Goal: Task Accomplishment & Management: Manage account settings

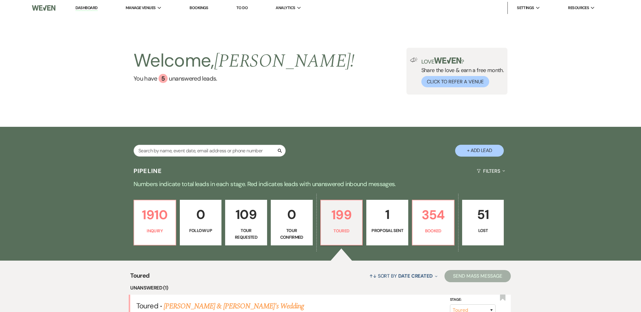
select select "5"
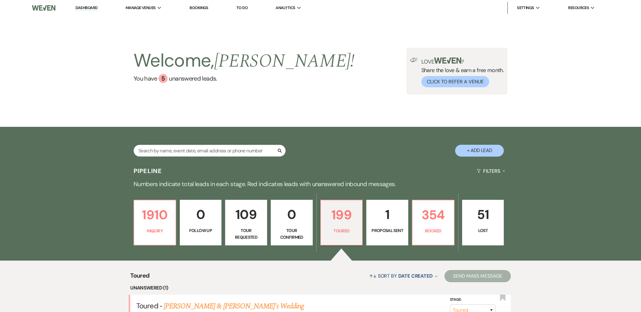
select select "5"
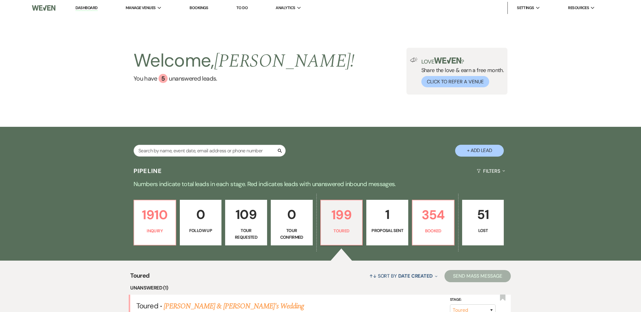
select select "5"
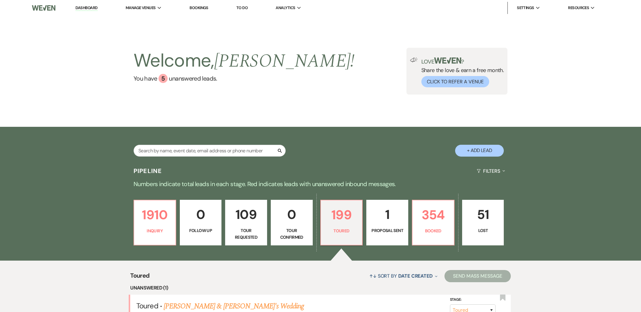
select select "5"
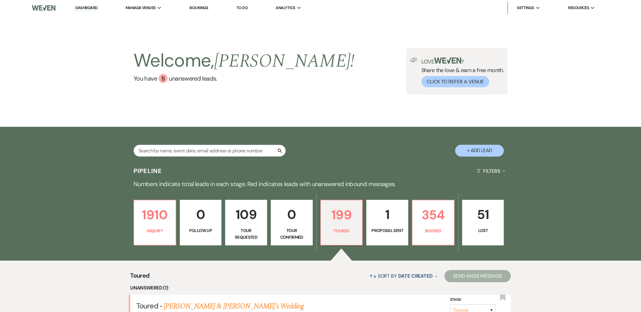
select select "5"
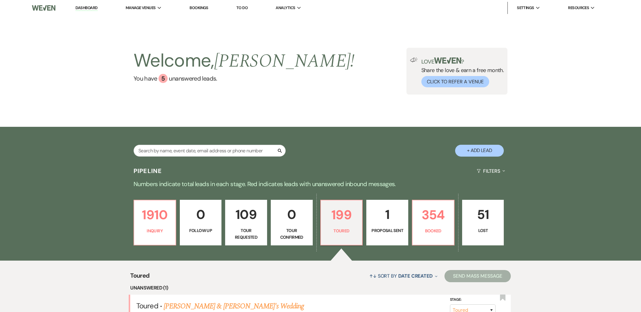
select select "5"
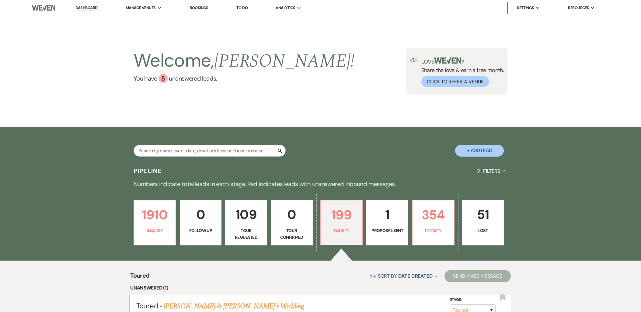
select select "5"
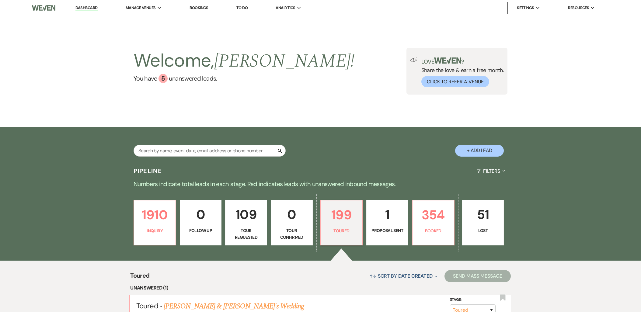
select select "5"
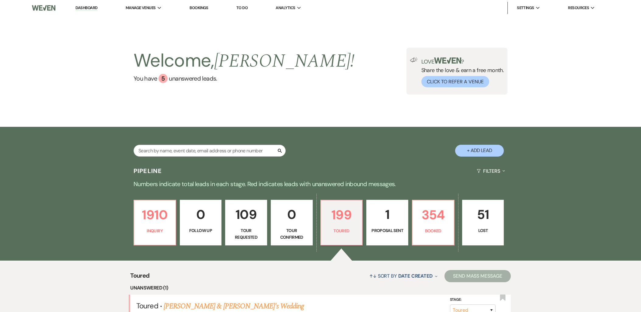
select select "5"
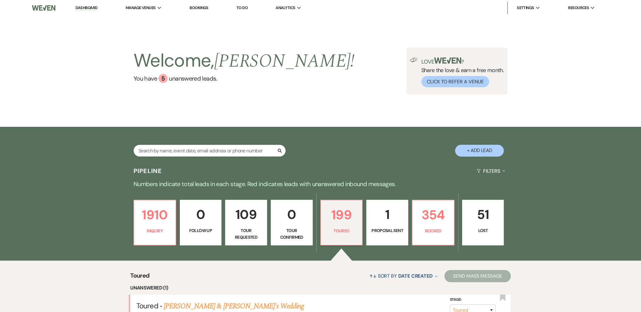
select select "5"
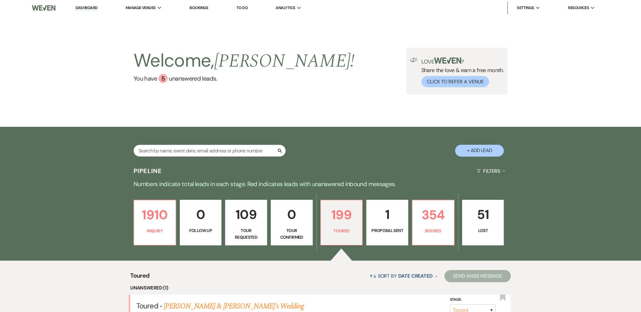
select select "5"
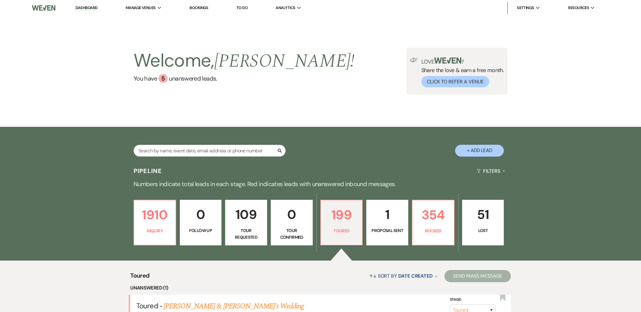
select select "5"
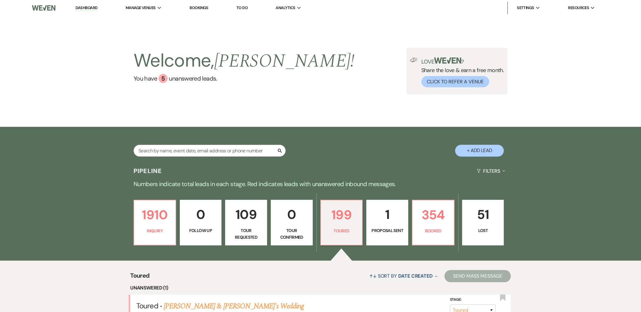
select select "5"
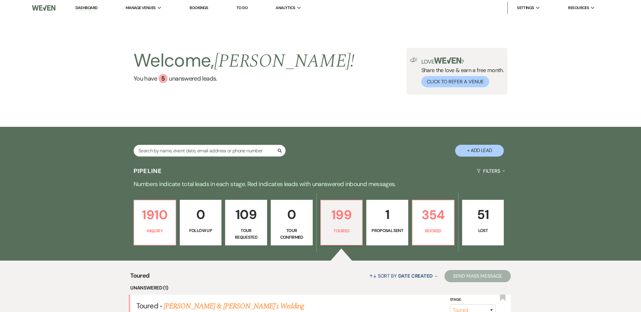
select select "5"
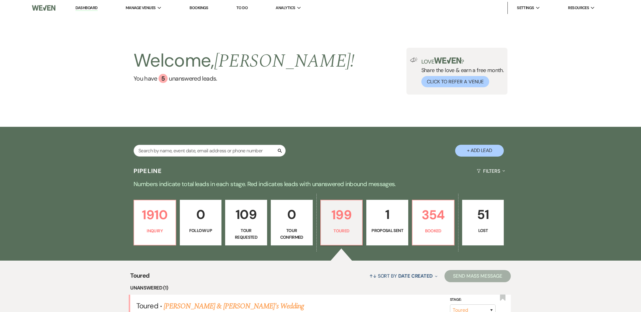
select select "5"
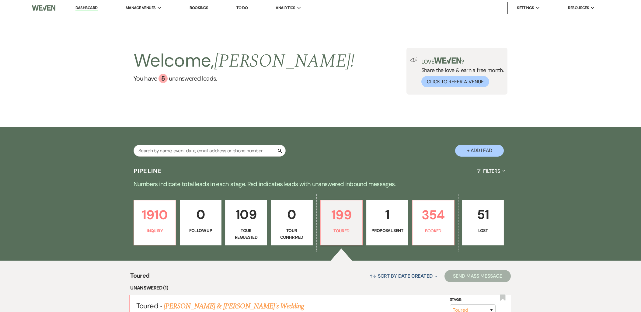
select select "5"
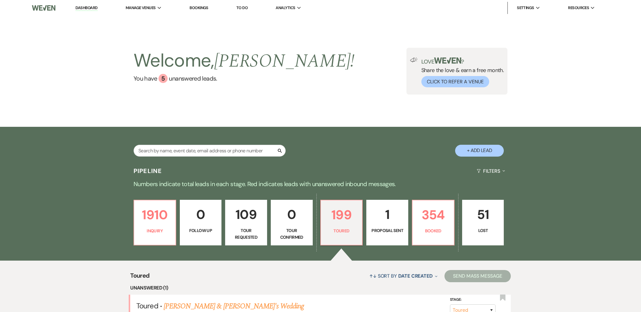
select select "5"
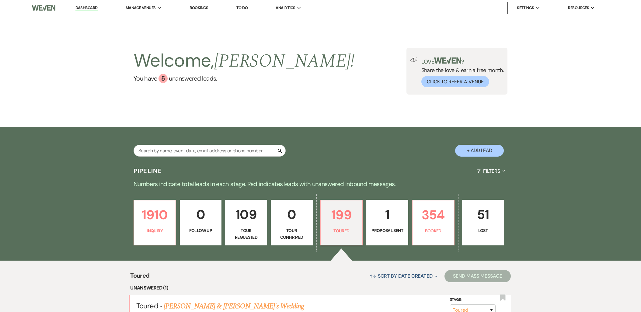
select select "5"
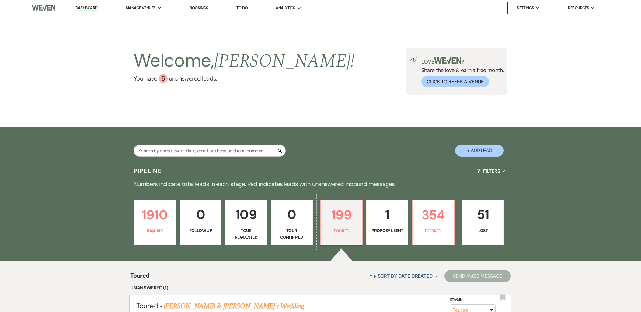
select select "5"
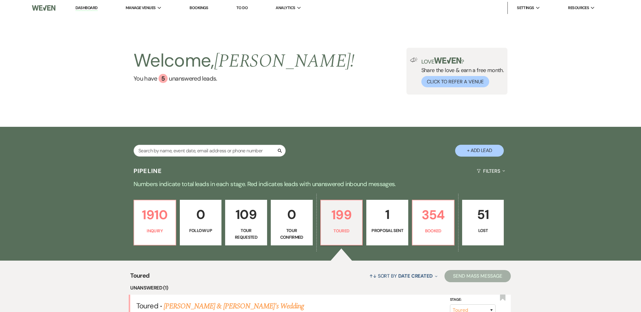
select select "5"
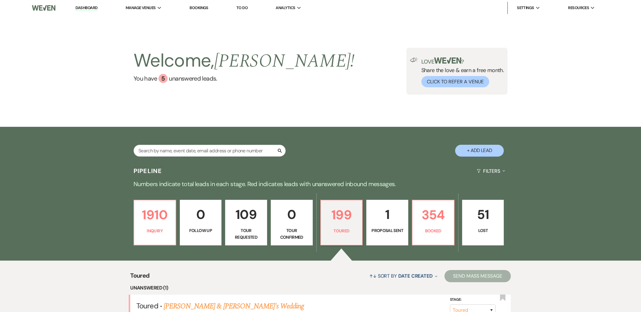
select select "5"
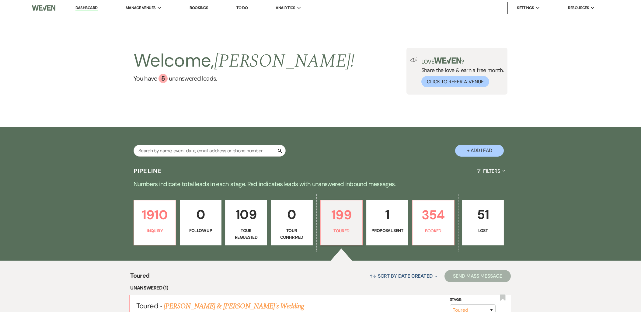
select select "5"
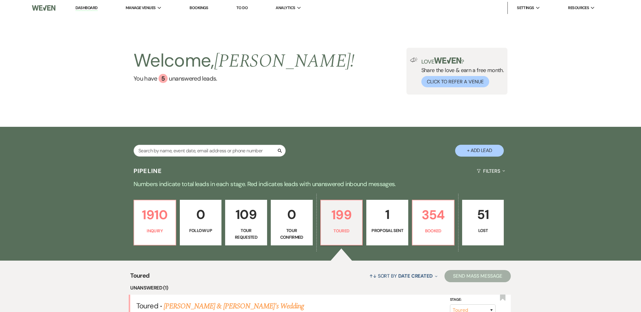
select select "5"
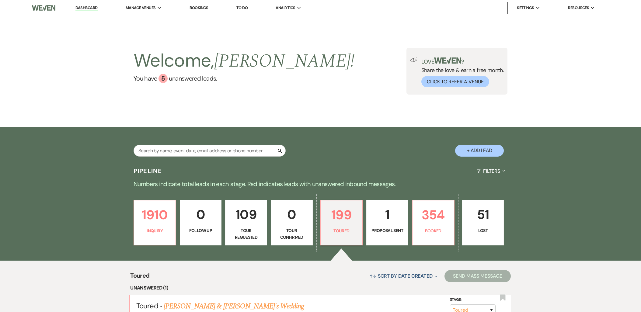
select select "5"
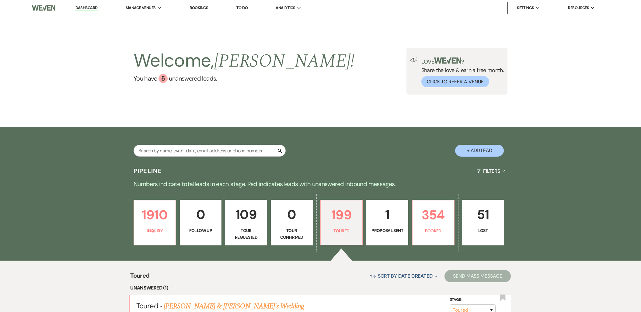
select select "5"
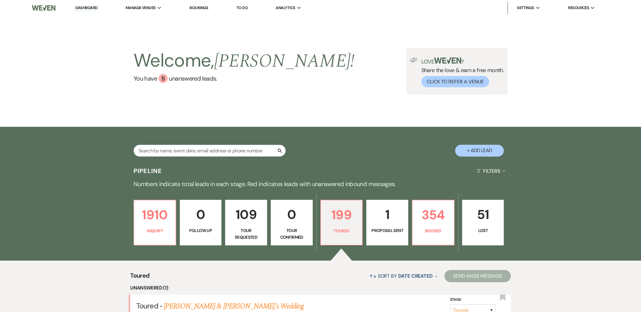
select select "5"
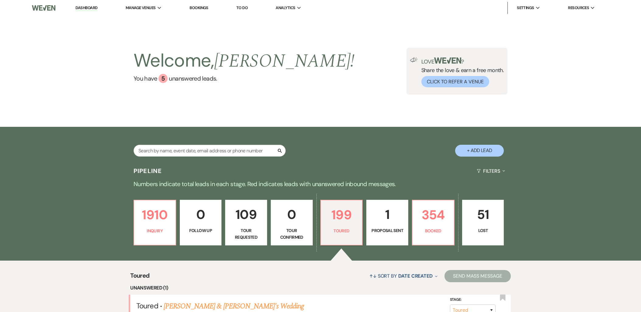
select select "5"
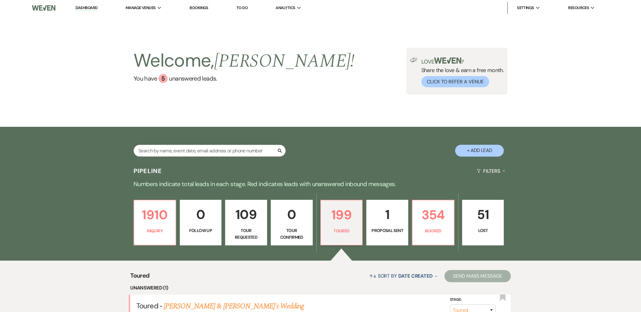
select select "5"
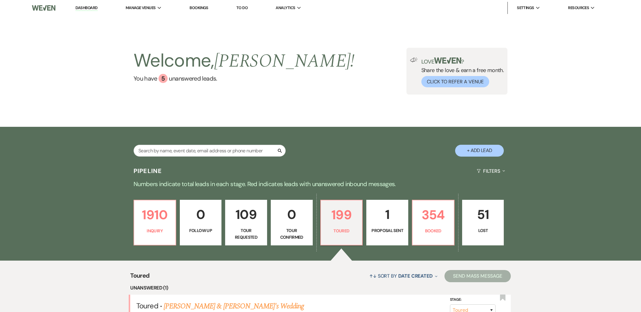
select select "5"
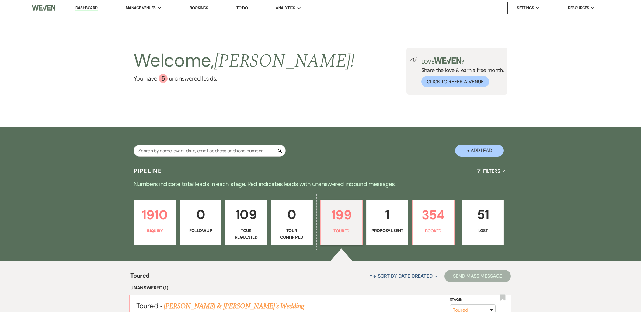
select select "5"
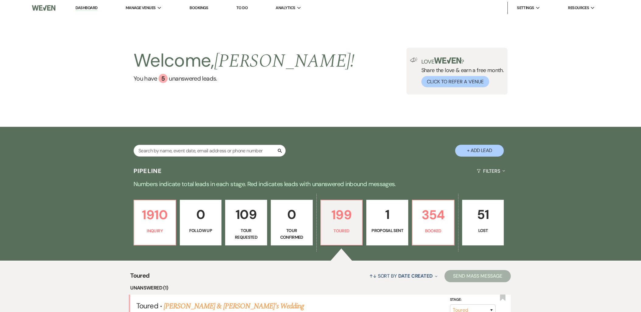
select select "5"
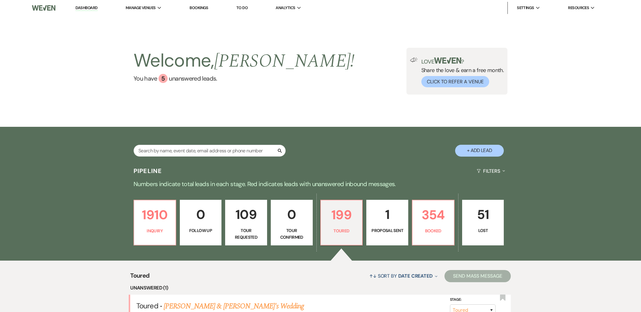
select select "5"
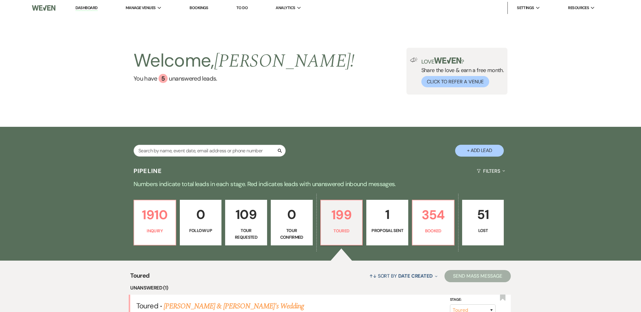
select select "5"
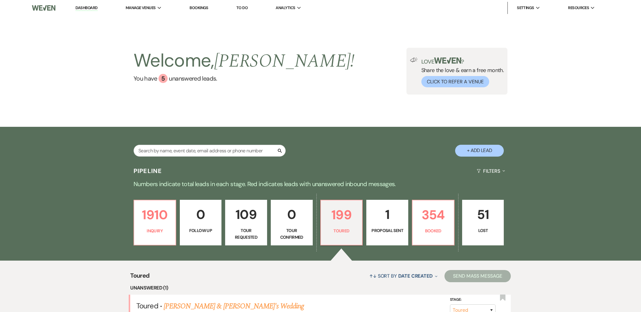
select select "5"
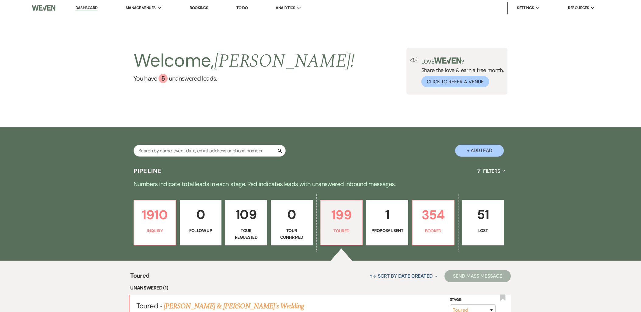
select select "5"
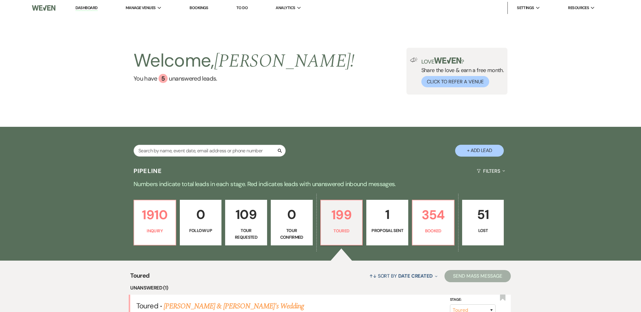
select select "5"
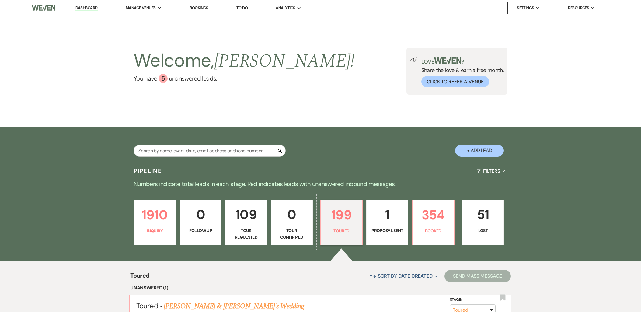
select select "5"
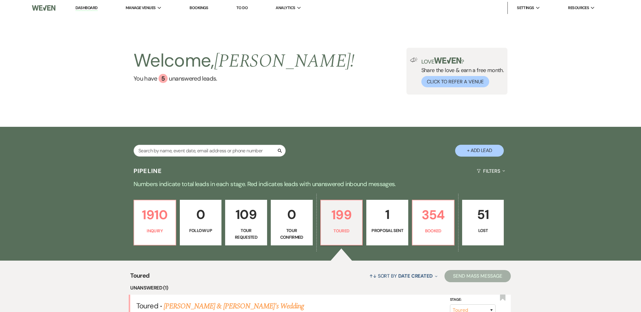
select select "5"
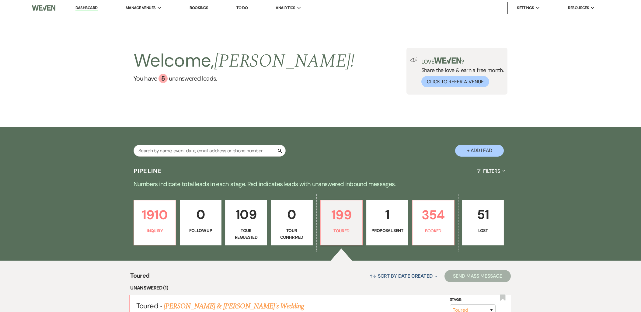
select select "5"
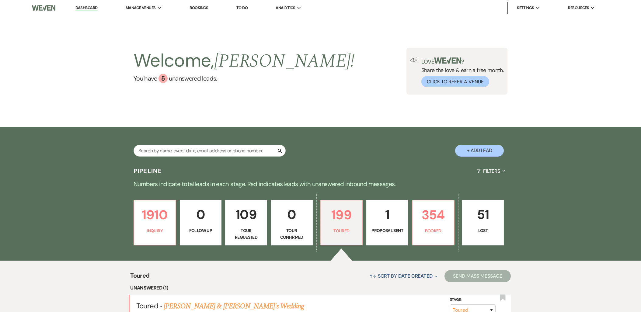
select select "5"
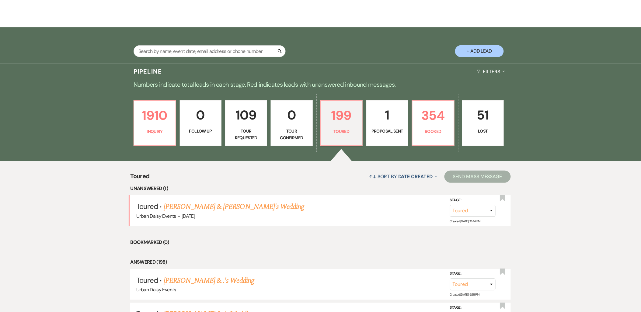
scroll to position [101, 0]
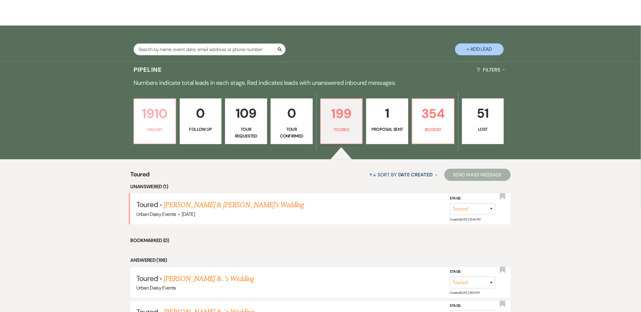
click at [167, 125] on link "1910 Inquiry" at bounding box center [154, 122] width 43 height 46
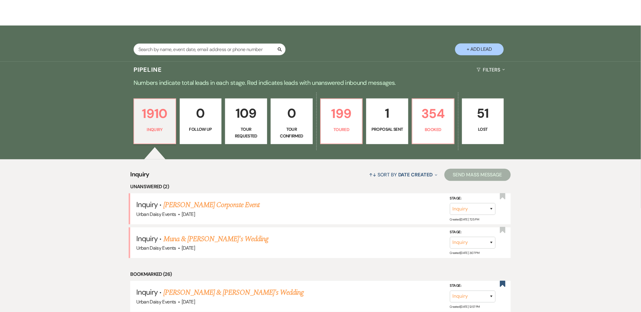
click at [198, 241] on link "Muna & [PERSON_NAME]'s Wedding" at bounding box center [215, 238] width 105 height 11
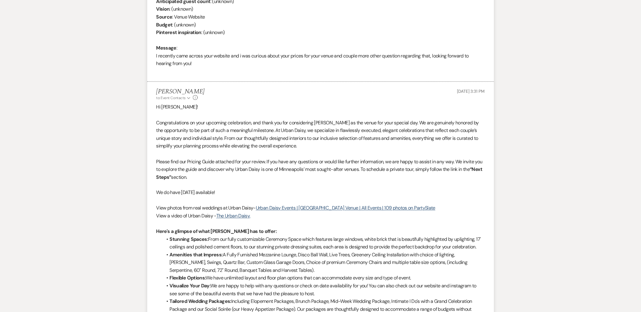
select select "5"
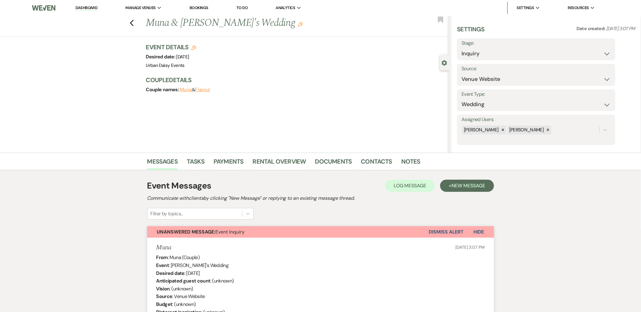
click at [98, 9] on li "Dashboard" at bounding box center [86, 8] width 28 height 12
click at [95, 8] on link "Dashboard" at bounding box center [86, 8] width 22 height 6
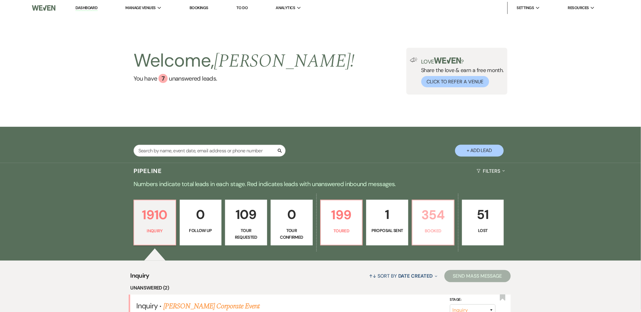
click at [436, 221] on p "354" at bounding box center [433, 215] width 34 height 20
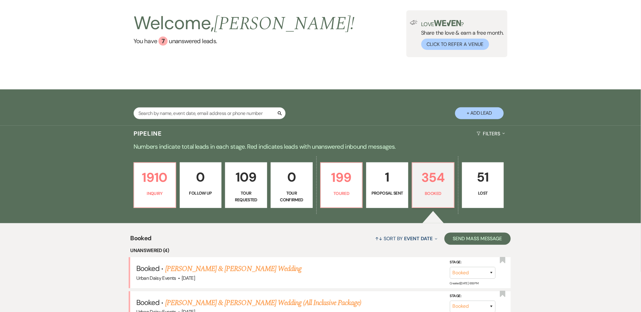
scroll to position [67, 0]
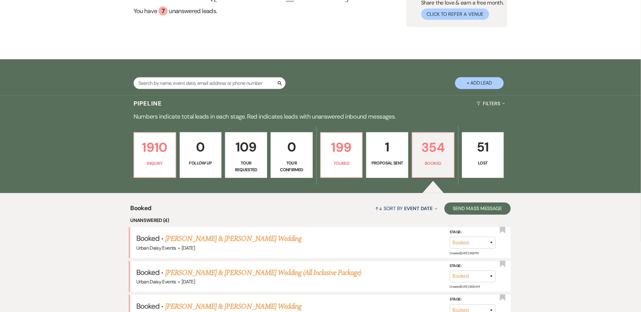
click at [217, 240] on link "Zak Armstrong & Lauren Nelson's Wedding" at bounding box center [233, 238] width 136 height 11
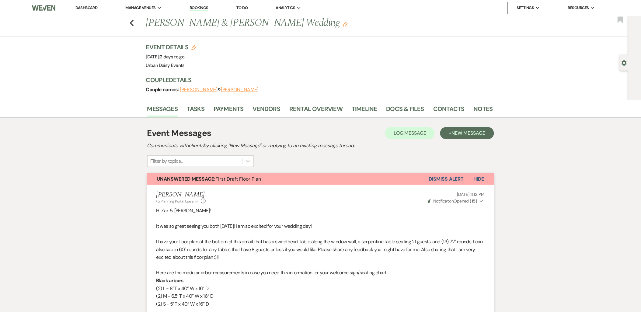
click at [448, 103] on li "Contacts" at bounding box center [453, 110] width 40 height 15
click at [448, 106] on link "Contacts" at bounding box center [448, 110] width 31 height 13
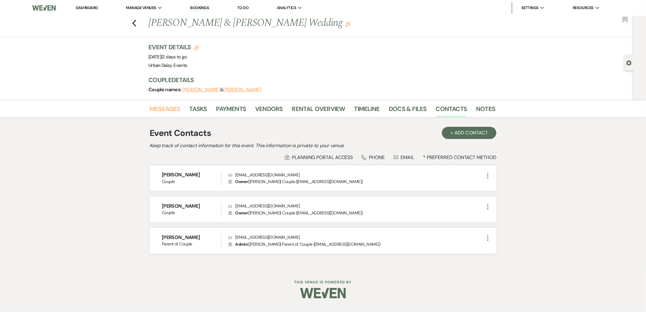
click at [154, 105] on link "Messages" at bounding box center [165, 110] width 31 height 13
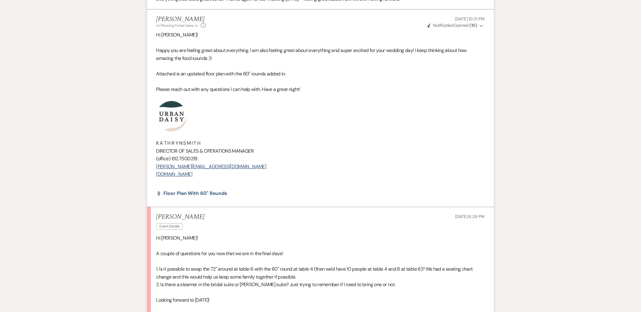
scroll to position [676, 0]
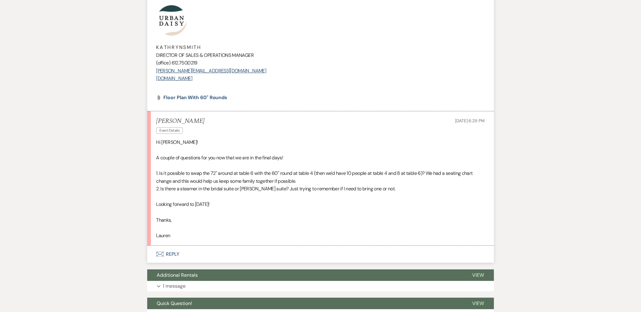
click at [169, 261] on button "Envelope Reply" at bounding box center [320, 254] width 347 height 17
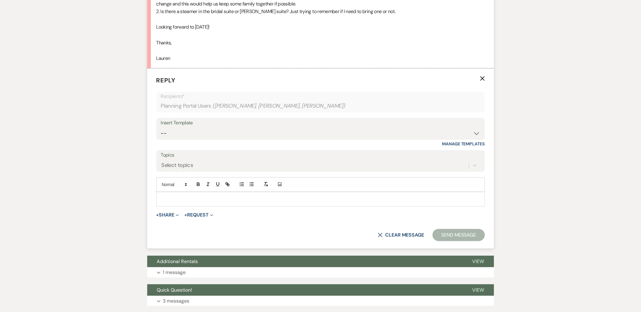
scroll to position [855, 0]
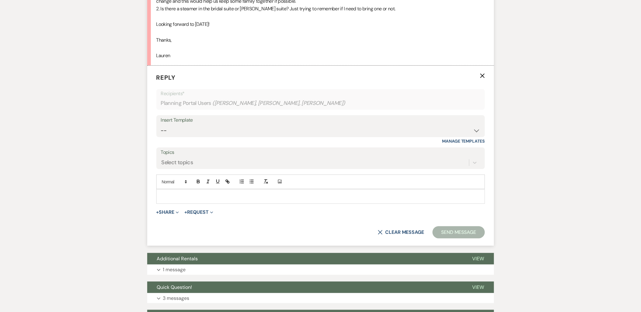
click at [206, 194] on p at bounding box center [320, 196] width 319 height 7
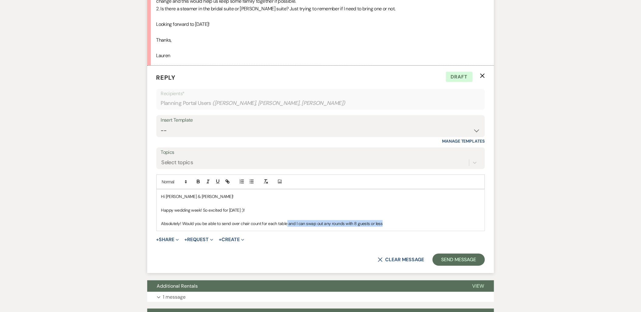
drag, startPoint x: 382, startPoint y: 224, endPoint x: 287, endPoint y: 230, distance: 94.7
click at [287, 230] on div "Hi Lauren & Zak! Happy wedding week! So excited for Friday :)! Absolutely! Woul…" at bounding box center [321, 209] width 328 height 41
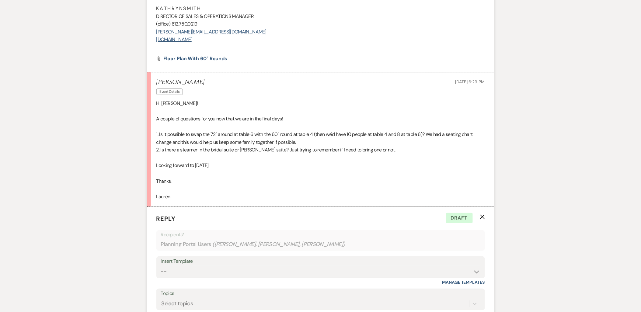
scroll to position [653, 0]
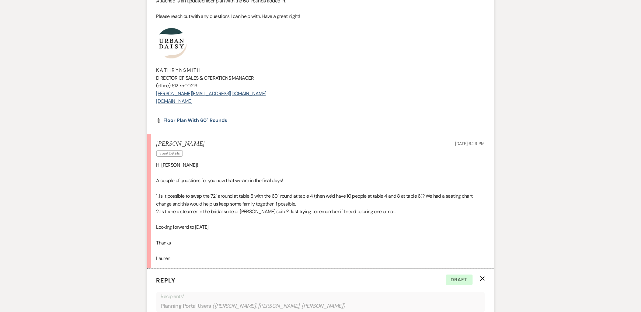
drag, startPoint x: 233, startPoint y: 97, endPoint x: 160, endPoint y: 57, distance: 83.8
click at [160, 57] on div "Hi Lauren! Happy you are feeling great about everything. I am also feeling grea…" at bounding box center [320, 35] width 328 height 155
copy div "K A T H R Y N S M I T H DIRECTOR OF SALES & OPERATIONS MANAGER (office) 612.750…"
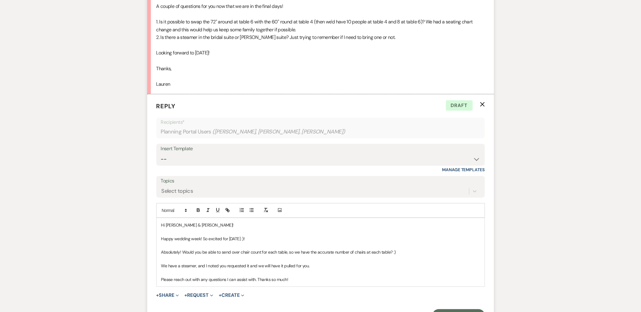
scroll to position [957, 0]
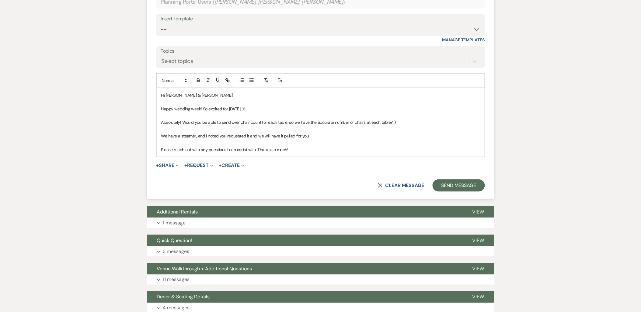
click at [306, 148] on p "Please reach out with any questions I can assist with. Thanks so much!" at bounding box center [320, 149] width 319 height 7
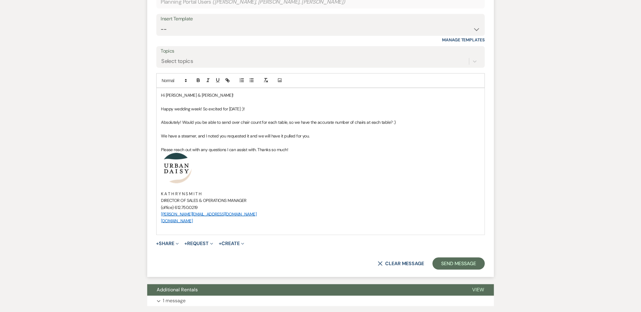
click at [163, 244] on button "+ Share Expand" at bounding box center [167, 243] width 23 height 5
click at [171, 254] on span "Doc Upload Documents" at bounding box center [179, 255] width 35 height 6
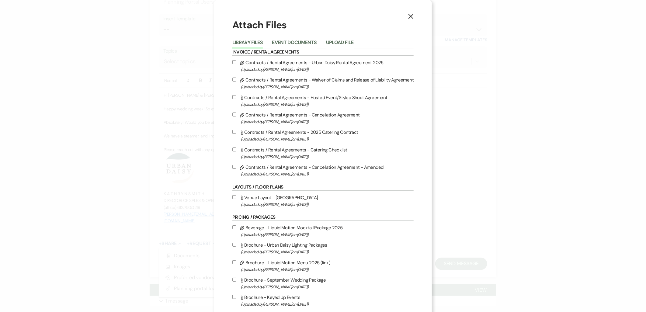
click at [346, 41] on button "Upload File" at bounding box center [340, 44] width 28 height 9
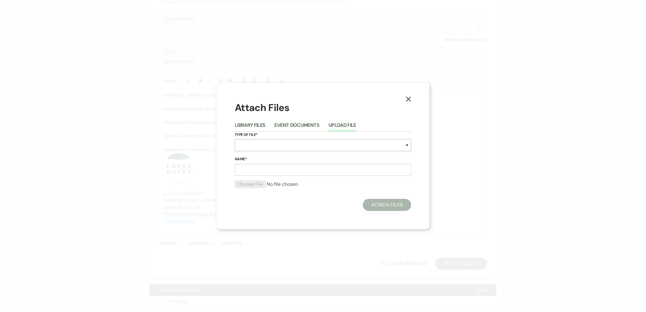
click at [276, 146] on select "Special Event Insurance Vendor Certificate of Insurance Contracts / Rental Agre…" at bounding box center [323, 145] width 176 height 12
click at [235, 139] on select "Special Event Insurance Vendor Certificate of Insurance Contracts / Rental Agre…" at bounding box center [323, 145] width 176 height 12
click at [270, 169] on input "Name*" at bounding box center [323, 170] width 176 height 12
click at [117, 129] on div "X Attach Files Library Files Event Documents Upload File Type of File* Special …" at bounding box center [323, 156] width 646 height 312
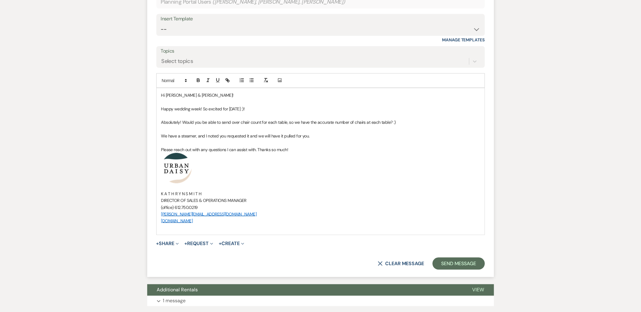
click at [171, 240] on span "+ Share Expand Doc Upload Documents Add Photo Images Pref Vendors Preferred ven…" at bounding box center [167, 243] width 23 height 7
click at [170, 245] on button "+ Share Expand" at bounding box center [167, 243] width 23 height 5
click at [170, 253] on span "Doc Upload Documents" at bounding box center [179, 255] width 35 height 6
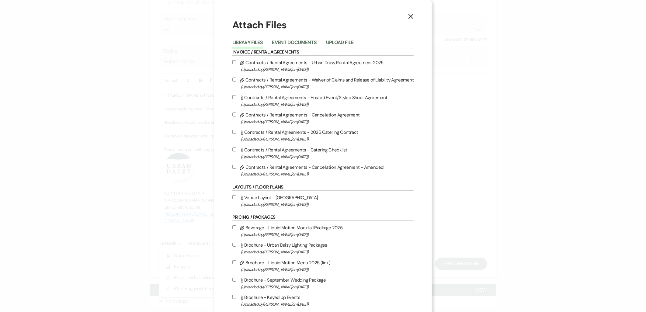
click at [338, 47] on button "Upload File" at bounding box center [340, 44] width 28 height 9
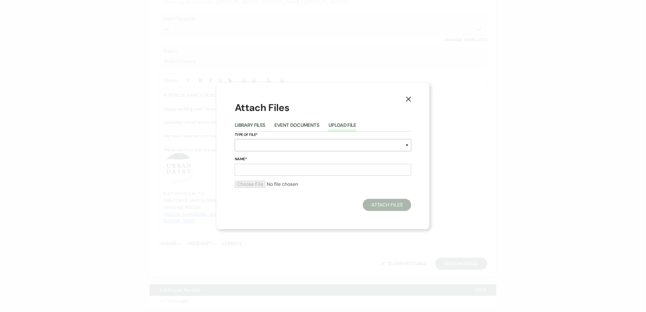
click at [300, 143] on select "Special Event Insurance Vendor Certificate of Insurance Contracts / Rental Agre…" at bounding box center [323, 145] width 176 height 12
click at [235, 139] on select "Special Event Insurance Vendor Certificate of Insurance Contracts / Rental Agre…" at bounding box center [323, 145] width 176 height 12
click at [271, 167] on input "Name*" at bounding box center [323, 170] width 176 height 12
click at [244, 184] on input "file" at bounding box center [323, 184] width 176 height 7
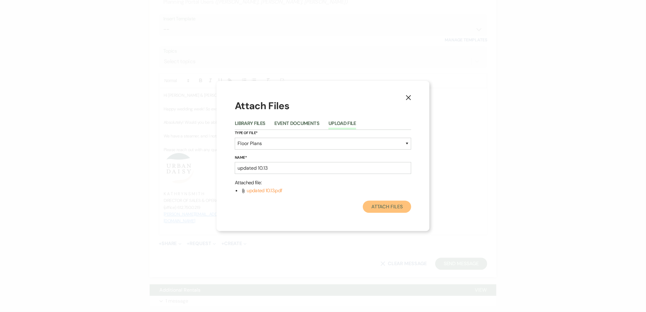
click at [387, 210] on button "Attach Files" at bounding box center [387, 207] width 48 height 12
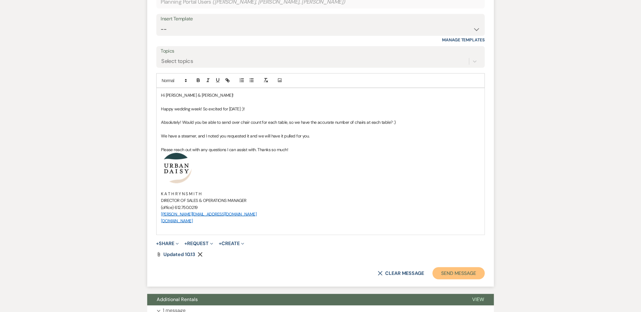
click at [454, 276] on button "Send Message" at bounding box center [458, 273] width 52 height 12
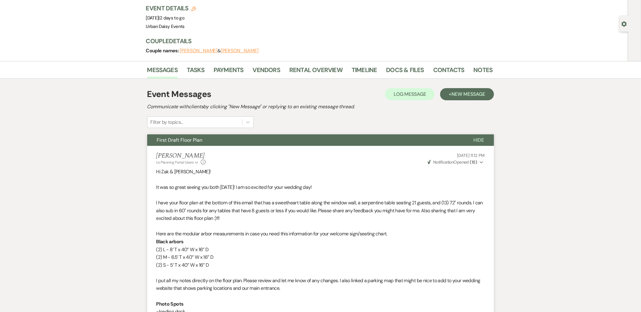
scroll to position [0, 0]
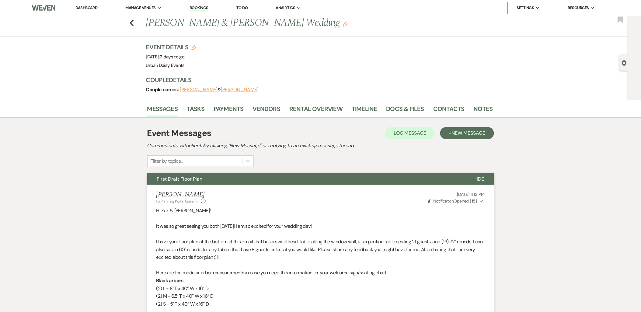
click at [95, 4] on li "Dashboard" at bounding box center [86, 8] width 28 height 12
click at [93, 7] on link "Dashboard" at bounding box center [86, 7] width 22 height 5
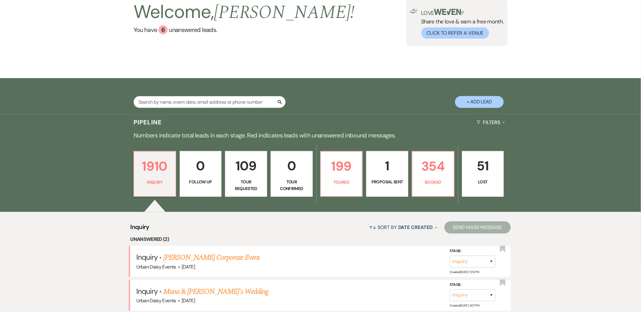
scroll to position [101, 0]
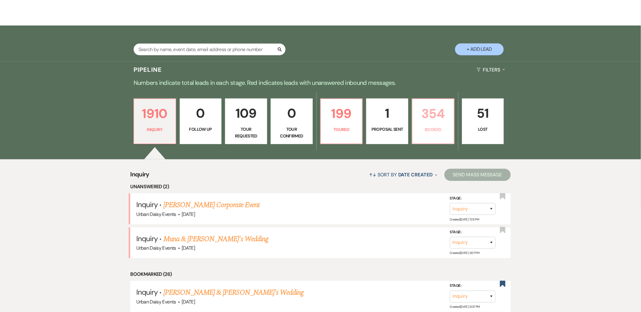
click at [448, 113] on p "354" at bounding box center [433, 113] width 34 height 20
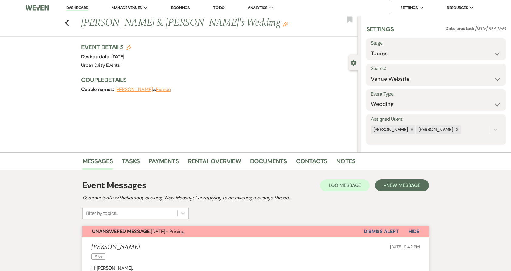
select select "5"
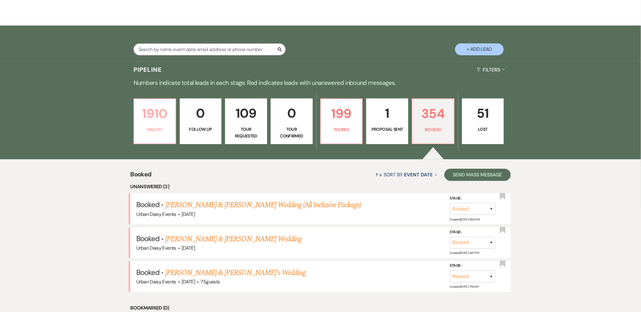
click at [167, 115] on p "1910" at bounding box center [155, 113] width 34 height 20
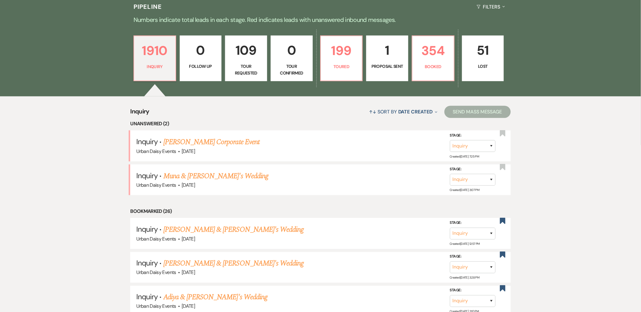
scroll to position [169, 0]
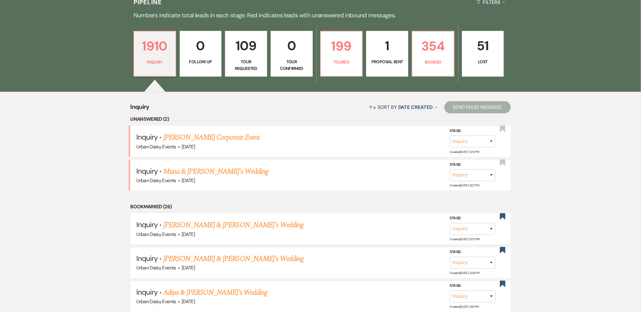
click at [190, 169] on link "Muna & [PERSON_NAME]'s Wedding" at bounding box center [215, 171] width 105 height 11
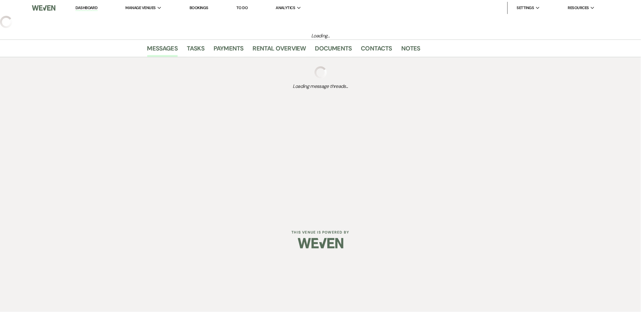
select select "5"
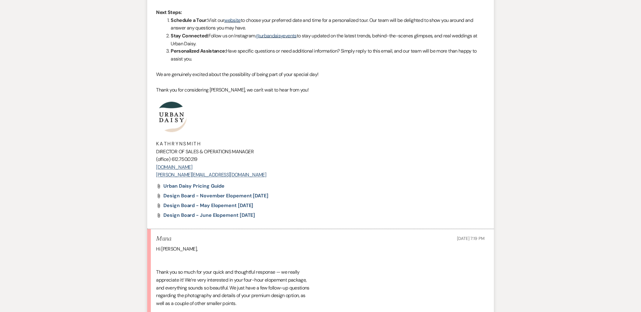
scroll to position [1250, 0]
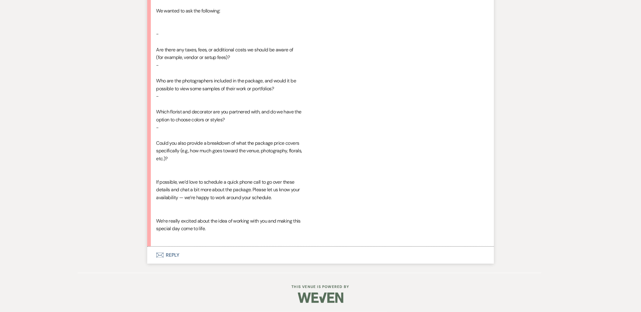
click at [177, 253] on button "Envelope Reply" at bounding box center [320, 255] width 347 height 17
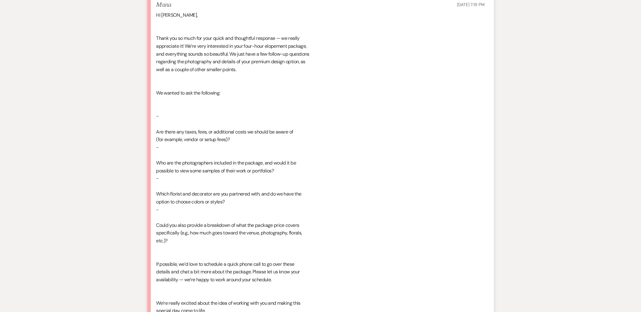
scroll to position [1415, 0]
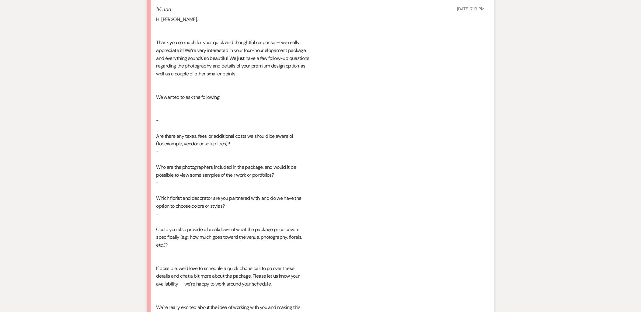
click at [152, 134] on li "Muna Oct 13, 2025, 7:19 PM Hi Kaitlyn, Thank you so much for your quick and tho…" at bounding box center [320, 166] width 347 height 334
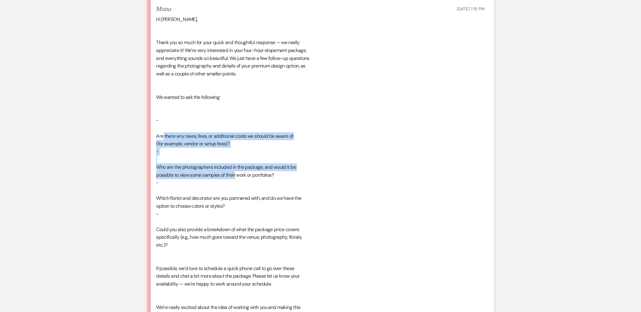
drag, startPoint x: 152, startPoint y: 134, endPoint x: 231, endPoint y: 178, distance: 90.2
click at [231, 178] on li "Muna Oct 13, 2025, 7:19 PM Hi Kaitlyn, Thank you so much for your quick and tho…" at bounding box center [320, 166] width 347 height 334
click at [231, 178] on div "Hi Kaitlyn, Thank you so much for your quick and thoughtful response — we reall…" at bounding box center [320, 171] width 328 height 311
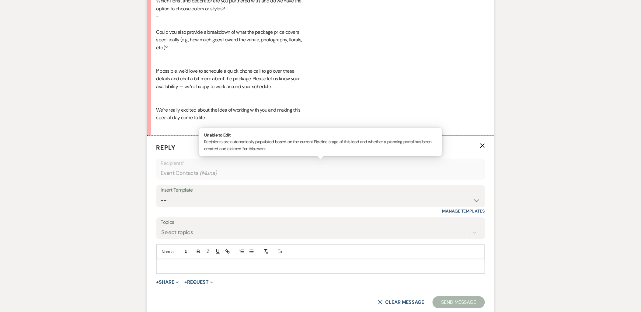
scroll to position [1618, 0]
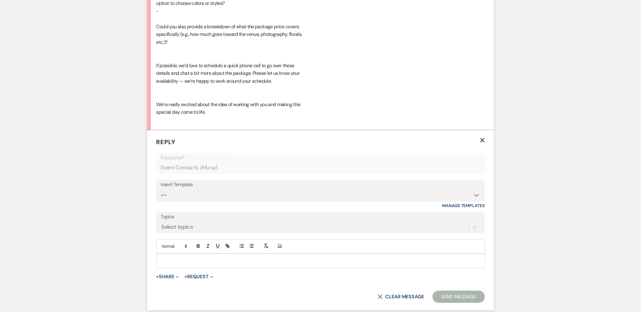
click at [482, 140] on icon "X" at bounding box center [482, 140] width 5 height 5
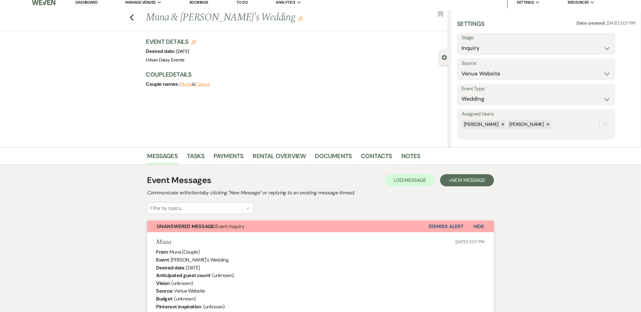
scroll to position [0, 0]
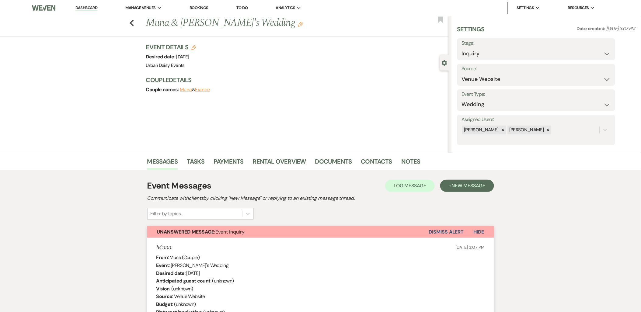
click at [91, 7] on link "Dashboard" at bounding box center [86, 8] width 22 height 6
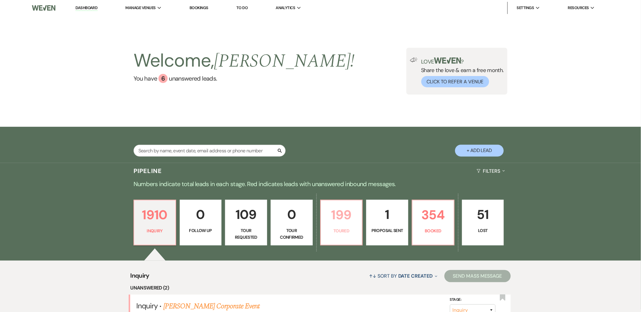
click at [341, 227] on p "Toured" at bounding box center [341, 230] width 34 height 7
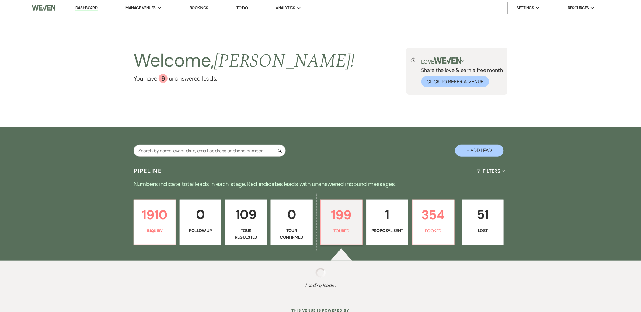
select select "5"
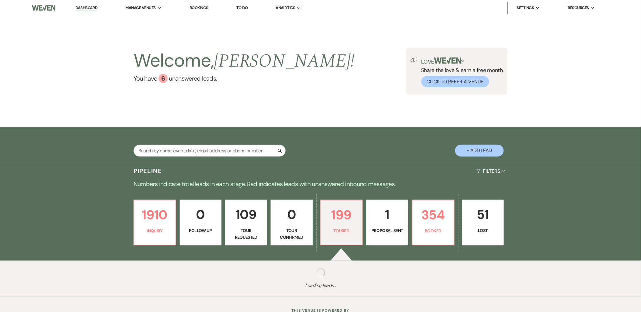
select select "5"
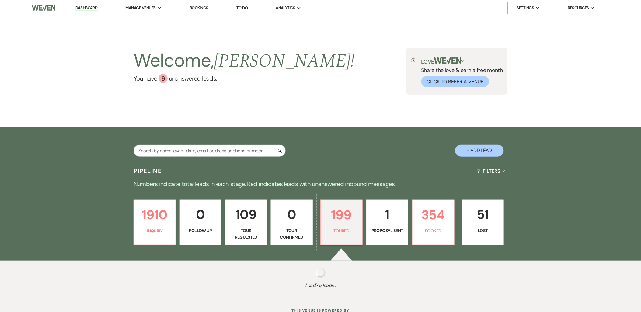
select select "5"
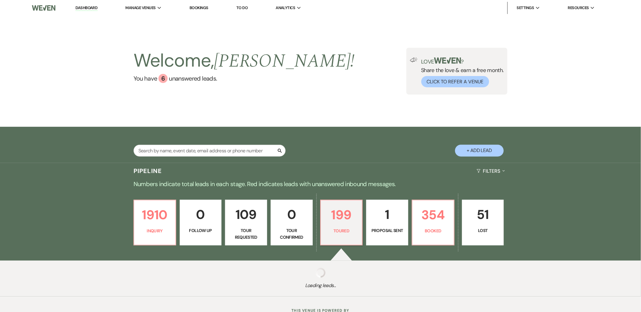
select select "5"
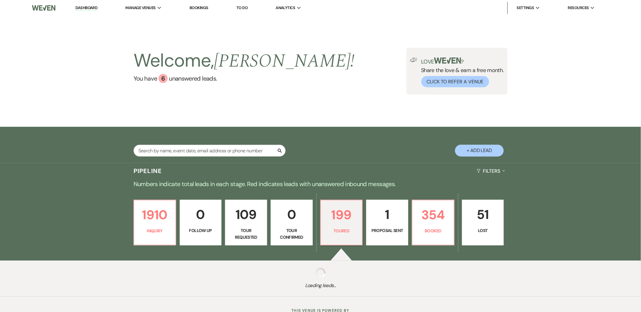
select select "5"
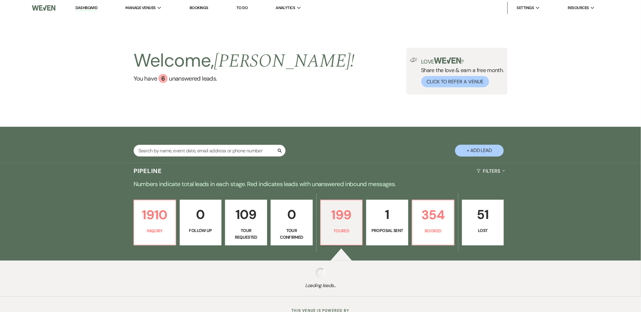
select select "5"
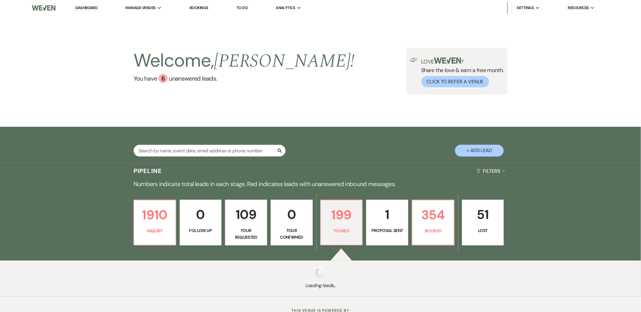
select select "5"
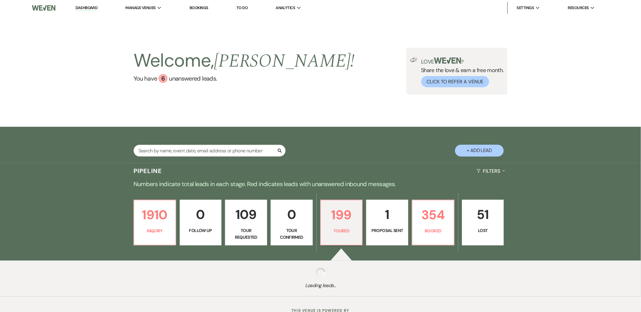
select select "5"
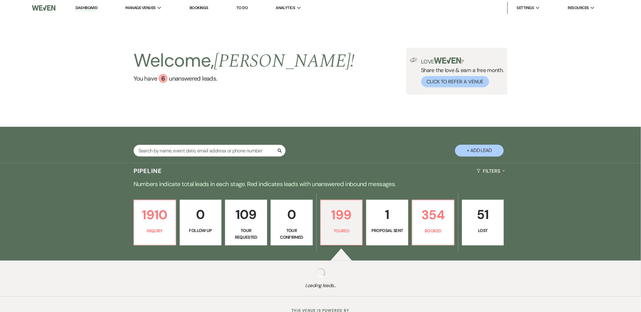
select select "5"
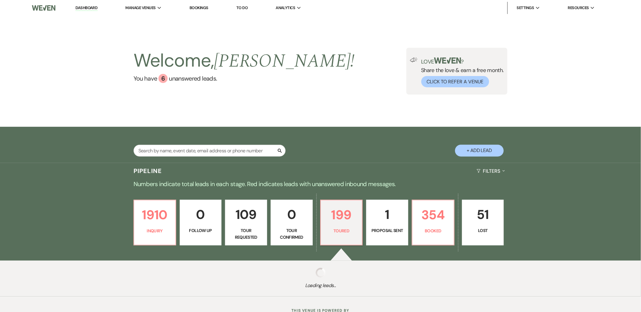
select select "5"
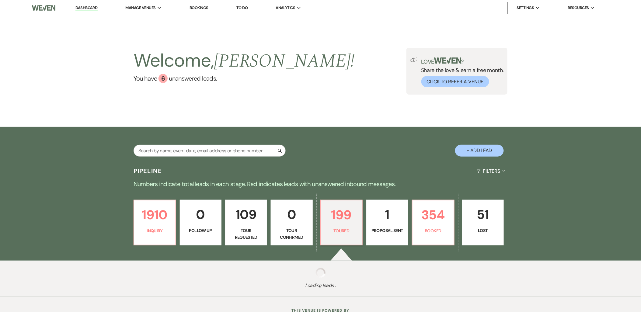
select select "5"
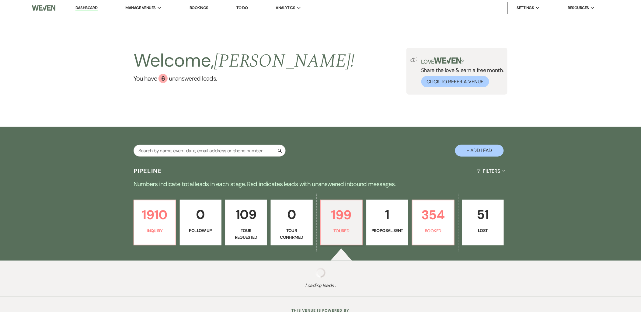
select select "5"
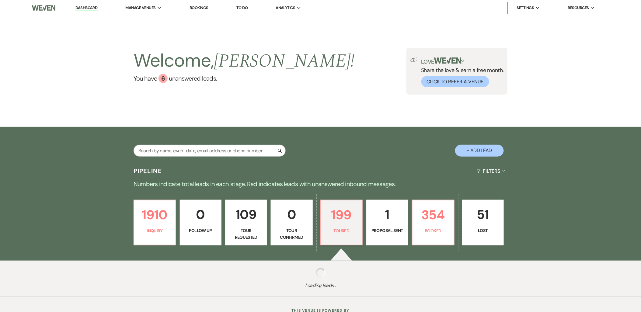
select select "5"
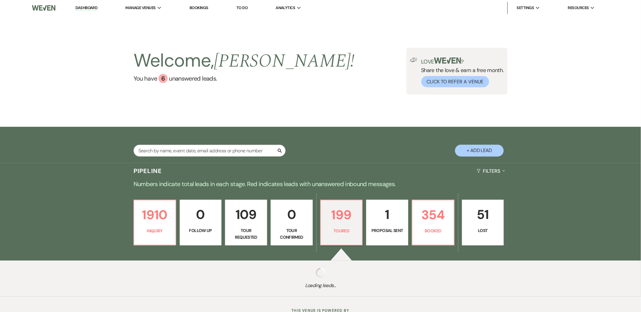
select select "5"
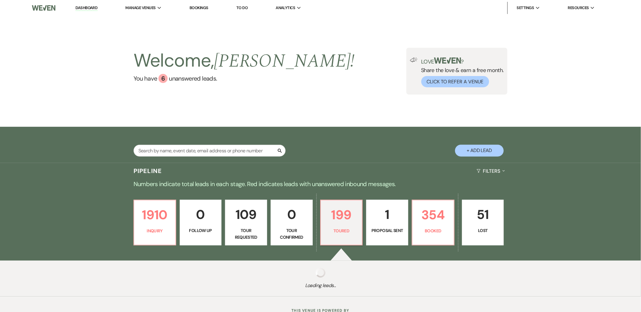
select select "5"
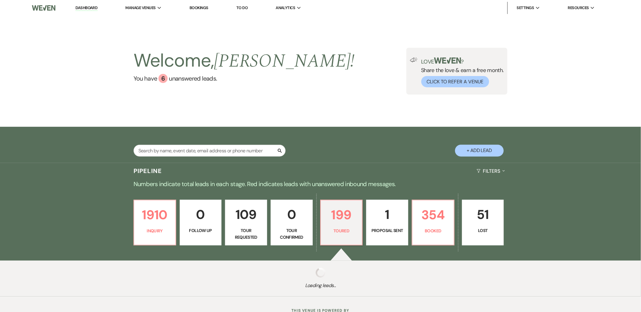
select select "5"
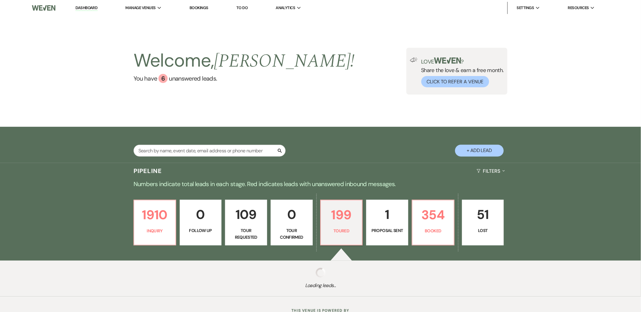
select select "5"
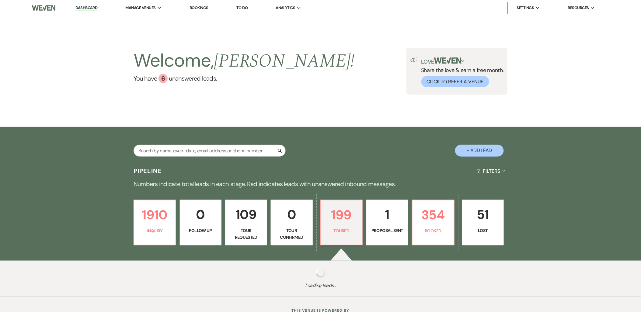
select select "5"
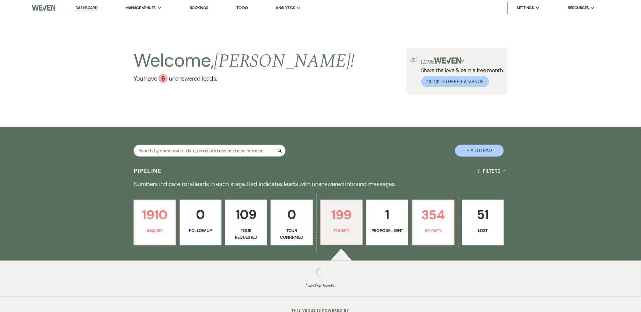
select select "5"
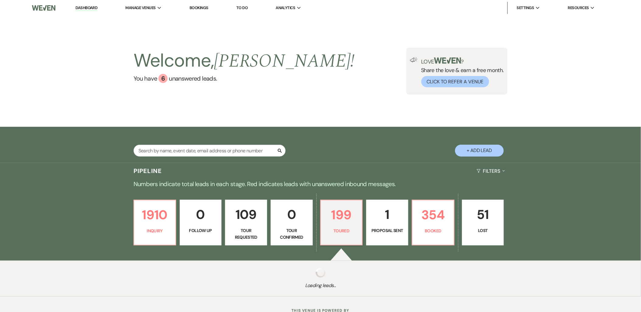
select select "5"
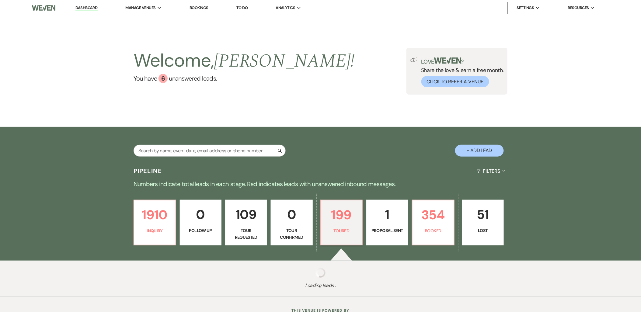
select select "5"
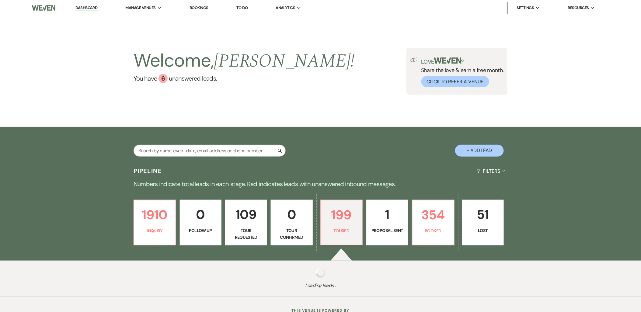
select select "5"
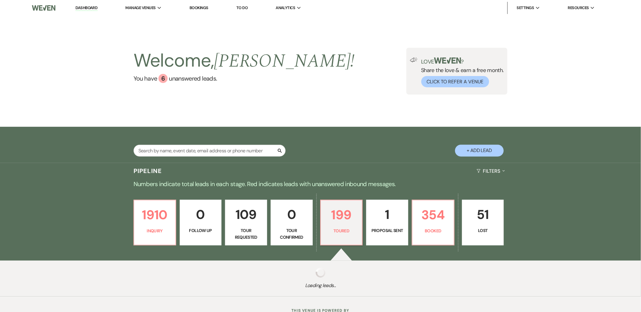
select select "5"
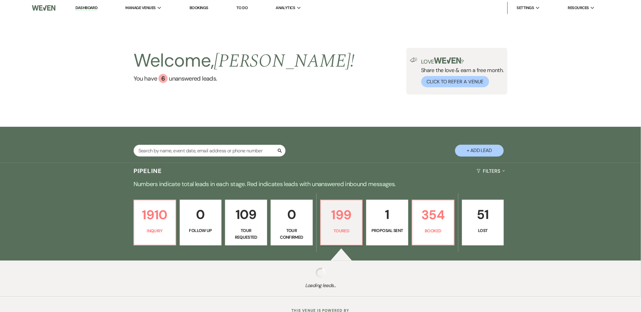
select select "5"
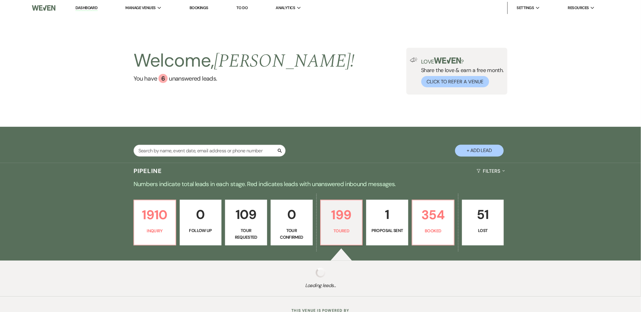
select select "5"
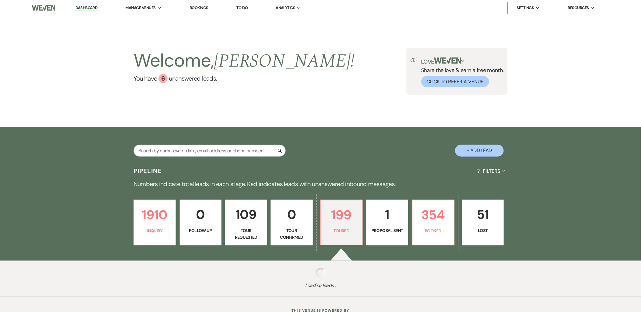
select select "5"
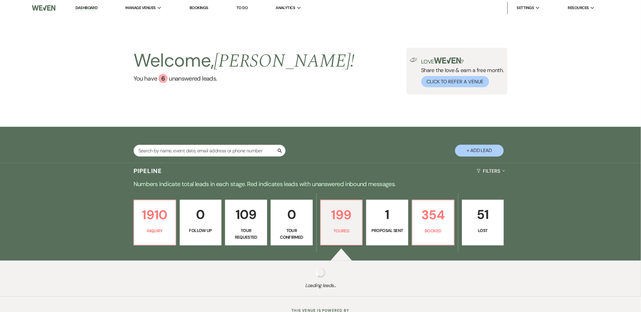
select select "5"
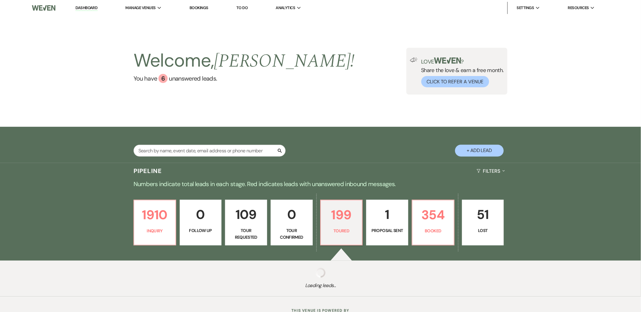
select select "5"
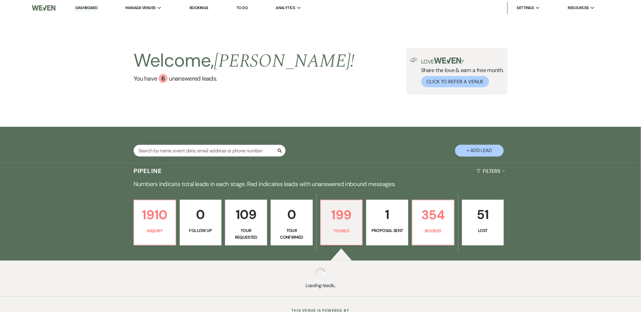
select select "5"
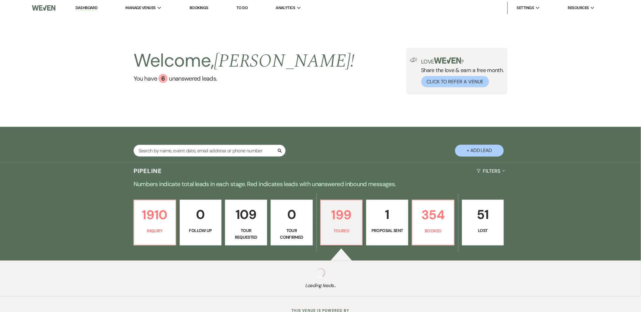
select select "5"
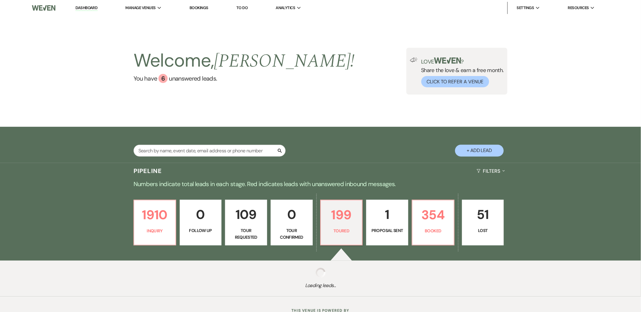
select select "5"
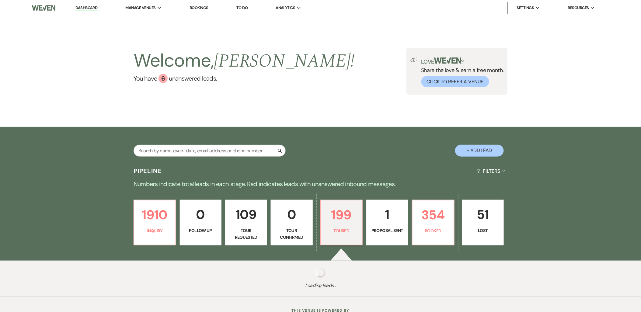
select select "5"
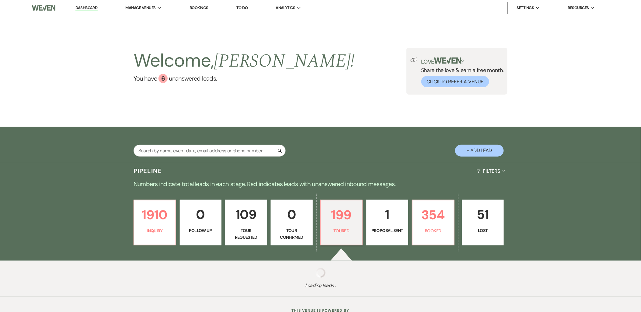
select select "5"
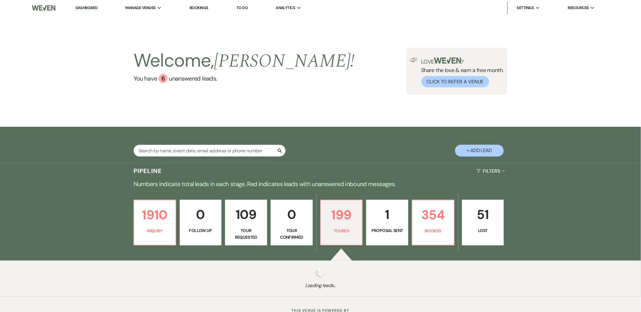
select select "5"
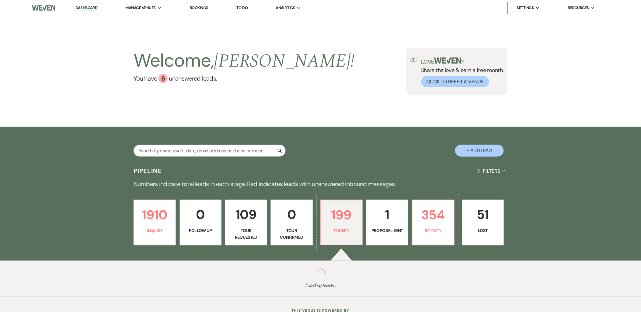
select select "5"
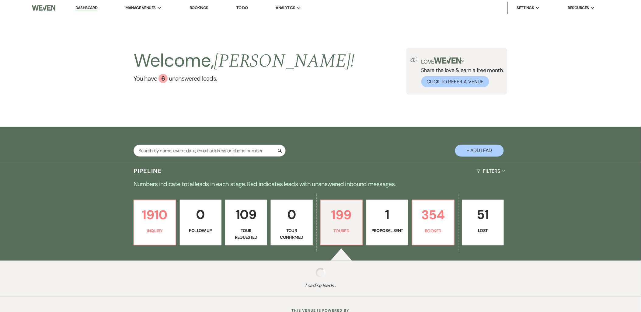
select select "5"
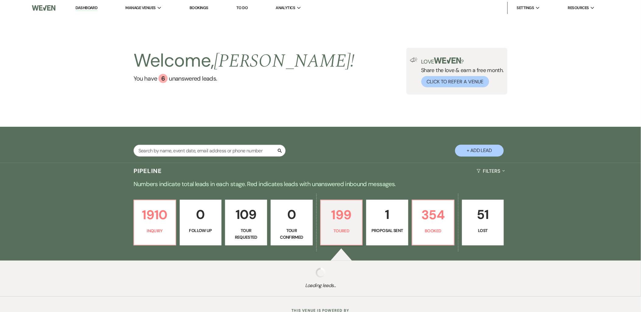
select select "5"
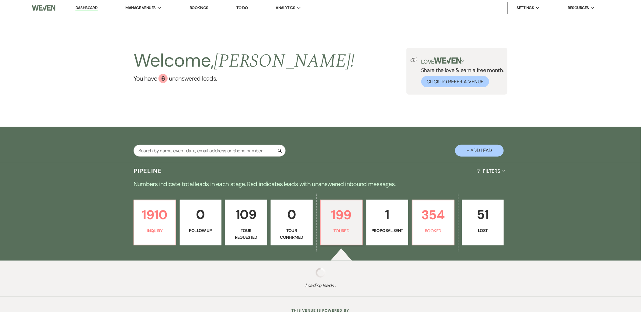
select select "5"
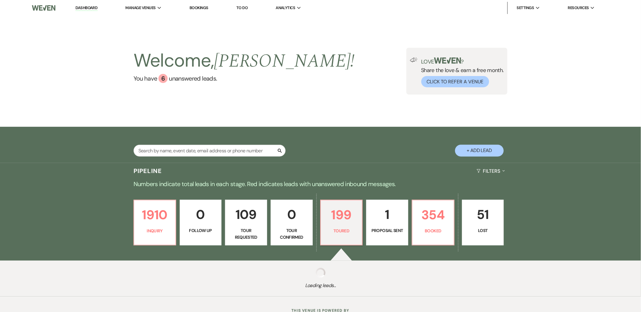
select select "5"
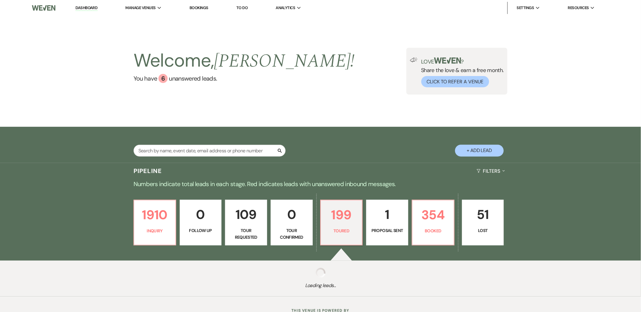
select select "5"
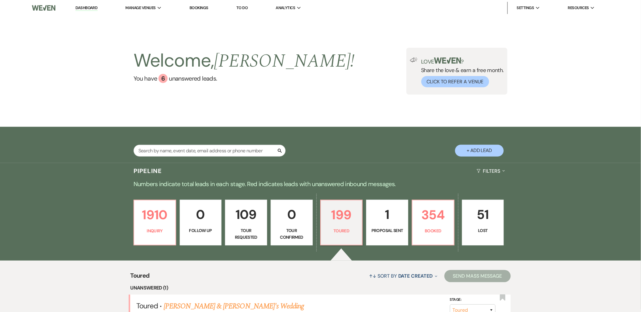
click at [0, 0] on li "Urban Daisy Events" at bounding box center [0, 0] width 0 height 0
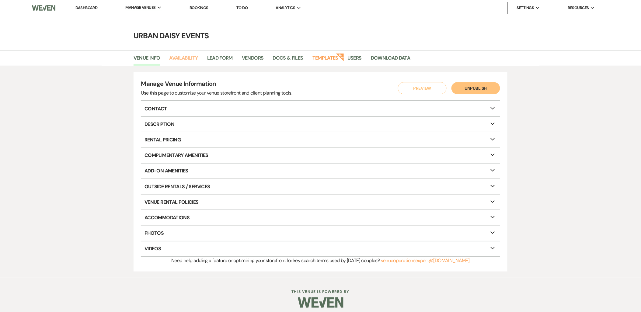
click at [171, 59] on link "Availability" at bounding box center [183, 60] width 29 height 12
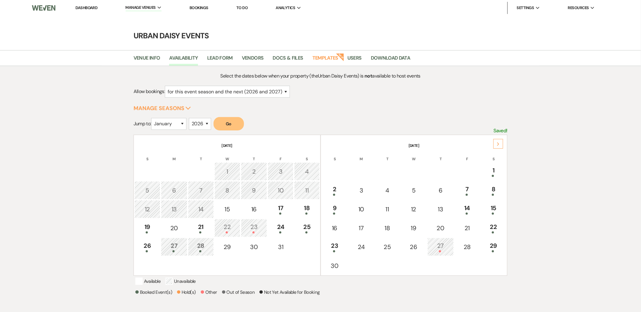
click at [501, 145] on div "Next" at bounding box center [498, 144] width 10 height 10
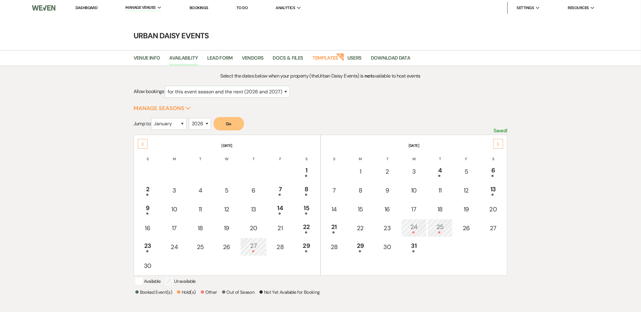
click at [501, 145] on div "Next" at bounding box center [498, 144] width 10 height 10
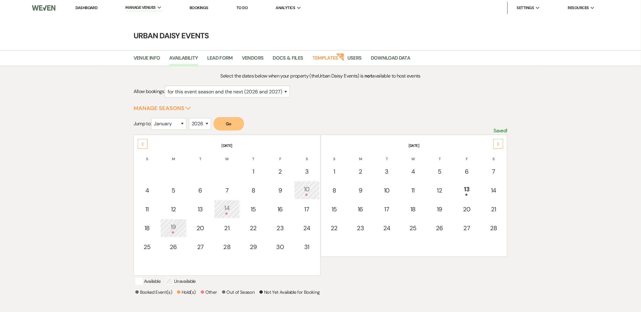
click at [501, 145] on div "Next" at bounding box center [498, 144] width 10 height 10
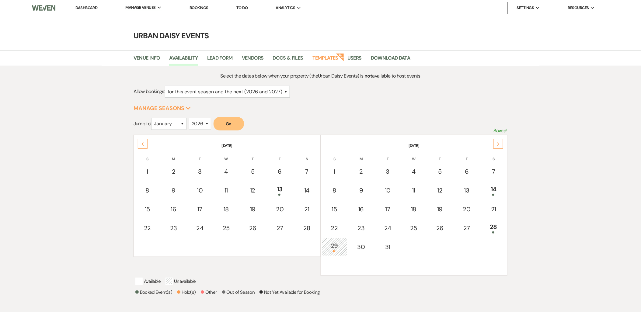
click at [501, 145] on div "Next" at bounding box center [498, 144] width 10 height 10
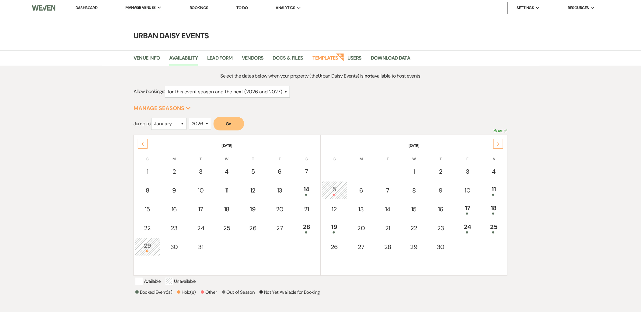
click at [501, 145] on div "Next" at bounding box center [498, 144] width 10 height 10
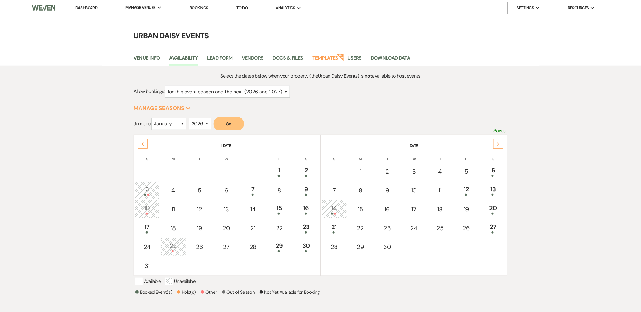
click at [501, 145] on div "Next" at bounding box center [498, 144] width 10 height 10
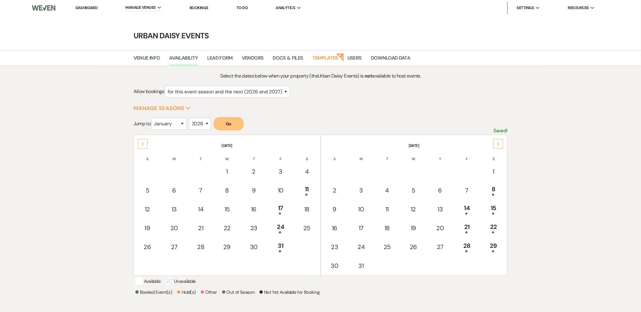
click at [501, 145] on div "Next" at bounding box center [498, 144] width 10 height 10
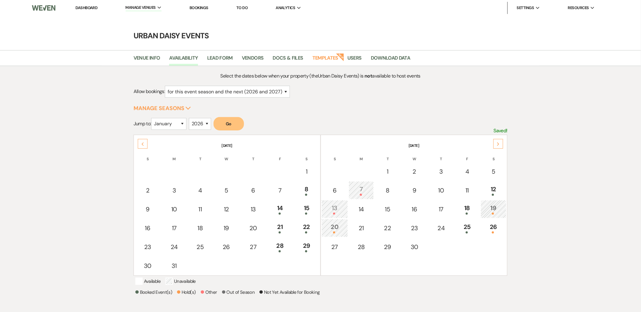
click at [476, 227] on div "25" at bounding box center [467, 227] width 19 height 11
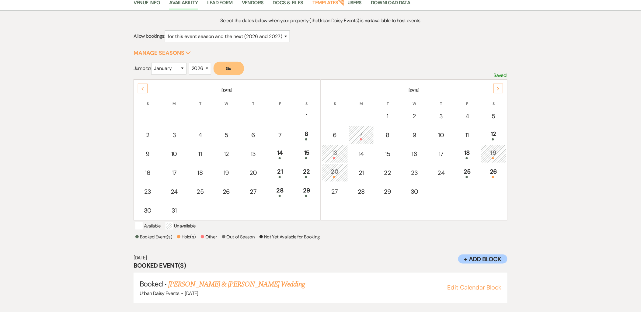
scroll to position [56, 0]
click at [250, 282] on link "[PERSON_NAME] & [PERSON_NAME] Wedding" at bounding box center [236, 283] width 136 height 11
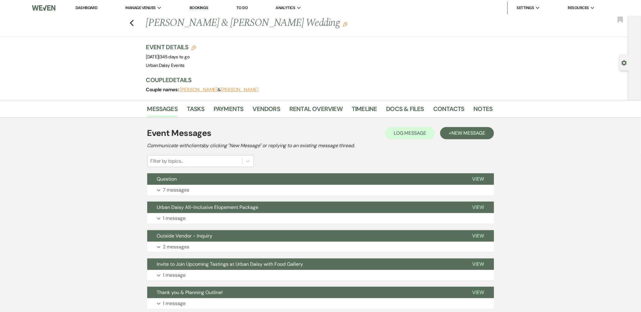
click at [207, 185] on button "Expand 7 messages" at bounding box center [320, 190] width 347 height 10
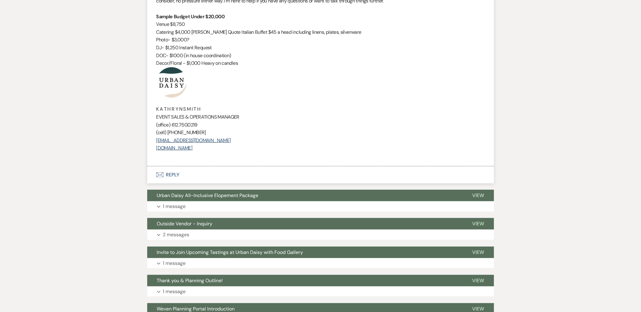
scroll to position [845, 0]
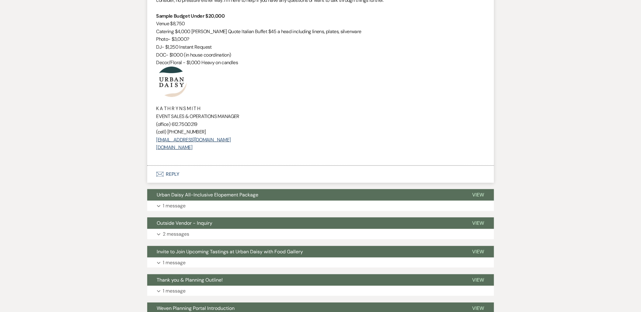
click at [199, 202] on button "Expand 1 message" at bounding box center [320, 206] width 347 height 10
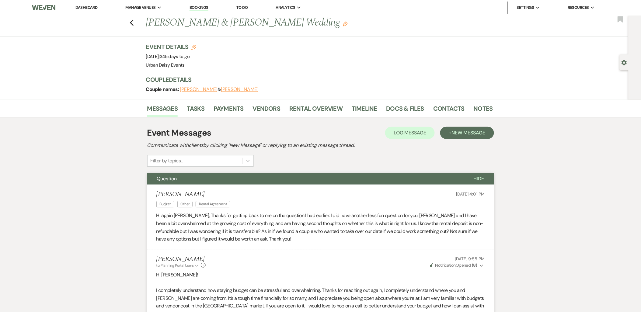
scroll to position [0, 0]
click at [93, 8] on link "Dashboard" at bounding box center [86, 7] width 22 height 5
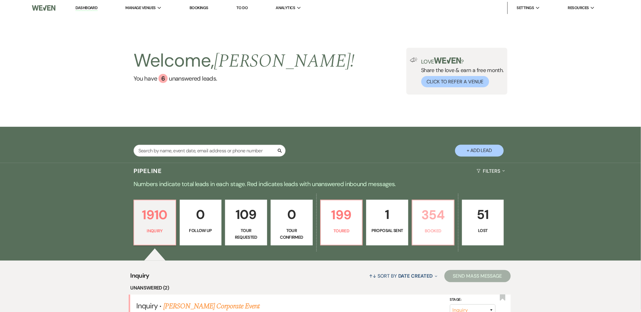
click at [433, 229] on p "Booked" at bounding box center [433, 230] width 34 height 7
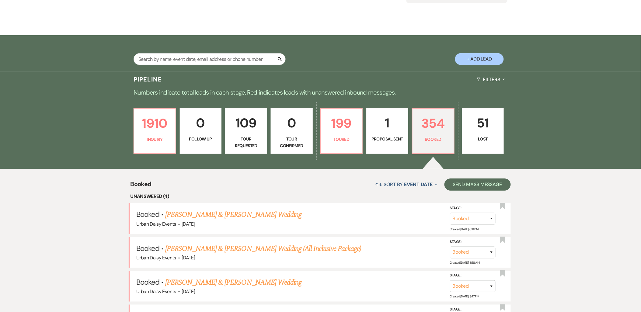
scroll to position [101, 0]
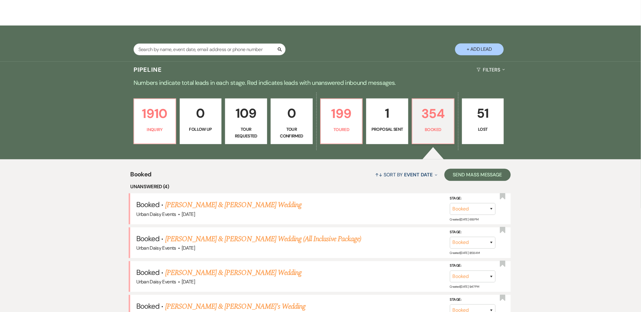
click at [241, 206] on link "[PERSON_NAME] & [PERSON_NAME] Wedding" at bounding box center [233, 204] width 136 height 11
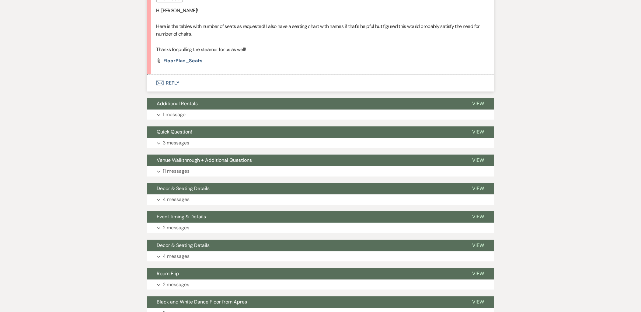
scroll to position [1081, 0]
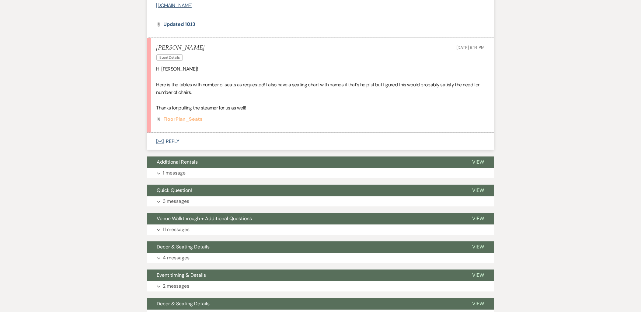
click at [177, 117] on span "FloorPlan_Seats" at bounding box center [183, 119] width 39 height 6
click at [163, 141] on use "button" at bounding box center [159, 141] width 7 height 5
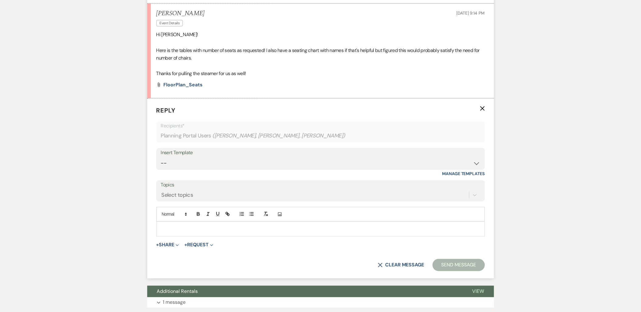
scroll to position [1121, 0]
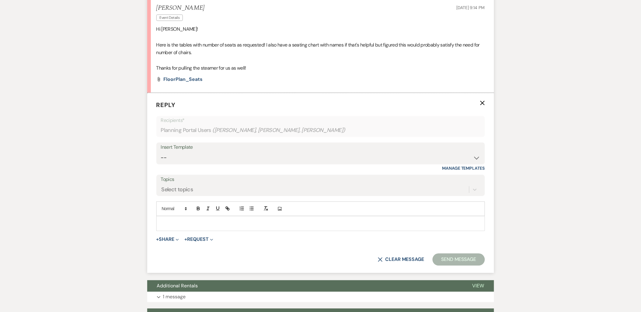
click at [173, 226] on p at bounding box center [320, 223] width 319 height 7
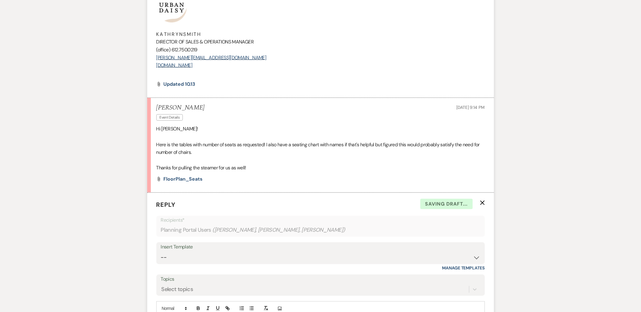
scroll to position [1019, 0]
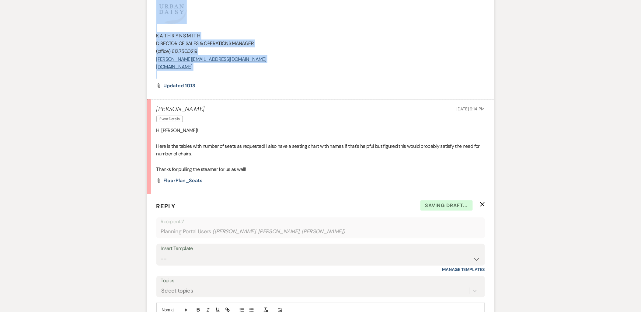
drag, startPoint x: 223, startPoint y: 71, endPoint x: 161, endPoint y: 13, distance: 84.5
click at [161, 13] on div "Hi Lauren & Zak! Happy wedding week! So excited for Friday :)! Absolutely! Woul…" at bounding box center [320, 1] width 328 height 155
copy div "K A T H R Y N S M I T H DIRECTOR OF SALES & OPERATIONS MANAGER (office) 612.750…"
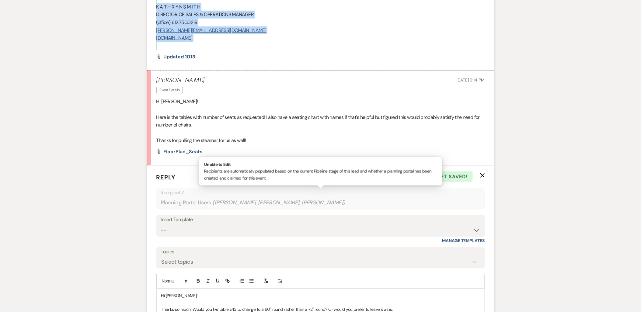
scroll to position [1087, 0]
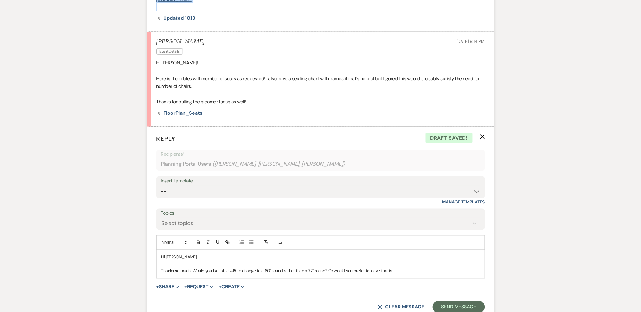
click at [402, 276] on div "Hi Lauren! Thanks so much! Would you like table #15 to change to a 60" round ra…" at bounding box center [321, 264] width 328 height 28
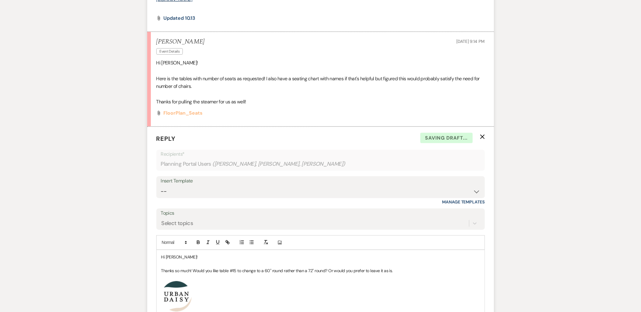
click at [185, 112] on span "FloorPlan_Seats" at bounding box center [183, 113] width 39 height 6
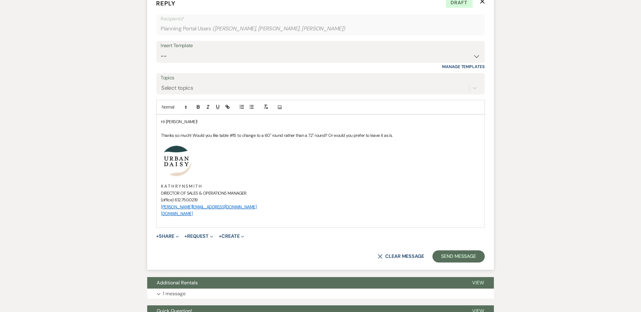
click at [445, 264] on form "Reply X Draft Recipients* Planning Portal Users ( Zak Armstrong, Lauren Nelson,…" at bounding box center [320, 130] width 347 height 278
click at [442, 256] on button "Send Message" at bounding box center [458, 257] width 52 height 12
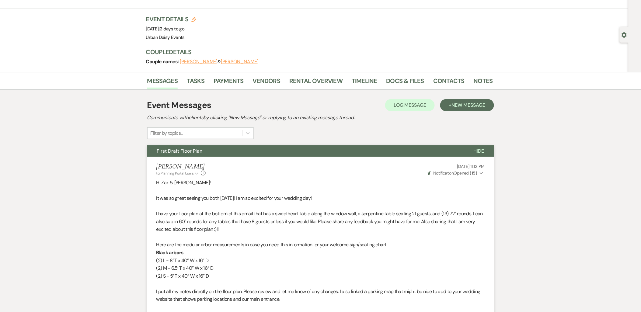
scroll to position [0, 0]
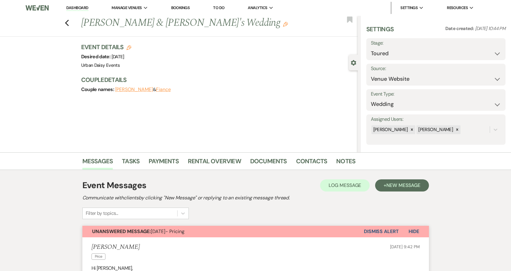
select select "5"
drag, startPoint x: 83, startPoint y: 6, endPoint x: 81, endPoint y: 10, distance: 4.0
click at [83, 6] on link "Dashboard" at bounding box center [77, 8] width 22 height 6
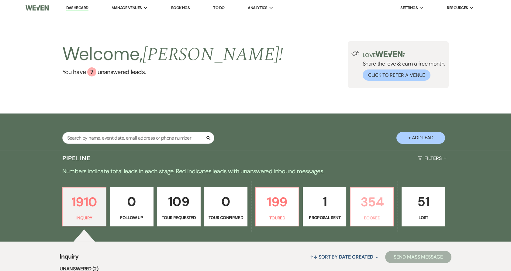
click at [381, 205] on p "354" at bounding box center [372, 202] width 36 height 20
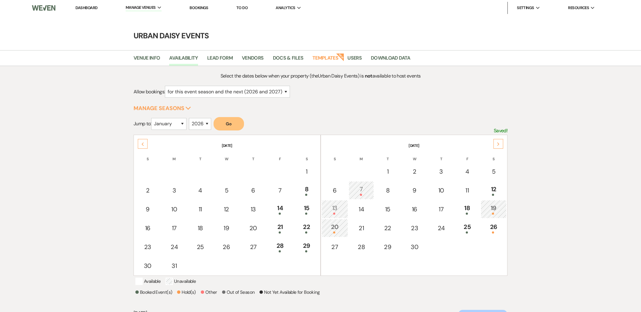
select select "2"
select select "2026"
click at [94, 5] on link "Dashboard" at bounding box center [86, 7] width 22 height 5
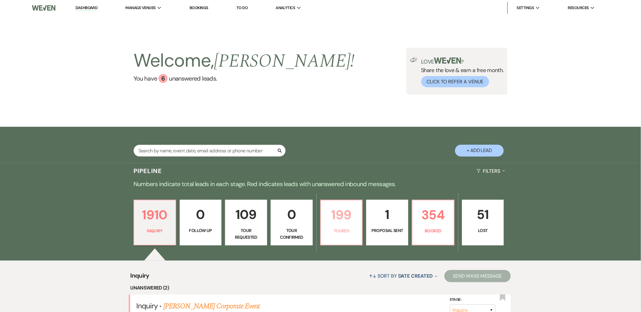
click at [353, 223] on p "199" at bounding box center [341, 215] width 34 height 20
select select "5"
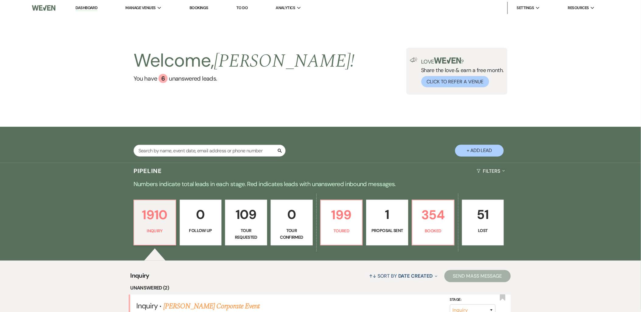
select select "5"
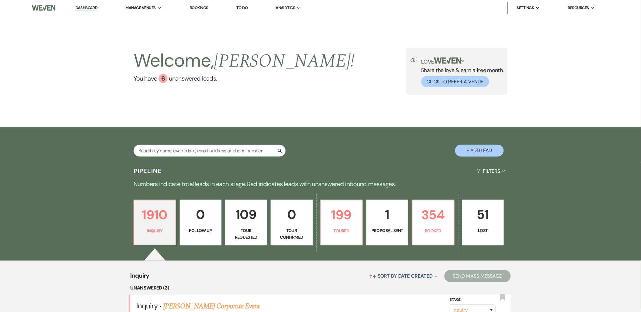
select select "5"
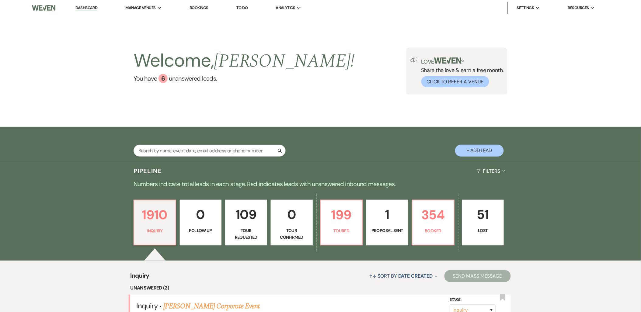
select select "5"
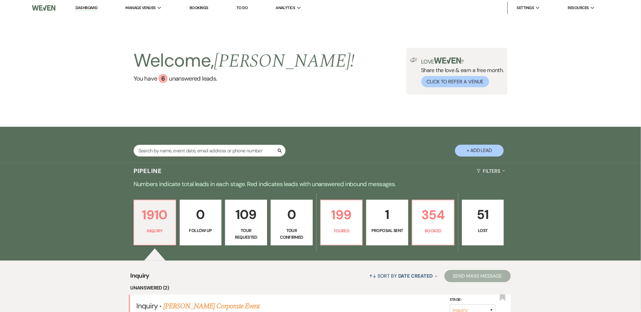
select select "5"
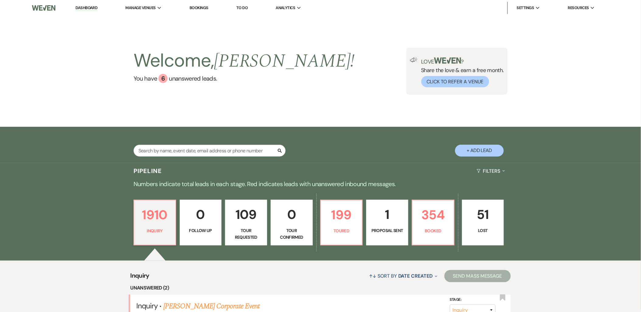
select select "5"
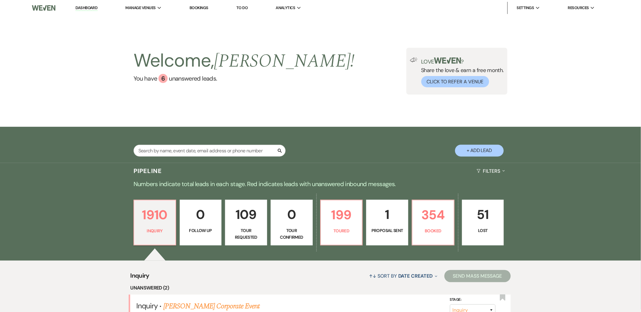
select select "5"
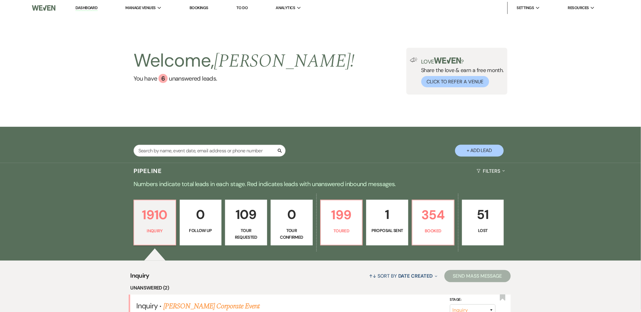
select select "5"
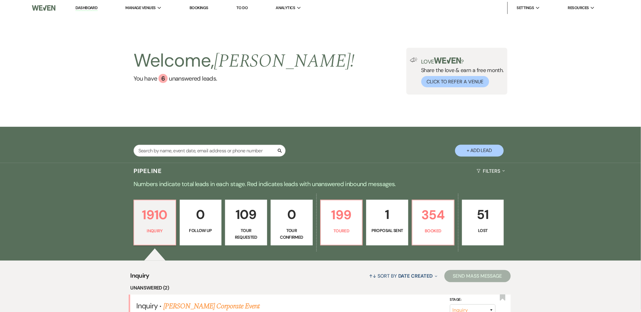
select select "5"
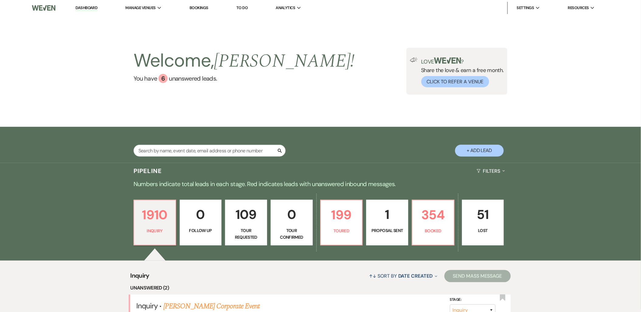
select select "5"
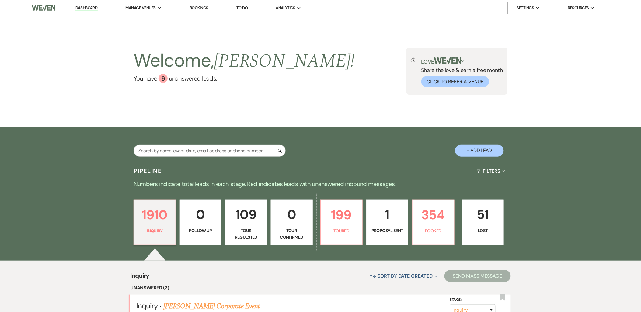
select select "5"
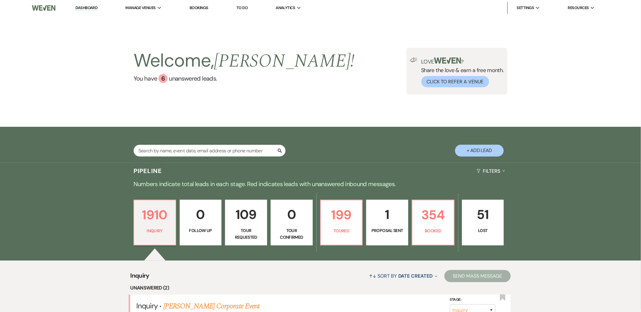
select select "5"
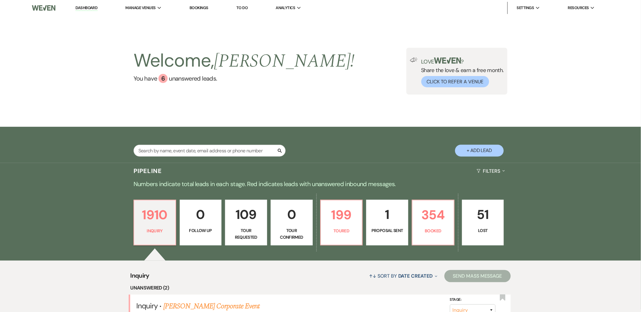
select select "5"
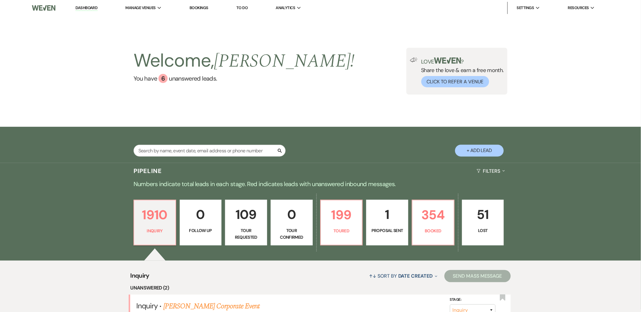
select select "5"
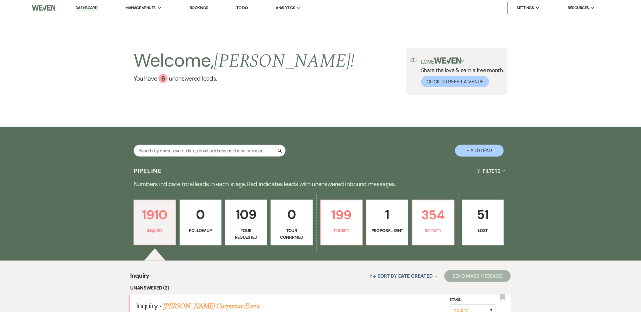
select select "5"
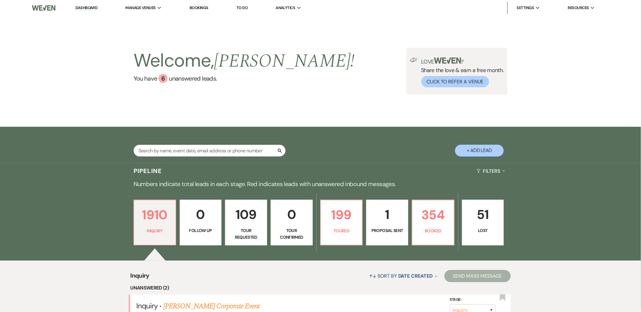
select select "5"
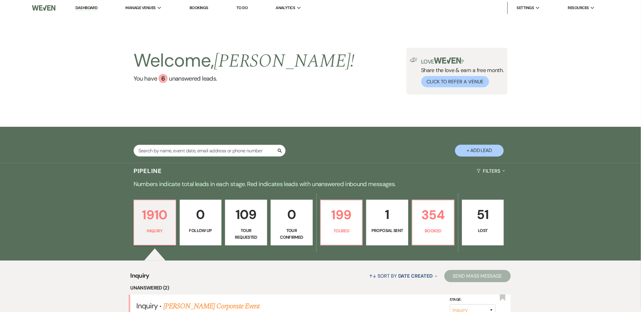
select select "5"
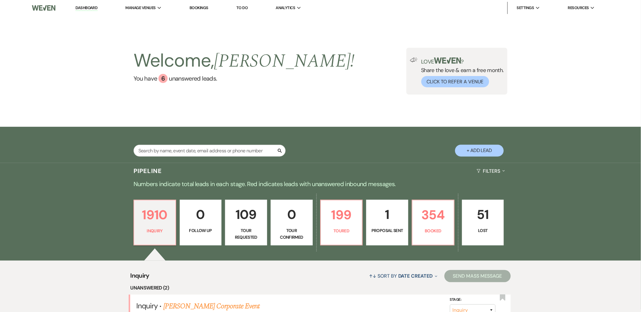
select select "5"
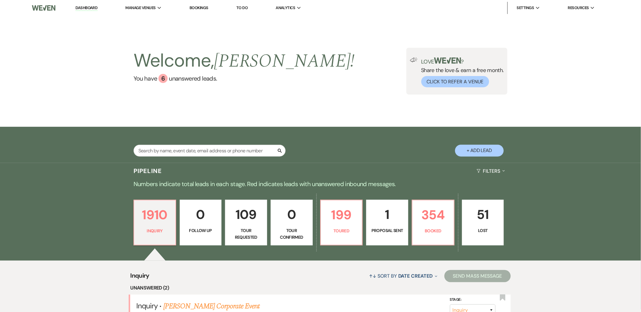
select select "5"
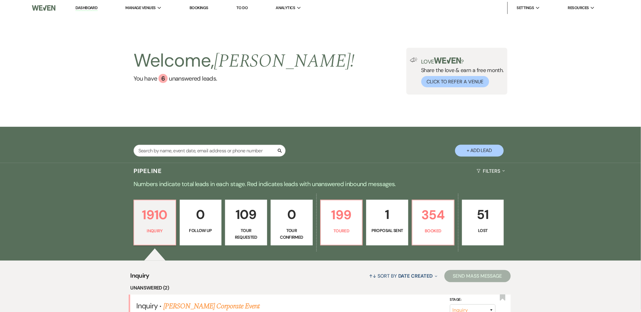
select select "5"
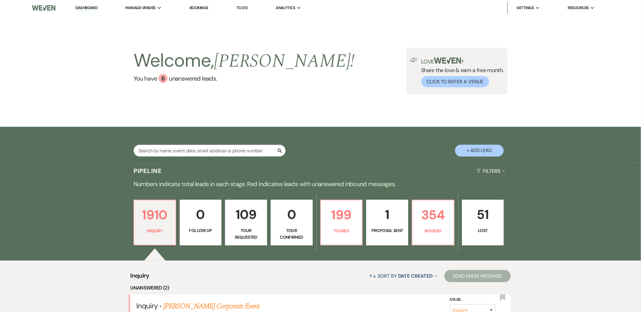
select select "5"
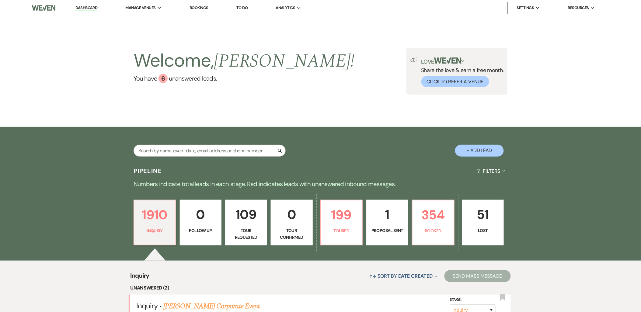
select select "5"
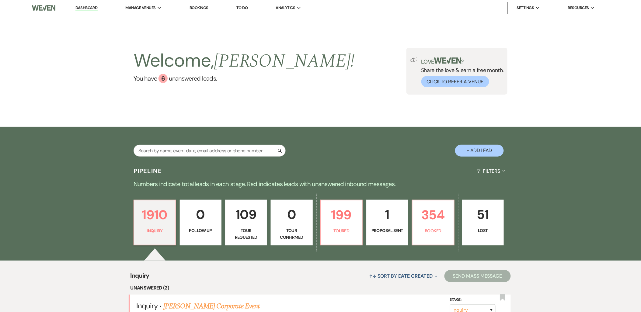
select select "5"
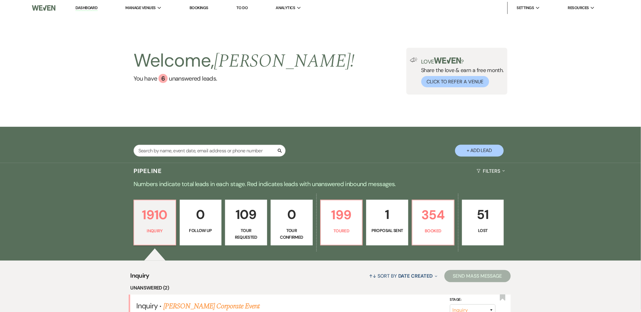
select select "5"
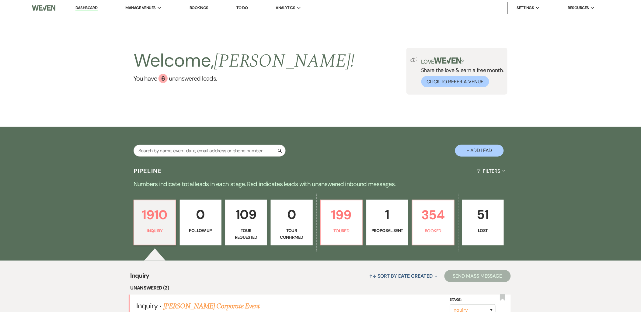
select select "5"
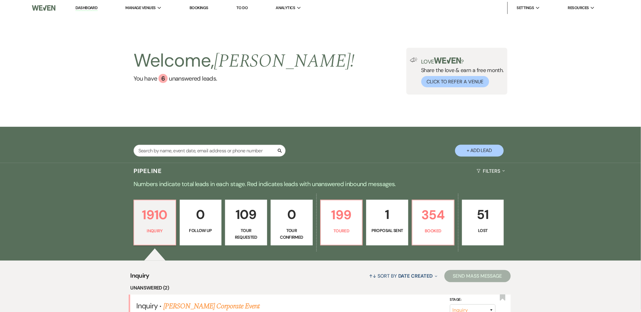
select select "5"
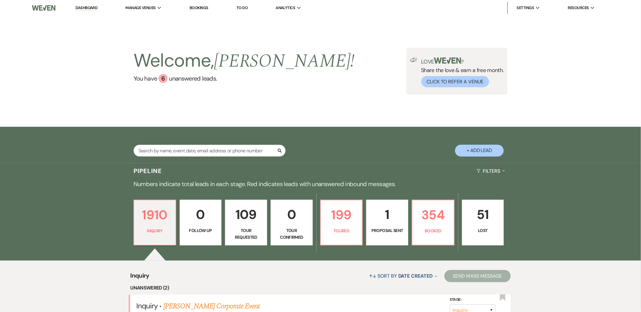
select select "5"
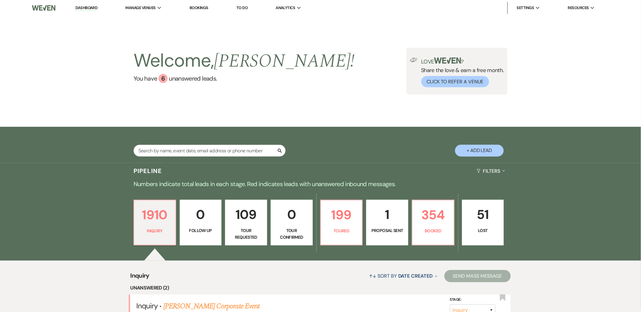
select select "5"
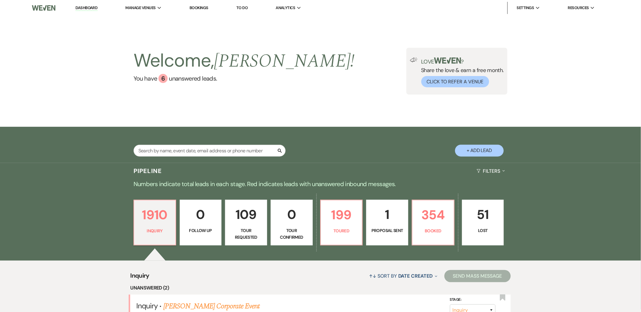
select select "5"
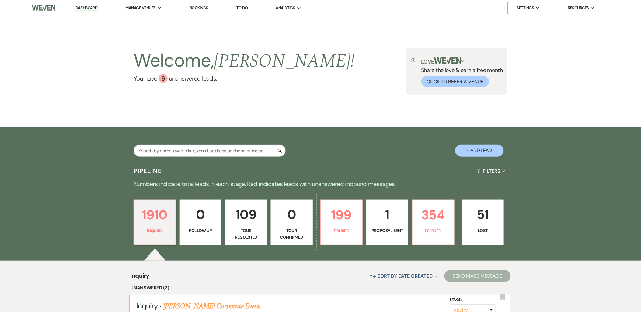
select select "5"
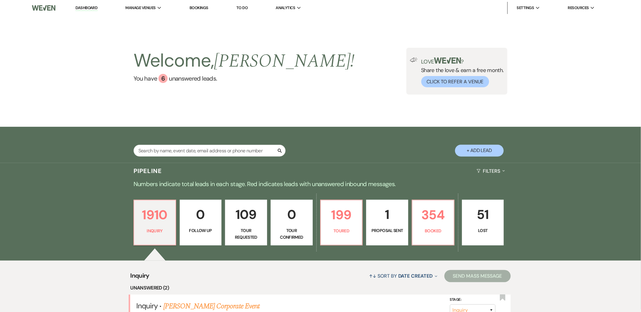
select select "5"
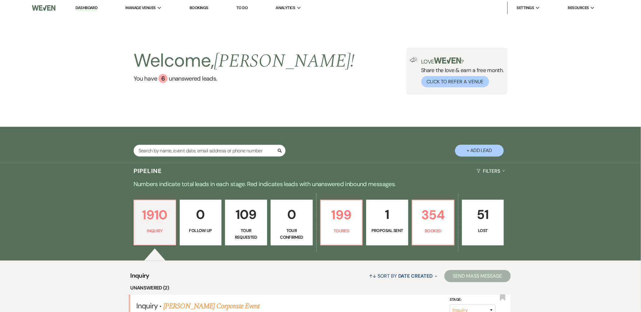
select select "5"
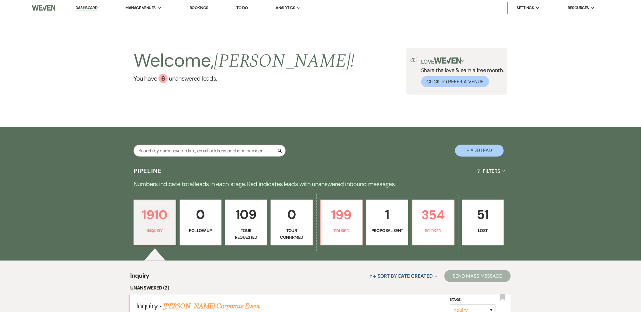
select select "5"
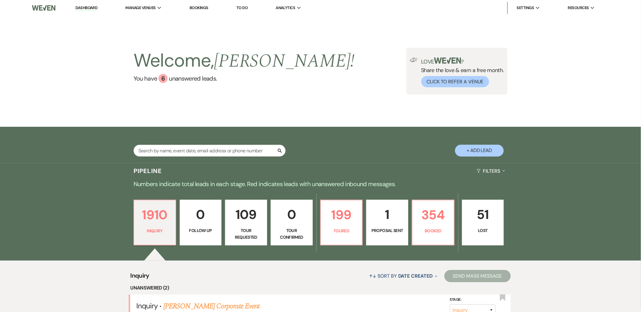
select select "5"
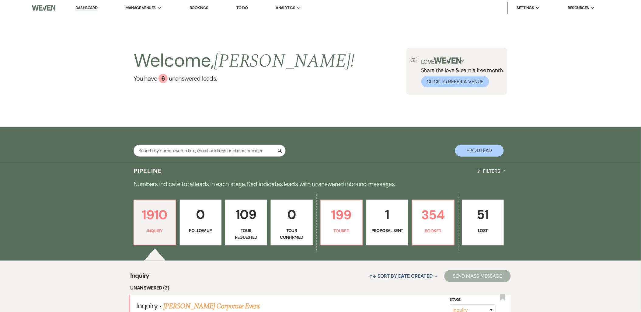
select select "5"
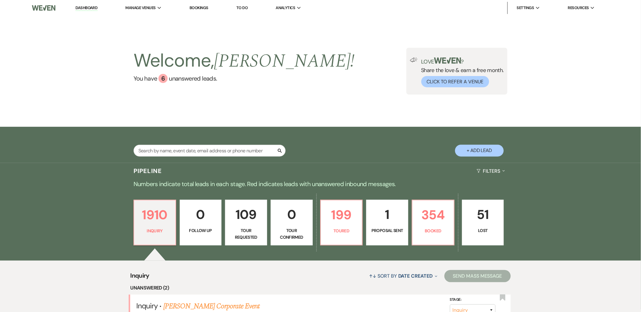
select select "5"
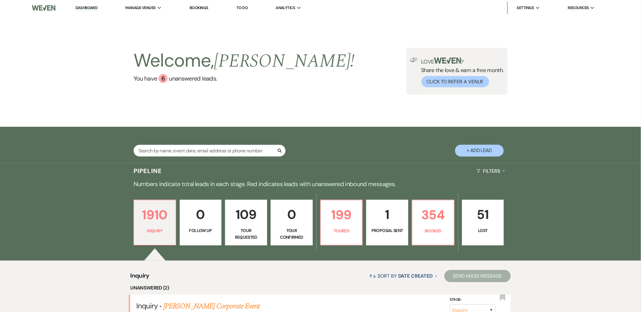
select select "5"
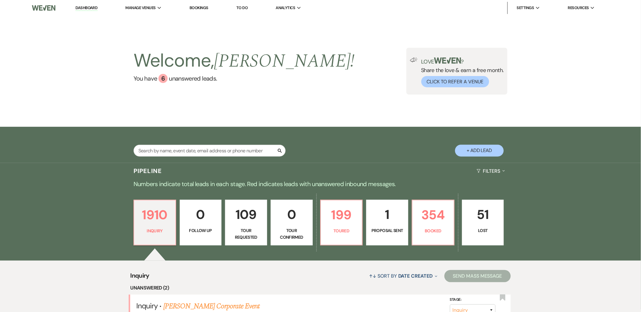
select select "5"
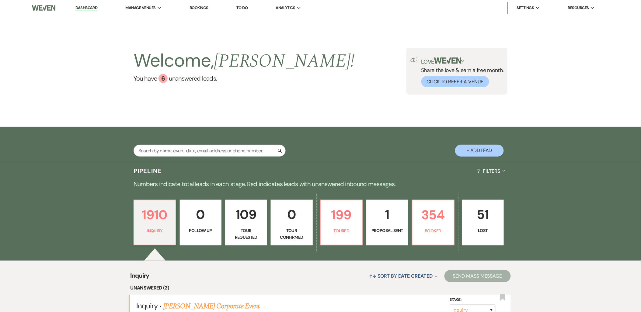
select select "5"
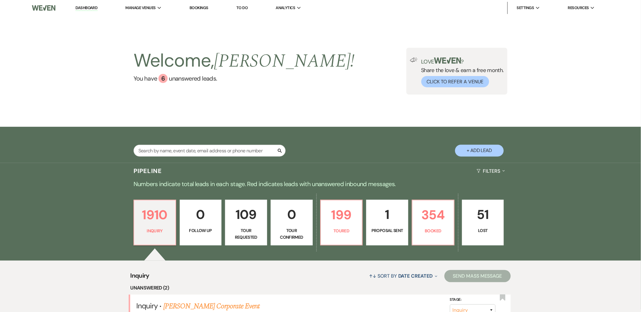
select select "5"
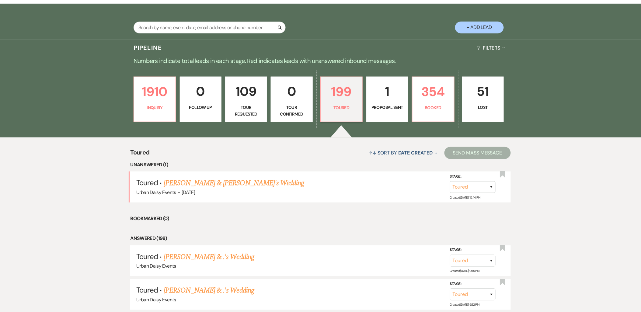
scroll to position [135, 0]
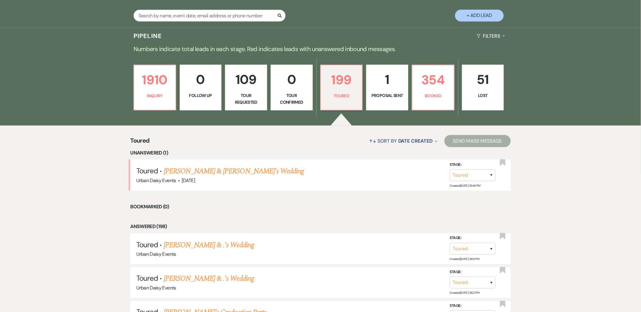
click at [221, 169] on link "Clare Schwab & Fiance's Wedding" at bounding box center [234, 171] width 140 height 11
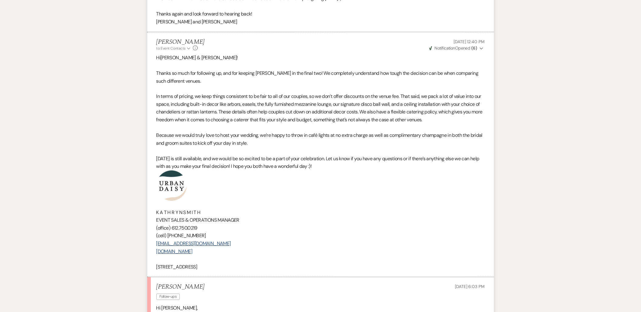
scroll to position [313, 0]
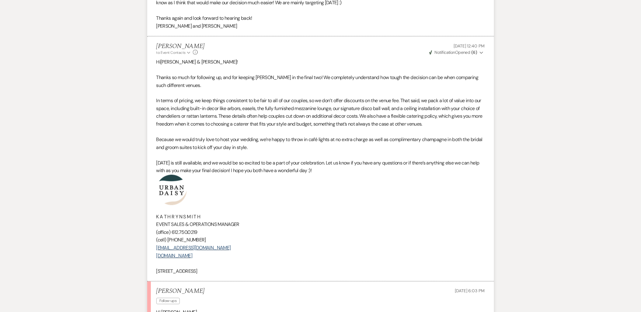
drag, startPoint x: 154, startPoint y: 73, endPoint x: 359, endPoint y: 171, distance: 226.4
click at [359, 171] on li "Kathryn Beckett to: Event Contacts Expand Info Oct 09, 2025, 12:40 PM Weven Che…" at bounding box center [320, 158] width 347 height 245
copy div "Thanks so much for following up, and for keeping Urban Daisy in the final two! …"
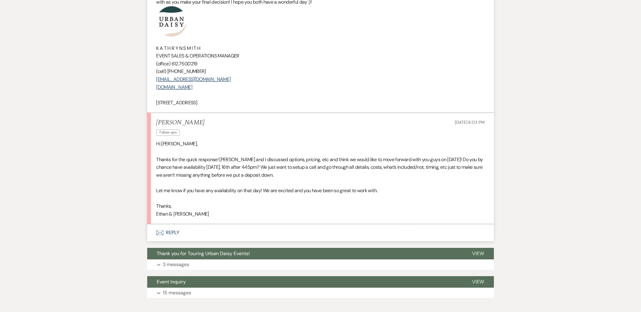
scroll to position [482, 0]
click at [168, 231] on button "Envelope Reply" at bounding box center [320, 232] width 347 height 17
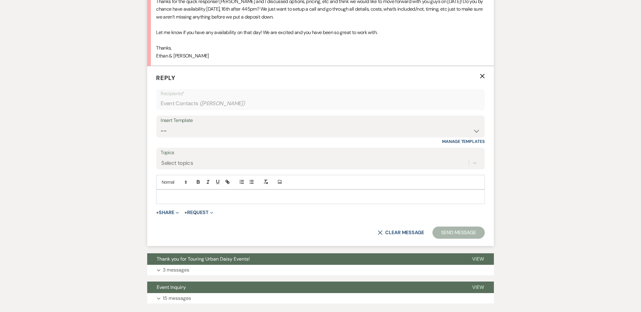
scroll to position [640, 0]
click at [193, 131] on select "-- Payment Past Due Rental Agreement and First Payment Urban Daisy Initial Resp…" at bounding box center [320, 131] width 319 height 12
click at [161, 125] on select "-- Payment Past Due Rental Agreement and First Payment Urban Daisy Initial Resp…" at bounding box center [320, 131] width 319 height 12
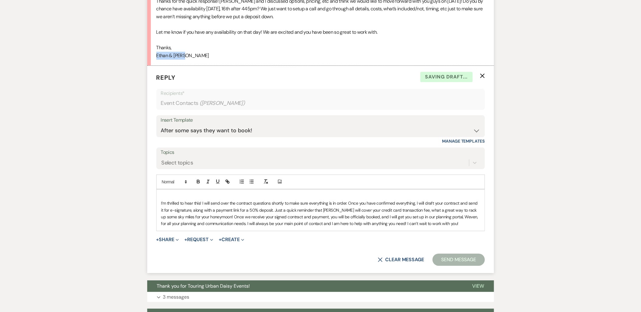
drag, startPoint x: 193, startPoint y: 60, endPoint x: 154, endPoint y: 59, distance: 39.5
click at [154, 59] on li "Clare Schwab Follow-ups Oct 13, 2025, 6:03 PM Hi Kathryn, Thanks for the quick …" at bounding box center [320, 9] width 347 height 111
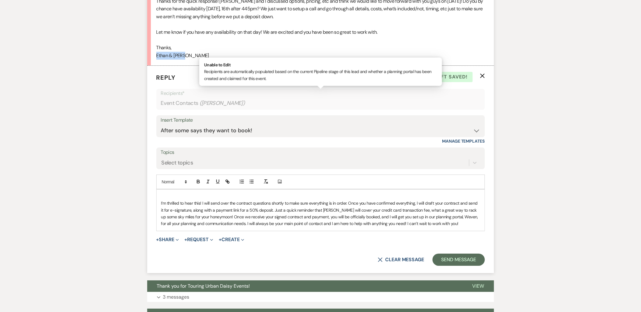
copy p "Ethan & Clare"
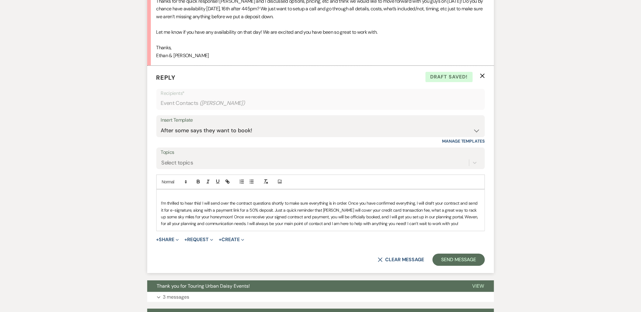
click at [207, 192] on div "I’m thrilled to hear this! I will send over the contract questions shortly to m…" at bounding box center [321, 209] width 328 height 41
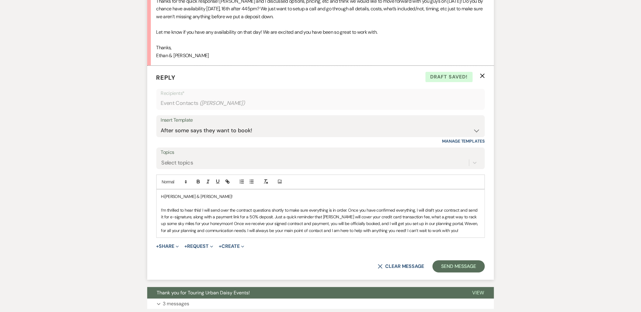
scroll to position [606, 0]
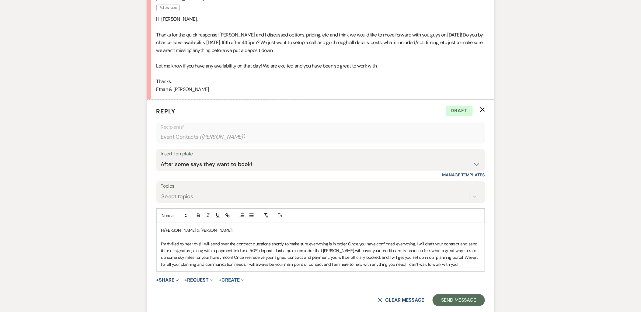
click at [202, 243] on p "I’m thrilled to hear this! I will send over the contract questions shortly to m…" at bounding box center [320, 253] width 319 height 27
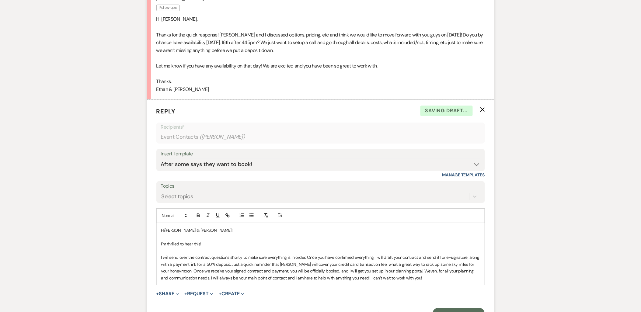
drag, startPoint x: 206, startPoint y: 243, endPoint x: 146, endPoint y: 241, distance: 59.6
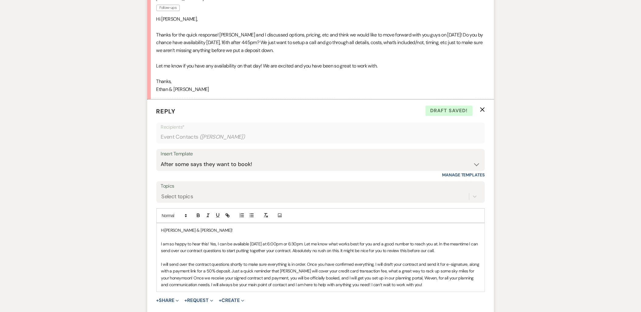
click at [376, 265] on p "I will send over the contract questions shortly to make sure everything is in o…" at bounding box center [320, 274] width 319 height 27
click at [186, 277] on p "I will send over the contract questions shortly to make sure everything is in o…" at bounding box center [320, 274] width 319 height 27
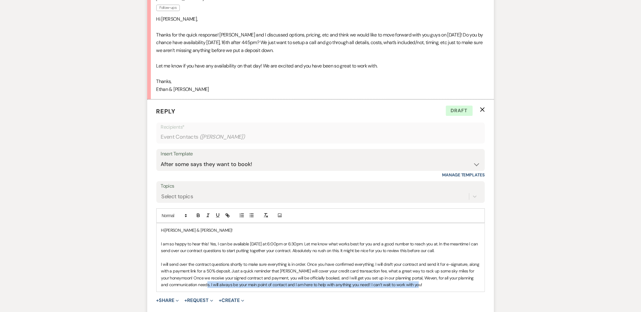
drag, startPoint x: 202, startPoint y: 285, endPoint x: 425, endPoint y: 283, distance: 222.9
click at [425, 283] on p "I will send over the contract questions shortly to make sure everything is in o…" at bounding box center [320, 274] width 319 height 27
copy p "I will always be your main point of contact and I am here to help with anything…"
click at [454, 250] on p "I am so happy to hear this! Yes, I can be available Thursday at 6:00pm or 6:30p…" at bounding box center [320, 247] width 319 height 14
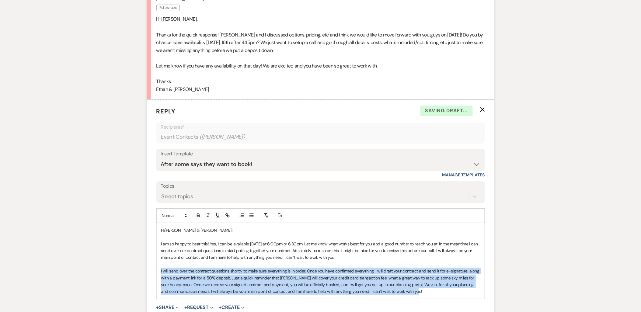
drag, startPoint x: 438, startPoint y: 294, endPoint x: 161, endPoint y: 271, distance: 277.6
click at [161, 271] on p "I will send over the contract questions shortly to make sure everything is in o…" at bounding box center [320, 281] width 319 height 27
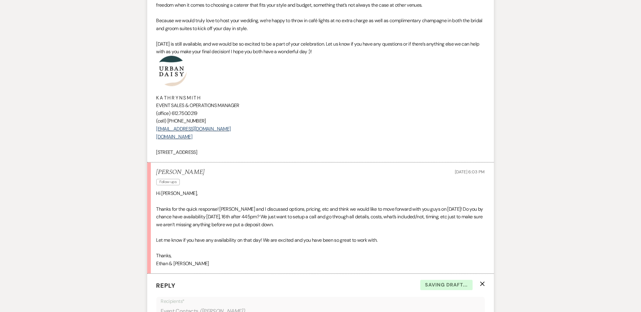
scroll to position [369, 0]
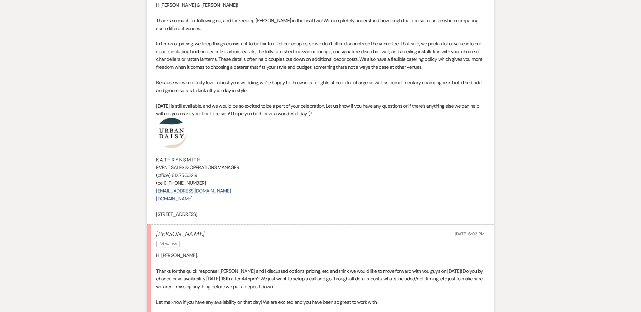
drag, startPoint x: 240, startPoint y: 223, endPoint x: 137, endPoint y: 134, distance: 135.8
click at [137, 134] on div "Messages Tasks Payments Rental Overview Documents Contacts Notes Event Messages…" at bounding box center [320, 199] width 641 height 833
copy div "K A T H R Y N S M I T H EVENT SALES & OPERATIONS MANAGER (office) 612.750.0219 …"
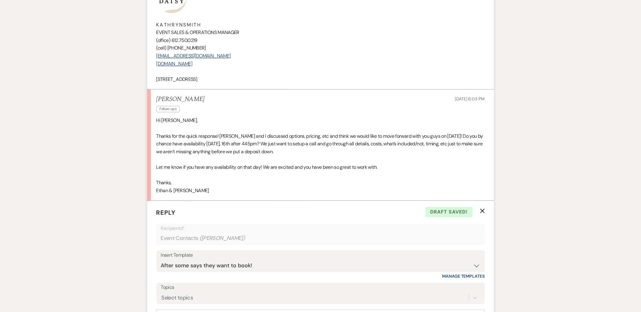
scroll to position [640, 0]
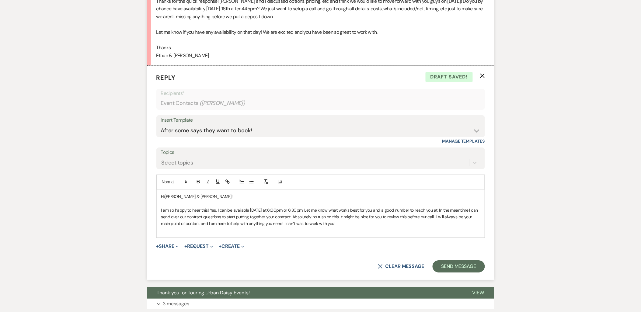
click at [228, 233] on p at bounding box center [320, 230] width 319 height 7
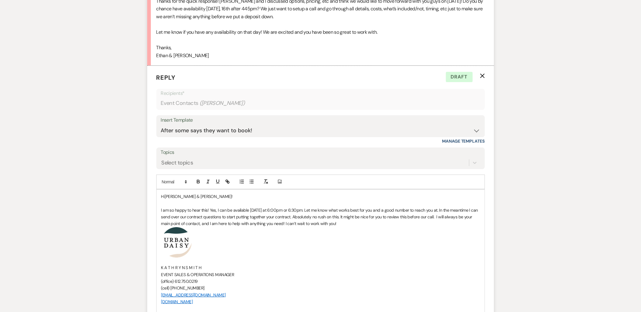
click at [306, 212] on p "I am so happy to hear this! Yes, I can be available Thursday at 6:00pm or 6:30p…" at bounding box center [320, 217] width 319 height 20
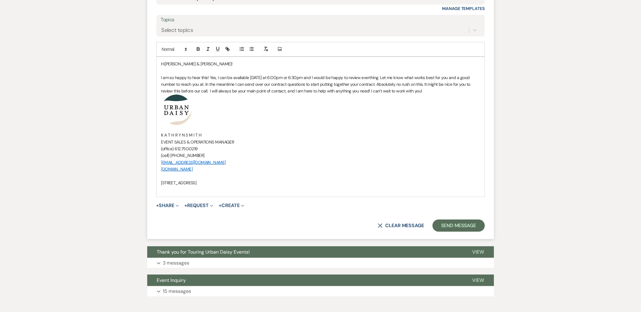
scroll to position [775, 0]
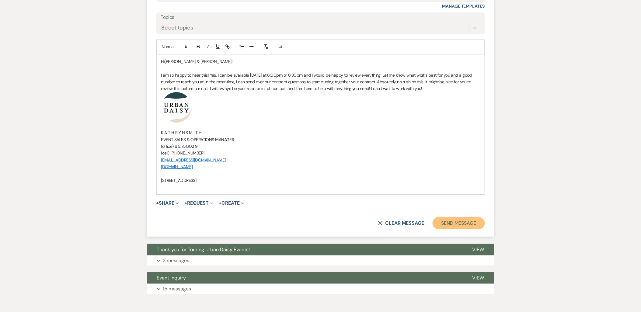
click at [434, 224] on button "Send Message" at bounding box center [458, 223] width 52 height 12
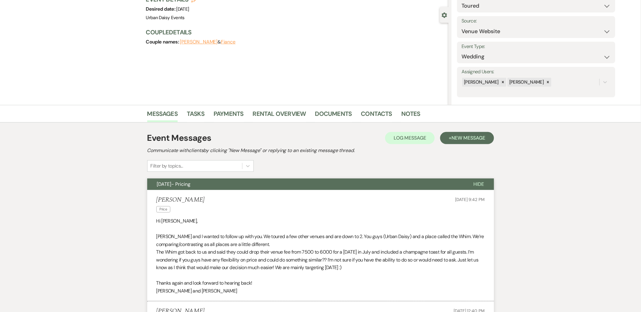
scroll to position [0, 0]
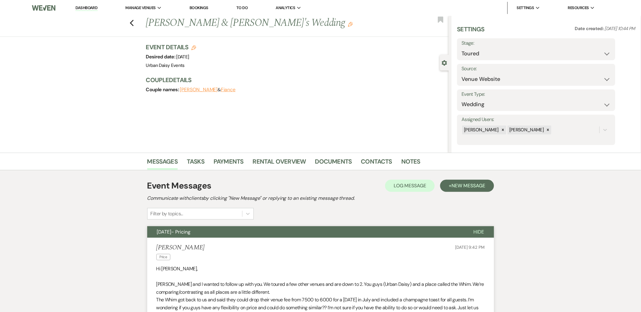
click at [442, 63] on use "button" at bounding box center [443, 62] width 5 height 5
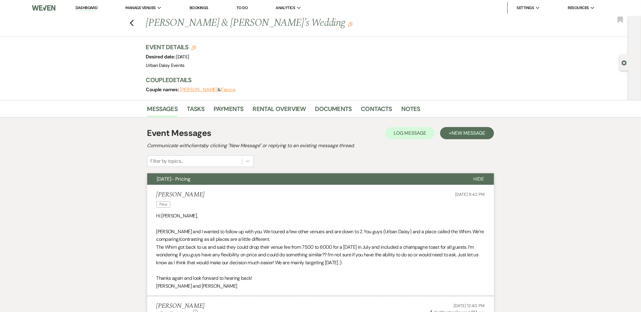
click at [625, 60] on icon "Gear" at bounding box center [623, 62] width 5 height 5
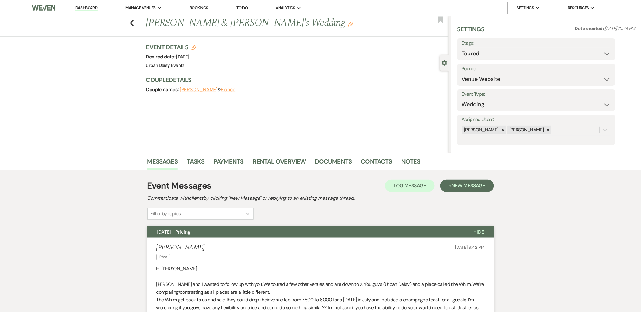
click at [192, 47] on h3 "Event Details Edit" at bounding box center [171, 47] width 50 height 9
click at [195, 47] on use "button" at bounding box center [193, 47] width 5 height 5
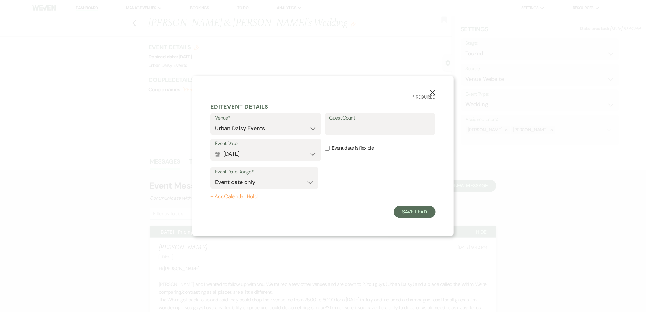
click at [244, 195] on button "+ Add Calendar Hold" at bounding box center [264, 197] width 108 height 6
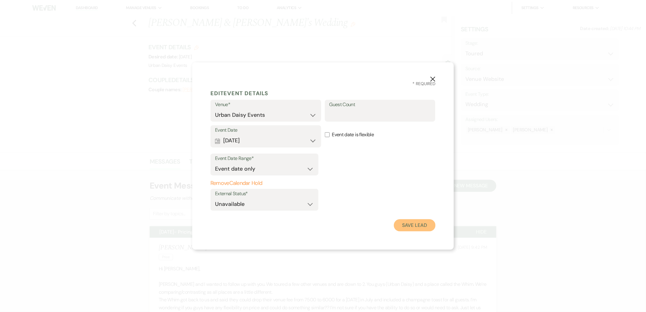
click at [430, 226] on button "Save Lead" at bounding box center [415, 225] width 42 height 12
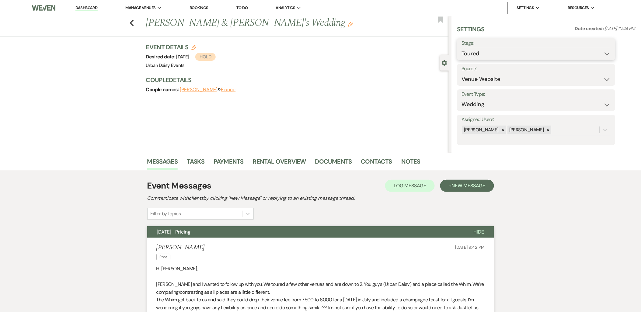
click at [500, 52] on select "Inquiry Follow Up Tour Requested Tour Confirmed Toured Proposal Sent Booked Lost" at bounding box center [535, 54] width 149 height 12
click at [461, 48] on select "Inquiry Follow Up Tour Requested Tour Confirmed Toured Proposal Sent Booked Lost" at bounding box center [535, 54] width 149 height 12
click at [598, 53] on button "Save" at bounding box center [598, 49] width 34 height 12
click at [473, 190] on button "+ New Message" at bounding box center [467, 186] width 54 height 12
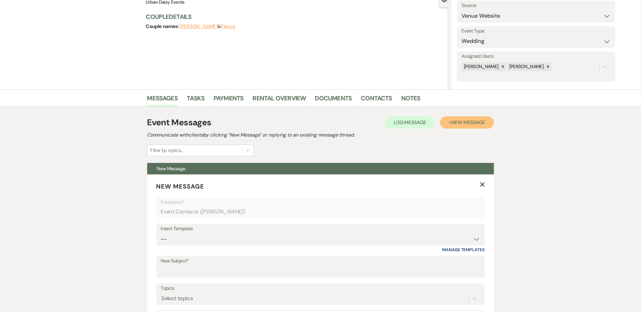
scroll to position [135, 0]
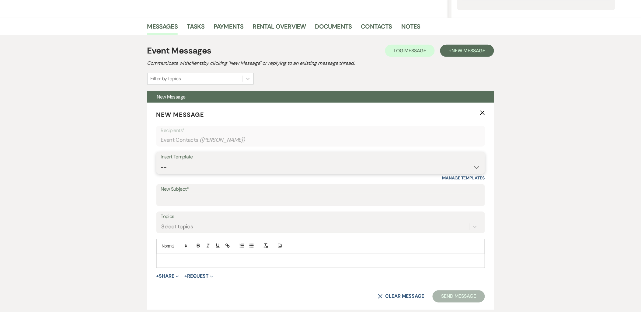
click at [229, 169] on select "-- Payment Past Due Rental Agreement and First Payment Urban Daisy Initial Resp…" at bounding box center [320, 167] width 319 height 12
click at [161, 161] on select "-- Payment Past Due Rental Agreement and First Payment Urban Daisy Initial Resp…" at bounding box center [320, 167] width 319 height 12
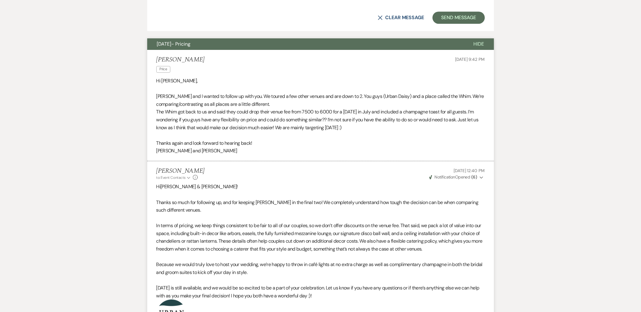
scroll to position [709, 0]
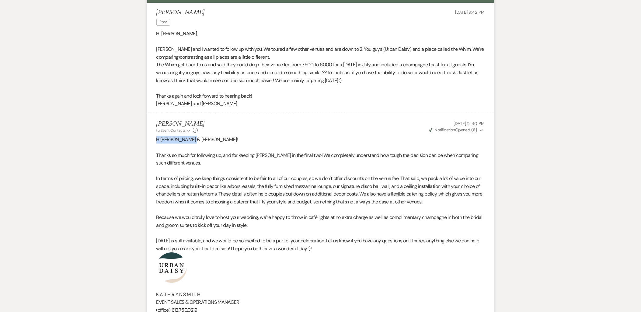
drag, startPoint x: 201, startPoint y: 138, endPoint x: 142, endPoint y: 137, distance: 59.0
click at [142, 137] on div "Messages Tasks Payments Rental Overview Documents Contacts Notes Event Messages…" at bounding box center [320, 89] width 641 height 1293
copy p "Hi Ethan & Clare!"
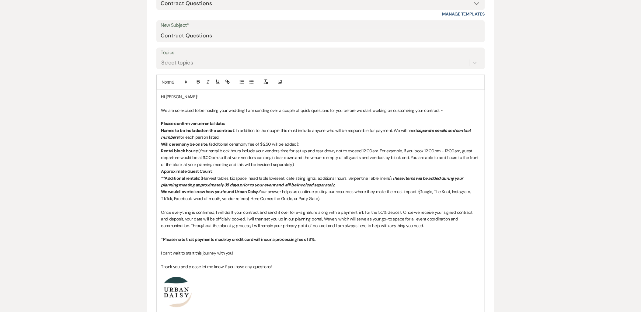
scroll to position [202, 0]
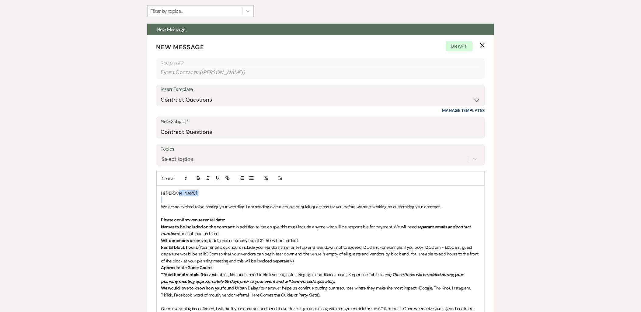
drag, startPoint x: 206, startPoint y: 188, endPoint x: 111, endPoint y: 198, distance: 95.3
drag, startPoint x: 188, startPoint y: 191, endPoint x: 122, endPoint y: 189, distance: 66.6
click at [157, 220] on div "Hi Ethan & Clare! We are so excited to be hosting your wedding! I am sending ov…" at bounding box center [321, 317] width 328 height 262
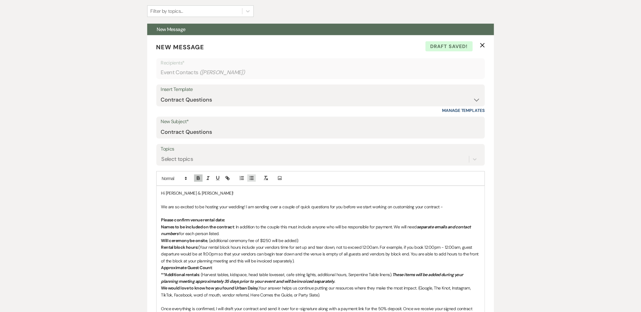
click at [251, 177] on icon "button" at bounding box center [251, 177] width 5 height 5
click at [161, 225] on strong "Names to be included on the contract" at bounding box center [197, 226] width 73 height 5
click at [161, 241] on strong "Will ceremony be onsite" at bounding box center [184, 240] width 46 height 5
click at [159, 247] on div "Hi Ethan & Clare! We are so excited to be hosting your wedding! I am sending ov…" at bounding box center [321, 317] width 328 height 262
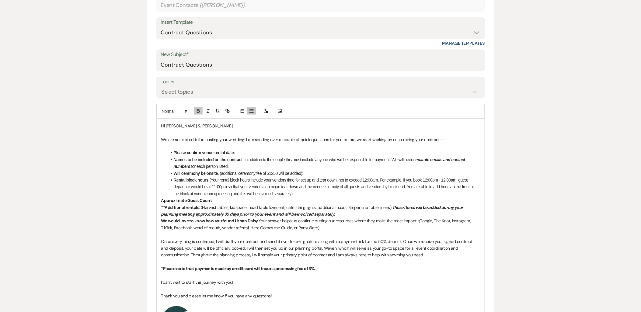
scroll to position [270, 0]
click at [158, 198] on div "Hi Ethan & Clare! We are so excited to be hosting your wedding! I am sending ov…" at bounding box center [321, 250] width 328 height 262
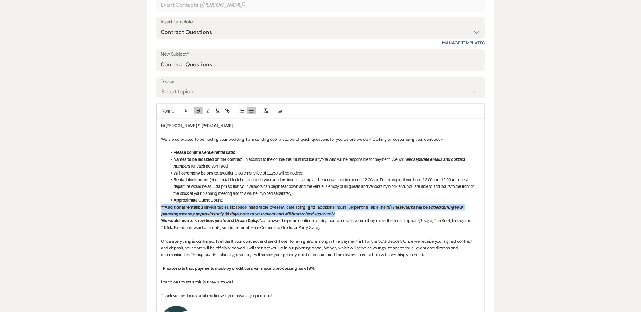
drag, startPoint x: 161, startPoint y: 207, endPoint x: 358, endPoint y: 211, distance: 196.1
click at [358, 211] on p "**Additional rentals : (Harvest tables, kidspace, head table loveseat, cafe str…" at bounding box center [320, 211] width 319 height 14
click at [209, 110] on icon "button" at bounding box center [207, 110] width 5 height 5
click at [196, 111] on icon "button" at bounding box center [197, 110] width 5 height 5
click at [200, 111] on icon "button" at bounding box center [197, 110] width 5 height 5
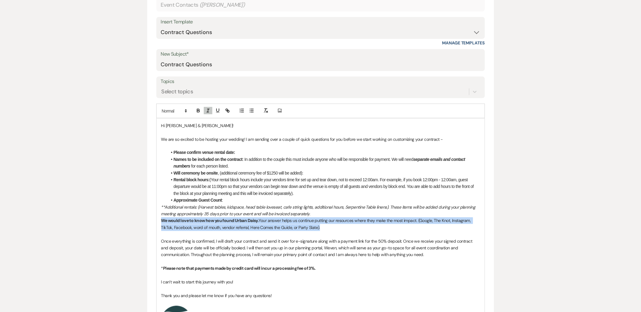
drag, startPoint x: 161, startPoint y: 219, endPoint x: 326, endPoint y: 230, distance: 164.5
click at [326, 230] on p "We would love to know how you found Urban Daisy. Your answer helps us continue …" at bounding box center [320, 224] width 319 height 14
copy p "We would love to know how you found Urban Daisy. Your answer helps us continue …"
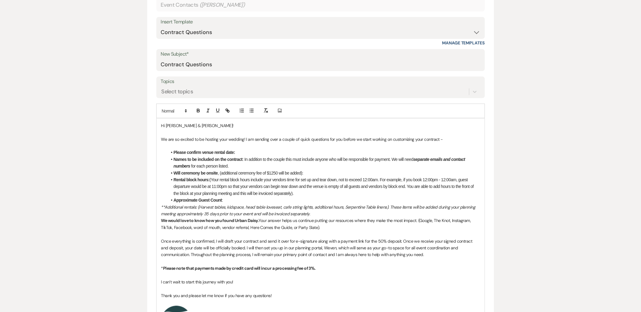
click at [294, 192] on li "Rental block hours: (Your rental block hours include your vendors time for set …" at bounding box center [323, 187] width 313 height 20
click at [235, 201] on li "Approximate Guest Count :" at bounding box center [323, 200] width 313 height 7
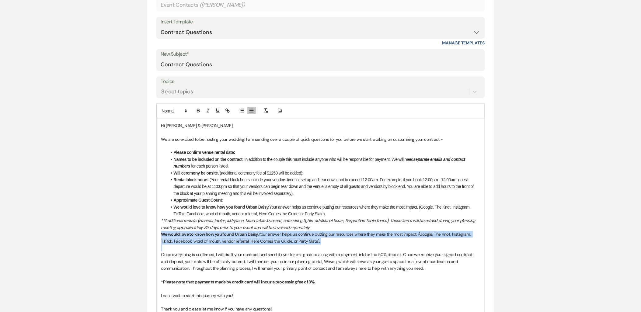
drag, startPoint x: 361, startPoint y: 245, endPoint x: 127, endPoint y: 231, distance: 234.8
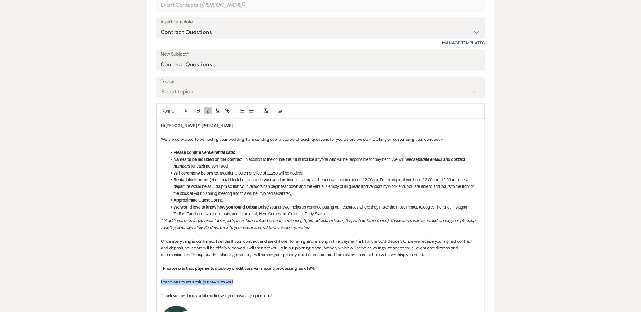
drag, startPoint x: 251, startPoint y: 283, endPoint x: 126, endPoint y: 283, distance: 125.0
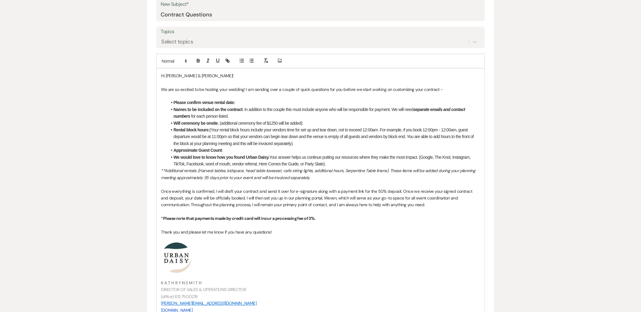
scroll to position [372, 0]
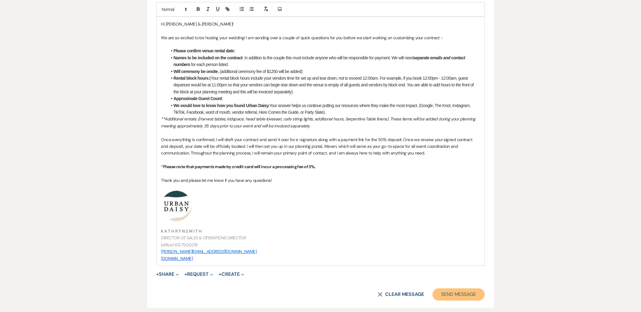
click at [440, 290] on button "Send Message" at bounding box center [458, 295] width 52 height 12
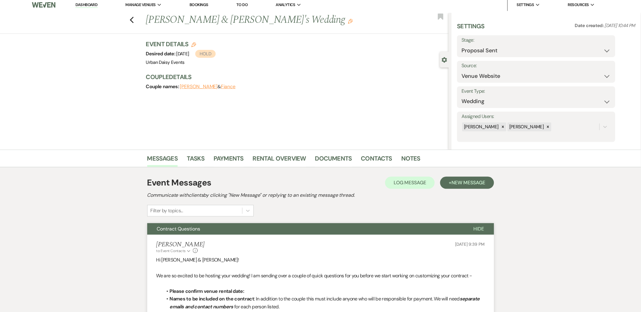
scroll to position [0, 0]
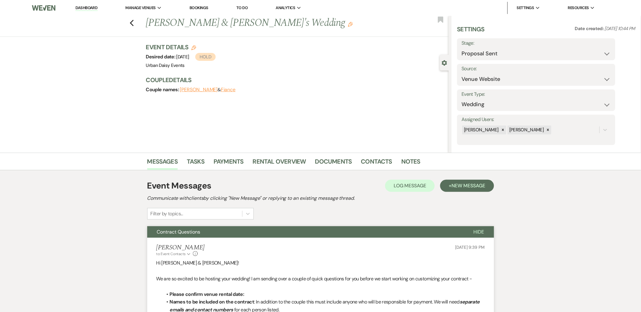
click at [88, 11] on li "Dashboard" at bounding box center [86, 8] width 28 height 12
click at [86, 7] on link "Dashboard" at bounding box center [86, 8] width 22 height 6
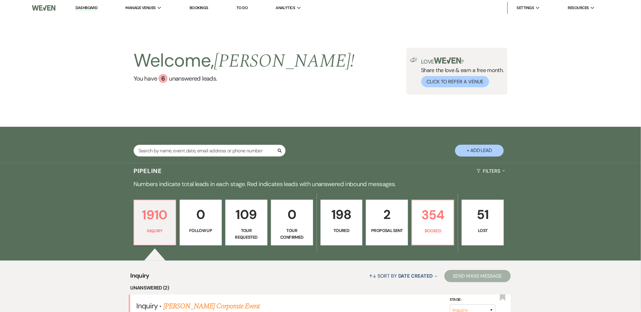
click at [385, 236] on link "2 Proposal Sent" at bounding box center [387, 223] width 42 height 46
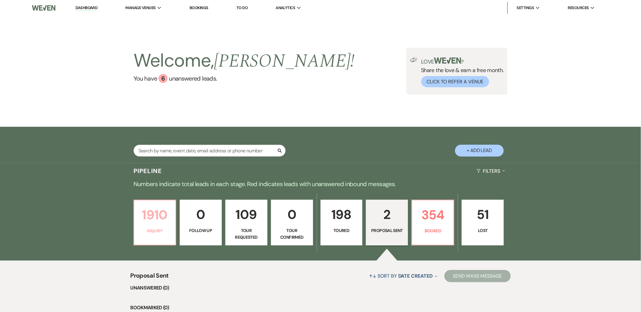
click at [164, 231] on p "Inquiry" at bounding box center [155, 230] width 34 height 7
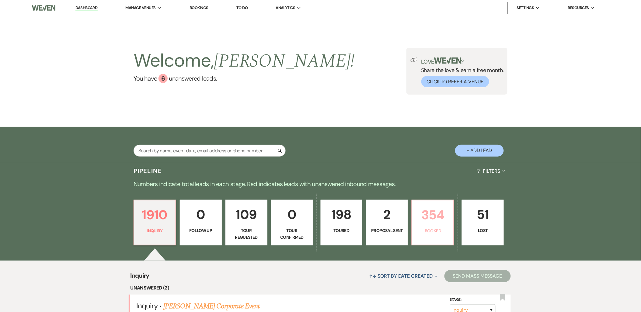
click at [423, 217] on p "354" at bounding box center [433, 215] width 34 height 20
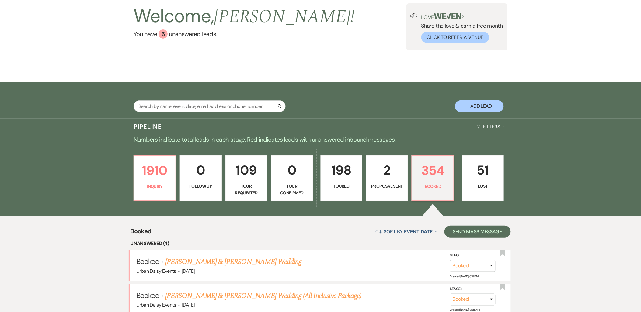
scroll to position [101, 0]
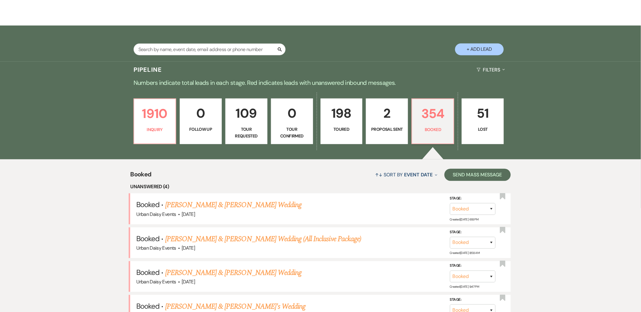
click at [228, 208] on link "Zak Armstrong & Lauren Nelson's Wedding" at bounding box center [233, 204] width 136 height 11
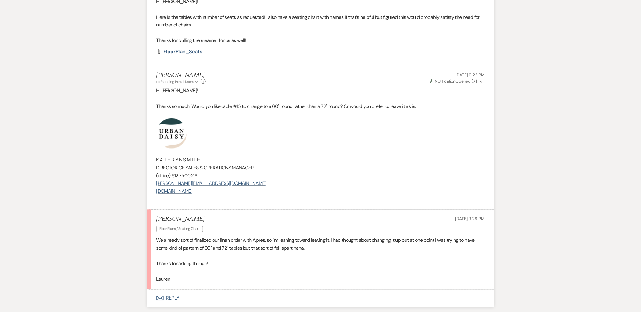
scroll to position [1250, 0]
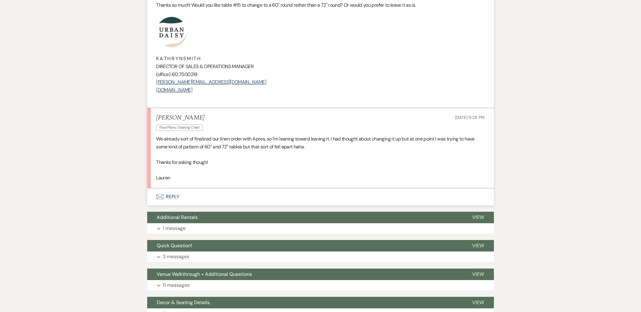
click at [168, 189] on button "Envelope Reply" at bounding box center [320, 196] width 347 height 17
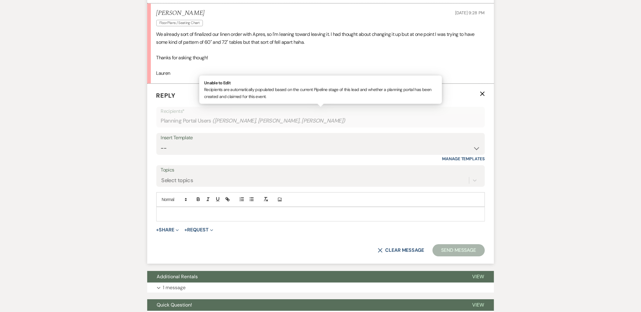
scroll to position [1372, 0]
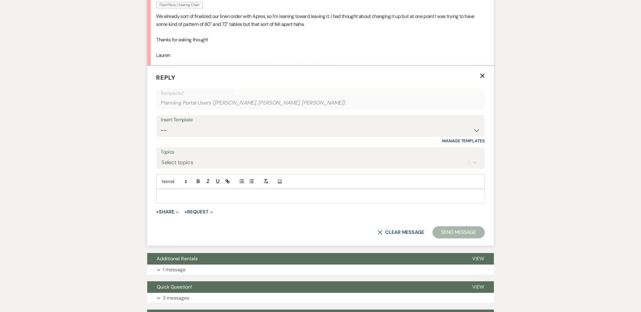
click at [181, 201] on div at bounding box center [321, 196] width 328 height 14
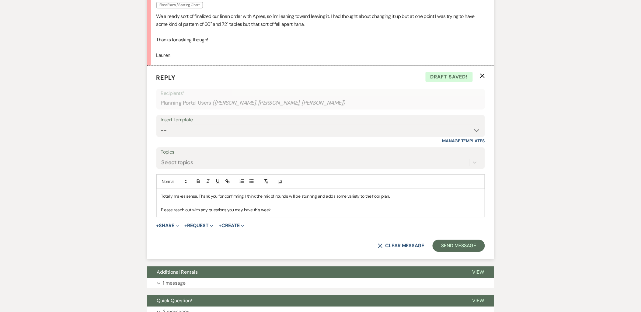
click at [290, 213] on p "Please reach out with any questions you may have this week" at bounding box center [320, 209] width 319 height 7
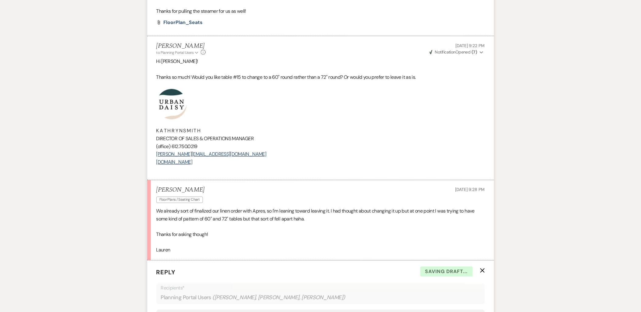
scroll to position [1170, 0]
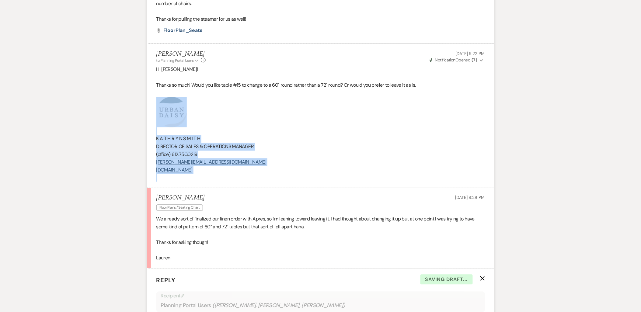
drag, startPoint x: 240, startPoint y: 177, endPoint x: 130, endPoint y: 125, distance: 121.7
copy div "K A T H R Y N S M I T H DIRECTOR OF SALES & OPERATIONS MANAGER (office) 612.750…"
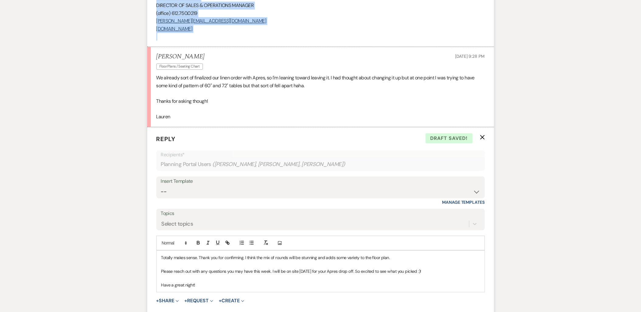
scroll to position [1372, 0]
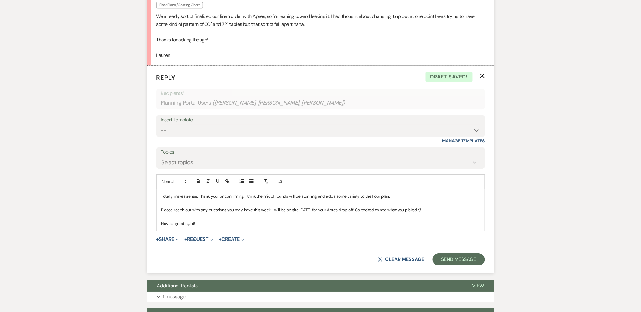
click at [209, 223] on p "Have a great night!" at bounding box center [320, 223] width 319 height 7
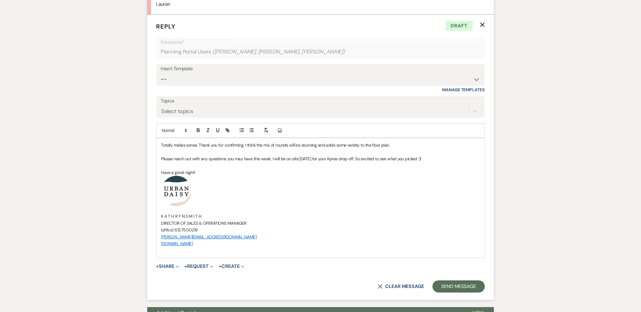
scroll to position [1474, 0]
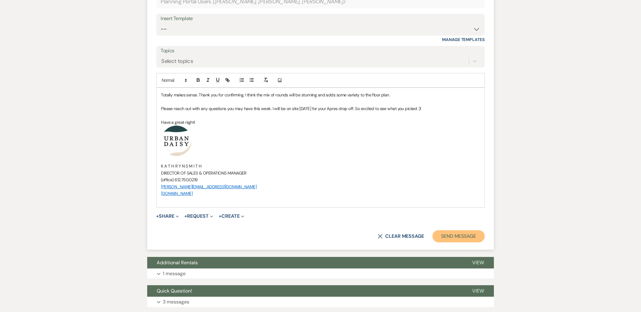
click at [452, 236] on button "Send Message" at bounding box center [458, 236] width 52 height 12
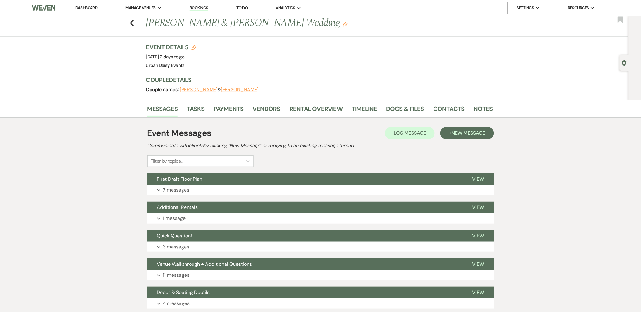
click at [207, 189] on button "Expand 7 messages" at bounding box center [320, 190] width 347 height 10
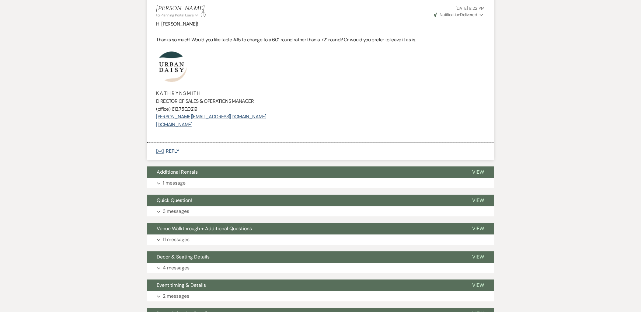
scroll to position [1182, 0]
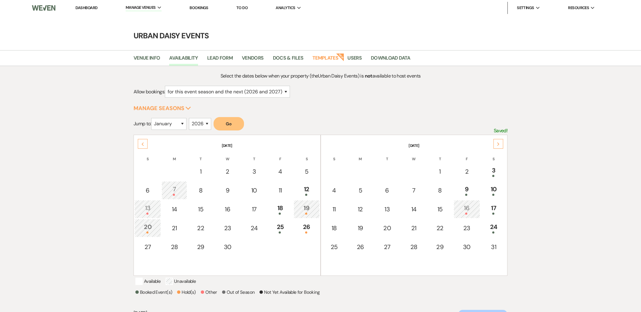
select select "2"
select select "2026"
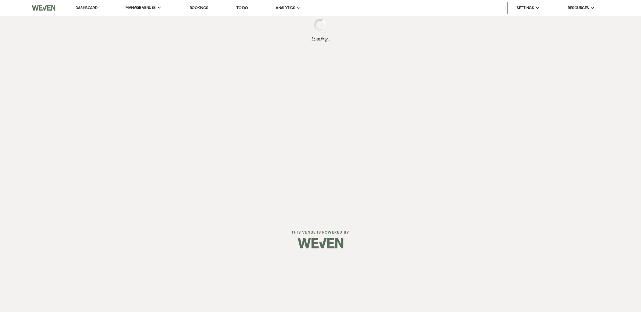
select select "2"
select select "2026"
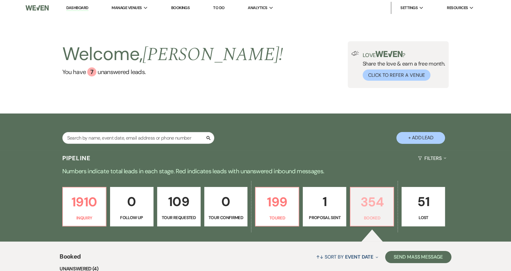
click at [383, 219] on p "Booked" at bounding box center [372, 218] width 36 height 7
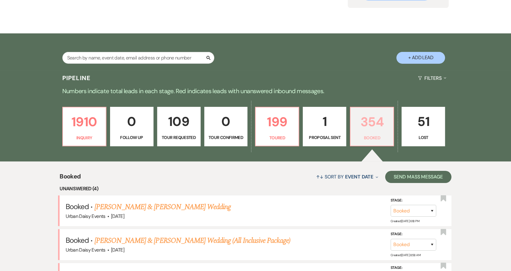
scroll to position [135, 0]
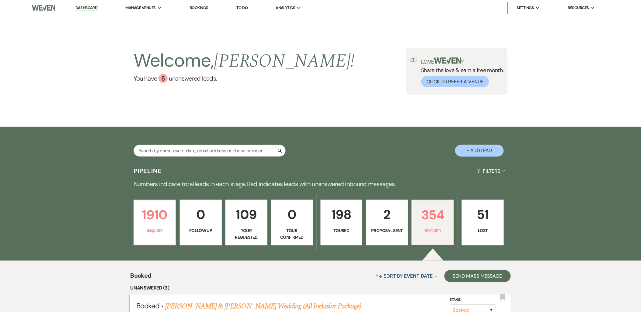
drag, startPoint x: 153, startPoint y: 22, endPoint x: 171, endPoint y: 60, distance: 41.6
click at [0, 0] on li "Urban Daisy Events" at bounding box center [0, 0] width 0 height 0
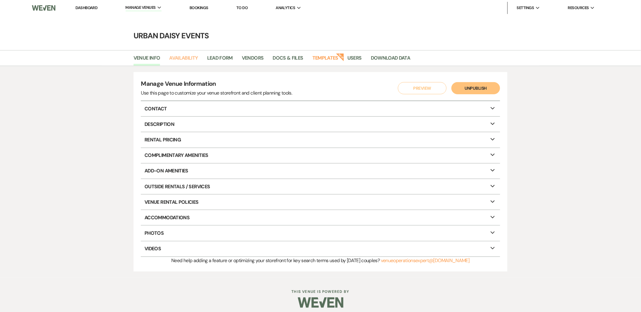
click at [186, 55] on link "Availability" at bounding box center [183, 60] width 29 height 12
select select "2"
select select "2026"
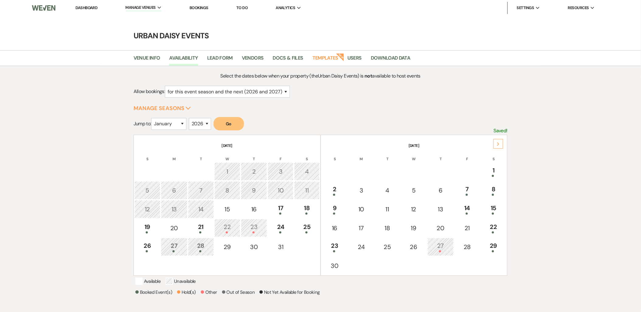
click at [287, 213] on div at bounding box center [280, 214] width 19 height 2
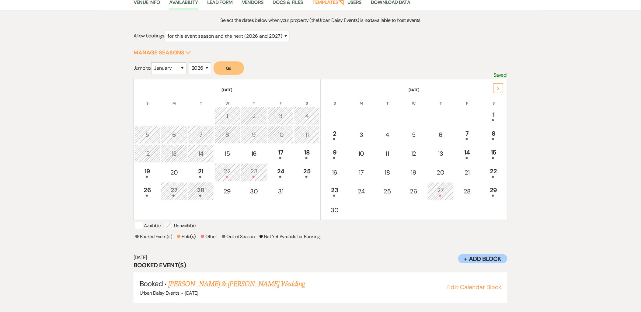
click at [232, 271] on link "[PERSON_NAME] & [PERSON_NAME] Wedding" at bounding box center [236, 283] width 136 height 11
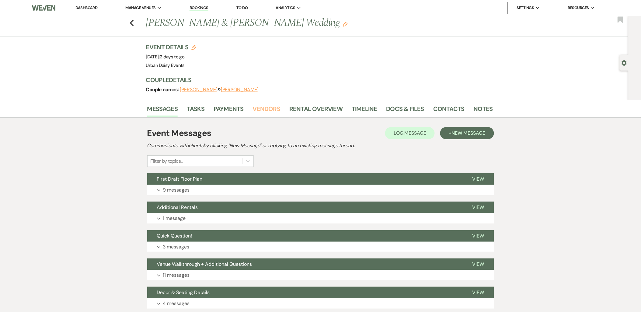
click at [268, 108] on link "Vendors" at bounding box center [266, 110] width 27 height 13
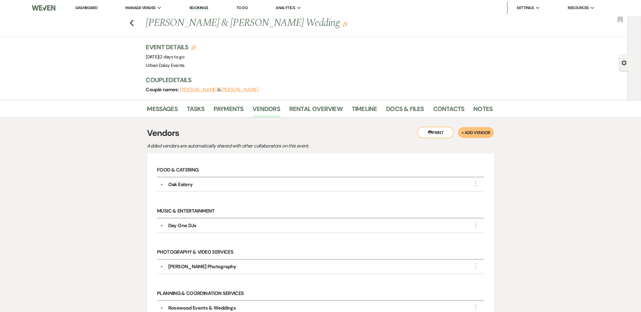
click at [133, 22] on use "button" at bounding box center [132, 23] width 4 height 7
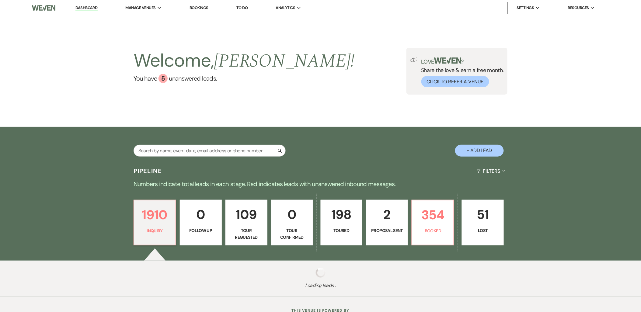
click at [0, 0] on link "Urban Daisy Events" at bounding box center [0, 0] width 0 height 0
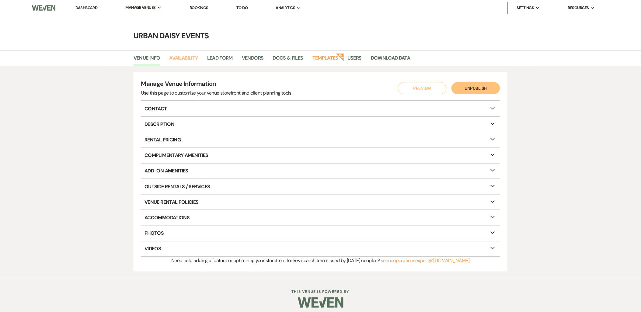
click at [183, 60] on link "Availability" at bounding box center [183, 60] width 29 height 12
select select "2"
select select "2026"
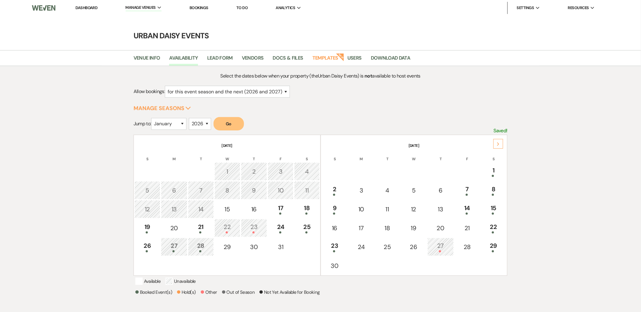
click at [145, 226] on div "19" at bounding box center [147, 227] width 19 height 11
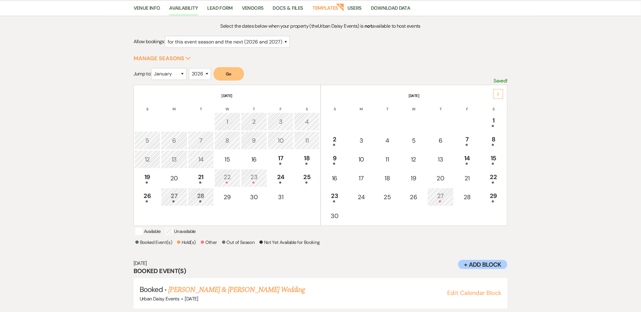
scroll to position [56, 0]
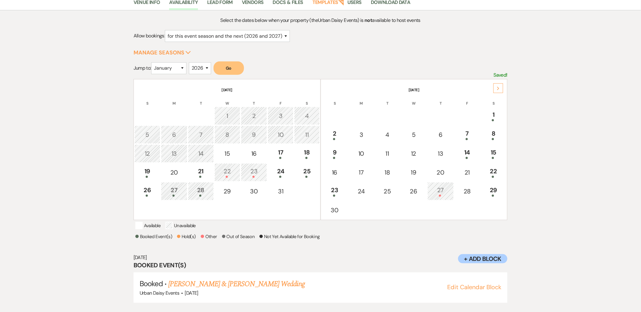
click at [250, 282] on link "[PERSON_NAME] & [PERSON_NAME] Wedding" at bounding box center [236, 283] width 136 height 11
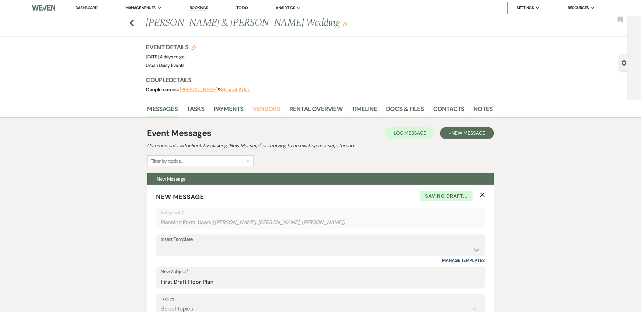
drag, startPoint x: 0, startPoint y: 0, endPoint x: 268, endPoint y: 113, distance: 291.0
click at [268, 113] on link "Vendors" at bounding box center [266, 110] width 27 height 13
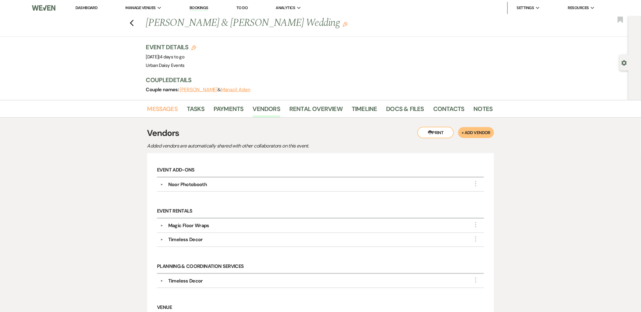
click at [172, 108] on link "Messages" at bounding box center [162, 110] width 31 height 13
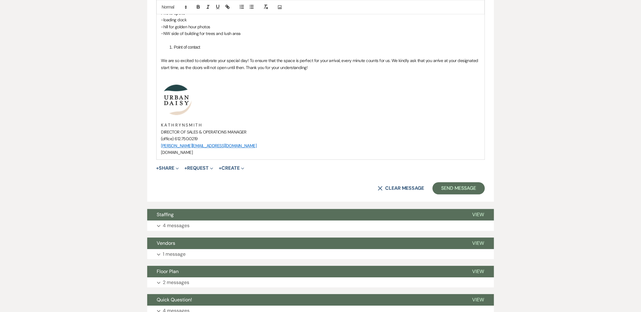
scroll to position [439, 0]
click at [391, 188] on button "X Clear message" at bounding box center [401, 187] width 46 height 5
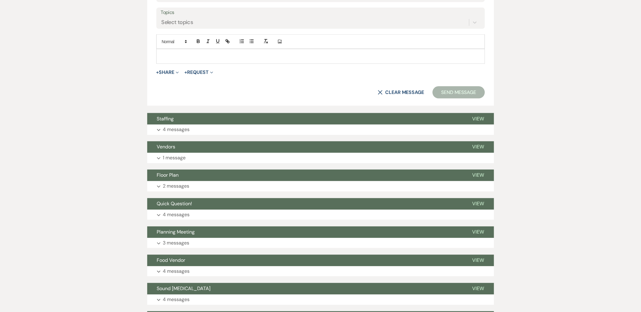
scroll to position [169, 0]
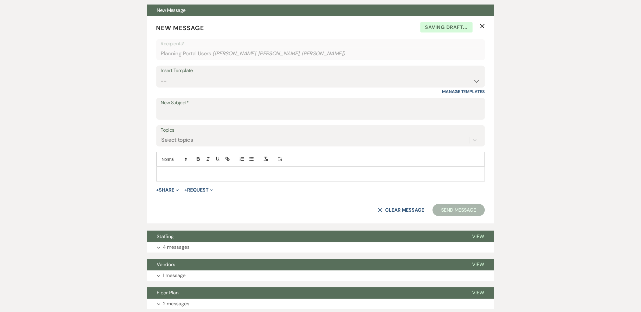
click at [482, 26] on icon "X" at bounding box center [482, 26] width 5 height 5
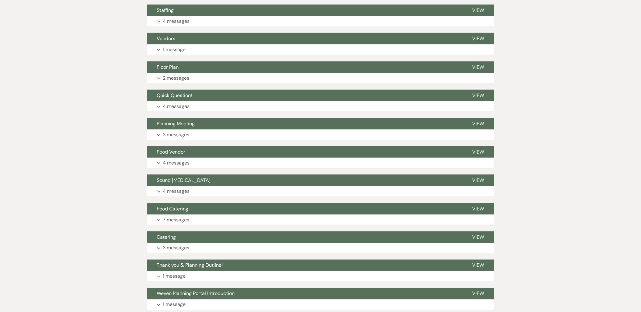
scroll to position [0, 0]
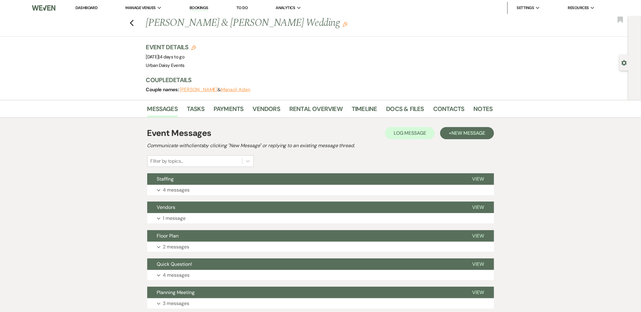
click at [188, 188] on p "4 messages" at bounding box center [176, 190] width 27 height 8
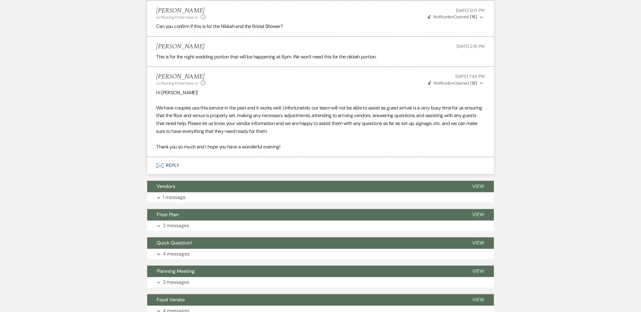
scroll to position [304, 0]
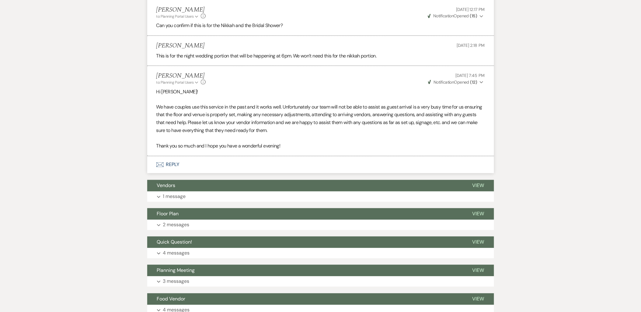
click at [177, 195] on p "1 message" at bounding box center [174, 197] width 23 height 8
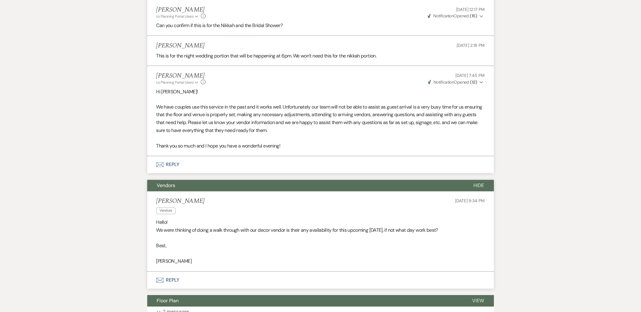
scroll to position [439, 0]
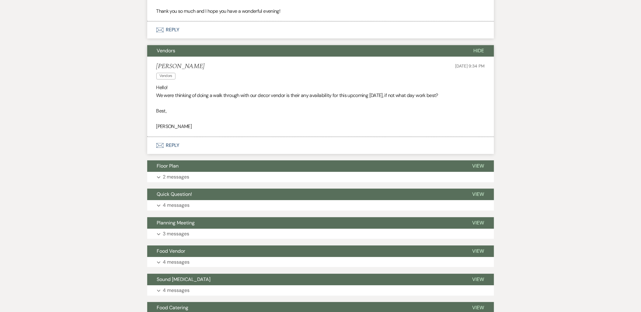
click at [183, 171] on button "Floor Plan" at bounding box center [304, 166] width 315 height 12
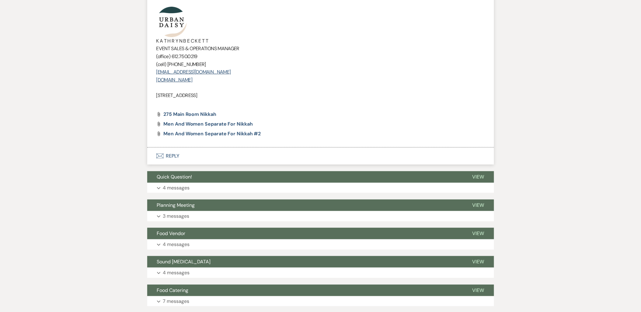
scroll to position [844, 0]
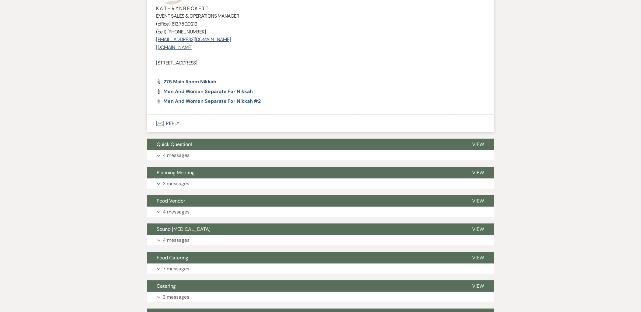
click at [182, 152] on p "4 messages" at bounding box center [176, 155] width 27 height 8
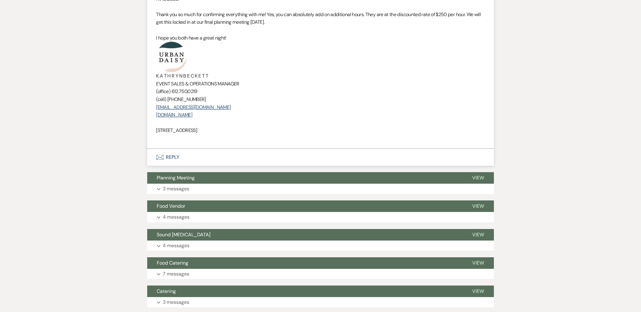
scroll to position [1385, 0]
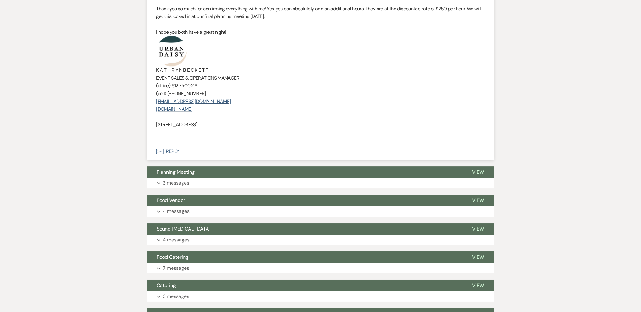
click at [171, 177] on button "Planning Meeting" at bounding box center [304, 172] width 315 height 12
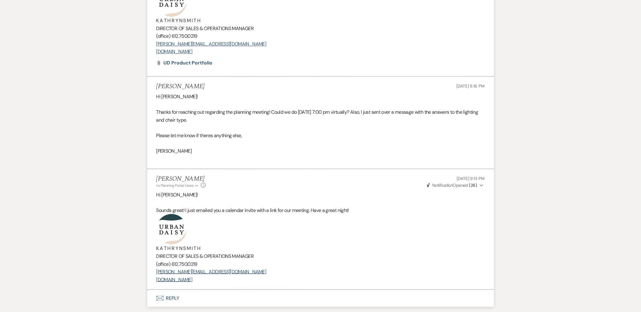
scroll to position [1824, 0]
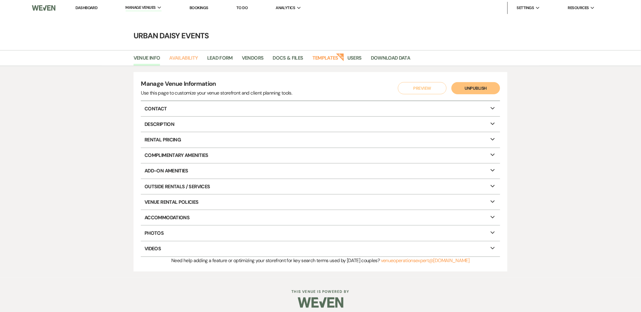
click at [179, 58] on link "Availability" at bounding box center [183, 60] width 29 height 12
select select "2"
select select "2026"
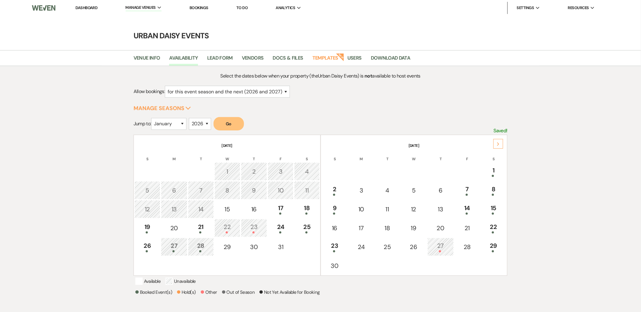
click at [499, 141] on div "Next" at bounding box center [498, 144] width 10 height 10
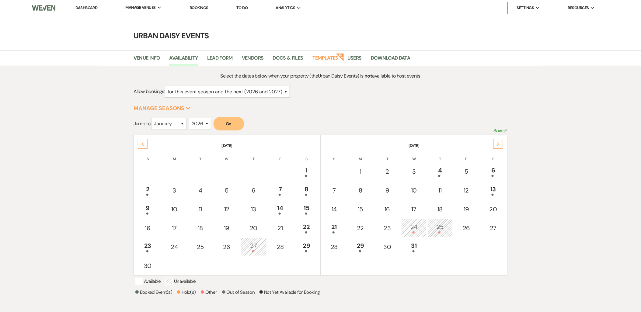
click at [499, 140] on div "Next" at bounding box center [498, 144] width 10 height 10
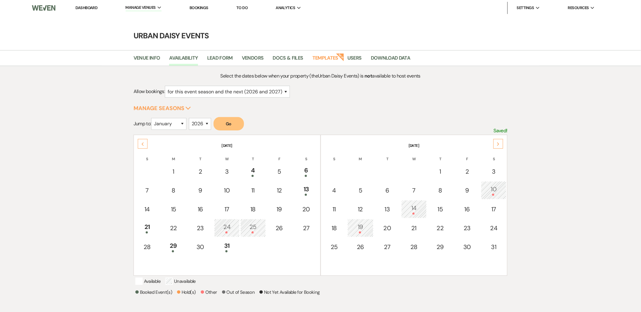
click at [499, 140] on div "Next" at bounding box center [498, 144] width 10 height 10
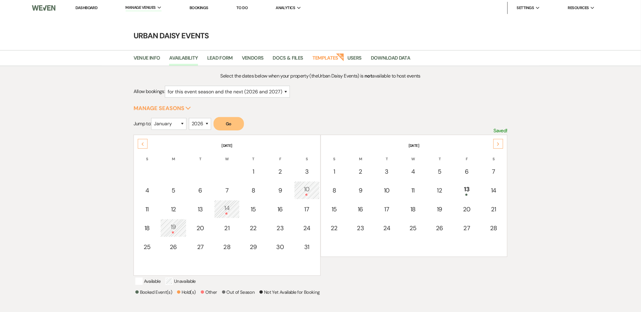
click at [499, 140] on div "Next" at bounding box center [498, 144] width 10 height 10
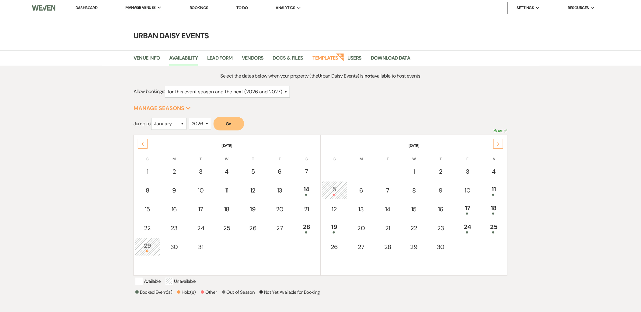
click at [499, 140] on div "Next" at bounding box center [498, 144] width 10 height 10
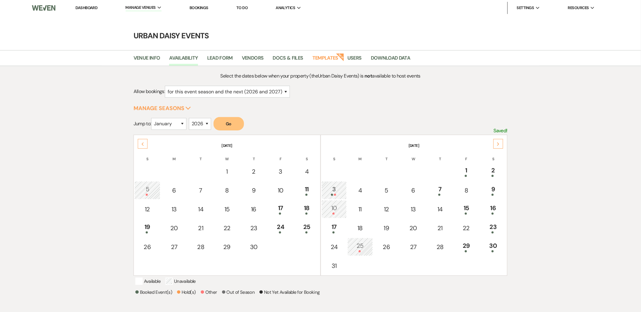
click at [499, 140] on div "Next" at bounding box center [498, 144] width 10 height 10
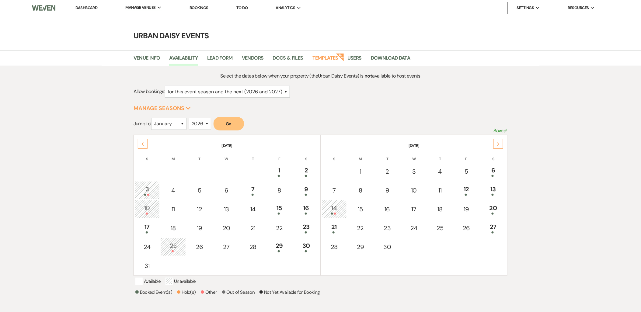
click at [499, 140] on div "Next" at bounding box center [498, 144] width 10 height 10
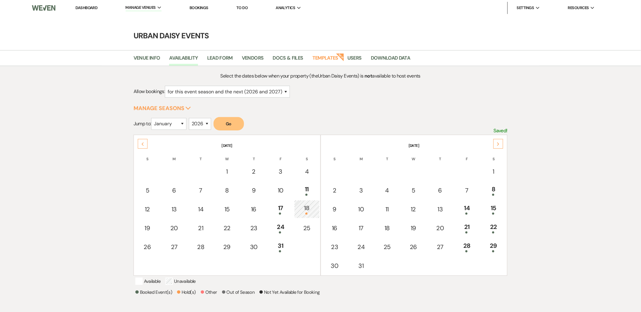
click at [497, 137] on th "August 2026" at bounding box center [413, 142] width 185 height 13
click at [497, 142] on icon "Next" at bounding box center [497, 144] width 3 height 4
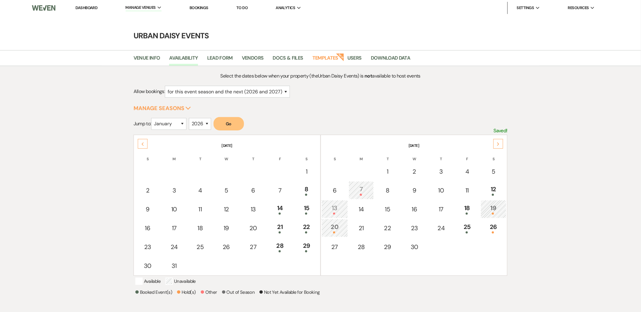
click at [497, 142] on icon "Next" at bounding box center [497, 144] width 3 height 4
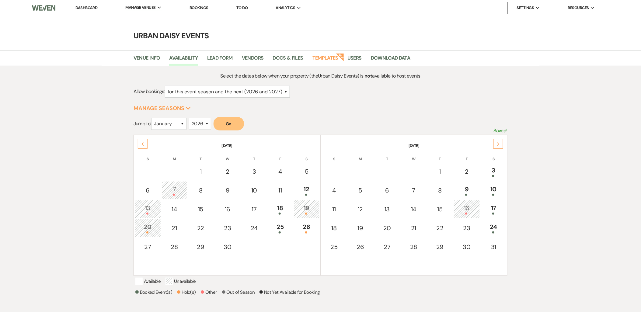
click at [494, 166] on div "3" at bounding box center [493, 171] width 19 height 11
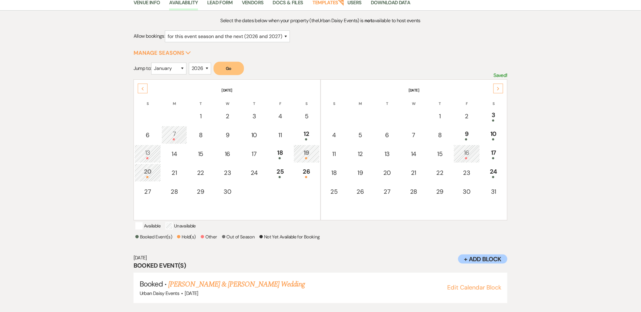
scroll to position [56, 0]
drag, startPoint x: 491, startPoint y: 124, endPoint x: 505, endPoint y: 114, distance: 16.4
click at [514, 120] on div "Select the dates below when your property (the Urban Daisy Events ) is not avai…" at bounding box center [321, 165] width 438 height 299
click at [496, 112] on div "3" at bounding box center [493, 115] width 19 height 11
click at [284, 148] on div "18" at bounding box center [280, 153] width 19 height 11
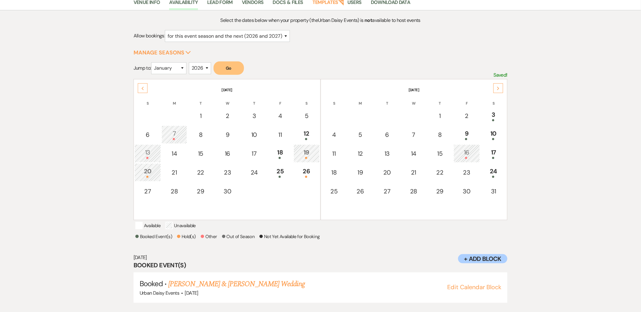
click at [138, 87] on div "Previous" at bounding box center [143, 88] width 10 height 10
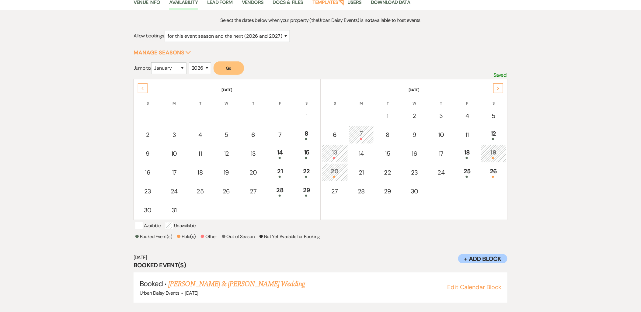
click at [138, 87] on div "Previous" at bounding box center [143, 88] width 10 height 10
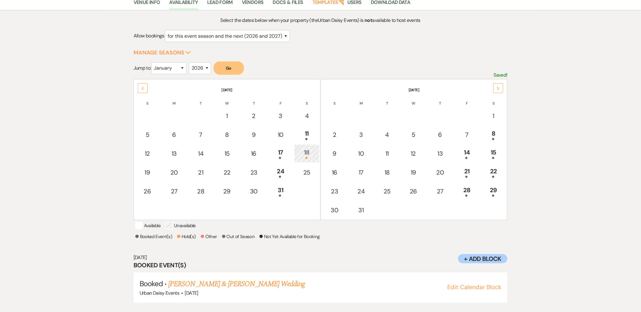
click at [138, 87] on div "Previous" at bounding box center [143, 88] width 10 height 10
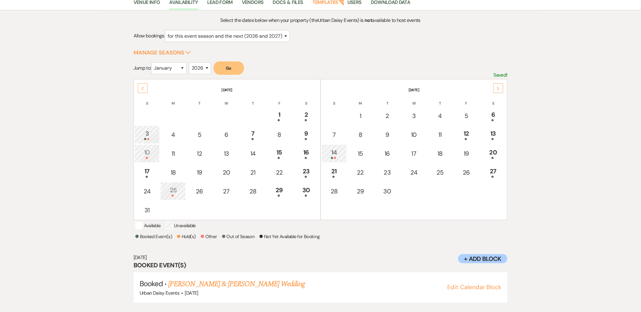
click at [138, 87] on div "Previous" at bounding box center [143, 88] width 10 height 10
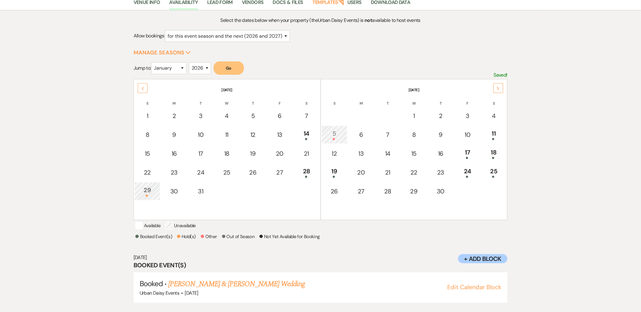
click at [138, 87] on div "Previous" at bounding box center [143, 88] width 10 height 10
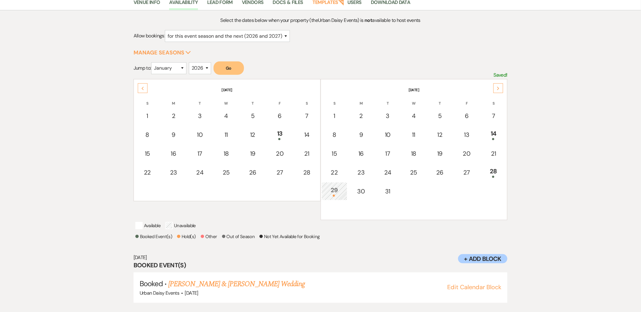
click at [138, 87] on div "Previous" at bounding box center [143, 88] width 10 height 10
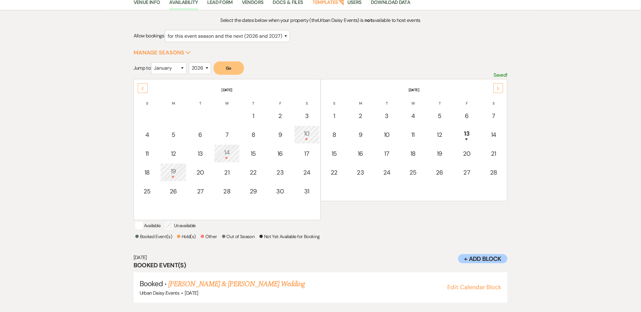
click at [138, 87] on div "Previous" at bounding box center [143, 88] width 10 height 10
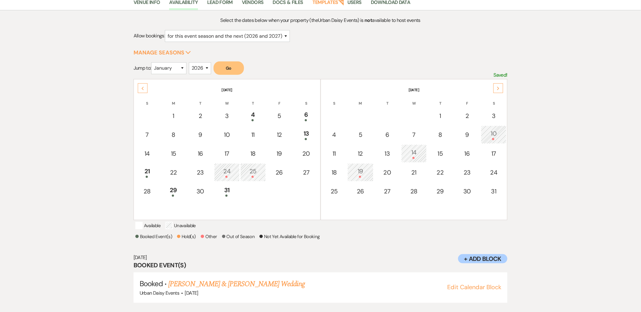
click at [138, 87] on div "Previous" at bounding box center [143, 88] width 10 height 10
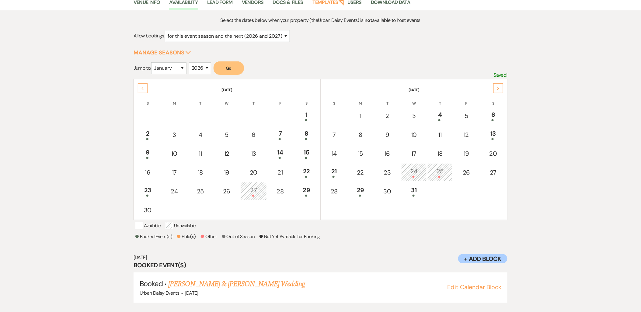
click at [138, 87] on div "Previous" at bounding box center [143, 88] width 10 height 10
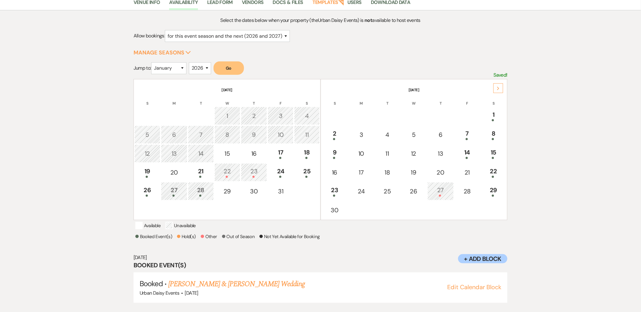
click at [148, 191] on div "26" at bounding box center [147, 190] width 19 height 11
click at [310, 172] on div "25" at bounding box center [306, 172] width 19 height 11
click at [248, 279] on link "Ashmit Sanil & Anushka Mankunath's Wedding" at bounding box center [238, 283] width 140 height 11
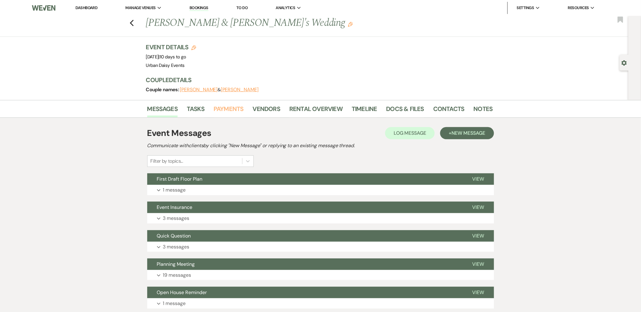
click at [241, 112] on link "Payments" at bounding box center [228, 110] width 30 height 13
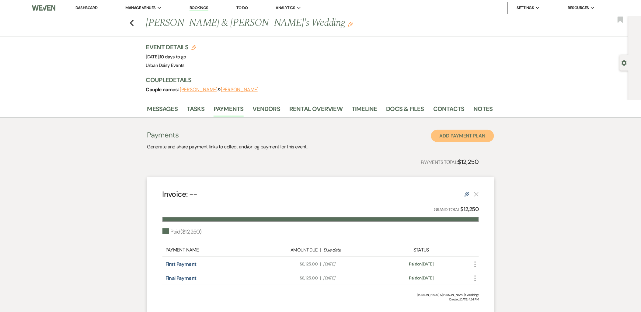
drag, startPoint x: 463, startPoint y: 138, endPoint x: 339, endPoint y: 164, distance: 126.5
click at [339, 164] on div "Payments Generate and share payment links to collect and/or log payment for thi…" at bounding box center [320, 221] width 347 height 183
click at [306, 113] on link "Rental Overview" at bounding box center [315, 110] width 53 height 13
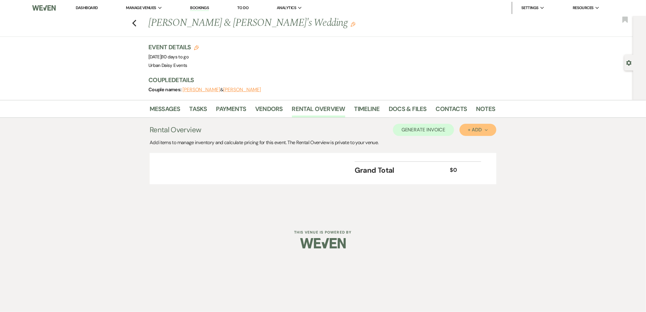
click at [480, 130] on div "+ Add Next" at bounding box center [478, 129] width 20 height 5
click at [469, 141] on button "Item" at bounding box center [474, 143] width 31 height 9
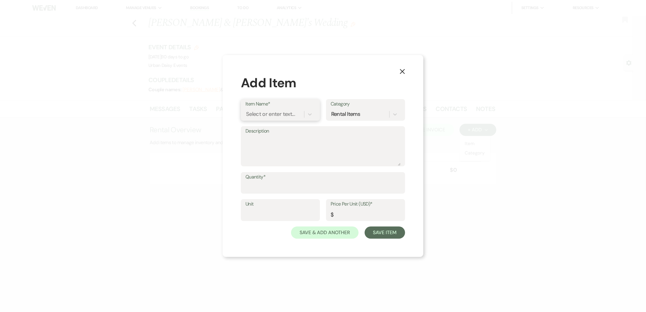
click at [285, 118] on div "Select or enter text..." at bounding box center [270, 114] width 49 height 8
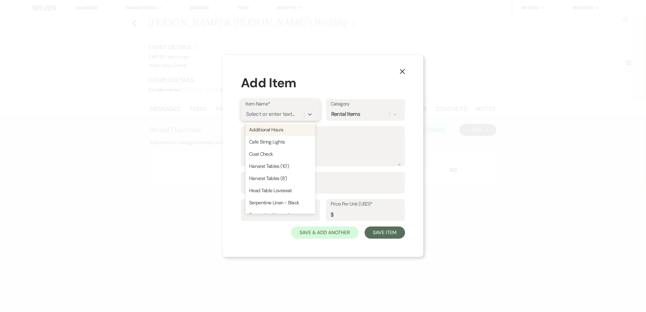
click at [279, 127] on div "Additional Hours" at bounding box center [280, 130] width 70 height 12
type input "Hours"
type input "250"
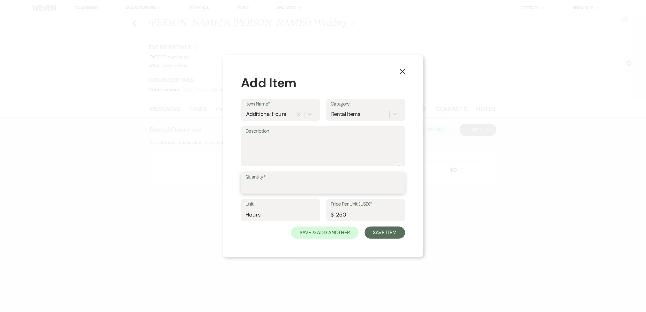
click at [275, 184] on input "Quantity*" at bounding box center [322, 187] width 155 height 12
type input "1"
click at [393, 236] on button "Save Item" at bounding box center [385, 232] width 40 height 12
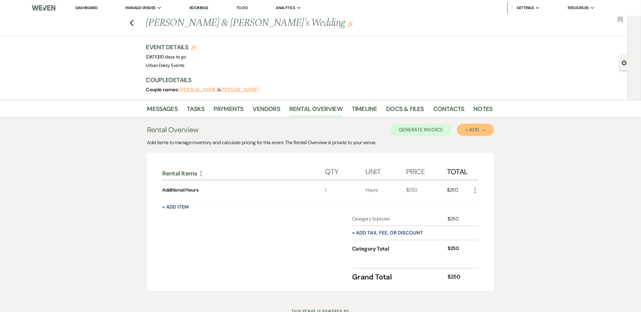
click at [468, 129] on div "+ Add Next" at bounding box center [475, 129] width 20 height 5
click at [461, 143] on button "Item" at bounding box center [472, 143] width 31 height 9
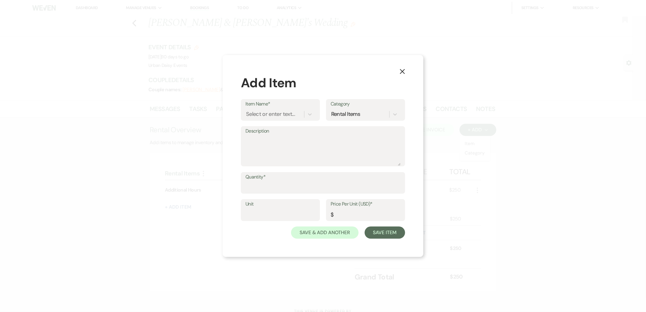
click at [265, 120] on div "Item Name* Select or enter text..." at bounding box center [280, 110] width 79 height 22
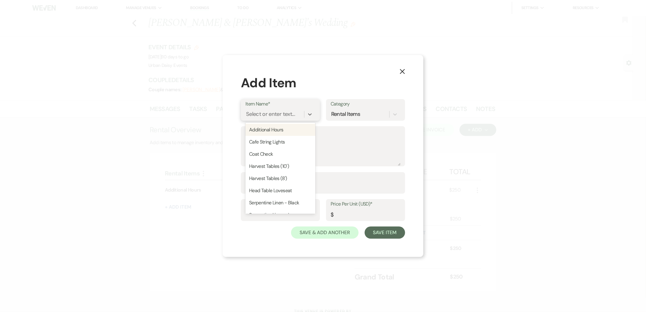
click at [262, 114] on div "Select or enter text..." at bounding box center [270, 114] width 49 height 8
click at [266, 144] on div "Cafe String Lights" at bounding box center [280, 142] width 70 height 12
type input "350"
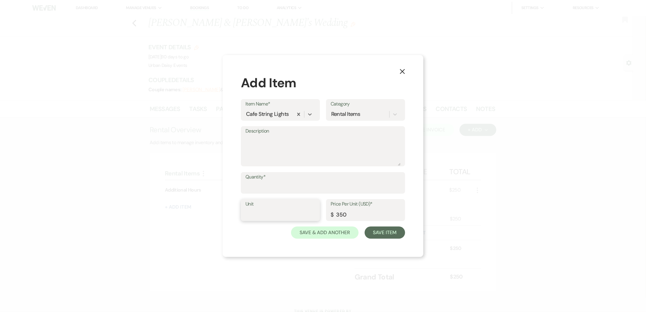
click at [270, 209] on input "Unit" at bounding box center [280, 215] width 70 height 12
type input "1"
click at [389, 233] on button "Save Item" at bounding box center [385, 232] width 40 height 12
click at [341, 183] on input "Quantity*" at bounding box center [323, 187] width 154 height 12
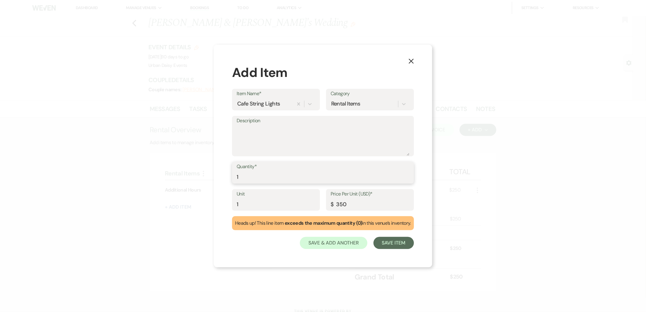
type input "1"
click at [287, 208] on input "1" at bounding box center [276, 204] width 79 height 12
click at [392, 242] on button "Save Item" at bounding box center [393, 243] width 40 height 12
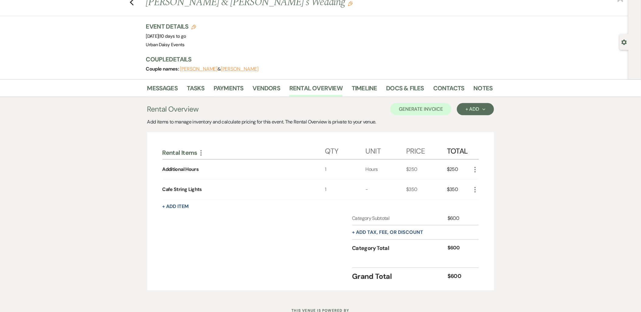
scroll to position [43, 0]
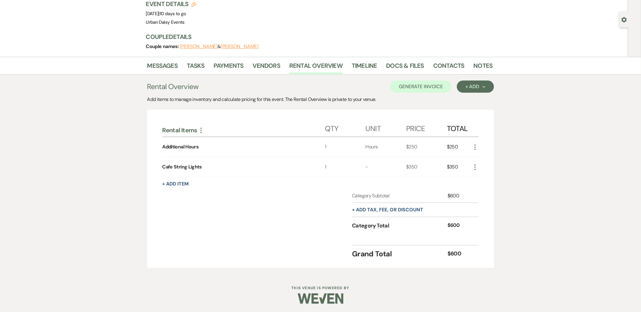
click at [402, 207] on button "+ Add tax, fee, or discount" at bounding box center [387, 209] width 71 height 5
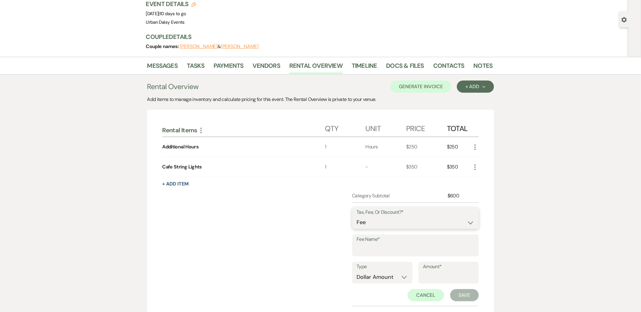
click at [391, 224] on select "Fee Discount Tax" at bounding box center [415, 222] width 117 height 12
select select "3"
click at [357, 216] on select "Fee Discount Tax" at bounding box center [415, 222] width 117 height 12
click at [381, 250] on input "Fee Name*" at bounding box center [415, 250] width 117 height 12
type input "tax"
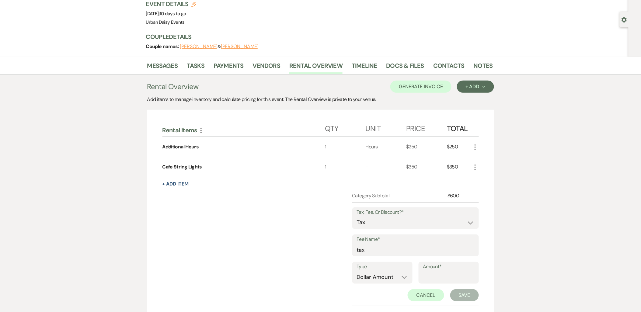
click at [497, 227] on div "Messages Tasks Payments Vendors Rental Overview Timeline Docs & Files Contacts …" at bounding box center [320, 210] width 641 height 306
click at [467, 275] on input "0.01" at bounding box center [448, 277] width 51 height 12
type input "0"
type input "31.59"
click at [461, 290] on button "Save" at bounding box center [464, 295] width 29 height 12
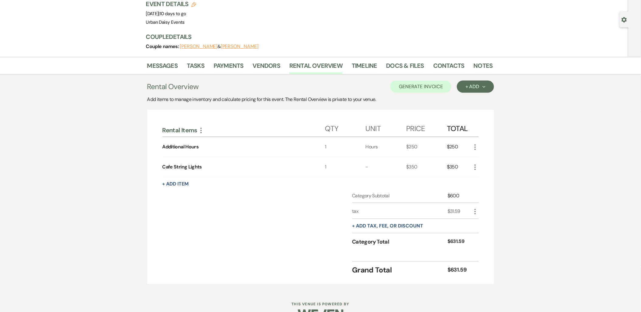
scroll to position [59, 0]
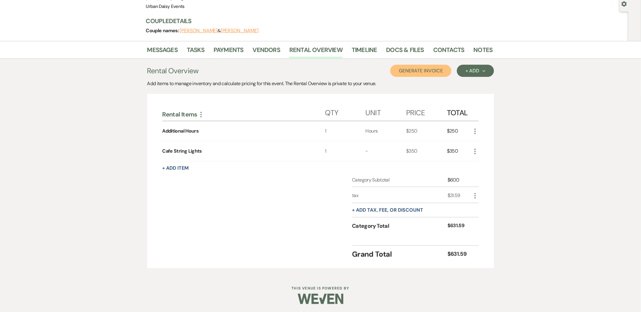
click at [439, 71] on button "Generate Invoice" at bounding box center [420, 71] width 61 height 12
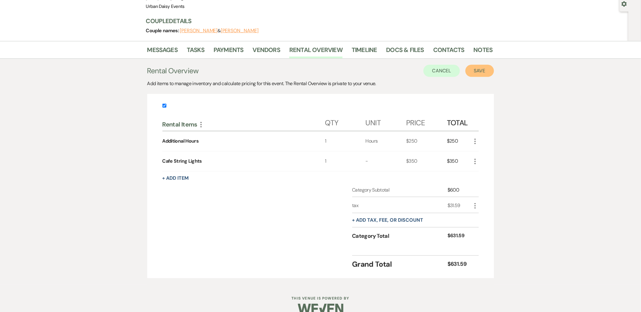
click at [475, 67] on button "Save" at bounding box center [479, 71] width 29 height 12
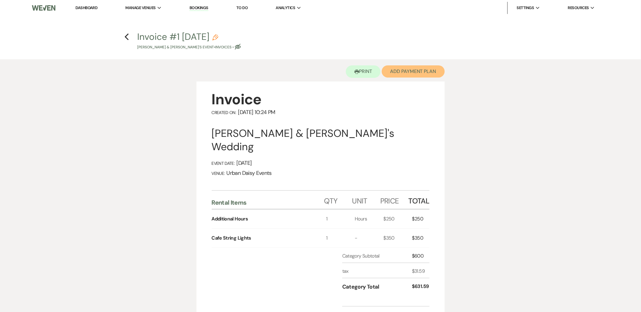
click at [420, 71] on button "Add Payment Plan" at bounding box center [413, 71] width 63 height 12
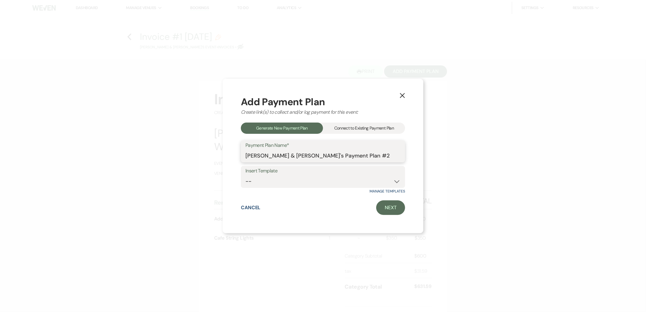
drag, startPoint x: 396, startPoint y: 157, endPoint x: 186, endPoint y: 166, distance: 210.0
click at [186, 166] on div "X Add Payment Plan Create link(s) to collect and/or log payment for this event:…" at bounding box center [323, 156] width 646 height 312
type input "Additional Rentals"
click at [394, 208] on link "Next" at bounding box center [390, 207] width 29 height 15
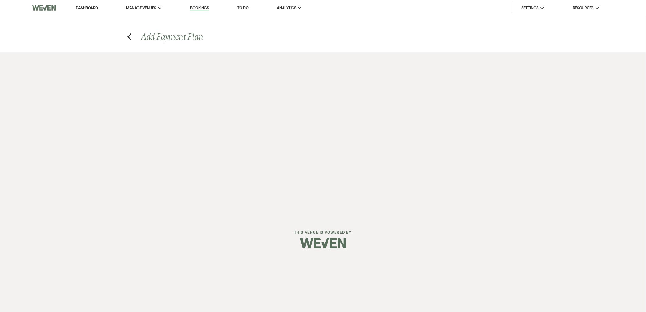
select select "29935"
select select "2"
select select "percentage"
select select "true"
select select "client"
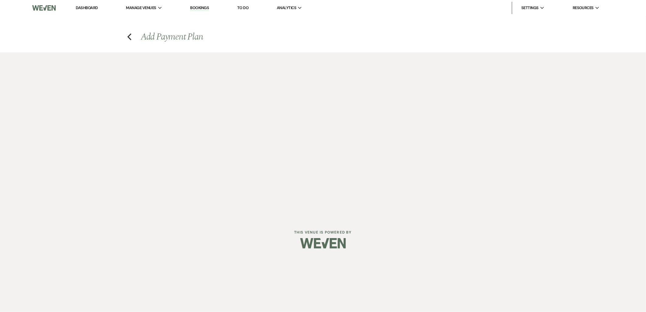
select select "weeks"
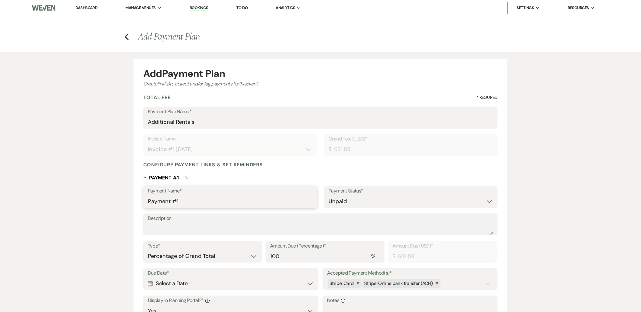
drag, startPoint x: 220, startPoint y: 203, endPoint x: 142, endPoint y: 201, distance: 78.2
click at [143, 201] on div "Payment Name* Payment #1" at bounding box center [230, 197] width 174 height 22
type input "Additional Rentals"
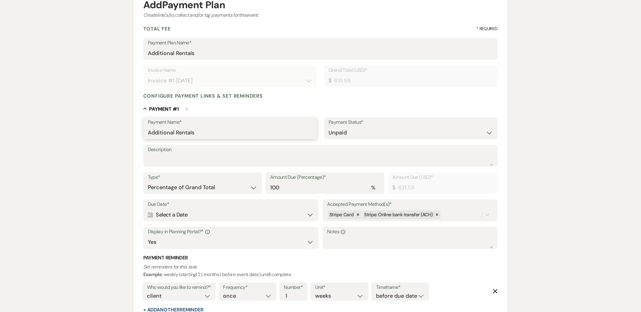
scroll to position [101, 0]
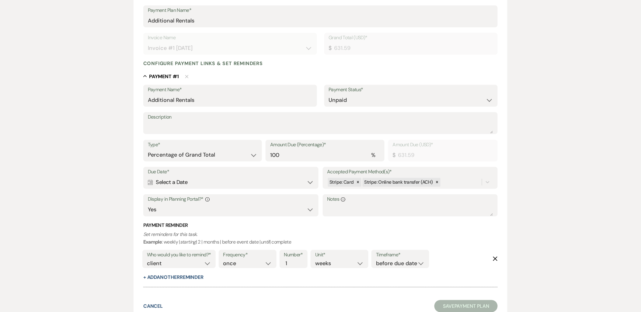
click at [235, 181] on div "Calendar Select a Date Expand" at bounding box center [231, 182] width 166 height 12
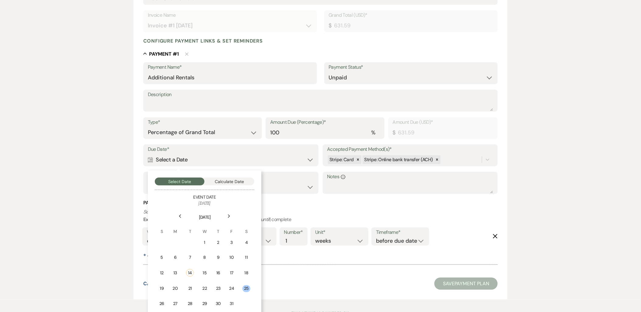
scroll to position [150, 0]
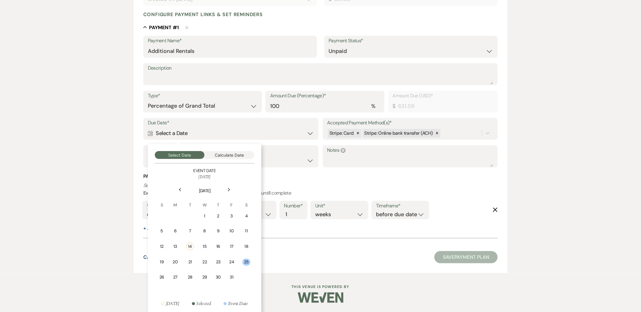
click at [193, 259] on div "21" at bounding box center [190, 262] width 8 height 6
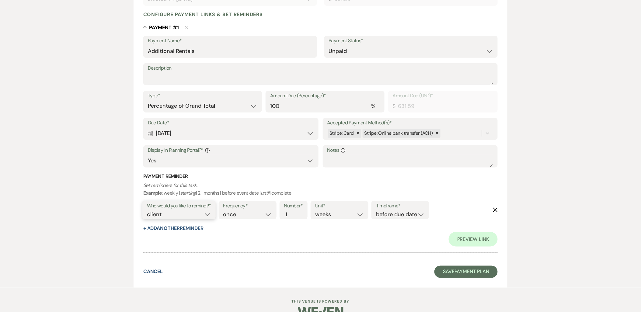
click at [184, 215] on select "client venue both" at bounding box center [179, 214] width 64 height 8
select select "both"
click at [147, 210] on select "client venue both" at bounding box center [179, 214] width 64 height 8
click at [380, 219] on div "Frequency* once daily weekly monthly Number* 1 Unit* days weeks months Timefram…" at bounding box center [324, 211] width 214 height 25
click at [380, 212] on select "before due date after due date on due date on custom date" at bounding box center [400, 214] width 49 height 8
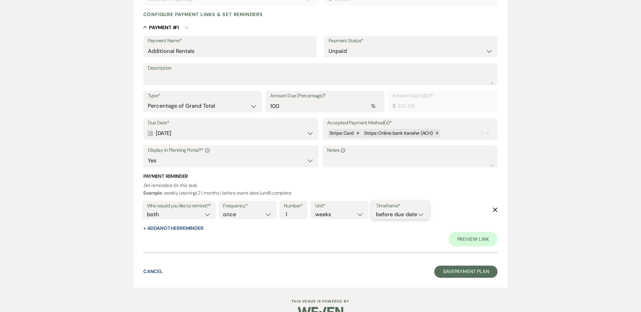
select select "onDueDate"
click at [376, 210] on select "before due date after due date on due date on custom date" at bounding box center [400, 214] width 49 height 8
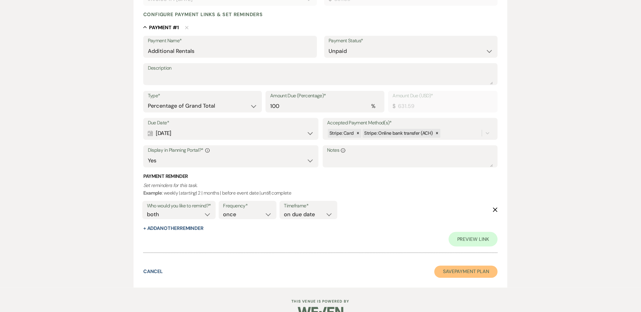
click at [448, 276] on button "Save Payment Plan" at bounding box center [465, 272] width 63 height 12
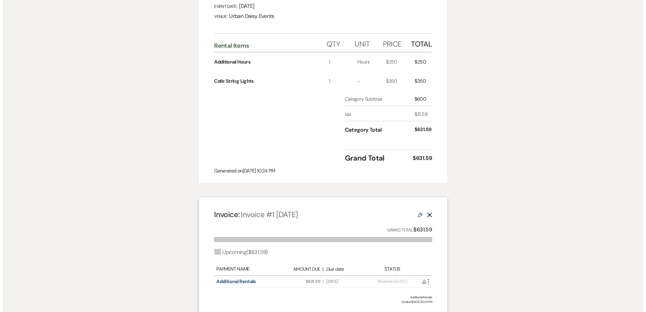
scroll to position [202, 0]
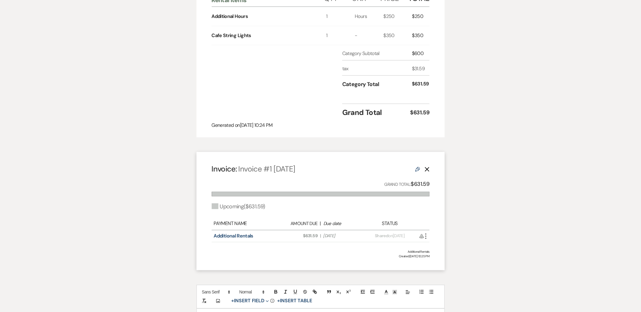
click at [429, 233] on icon "More" at bounding box center [425, 236] width 7 height 7
click at [433, 248] on icon "Attach File" at bounding box center [431, 248] width 5 height 5
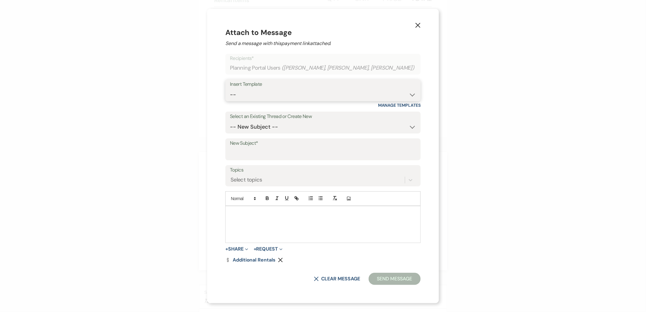
click at [285, 94] on select "-- Payment Past Due Rental Agreement and First Payment Urban Daisy Initial Resp…" at bounding box center [323, 95] width 186 height 12
click at [231, 89] on select "-- Payment Past Due Rental Agreement and First Payment Urban Daisy Initial Resp…" at bounding box center [323, 95] width 186 height 12
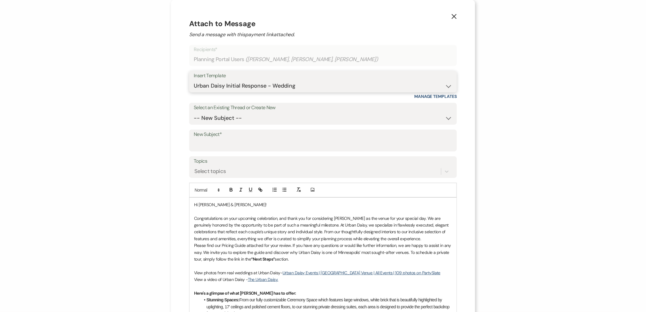
click at [257, 85] on select "-- Payment Past Due Rental Agreement and First Payment Urban Daisy Initial Resp…" at bounding box center [323, 86] width 258 height 12
select select "1532"
click at [194, 80] on select "-- Payment Past Due Rental Agreement and First Payment Urban Daisy Initial Resp…" at bounding box center [323, 86] width 258 height 12
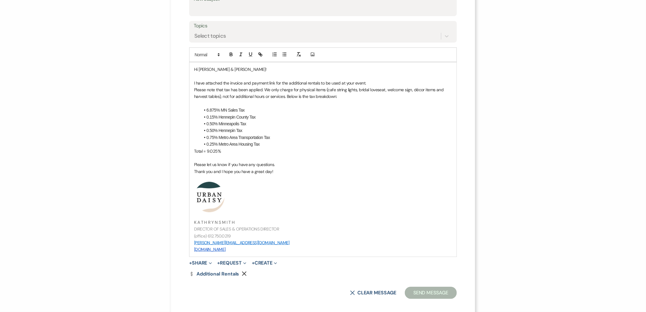
scroll to position [140, 0]
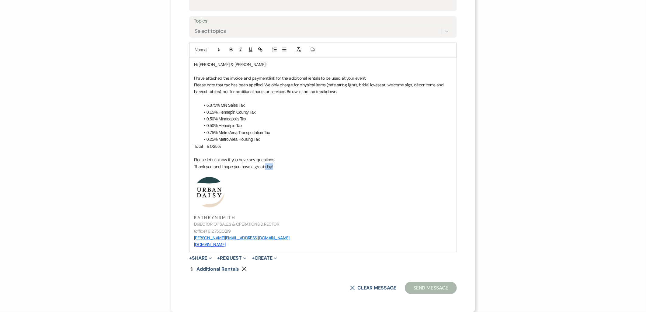
drag, startPoint x: 272, startPoint y: 165, endPoint x: 262, endPoint y: 166, distance: 10.0
click at [262, 166] on p "Thank you and I hope you have a great day!" at bounding box center [323, 166] width 258 height 7
click at [300, 178] on p "﻿ ﻿" at bounding box center [323, 192] width 258 height 30
click at [285, 166] on p "Thank you and I hope you have a great nighy!" at bounding box center [323, 166] width 258 height 7
click at [202, 257] on button "+ Share Expand" at bounding box center [200, 258] width 23 height 5
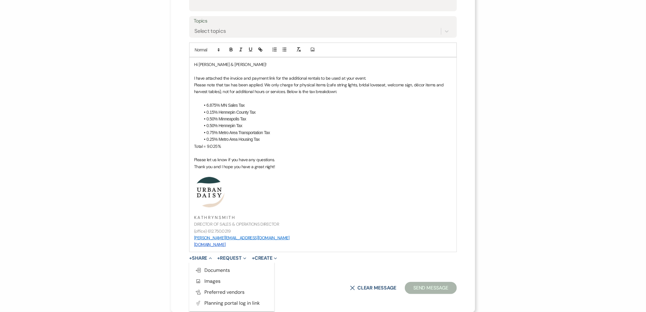
click at [204, 266] on button "Doc Upload Documents" at bounding box center [231, 270] width 85 height 11
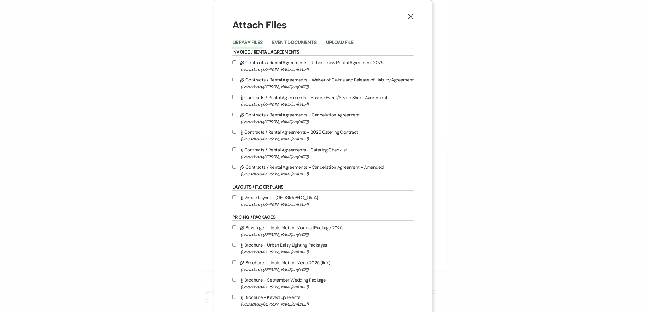
click at [344, 41] on button "Upload File" at bounding box center [340, 44] width 28 height 9
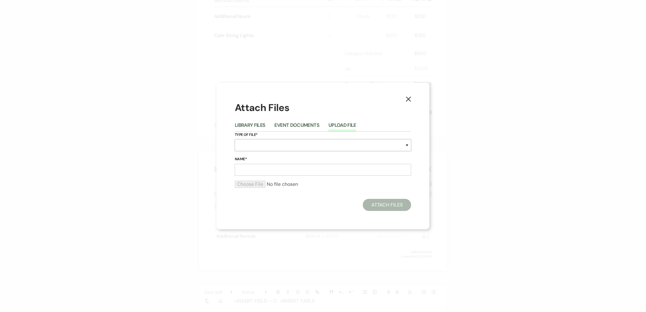
click at [275, 146] on select "Special Event Insurance Vendor Certificate of Insurance Contracts / Rental Agre…" at bounding box center [323, 145] width 176 height 12
click at [257, 210] on div "Attach Files" at bounding box center [323, 205] width 176 height 12
click at [300, 123] on button "Event Documents" at bounding box center [297, 127] width 45 height 9
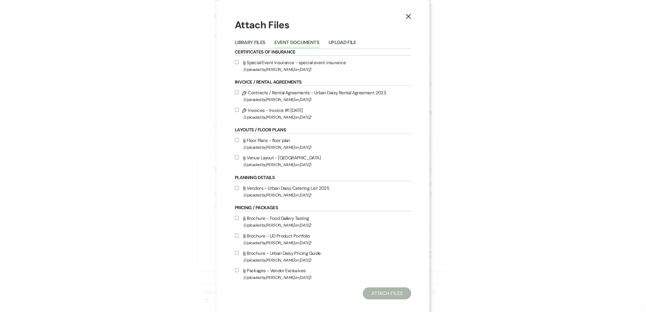
click at [292, 112] on label "Pencil Invoices - Invoice #1 10-13-2025 (Uploaded by Kathryn Beckett on Oct 14t…" at bounding box center [323, 113] width 176 height 14
click at [239, 112] on input "Pencil Invoices - Invoice #1 10-13-2025 (Uploaded by Kathryn Beckett on Oct 14t…" at bounding box center [237, 110] width 4 height 4
checkbox input "true"
click at [374, 289] on button "Attach Files" at bounding box center [387, 293] width 48 height 12
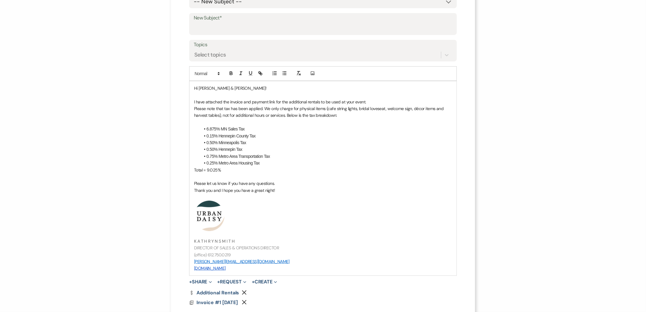
scroll to position [106, 0]
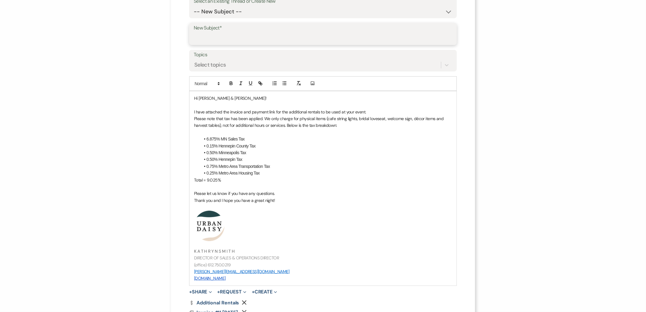
click at [237, 39] on input "New Subject*" at bounding box center [323, 39] width 258 height 12
type input "Additional Rentals"
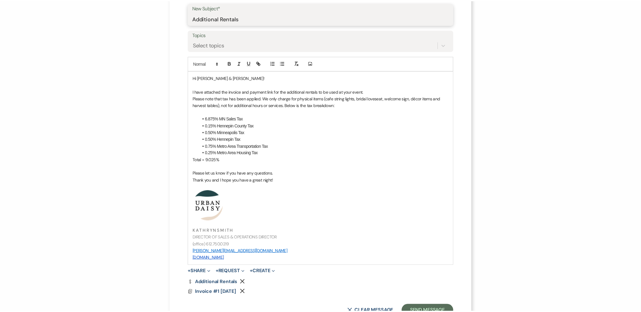
scroll to position [150, 0]
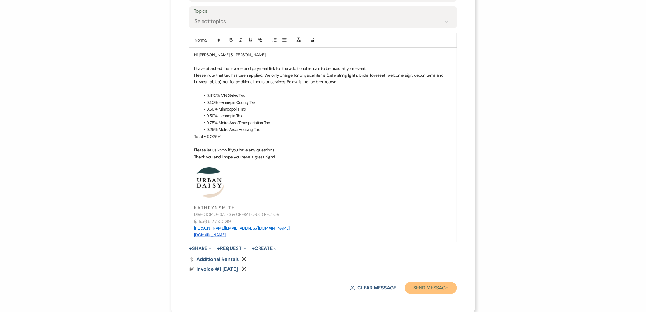
click at [421, 285] on button "Send Message" at bounding box center [431, 288] width 52 height 12
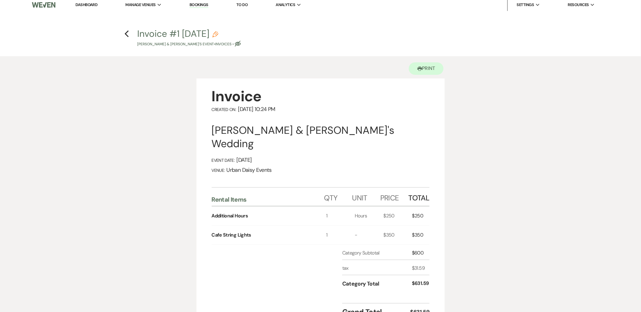
scroll to position [0, 0]
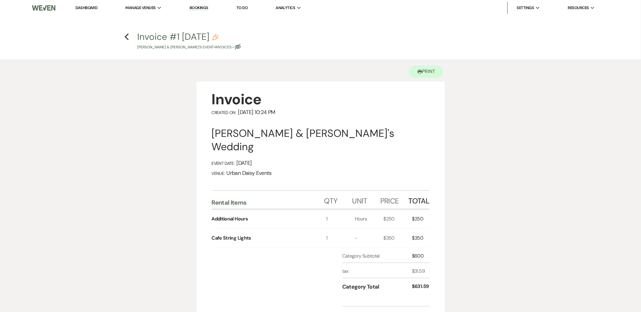
click at [98, 3] on li "Dashboard" at bounding box center [86, 8] width 28 height 12
click at [96, 4] on li "Dashboard" at bounding box center [86, 8] width 28 height 12
click at [94, 8] on link "Dashboard" at bounding box center [86, 7] width 22 height 5
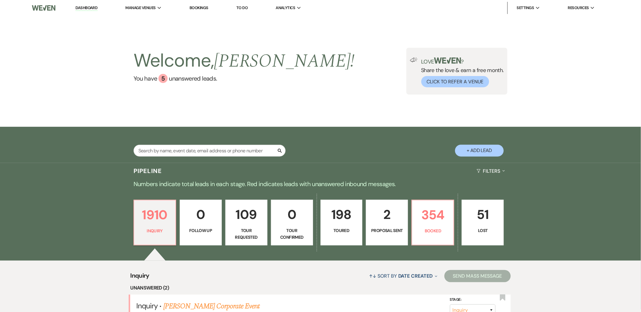
click at [0, 0] on link "Urban Daisy Events" at bounding box center [0, 0] width 0 height 0
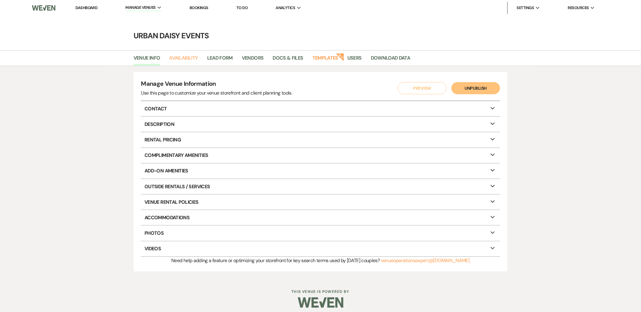
click at [191, 61] on link "Availability" at bounding box center [183, 60] width 29 height 12
select select "2"
select select "2026"
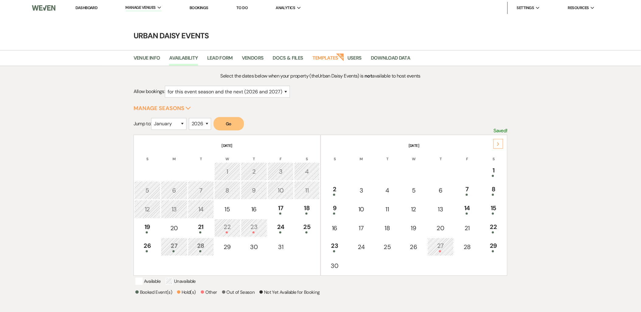
click at [301, 222] on div "25" at bounding box center [306, 227] width 19 height 11
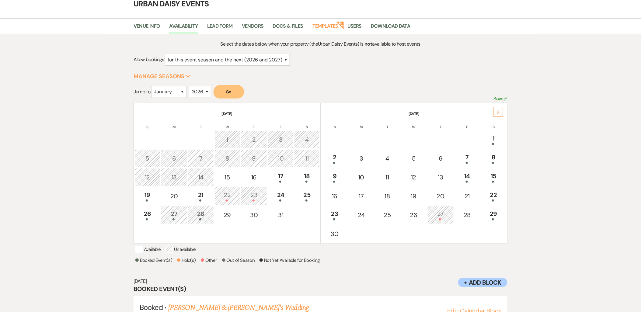
scroll to position [56, 0]
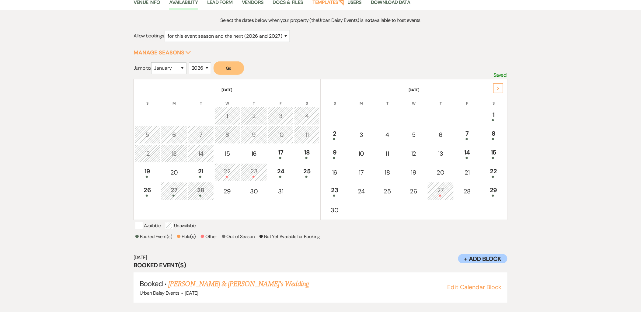
click at [222, 278] on link "Ashmit Sanil & Anushka Mankunath's Wedding" at bounding box center [238, 283] width 140 height 11
click at [300, 154] on div "18" at bounding box center [306, 153] width 19 height 11
click at [262, 278] on link "Colin Moriarty & Bri Smiley's Wedding" at bounding box center [236, 283] width 136 height 11
click at [145, 167] on div "19" at bounding box center [147, 172] width 19 height 11
click at [184, 278] on link "Abdiaziz Mohamoud & Manazil Aden's Wedding" at bounding box center [236, 283] width 136 height 11
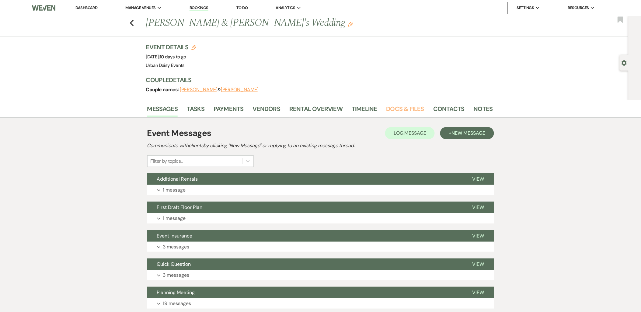
click at [409, 113] on link "Docs & Files" at bounding box center [405, 110] width 38 height 13
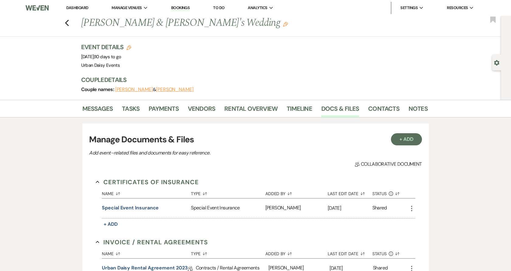
click at [72, 6] on link "Dashboard" at bounding box center [77, 7] width 22 height 5
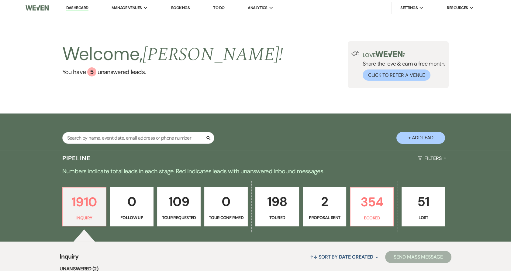
click at [0, 0] on li "Urban Daisy Events" at bounding box center [0, 0] width 0 height 0
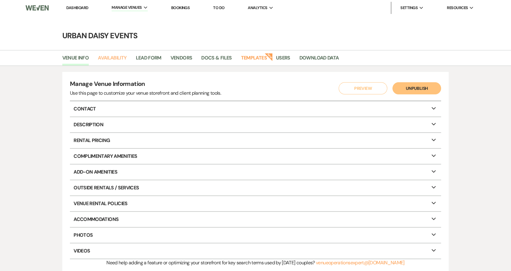
click at [122, 57] on link "Availability" at bounding box center [112, 60] width 29 height 12
select select "2"
select select "2026"
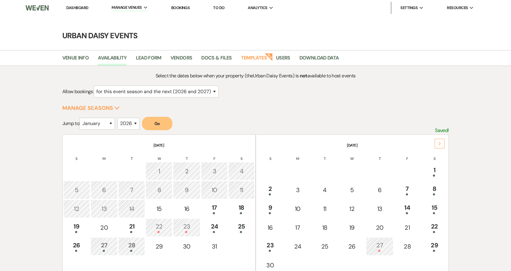
click at [236, 203] on div "18" at bounding box center [241, 208] width 19 height 11
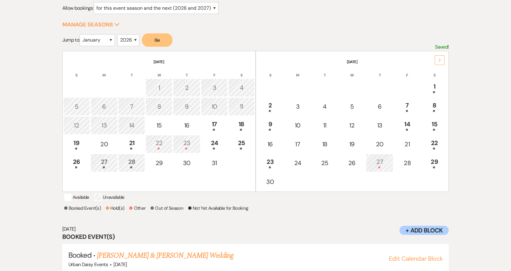
scroll to position [98, 0]
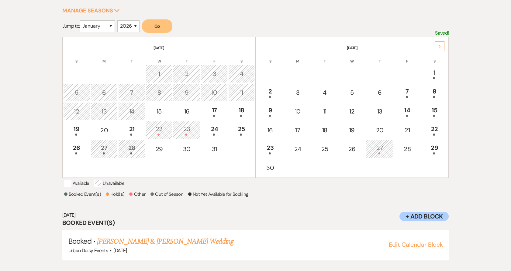
click at [177, 241] on link "[PERSON_NAME] & [PERSON_NAME] Wedding" at bounding box center [165, 242] width 136 height 11
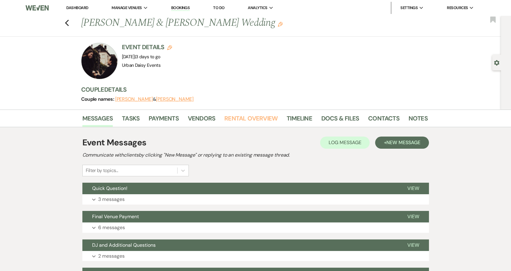
click at [255, 119] on link "Rental Overview" at bounding box center [250, 120] width 53 height 13
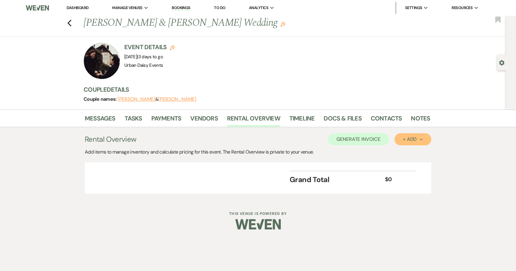
click at [398, 139] on button "+ Add Next" at bounding box center [413, 139] width 37 height 12
click at [396, 150] on button "Item" at bounding box center [410, 153] width 31 height 9
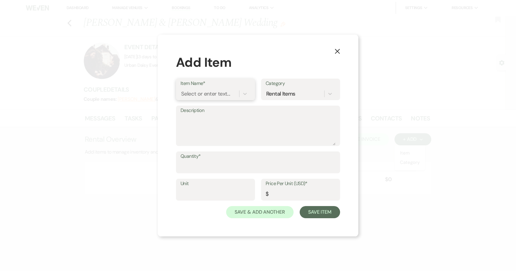
click at [225, 96] on div "Select or enter text..." at bounding box center [205, 94] width 49 height 8
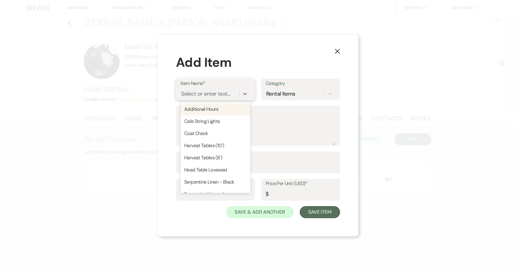
click at [218, 107] on div "Additional Hours" at bounding box center [216, 109] width 70 height 12
type input "Hours"
type input "250"
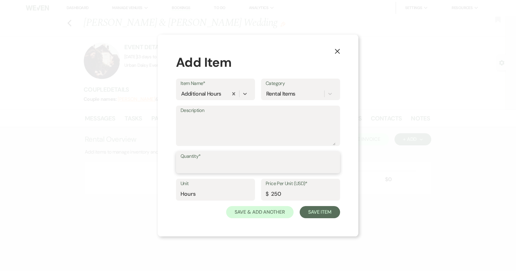
click at [215, 166] on input "Quantity*" at bounding box center [258, 167] width 155 height 12
type input "5"
click at [308, 208] on button "Save Item" at bounding box center [320, 212] width 40 height 12
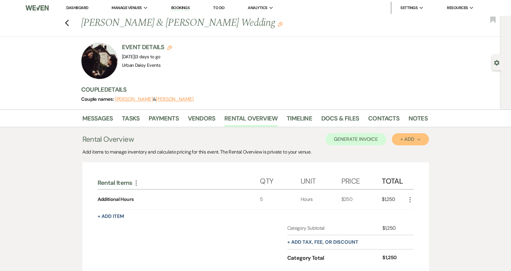
click at [399, 143] on button "+ Add Next" at bounding box center [410, 139] width 37 height 12
click at [396, 155] on button "Item" at bounding box center [407, 153] width 31 height 9
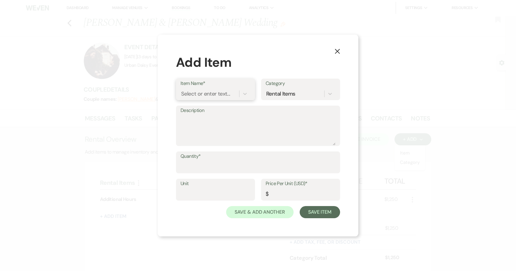
click at [212, 93] on div "Select or enter text..." at bounding box center [205, 94] width 49 height 8
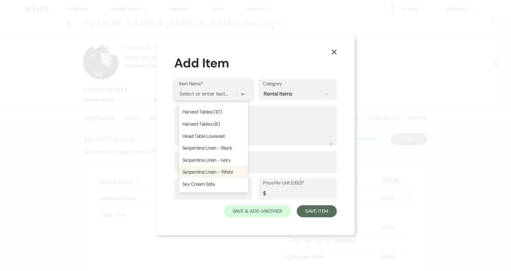
scroll to position [45, 0]
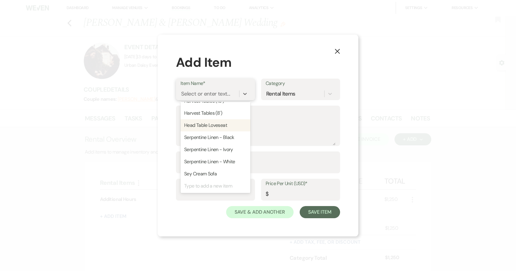
click at [226, 124] on div "Head Table Loveseat" at bounding box center [216, 125] width 70 height 12
type input "100"
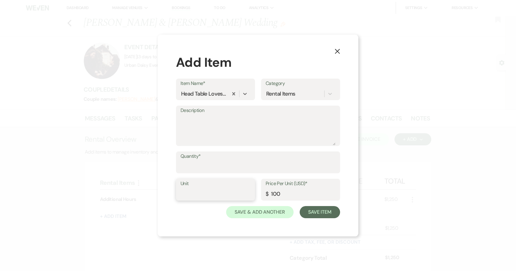
click at [222, 193] on input "Unit" at bounding box center [216, 194] width 70 height 12
type input "1"
click at [319, 217] on button "Save Item" at bounding box center [320, 212] width 40 height 12
click at [273, 167] on input "Quantity*" at bounding box center [258, 167] width 154 height 12
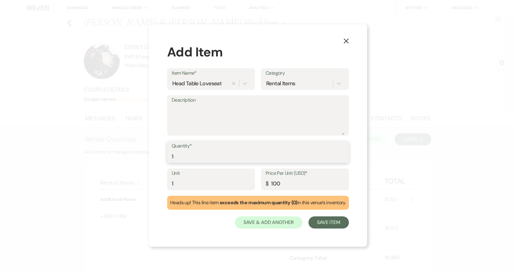
type input "1"
drag, startPoint x: 162, startPoint y: 185, endPoint x: 147, endPoint y: 184, distance: 14.9
click at [147, 184] on div "X Add Item Item Name* Head Table Loveseat Category Rental Items Description Qua…" at bounding box center [258, 135] width 516 height 271
click at [345, 225] on button "Save Item" at bounding box center [329, 223] width 40 height 12
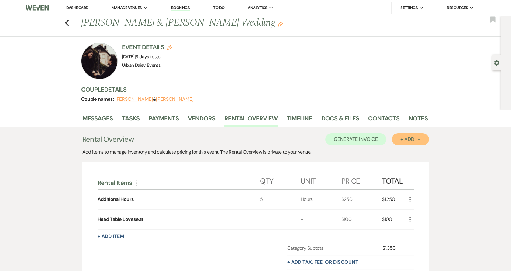
click at [409, 142] on button "+ Add Next" at bounding box center [410, 139] width 37 height 12
click at [407, 150] on button "Item" at bounding box center [407, 153] width 31 height 9
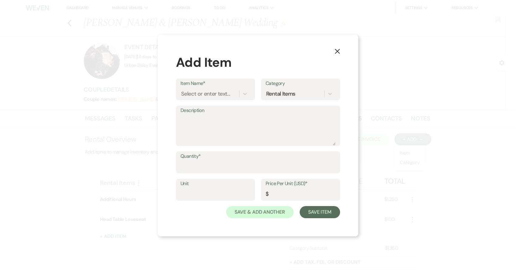
click at [400, 78] on div "X Add Item Item Name* Select or enter text... Category Rental Items Description…" at bounding box center [258, 135] width 516 height 271
click at [338, 51] on use "button" at bounding box center [337, 51] width 5 height 5
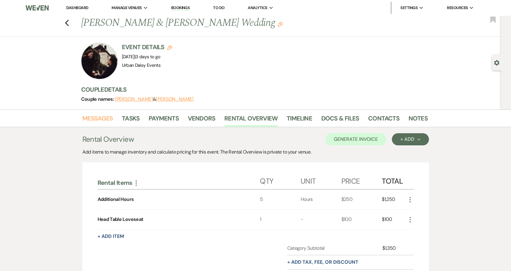
click at [94, 114] on link "Messages" at bounding box center [97, 120] width 31 height 13
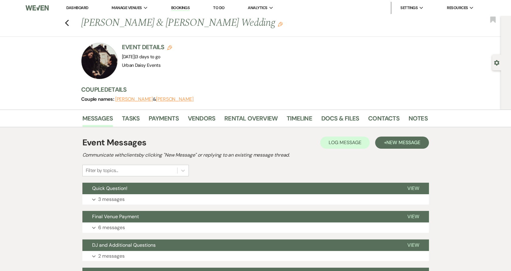
click at [131, 197] on button "Expand 3 messages" at bounding box center [255, 200] width 347 height 10
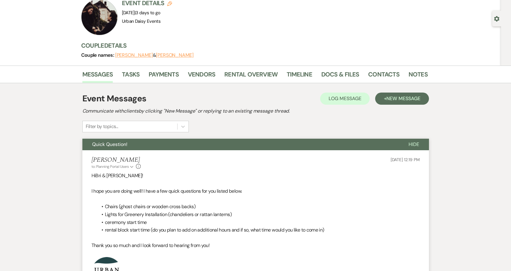
scroll to position [34, 0]
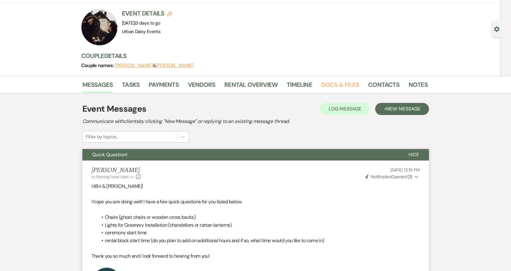
click at [333, 83] on link "Docs & Files" at bounding box center [340, 86] width 38 height 13
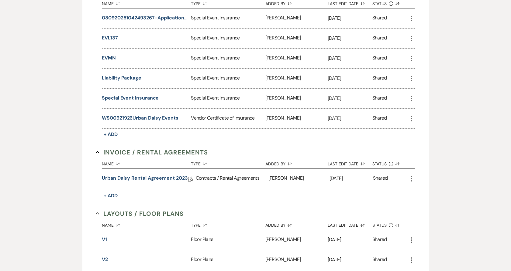
scroll to position [202, 0]
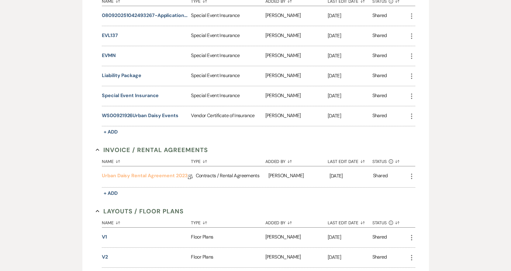
click at [152, 175] on link "Urban Daisy Rental Agreement 2023" at bounding box center [145, 176] width 86 height 9
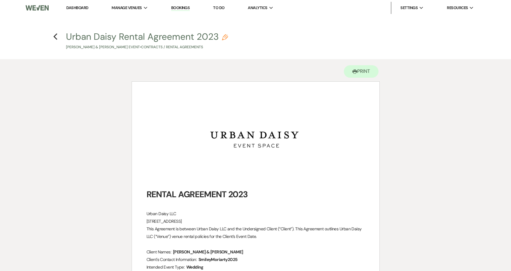
click at [55, 36] on icon "Previous" at bounding box center [55, 36] width 5 height 7
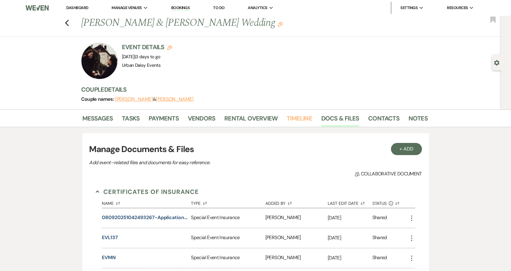
click at [307, 124] on link "Timeline" at bounding box center [300, 120] width 26 height 13
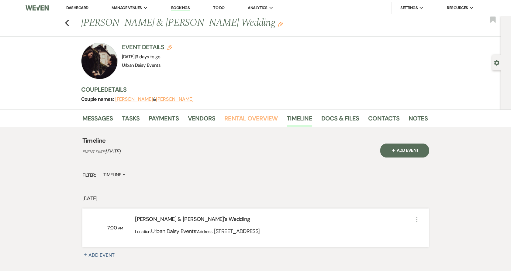
click at [267, 116] on link "Rental Overview" at bounding box center [250, 120] width 53 height 13
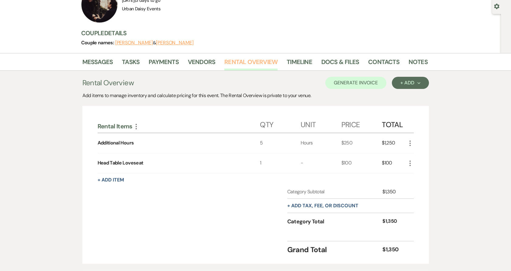
scroll to position [67, 0]
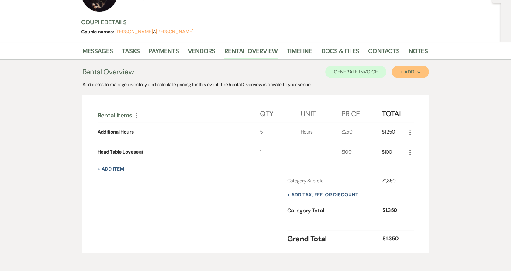
click at [413, 74] on div "+ Add Next" at bounding box center [410, 72] width 20 height 5
click at [404, 86] on button "Item" at bounding box center [407, 85] width 31 height 9
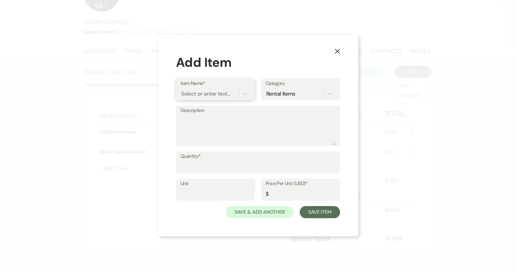
click at [208, 98] on div "Select or enter text..." at bounding box center [205, 94] width 49 height 8
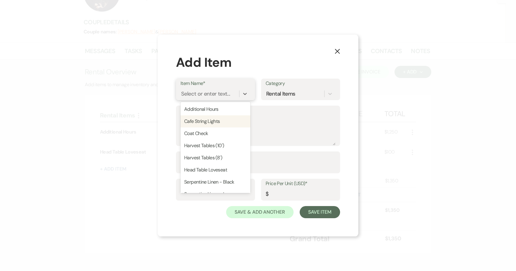
click at [212, 123] on div "Cafe String Lights" at bounding box center [216, 122] width 70 height 12
type input "350"
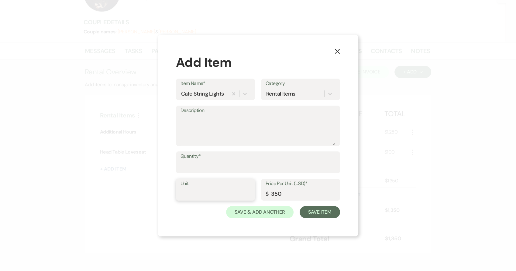
click at [228, 192] on input "Unit" at bounding box center [216, 194] width 70 height 12
type input "1"
click at [231, 156] on label "Quantity*" at bounding box center [258, 156] width 155 height 9
click at [231, 161] on input "Quantity*" at bounding box center [258, 167] width 155 height 12
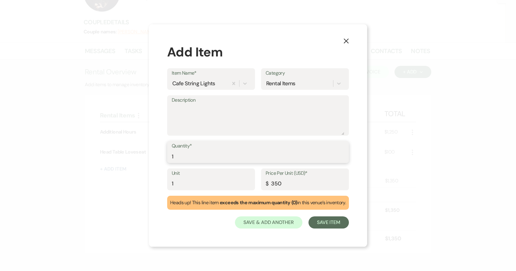
type input "1"
drag, startPoint x: 216, startPoint y: 182, endPoint x: 119, endPoint y: 178, distance: 96.5
click at [119, 178] on div "X Add Item Item Name* Cafe String Lights Category Rental Items Description Quan…" at bounding box center [258, 135] width 516 height 271
click at [335, 228] on button "Save Item" at bounding box center [329, 223] width 40 height 12
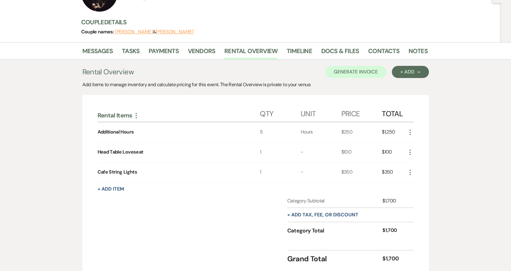
click at [398, 80] on div "Rental Overview Generate Invoice + Add Next Add items to manage inventory and c…" at bounding box center [255, 169] width 347 height 207
click at [399, 76] on button "+ Add Next" at bounding box center [410, 72] width 37 height 12
click at [398, 88] on button "Item" at bounding box center [407, 85] width 31 height 9
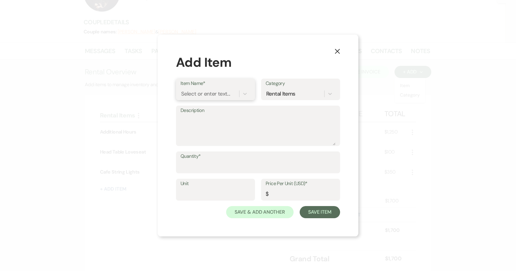
click at [230, 94] on div "Select or enter text..." at bounding box center [210, 94] width 59 height 11
type input "seating chart"
click at [210, 164] on input "Quantity*" at bounding box center [258, 167] width 155 height 12
type input "1"
click at [320, 198] on input "Price Per Unit (USD)*" at bounding box center [301, 194] width 70 height 12
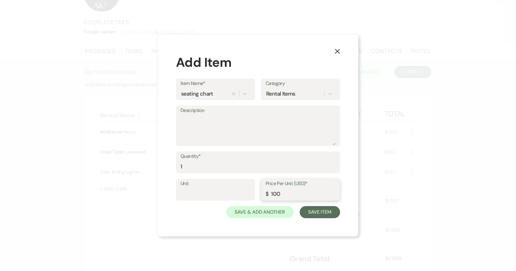
type input "100"
click at [324, 206] on div "Unit Price Per Unit (USD)* $ 100" at bounding box center [258, 192] width 164 height 27
click at [323, 210] on button "Save Item" at bounding box center [320, 212] width 40 height 12
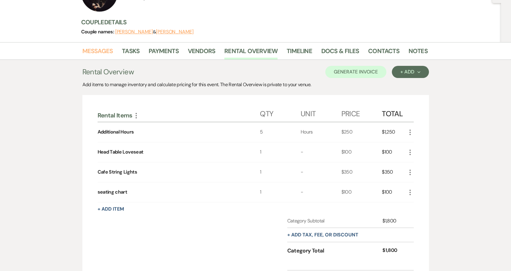
click at [105, 51] on link "Messages" at bounding box center [97, 52] width 31 height 13
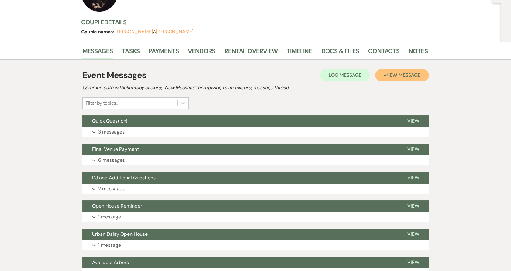
click at [409, 74] on span "New Message" at bounding box center [403, 75] width 34 height 6
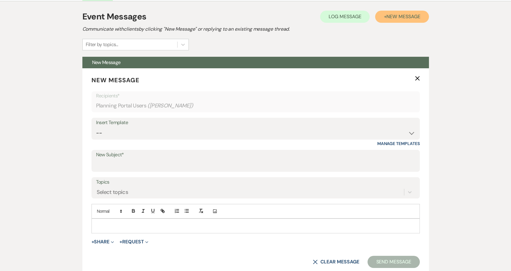
scroll to position [169, 0]
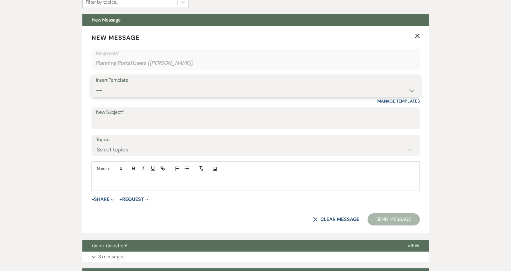
click at [142, 86] on select "-- Payment Past Due Rental Agreement and First Payment Urban Daisy Initial Resp…" at bounding box center [255, 91] width 319 height 12
select select "5644"
click at [96, 85] on select "-- Payment Past Due Rental Agreement and First Payment Urban Daisy Initial Resp…" at bounding box center [255, 91] width 319 height 12
type input "Happy Wedding Week!"
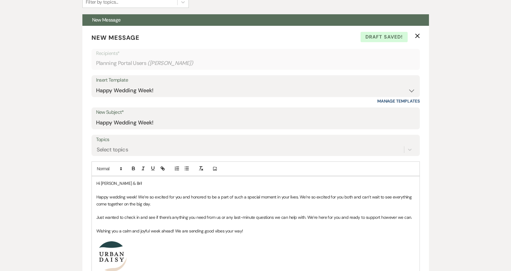
click at [147, 211] on p at bounding box center [255, 211] width 319 height 7
click at [177, 206] on p "Happy wedding week! We’re so excited for you and honored to be a part of such a…" at bounding box center [255, 201] width 319 height 14
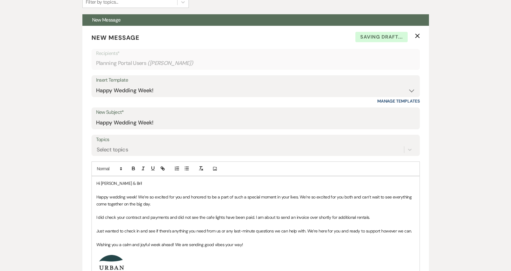
click at [96, 233] on p "Just wanted to check in and see if there’s anything you need from us or any las…" at bounding box center [255, 231] width 319 height 7
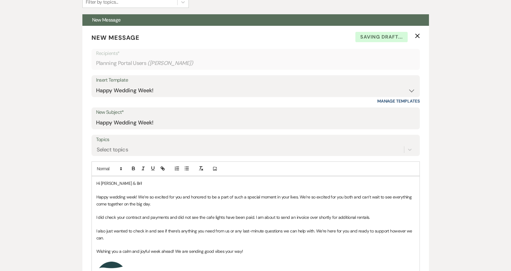
click at [185, 222] on p at bounding box center [255, 224] width 319 height 7
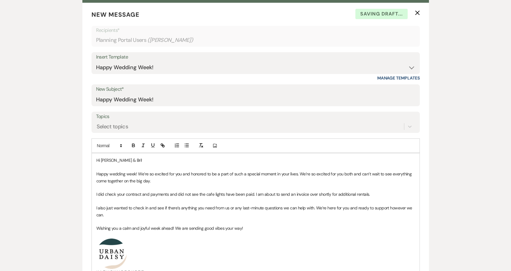
scroll to position [202, 0]
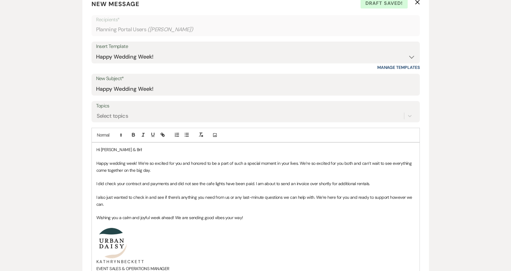
click at [148, 210] on p at bounding box center [255, 211] width 319 height 7
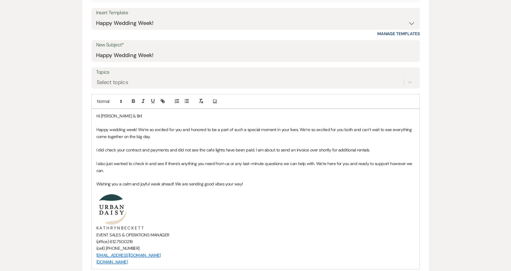
scroll to position [270, 0]
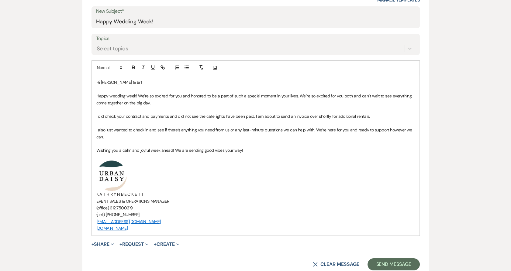
drag, startPoint x: 147, startPoint y: 194, endPoint x: 141, endPoint y: 194, distance: 5.8
click at [141, 194] on p "K A T H R Y N B E C K E T T" at bounding box center [255, 194] width 319 height 7
drag, startPoint x: 121, startPoint y: 193, endPoint x: 145, endPoint y: 194, distance: 23.7
click at [145, 194] on p "K A T H R Y N B E C K E T T" at bounding box center [255, 194] width 319 height 7
drag, startPoint x: 159, startPoint y: 229, endPoint x: 74, endPoint y: 169, distance: 104.4
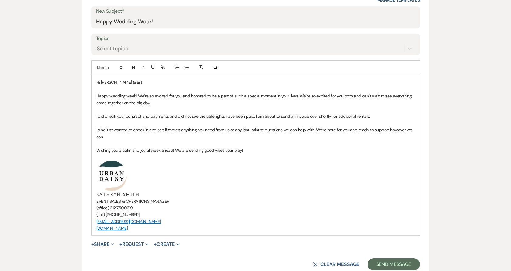
copy div "﻿ ﻿ K A T H R Y N S M I T H EVENT SALES & OPERATIONS MANAGER (office) [PHONE_NU…"
click at [261, 195] on p "K A T H R Y N S M I T H" at bounding box center [255, 194] width 319 height 7
click at [386, 266] on button "Send Message" at bounding box center [394, 265] width 52 height 12
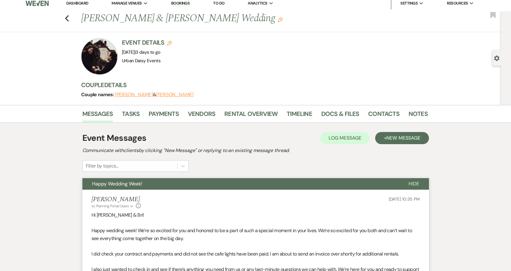
scroll to position [0, 0]
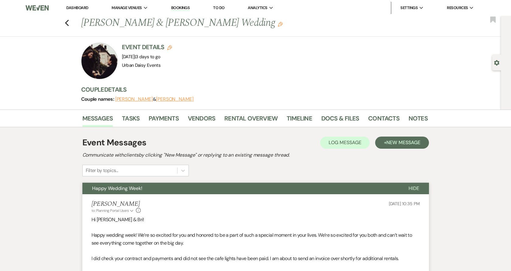
click at [81, 10] on link "Dashboard" at bounding box center [77, 7] width 22 height 5
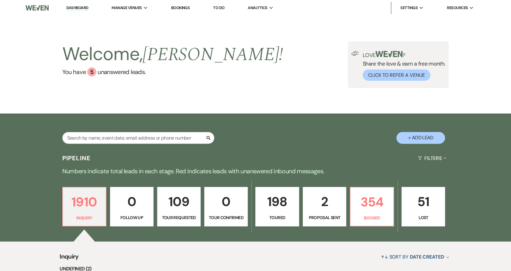
click at [0, 0] on li "Urban Daisy Events" at bounding box center [0, 0] width 0 height 0
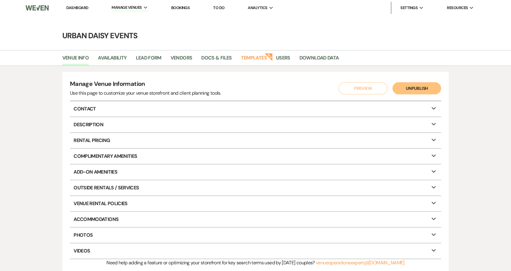
click at [256, 63] on link "Templates" at bounding box center [254, 60] width 26 height 12
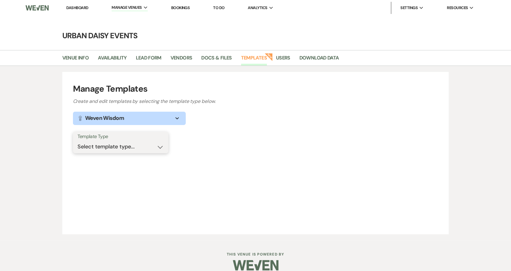
click at [136, 143] on select "Select template type... Task List Message Templates Payment Plan Inventory Item…" at bounding box center [121, 147] width 86 height 12
select select "Message Templates"
click at [78, 141] on select "Select template type... Task List Message Templates Payment Plan Inventory Item…" at bounding box center [121, 147] width 86 height 12
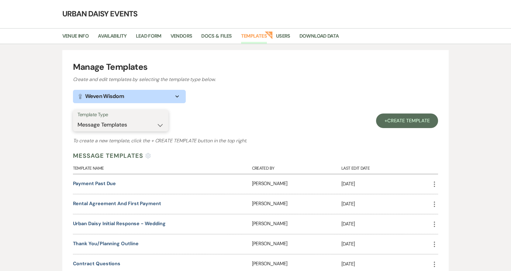
scroll to position [34, 0]
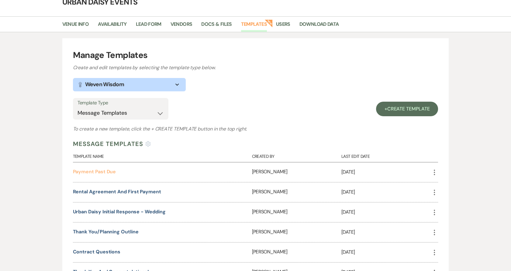
click at [111, 172] on link "Payment Past Due" at bounding box center [94, 172] width 43 height 6
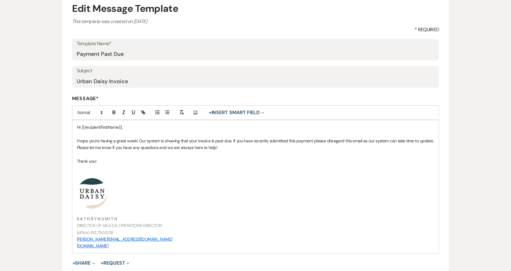
drag, startPoint x: 145, startPoint y: 247, endPoint x: 65, endPoint y: 195, distance: 95.9
click at [65, 195] on form "Edit Message Template This template was created on [DATE] * Required Template N…" at bounding box center [255, 158] width 387 height 334
paste div
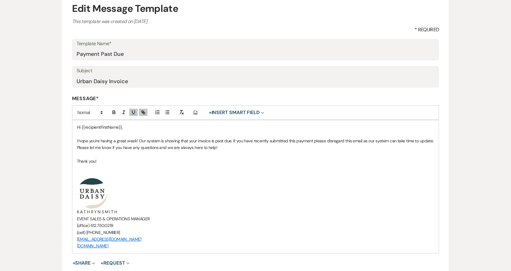
click at [101, 211] on span "K A T H R Y N S M I T H" at bounding box center [97, 211] width 40 height 5
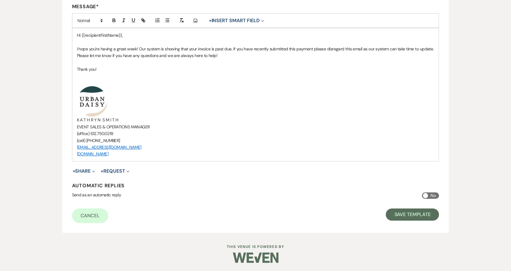
scroll to position [160, 0]
click at [413, 218] on button "Save Template" at bounding box center [412, 214] width 53 height 12
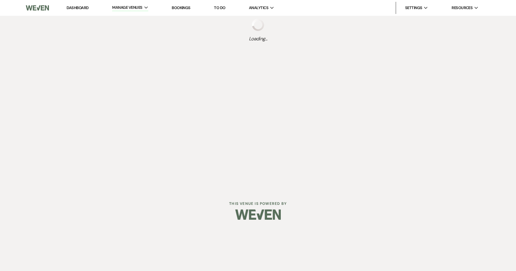
select select "Message Templates"
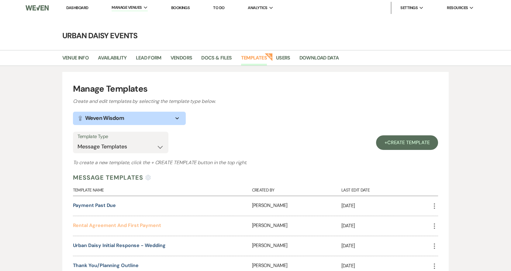
click at [115, 223] on link "Rental Agreement and First Payment" at bounding box center [117, 226] width 88 height 6
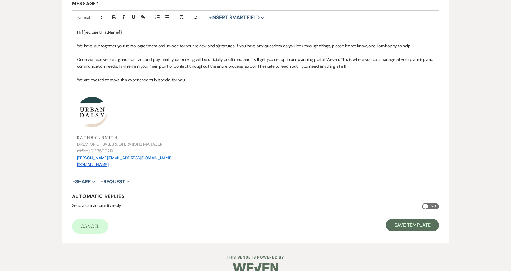
scroll to position [169, 0]
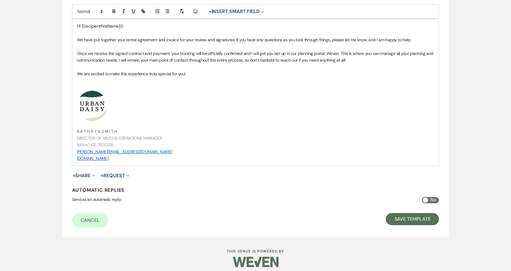
drag, startPoint x: 151, startPoint y: 156, endPoint x: 78, endPoint y: 109, distance: 86.5
click at [78, 109] on div "Hi {{recipientFirstName}}! We have put together your rental agreement and invoi…" at bounding box center [255, 92] width 367 height 147
paste div
click at [103, 126] on span "K A T H R Y N S M I T H" at bounding box center [97, 124] width 40 height 5
click at [102, 126] on span "K A T H R Y N S M I T H" at bounding box center [97, 124] width 40 height 5
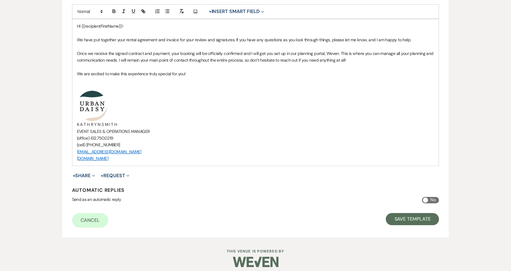
click at [102, 126] on span "K A T H R Y N S M I T H" at bounding box center [97, 124] width 40 height 5
click at [412, 222] on button "Save Template" at bounding box center [412, 219] width 53 height 12
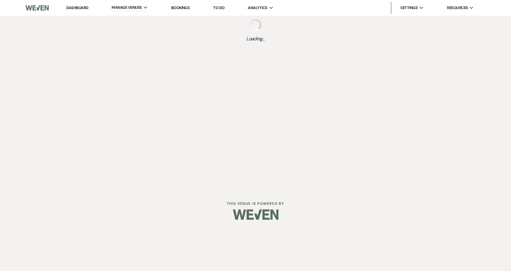
select select "Message Templates"
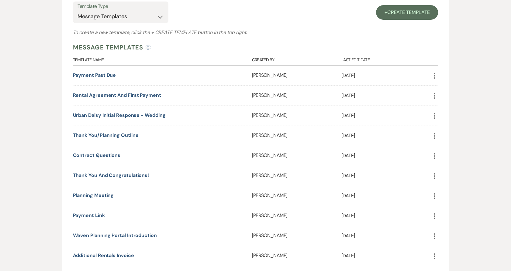
scroll to position [135, 0]
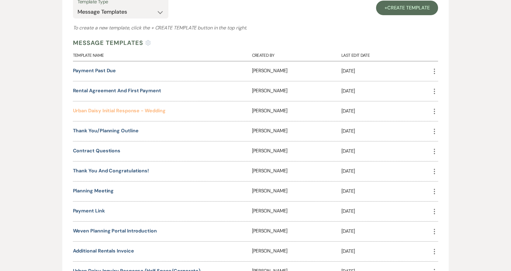
click at [115, 110] on link "Urban Daisy Initial Response - Wedding" at bounding box center [119, 111] width 93 height 6
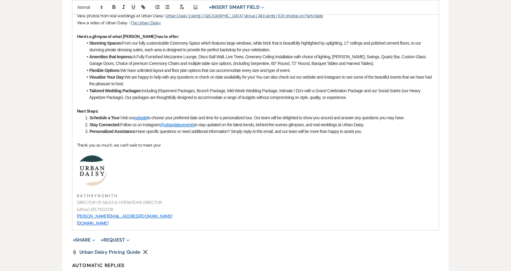
scroll to position [270, 0]
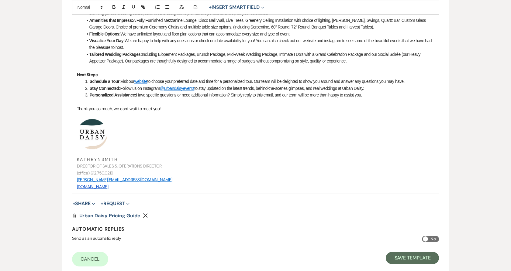
drag, startPoint x: 138, startPoint y: 184, endPoint x: 54, endPoint y: 133, distance: 98.9
click at [54, 133] on div "Edit Message Template This template was created on [DATE] * Required Template N…" at bounding box center [256, 29] width 438 height 494
paste div
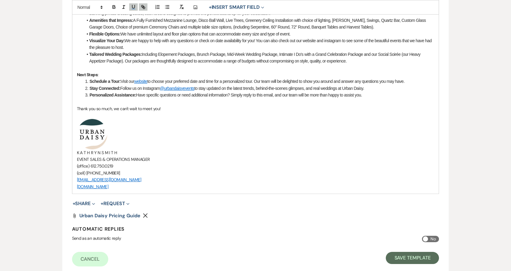
click at [101, 153] on span "K A T H R Y N S M I T H" at bounding box center [97, 152] width 40 height 5
click at [134, 159] on span "EVENT SALES & OPERATIONS MANAGER" at bounding box center [113, 159] width 73 height 5
drag, startPoint x: 151, startPoint y: 160, endPoint x: 131, endPoint y: 160, distance: 20.4
click at [131, 160] on p "EVENT SALES & OPERATIONS MANAGER" at bounding box center [256, 159] width 358 height 7
drag, startPoint x: 132, startPoint y: 190, endPoint x: 65, endPoint y: 140, distance: 83.1
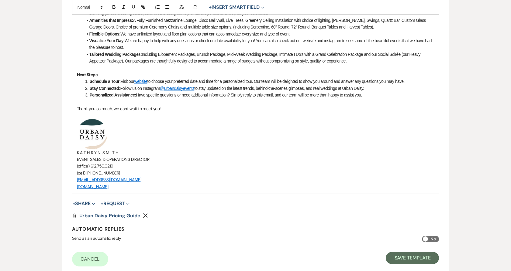
click at [65, 140] on form "Edit Message Template This template was created on Dec 20, 2022 * Required Temp…" at bounding box center [255, 33] width 387 height 488
copy div "﻿ ﻿ K A T H R Y N S M I T H EVENT SALES & OPERATIONS DIRECTOR (office) 612.750.…"
click at [410, 260] on button "Save Template" at bounding box center [412, 258] width 53 height 12
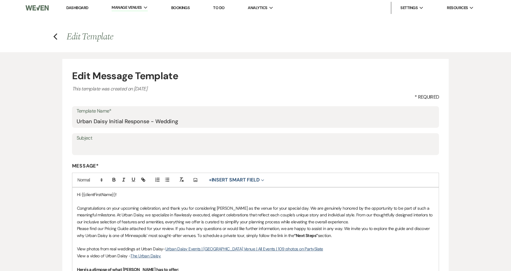
select select "Message Templates"
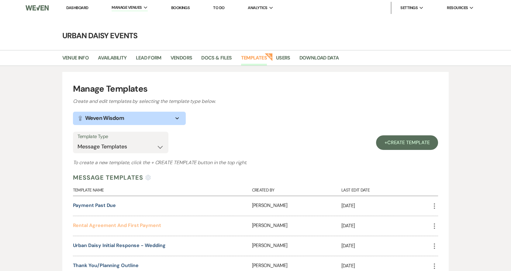
click at [139, 226] on link "Rental Agreement and First Payment" at bounding box center [117, 226] width 88 height 6
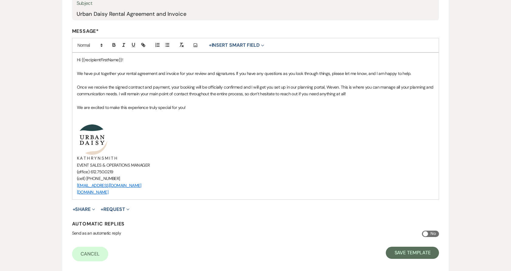
drag, startPoint x: 147, startPoint y: 194, endPoint x: 72, endPoint y: 140, distance: 92.6
click at [72, 140] on div "Hi {{recipientFirstName}}! We have put together your rental agreement and invoi…" at bounding box center [255, 126] width 367 height 147
click at [100, 158] on span "K A T H R Y N S M I T H" at bounding box center [97, 158] width 40 height 5
click at [404, 252] on button "Save Template" at bounding box center [412, 253] width 53 height 12
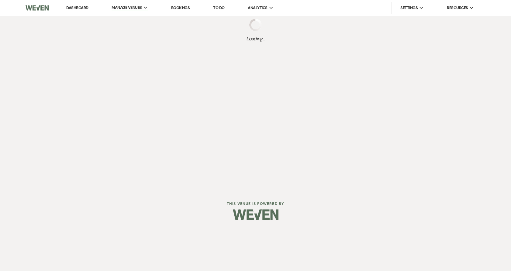
select select "Message Templates"
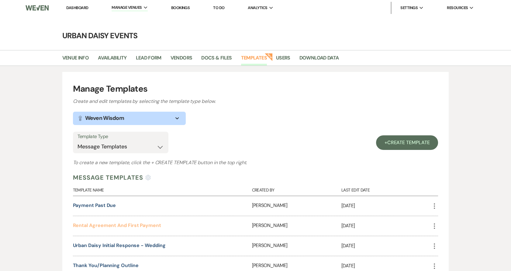
click at [133, 226] on link "Rental Agreement and First Payment" at bounding box center [117, 226] width 88 height 6
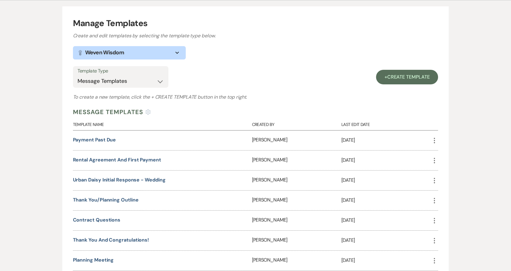
scroll to position [101, 0]
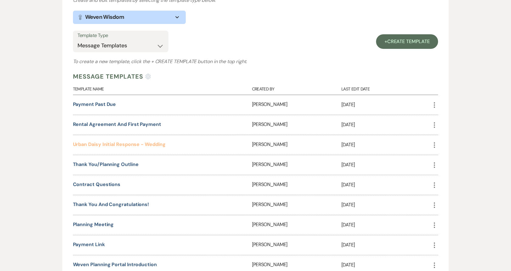
click at [89, 146] on link "Urban Daisy Initial Response - Wedding" at bounding box center [119, 144] width 93 height 6
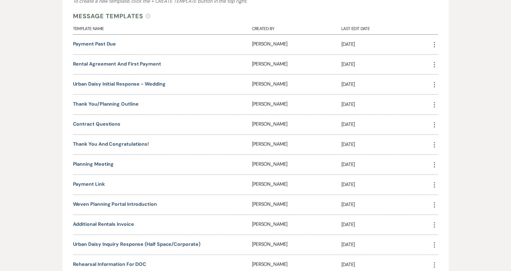
scroll to position [202, 0]
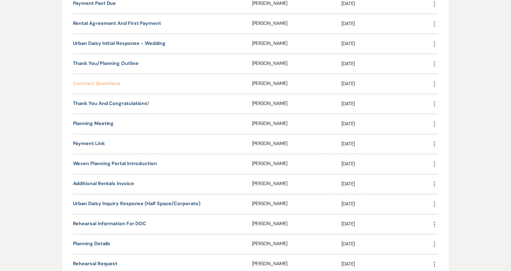
click at [100, 85] on link "Contract Questions" at bounding box center [97, 83] width 48 height 6
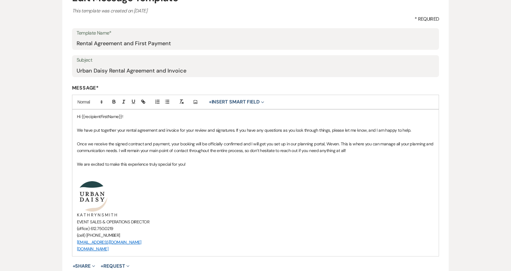
scroll to position [135, 0]
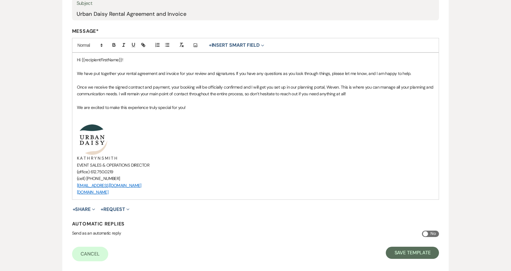
drag, startPoint x: 138, startPoint y: 189, endPoint x: 57, endPoint y: 142, distance: 93.6
click at [57, 142] on div "Edit Message Template This template was created on [DATE] * Required Template N…" at bounding box center [256, 94] width 438 height 354
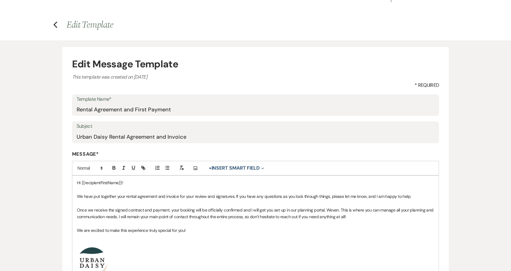
scroll to position [0, 0]
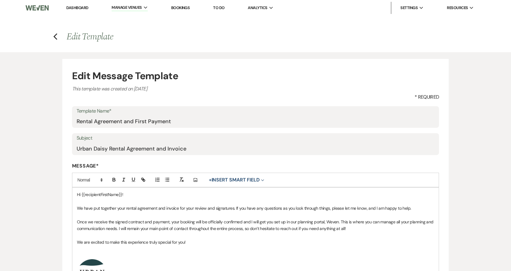
click at [56, 38] on use "button" at bounding box center [55, 36] width 4 height 7
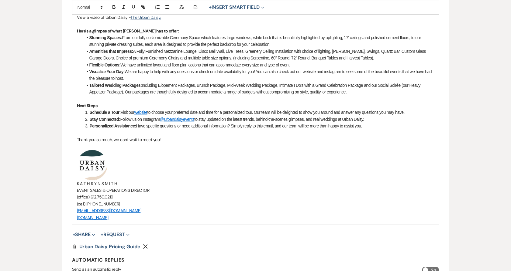
scroll to position [270, 0]
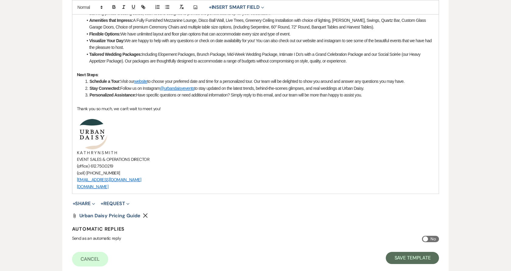
click at [100, 152] on span "K A T H R Y N S M I T H" at bounding box center [97, 152] width 40 height 5
click at [119, 158] on span "EVENT SALES & OPERATIONS DIRECTOR" at bounding box center [113, 159] width 73 height 5
click at [137, 139] on p "﻿ ﻿" at bounding box center [256, 134] width 358 height 30
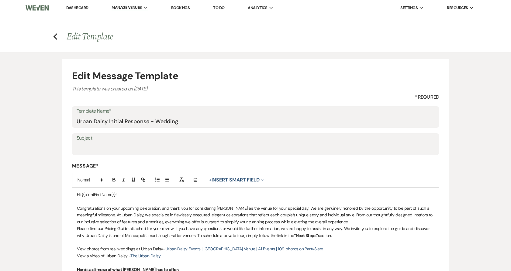
scroll to position [0, 0]
click at [51, 38] on h4 "Previous Edit Template" at bounding box center [256, 36] width 438 height 13
click at [56, 36] on icon "Previous" at bounding box center [55, 36] width 5 height 7
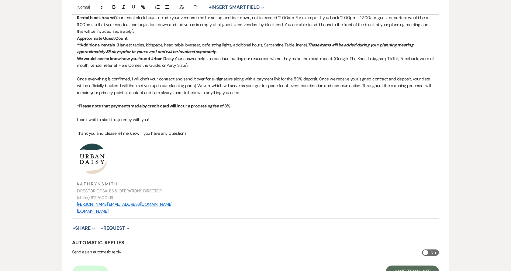
scroll to position [236, 0]
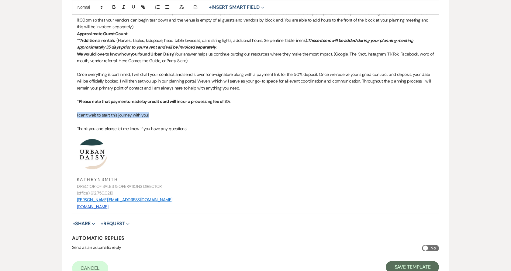
drag, startPoint x: 160, startPoint y: 117, endPoint x: 60, endPoint y: 117, distance: 99.4
click at [60, 117] on div "Edit Message Template This template was created on [DATE] * Required Template N…" at bounding box center [256, 51] width 438 height 470
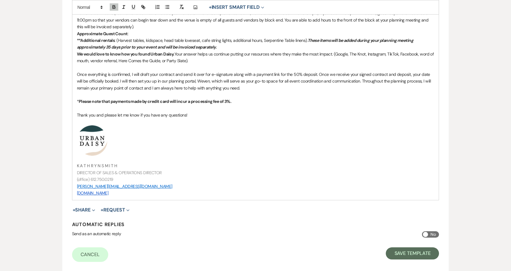
drag, startPoint x: 159, startPoint y: 191, endPoint x: 152, endPoint y: 188, distance: 7.4
click at [152, 188] on div "Hi {{clientFirstName}}! We are so excited to be hosting your wedding! I am send…" at bounding box center [255, 76] width 367 height 249
click at [152, 188] on p "[PERSON_NAME][EMAIL_ADDRESS][DOMAIN_NAME]" at bounding box center [256, 186] width 358 height 7
click at [394, 256] on button "Save Template" at bounding box center [412, 254] width 53 height 12
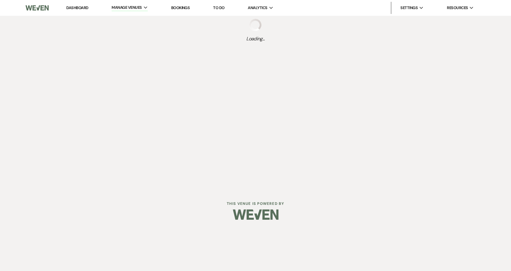
select select "Message Templates"
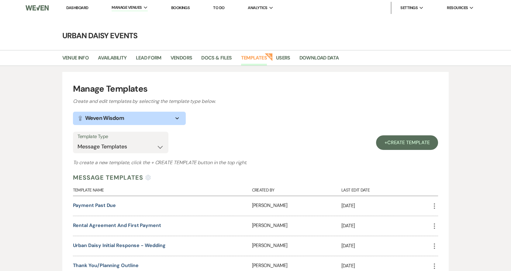
click at [83, 6] on link "Dashboard" at bounding box center [77, 7] width 22 height 5
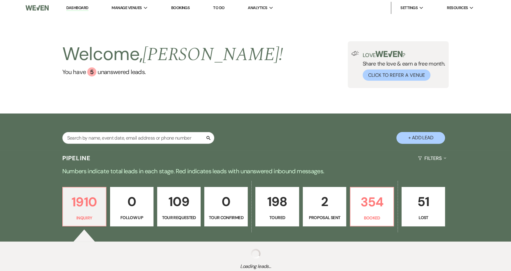
click at [0, 0] on li "Urban Daisy Events" at bounding box center [0, 0] width 0 height 0
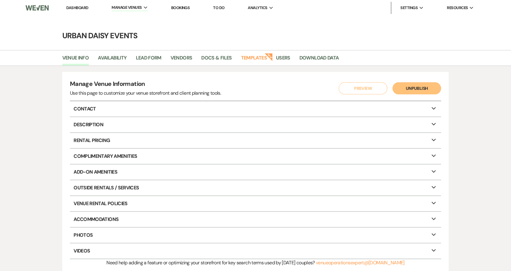
click at [115, 46] on main "Urban Daisy Events Venue Info Availability Lead Form Vendors Docs & Files Templ…" at bounding box center [255, 148] width 511 height 265
click at [115, 58] on link "Availability" at bounding box center [112, 60] width 29 height 12
select select "2"
select select "2026"
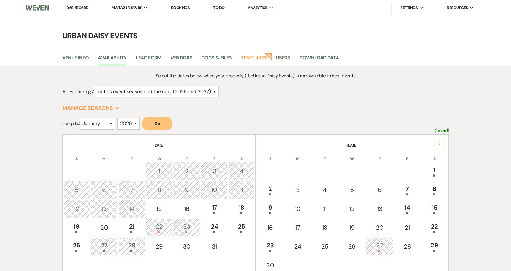
click at [237, 213] on div at bounding box center [241, 214] width 19 height 2
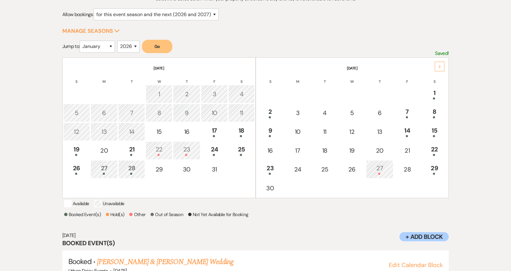
scroll to position [98, 0]
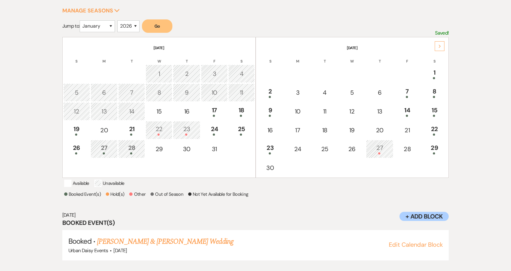
click at [134, 237] on link "[PERSON_NAME] & [PERSON_NAME] Wedding" at bounding box center [165, 242] width 136 height 11
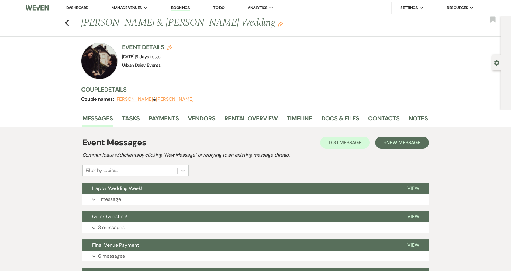
click at [140, 195] on button "Expand 1 message" at bounding box center [255, 200] width 347 height 10
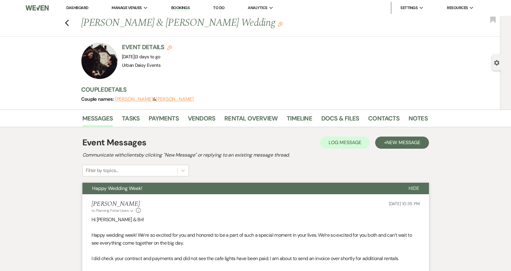
click at [284, 169] on div "Event Messages Log Log Message + New Message Communicate with clients by clicki…" at bounding box center [255, 157] width 347 height 40
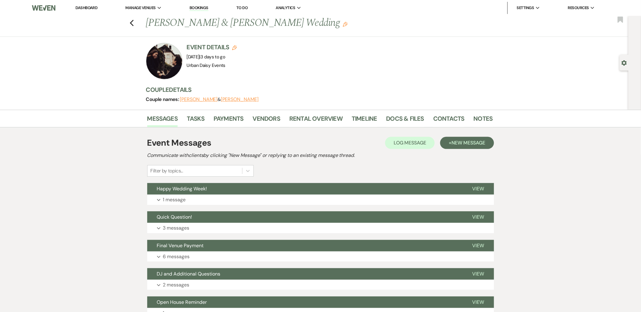
click at [184, 200] on p "1 message" at bounding box center [174, 200] width 23 height 8
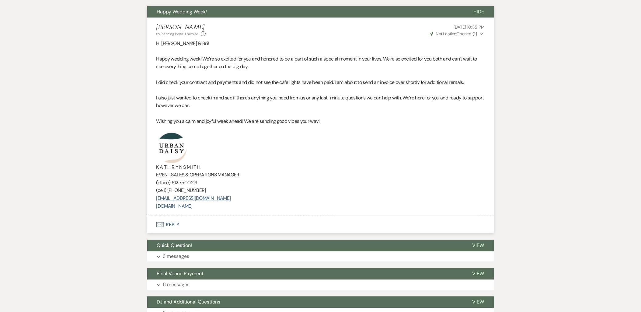
scroll to position [101, 0]
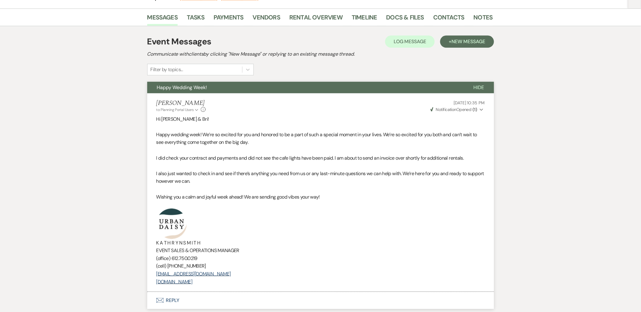
click at [480, 108] on icon "Expand" at bounding box center [481, 110] width 4 height 4
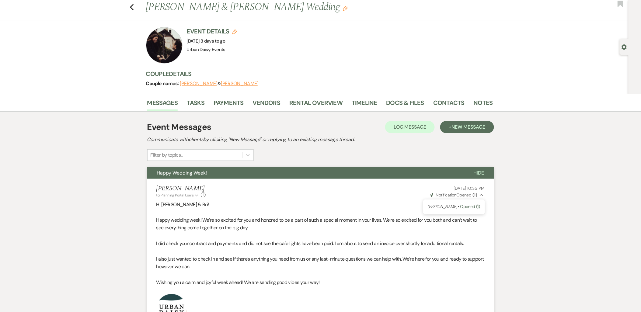
scroll to position [0, 0]
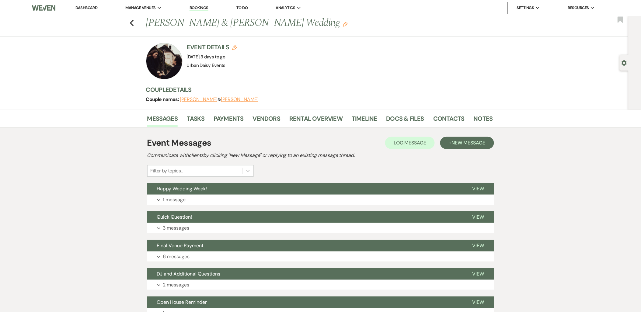
click at [401, 199] on button "Expand 1 message" at bounding box center [320, 200] width 347 height 10
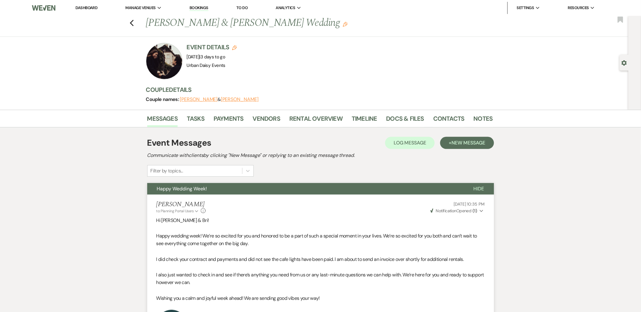
click at [483, 211] on icon "Expand" at bounding box center [481, 211] width 4 height 4
click at [481, 208] on button "Weven Check Notification Opened ( 1 ) Collapse" at bounding box center [456, 211] width 55 height 6
click at [393, 116] on link "Docs & Files" at bounding box center [405, 120] width 38 height 13
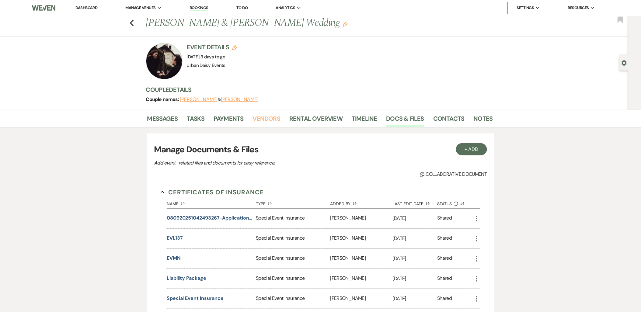
click at [279, 117] on link "Vendors" at bounding box center [266, 120] width 27 height 13
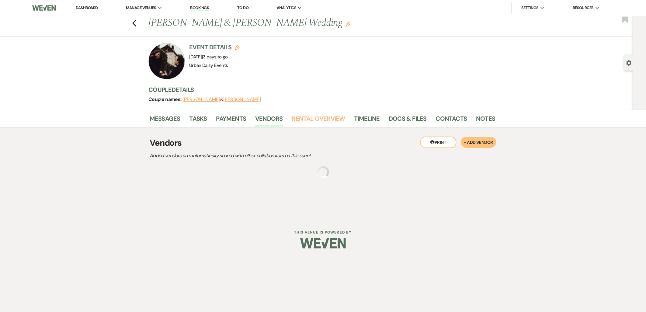
click at [308, 116] on link "Rental Overview" at bounding box center [318, 120] width 53 height 13
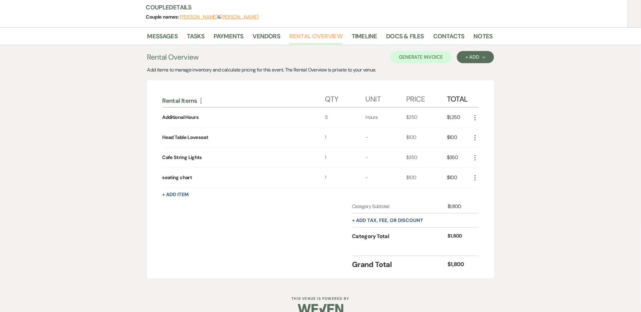
scroll to position [93, 0]
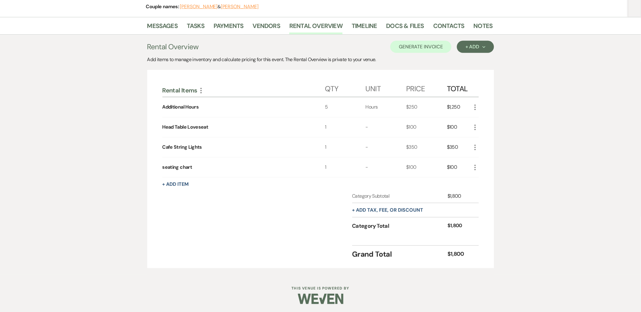
click at [396, 208] on button "+ Add tax, fee, or discount" at bounding box center [387, 210] width 71 height 5
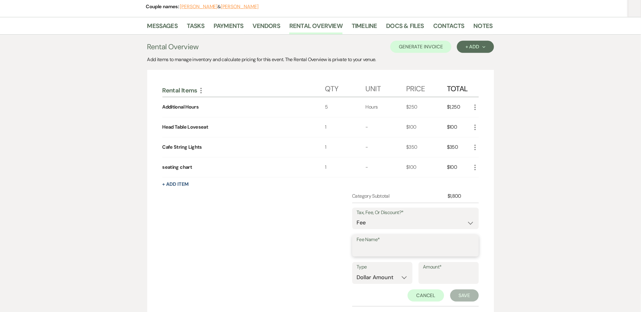
click at [379, 249] on input "Fee Name*" at bounding box center [415, 250] width 117 height 12
type input "TAX"
click at [360, 223] on select "Fee Discount Tax" at bounding box center [415, 223] width 117 height 12
select select "3"
click at [357, 217] on select "Fee Discount Tax" at bounding box center [415, 223] width 117 height 12
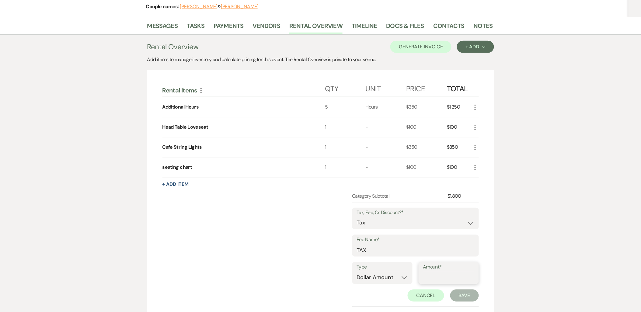
click at [430, 277] on input "Amount*" at bounding box center [448, 277] width 51 height 12
type input "49.64"
click at [450, 289] on button "Save" at bounding box center [464, 295] width 29 height 12
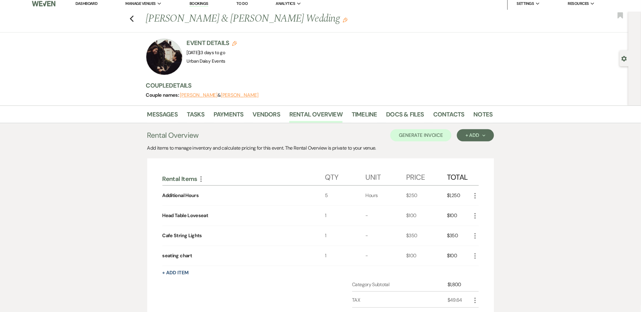
scroll to position [0, 0]
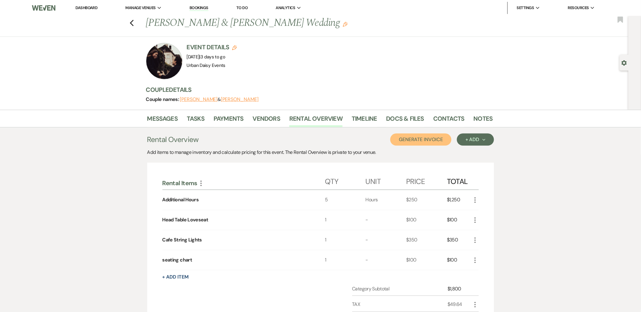
click at [415, 145] on button "Generate Invoice" at bounding box center [420, 139] width 61 height 12
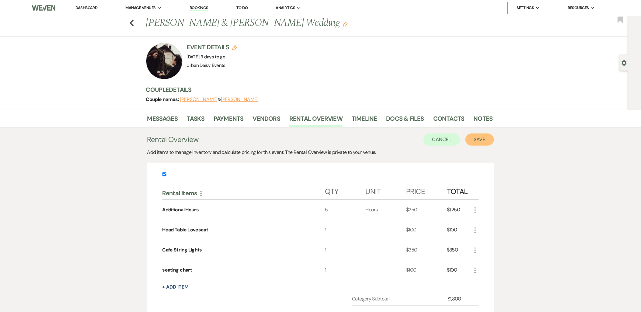
click at [469, 136] on button "Save" at bounding box center [479, 139] width 29 height 12
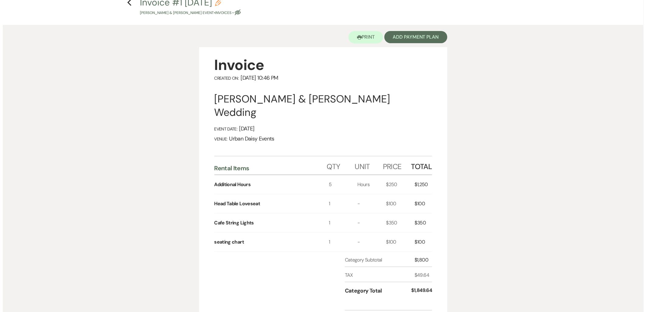
scroll to position [34, 0]
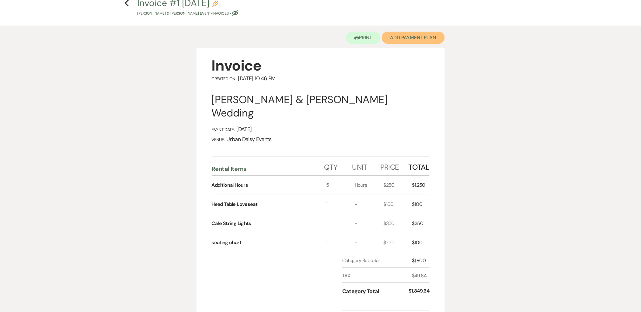
click at [417, 37] on button "Add Payment Plan" at bounding box center [413, 38] width 63 height 12
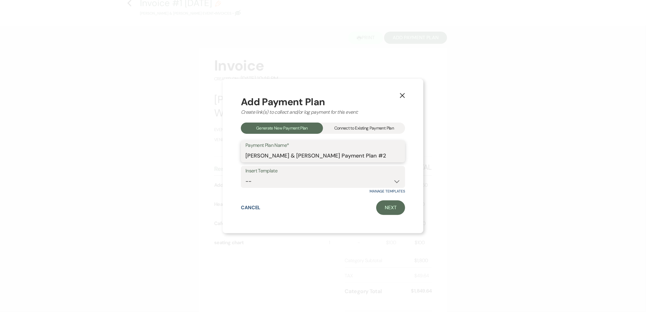
click at [327, 157] on input "Colin Moriarty & Bri Smiley's Payment Plan #2" at bounding box center [322, 156] width 155 height 12
type input "Additional Rentals"
click at [380, 209] on link "Next" at bounding box center [390, 207] width 29 height 15
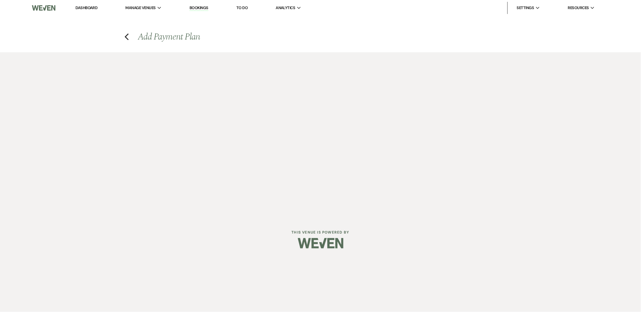
select select "29937"
select select "2"
select select "percentage"
select select "true"
select select "client"
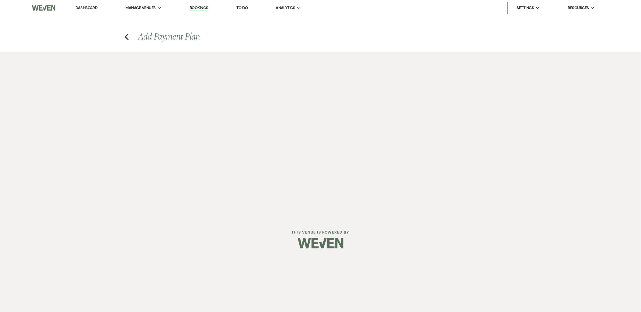
select select "weeks"
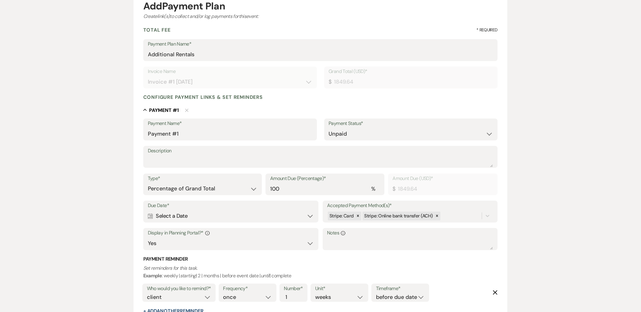
click at [247, 218] on div "Calendar Select a Date Expand" at bounding box center [231, 216] width 166 height 12
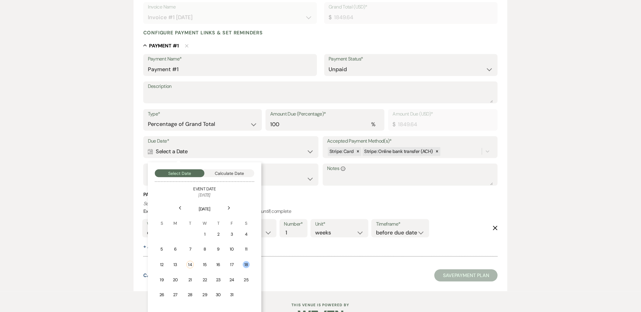
scroll to position [135, 0]
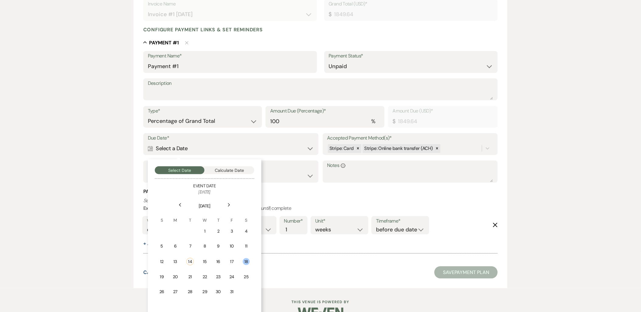
click at [234, 258] on div "17" at bounding box center [231, 261] width 5 height 6
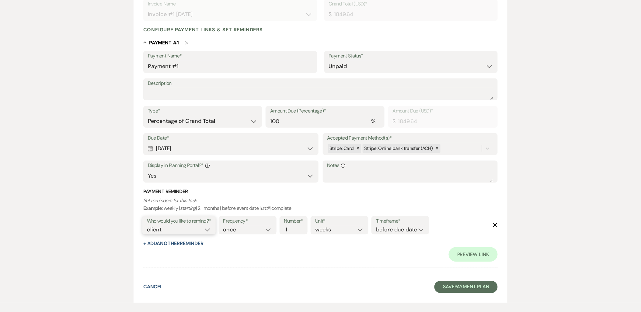
click at [199, 230] on select "client venue both" at bounding box center [179, 230] width 64 height 8
select select "both"
click at [147, 226] on select "client venue both" at bounding box center [179, 230] width 64 height 8
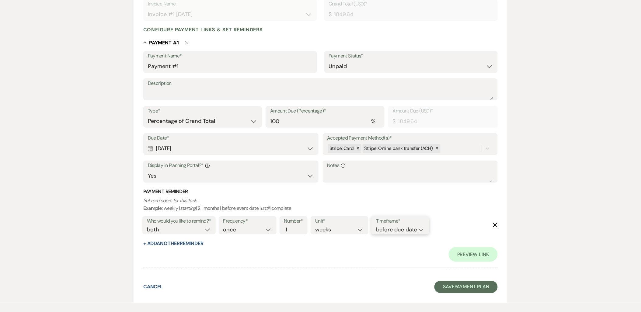
click at [381, 227] on select "before due date after due date on due date on custom date" at bounding box center [400, 230] width 49 height 8
select select "onDueDate"
click at [376, 226] on select "before due date after due date on due date on custom date" at bounding box center [400, 230] width 49 height 8
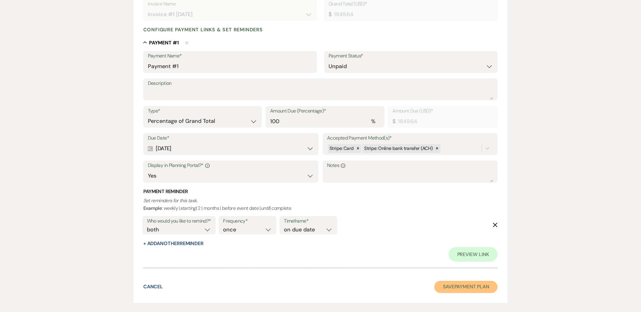
click at [458, 291] on button "Save Payment Plan" at bounding box center [465, 287] width 63 height 12
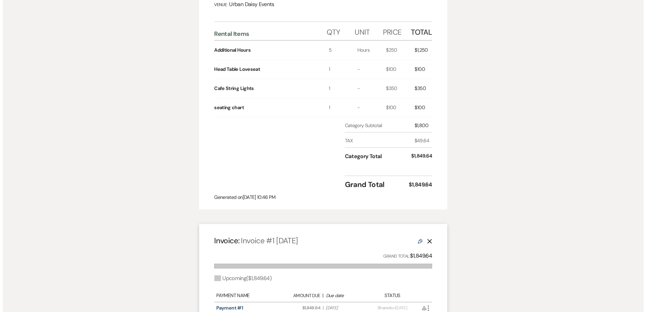
scroll to position [270, 0]
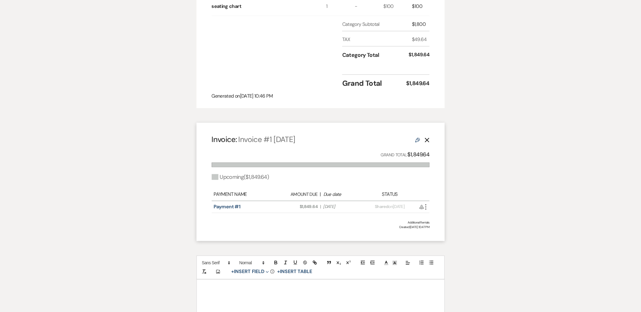
click at [427, 203] on icon "More" at bounding box center [425, 206] width 7 height 7
click at [429, 217] on icon "Attach File" at bounding box center [431, 219] width 5 height 5
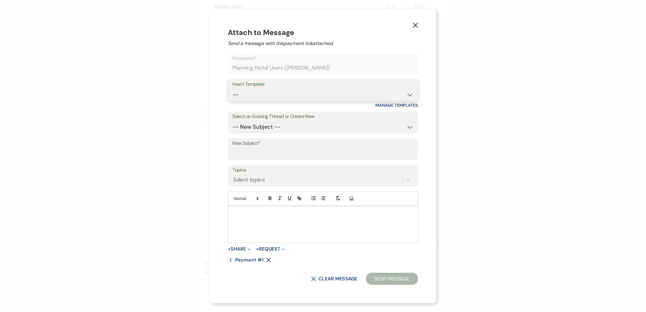
click at [322, 99] on select "-- Payment Past Due Rental Agreement and First Payment Urban Daisy Initial Resp…" at bounding box center [323, 95] width 181 height 12
select select "1532"
click at [233, 89] on select "-- Payment Past Due Rental Agreement and First Payment Urban Daisy Initial Resp…" at bounding box center [323, 95] width 181 height 12
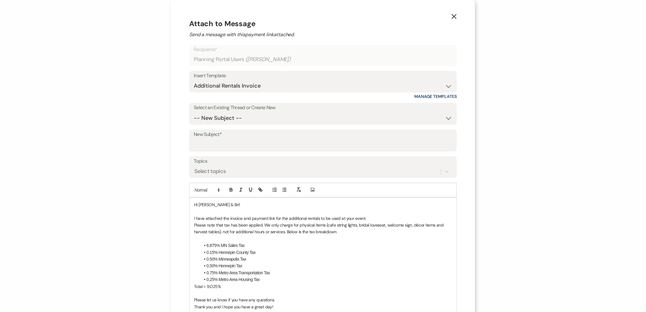
click at [230, 211] on p at bounding box center [323, 211] width 258 height 7
drag, startPoint x: 365, startPoint y: 218, endPoint x: 353, endPoint y: 220, distance: 11.7
click at [353, 220] on p "I have attached the invoice and payment link for the additional rentals to be u…" at bounding box center [323, 218] width 258 height 7
click at [376, 217] on p "I have attached the invoice and payment link for the additional rentals to be u…" at bounding box center [323, 218] width 258 height 7
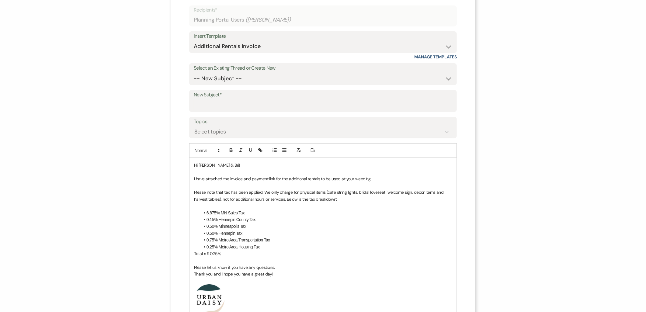
scroll to position [101, 0]
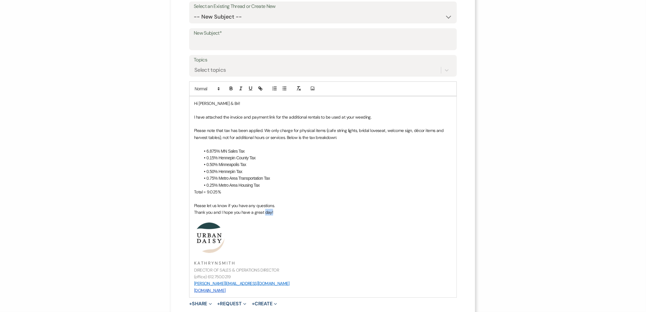
drag, startPoint x: 275, startPoint y: 213, endPoint x: 262, endPoint y: 213, distance: 12.8
click at [262, 213] on p "Thank you and I hope you have a great day!" at bounding box center [323, 212] width 258 height 7
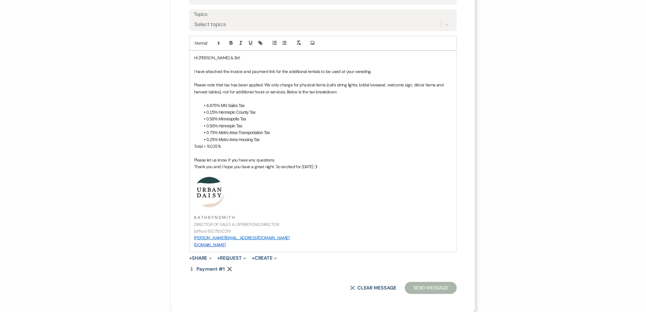
click at [207, 256] on span "Expand" at bounding box center [209, 258] width 5 height 6
click at [206, 268] on span "Doc Upload Documents" at bounding box center [212, 270] width 35 height 6
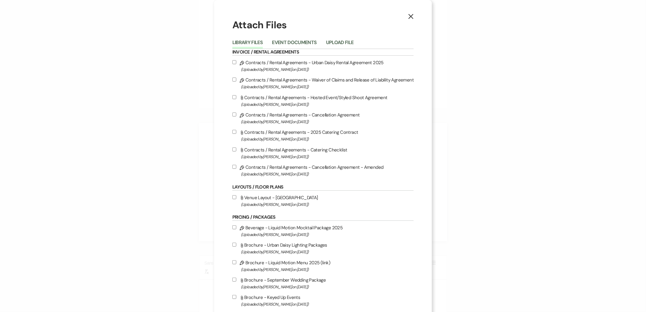
click at [280, 41] on button "Event Documents" at bounding box center [294, 44] width 45 height 9
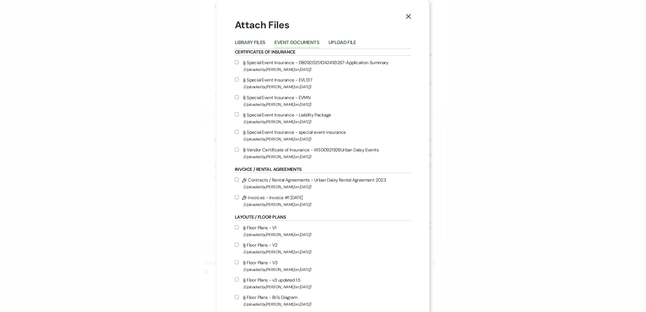
click at [290, 194] on label "Pencil Invoices - Invoice #1 10-13-2025 (Uploaded by Kathryn Beckett on Oct 14t…" at bounding box center [323, 201] width 176 height 14
click at [239, 195] on input "Pencil Invoices - Invoice #1 10-13-2025 (Uploaded by Kathryn Beckett on Oct 14t…" at bounding box center [237, 197] width 4 height 4
checkbox input "true"
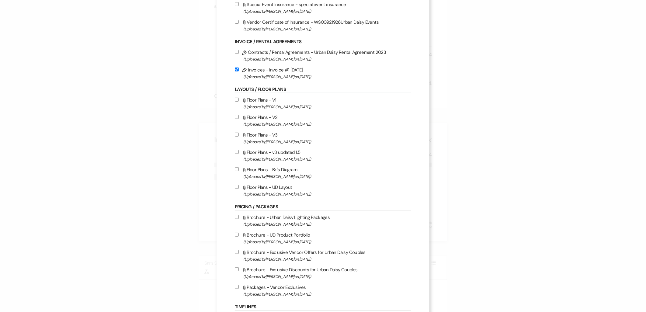
scroll to position [209, 0]
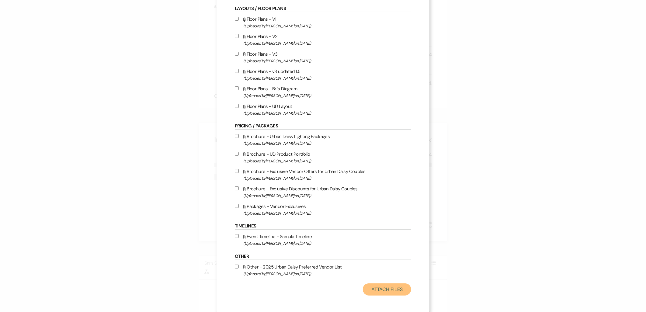
click at [389, 289] on button "Attach Files" at bounding box center [387, 289] width 48 height 12
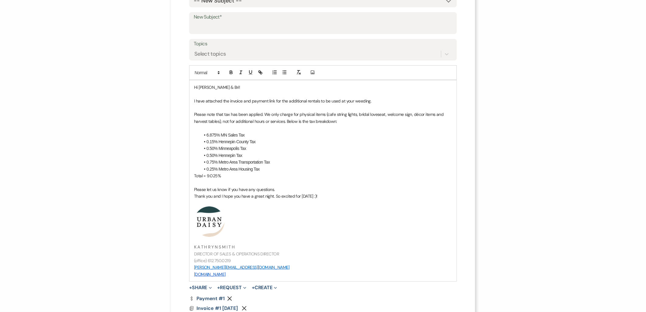
scroll to position [79, 0]
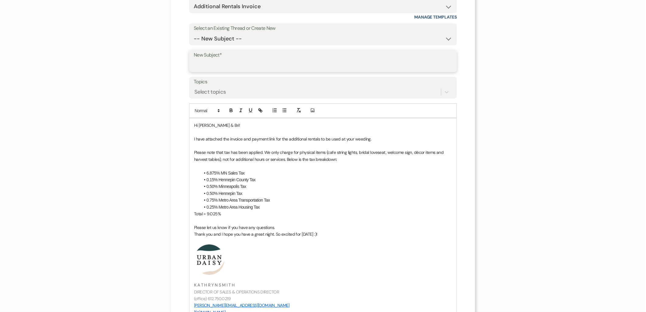
click at [225, 61] on input "New Subject*" at bounding box center [323, 66] width 258 height 12
type input "Additional Rentals"
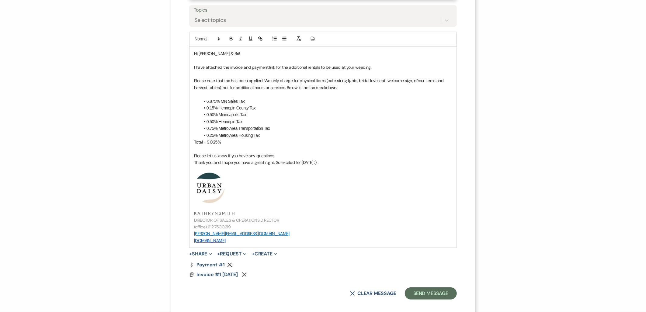
scroll to position [157, 0]
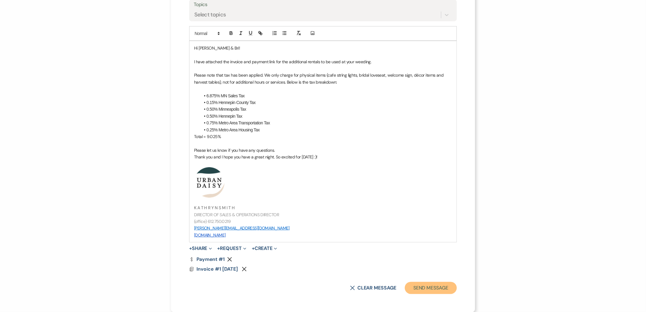
click at [425, 286] on button "Send Message" at bounding box center [431, 288] width 52 height 12
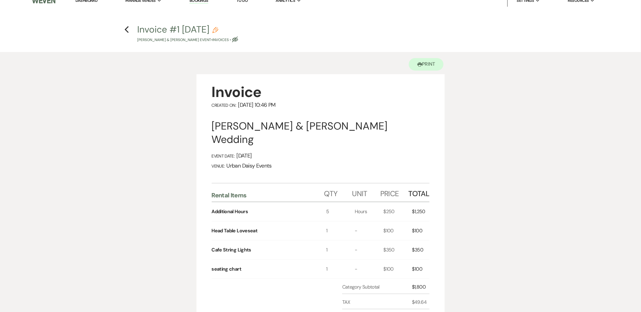
scroll to position [0, 0]
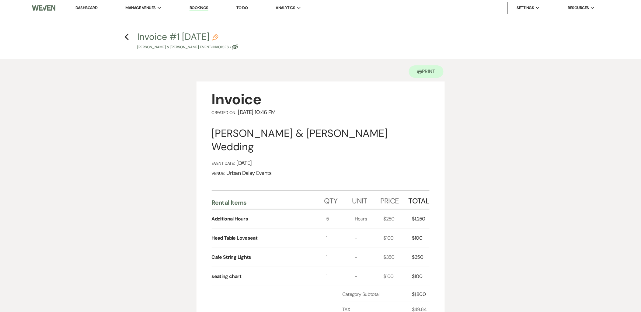
click at [0, 0] on link "Urban Daisy Events" at bounding box center [0, 0] width 0 height 0
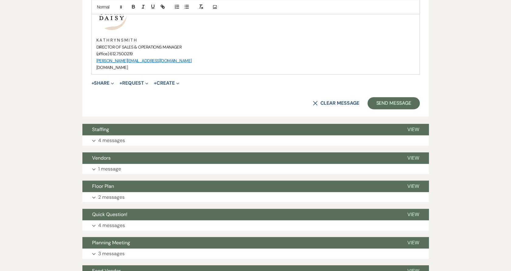
scroll to position [608, 0]
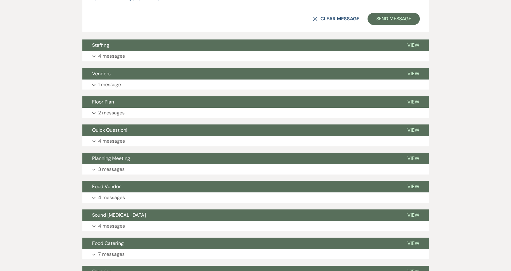
click at [105, 105] on span "Floor Plan" at bounding box center [103, 102] width 22 height 6
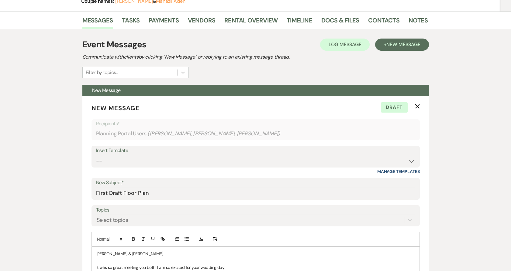
scroll to position [34, 0]
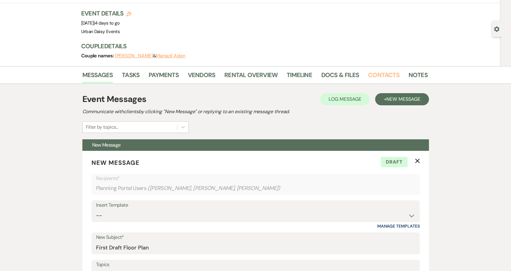
click at [371, 71] on link "Contacts" at bounding box center [383, 76] width 31 height 13
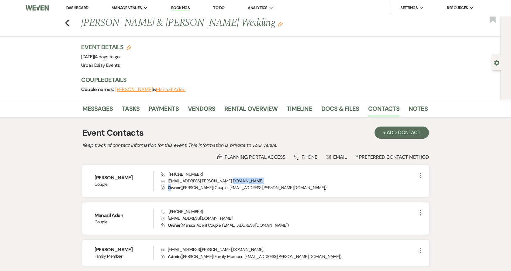
drag, startPoint x: 235, startPoint y: 178, endPoint x: 171, endPoint y: 186, distance: 64.4
click at [171, 186] on div "Phone (651) 434-0577 Envelope abdiaziz.r.mohamoud@gmail.com Lock Owner ( Abdiaz…" at bounding box center [289, 181] width 256 height 20
click at [166, 181] on p "Envelope abdiaziz.r.mohamoud@gmail.com" at bounding box center [289, 181] width 256 height 7
click at [167, 181] on p "Envelope abdiaziz.r.mohamoud@gmail.com" at bounding box center [289, 181] width 256 height 7
click at [96, 114] on link "Messages" at bounding box center [97, 110] width 31 height 13
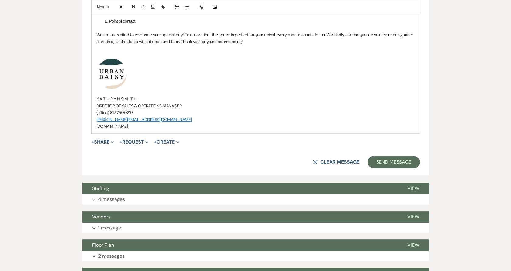
scroll to position [372, 0]
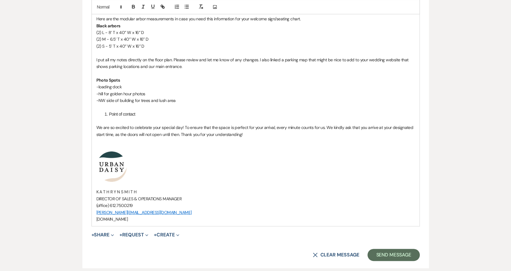
click at [177, 226] on div "Abdiaziz & Manazil It was so great meeting you both! I am so excited for your w…" at bounding box center [256, 95] width 328 height 262
drag, startPoint x: 170, startPoint y: 220, endPoint x: 78, endPoint y: 164, distance: 108.0
click at [78, 164] on div "Messages Tasks Payments Vendors Rental Overview Timeline Docs & Files Contacts …" at bounding box center [255, 188] width 511 height 919
copy div "﻿ ﻿ K A T H R Y N S M I T H DIRECTOR OF SALES & OPERATIONS MANAGER (office) 612…"
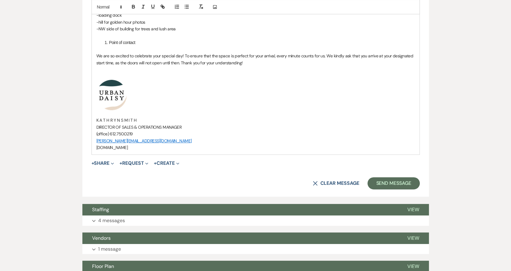
scroll to position [506, 0]
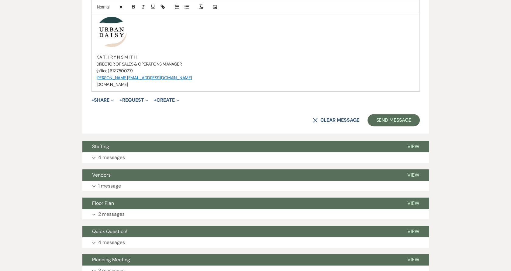
click at [119, 164] on div "Event Messages Log Log Message + New Message Communicate with clients by clicki…" at bounding box center [255, 61] width 347 height 889
click at [116, 211] on p "2 messages" at bounding box center [111, 215] width 26 height 8
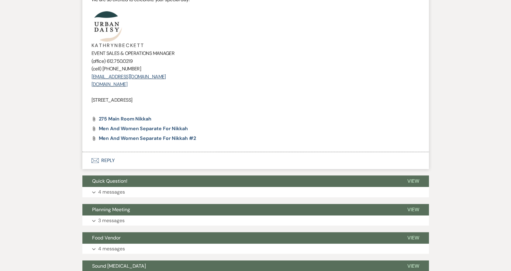
click at [101, 158] on button "Envelope Reply" at bounding box center [255, 160] width 347 height 17
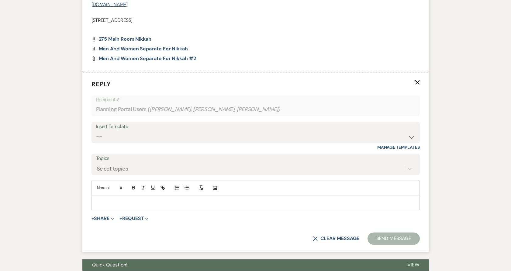
scroll to position [1018, 0]
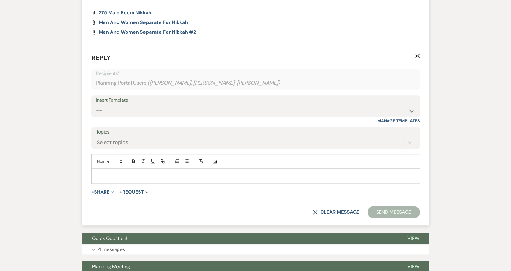
click at [114, 180] on div at bounding box center [256, 176] width 328 height 14
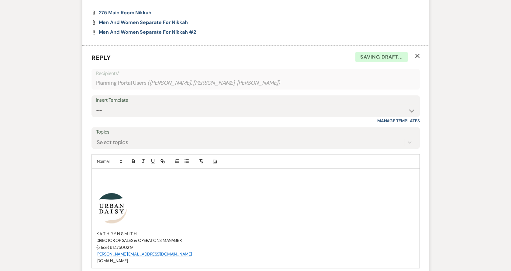
scroll to position [816, 0]
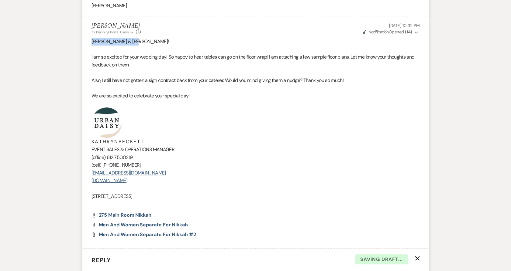
drag, startPoint x: 132, startPoint y: 41, endPoint x: 46, endPoint y: 37, distance: 85.8
click at [46, 37] on div "Messages Tasks Payments Vendors Rental Overview Timeline Docs & Files Contacts …" at bounding box center [255, 45] width 511 height 1522
copy p "[PERSON_NAME] & [PERSON_NAME]!"
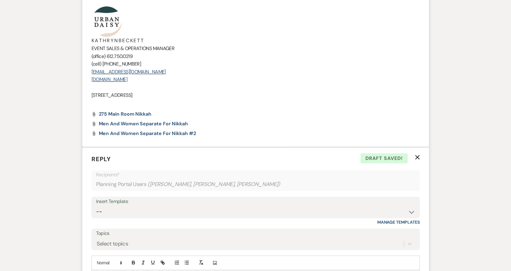
scroll to position [1018, 0]
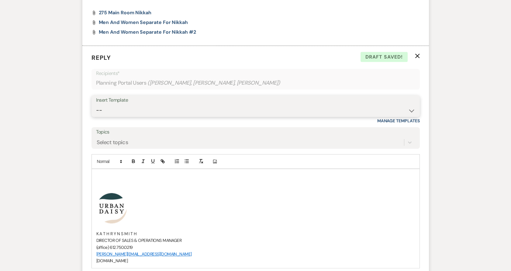
click at [118, 108] on select "-- Payment Past Due Rental Agreement and First Payment Urban Daisy Initial Resp…" at bounding box center [255, 111] width 319 height 12
click at [96, 105] on select "-- Payment Past Due Rental Agreement and First Payment Urban Daisy Initial Resp…" at bounding box center [255, 111] width 319 height 12
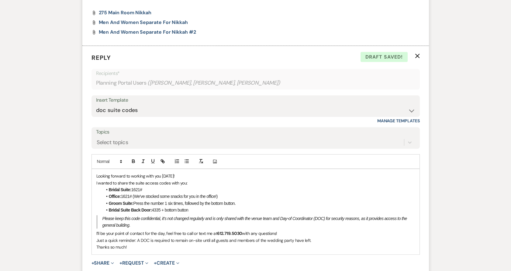
drag, startPoint x: 244, startPoint y: 202, endPoint x: 105, endPoint y: 191, distance: 139.7
click at [105, 191] on ul "Bridal Suite: 1621# Office: 1621# (We’ve stocked some snacks for you in the off…" at bounding box center [258, 200] width 313 height 27
copy ul "Bridal Suite: 1621# Office: 1621# (We’ve stocked some snacks for you in the off…"
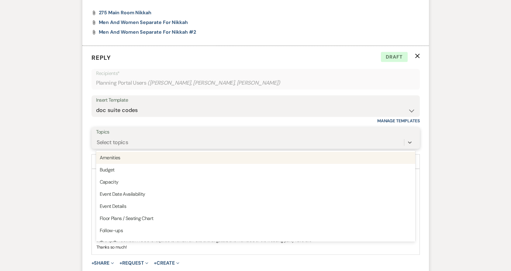
click at [124, 139] on div "Select topics" at bounding box center [113, 143] width 32 height 8
click at [123, 106] on select "-- Payment Past Due Rental Agreement and First Payment Urban Daisy Initial Resp…" at bounding box center [255, 111] width 319 height 12
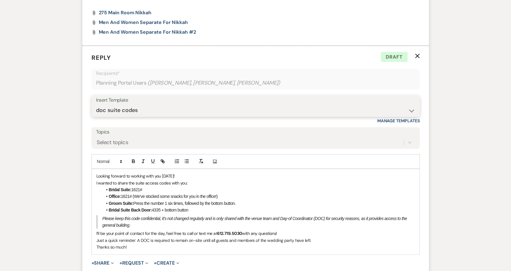
select select "5644"
click at [96, 105] on select "-- Payment Past Due Rental Agreement and First Payment Urban Daisy Initial Resp…" at bounding box center [255, 111] width 319 height 12
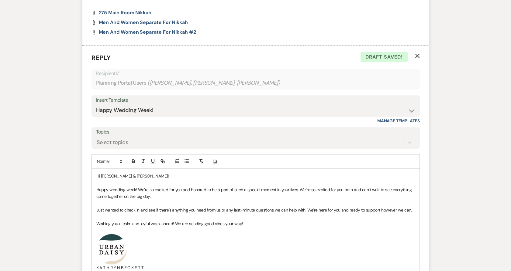
click at [97, 209] on p "Just wanted to check in and see if there’s anything you need from us or any las…" at bounding box center [255, 210] width 319 height 7
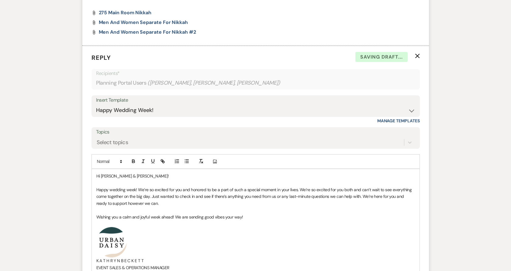
click at [158, 202] on p "Happy wedding week! We’re so excited for you and honored to be a part of such a…" at bounding box center [255, 197] width 319 height 20
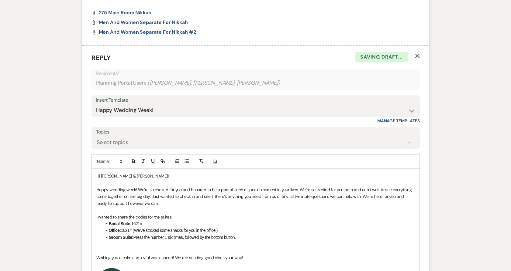
drag, startPoint x: 238, startPoint y: 228, endPoint x: 106, endPoint y: 229, distance: 132.6
click at [106, 229] on li "Office: 1621# (We’ve stocked some snacks for you in the office!)" at bounding box center [258, 230] width 313 height 7
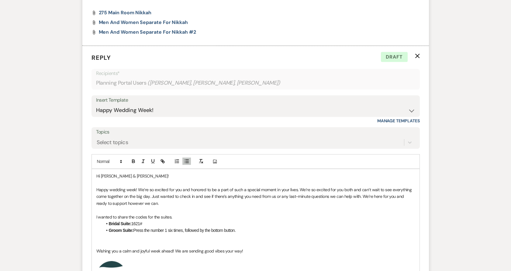
click at [171, 202] on p "Happy wedding week! We’re so excited for you and honored to be a part of such a…" at bounding box center [255, 197] width 319 height 20
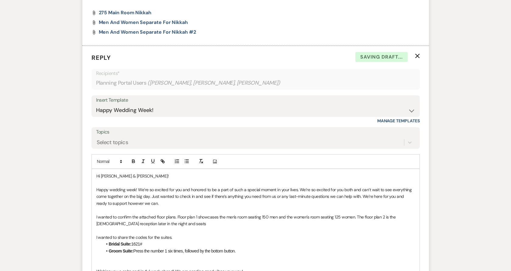
click at [179, 226] on p "I wanted to confirm the attached floor plans. Floor plan 1 showcases the men's …" at bounding box center [255, 221] width 319 height 14
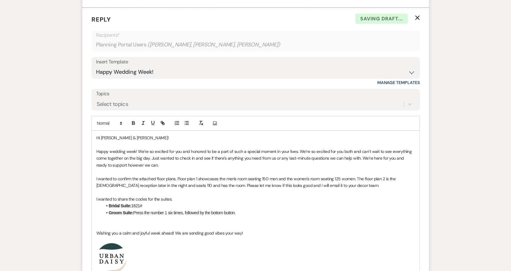
scroll to position [1086, 0]
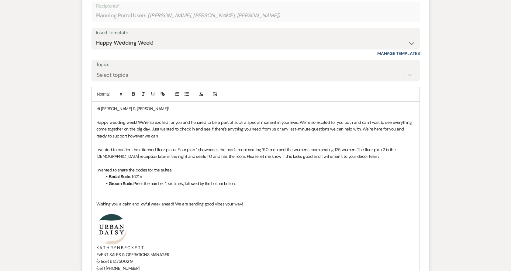
click at [142, 193] on p at bounding box center [255, 190] width 319 height 7
click at [136, 195] on p at bounding box center [255, 197] width 319 height 7
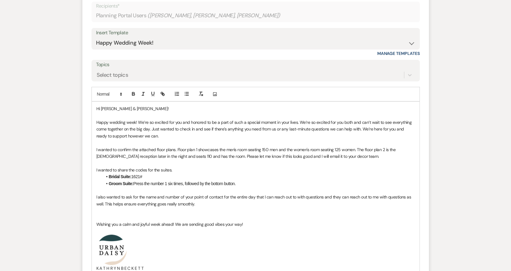
click at [131, 212] on p at bounding box center [255, 211] width 319 height 7
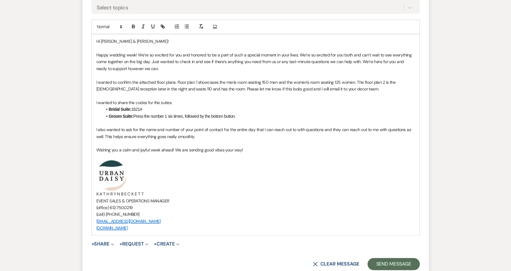
scroll to position [1187, 0]
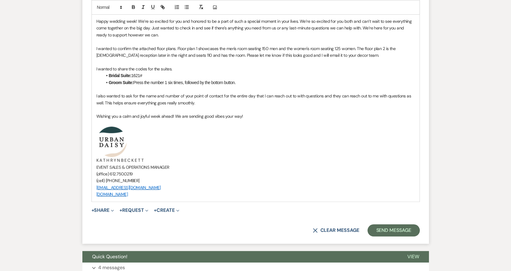
click at [108, 208] on button "+ Share Expand" at bounding box center [103, 210] width 23 height 5
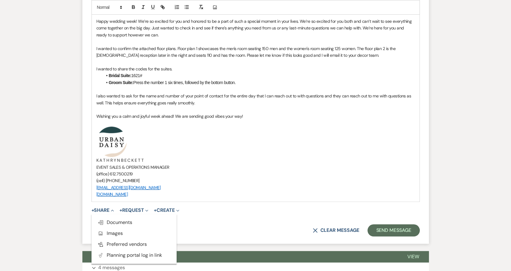
click at [108, 220] on span "Doc Upload Documents" at bounding box center [115, 222] width 35 height 6
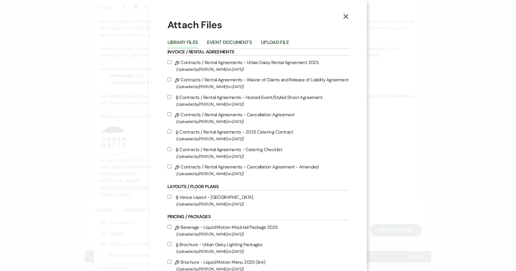
click at [274, 40] on button "Upload File" at bounding box center [275, 44] width 28 height 9
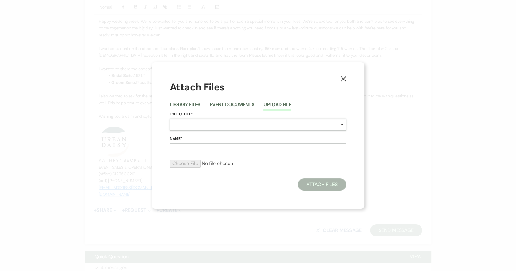
click at [192, 127] on select "Special Event Insurance Vendor Certificate of Insurance Contracts / Rental Agre…" at bounding box center [258, 125] width 176 height 12
select select "24"
click at [170, 119] on select "Special Event Insurance Vendor Certificate of Insurance Contracts / Rental Agre…" at bounding box center [258, 125] width 176 height 12
click at [191, 148] on input "Name*" at bounding box center [258, 149] width 176 height 12
type input "Nikkah Floor Plan"
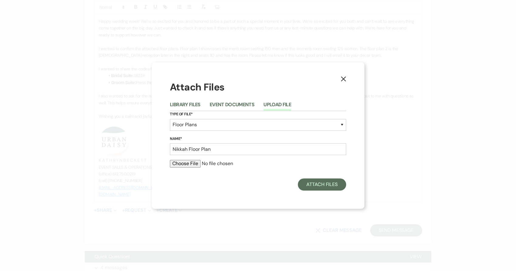
click at [192, 166] on input "file" at bounding box center [258, 163] width 176 height 7
type input "C:\fakepath\Nikkah (3).pdf"
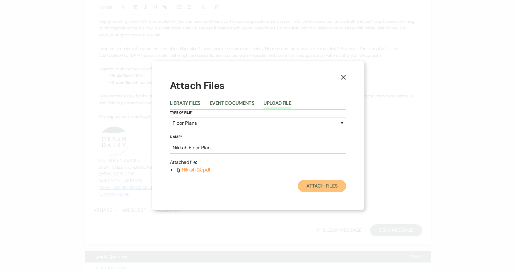
click at [326, 185] on button "Attach Files" at bounding box center [322, 186] width 48 height 12
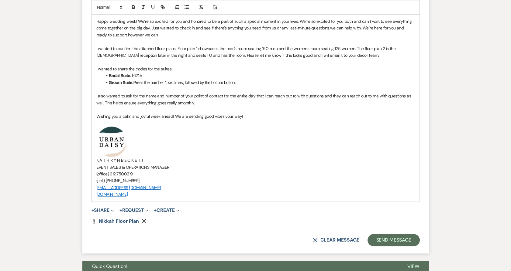
click at [96, 209] on button "+ Share Expand" at bounding box center [103, 210] width 23 height 5
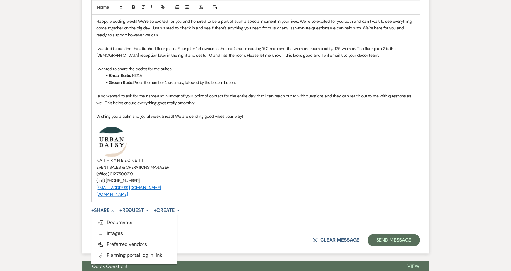
click at [96, 218] on button "Doc Upload Documents" at bounding box center [134, 222] width 85 height 11
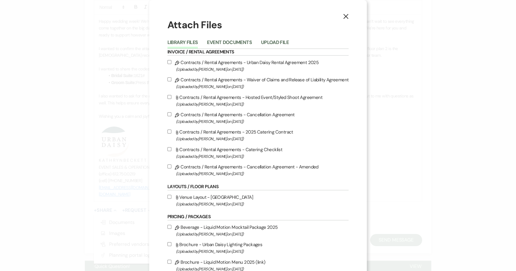
click at [282, 41] on button "Upload File" at bounding box center [275, 44] width 28 height 9
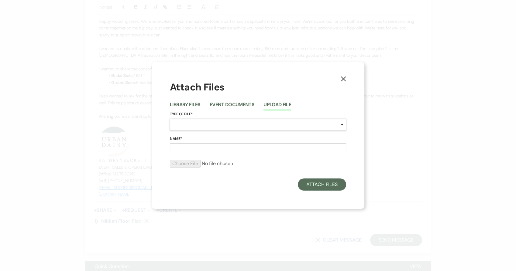
click at [210, 123] on select "Special Event Insurance Vendor Certificate of Insurance Contracts / Rental Agre…" at bounding box center [258, 125] width 176 height 12
select select "24"
click at [170, 119] on select "Special Event Insurance Vendor Certificate of Insurance Contracts / Rental Agre…" at bounding box center [258, 125] width 176 height 12
click at [205, 149] on input "Name*" at bounding box center [258, 149] width 176 height 12
type input "[DEMOGRAPHIC_DATA] Reception Floor Plan"
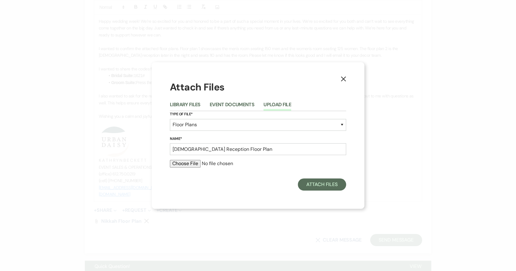
click at [191, 164] on input "file" at bounding box center [258, 163] width 176 height 7
type input "C:\fakepath\Ladies Reception (2).pdf"
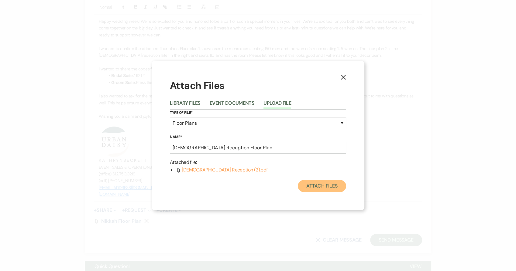
click at [323, 189] on button "Attach Files" at bounding box center [322, 186] width 48 height 12
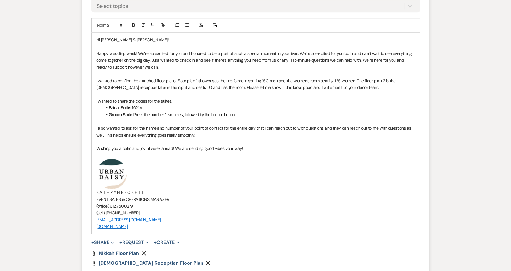
scroll to position [1120, 0]
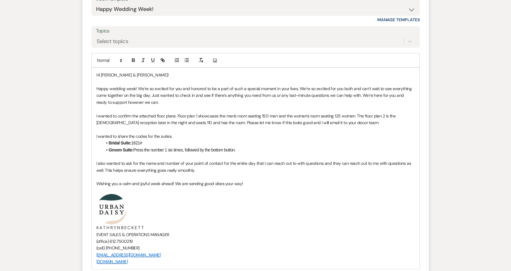
click at [364, 153] on li "Groom Suite: Press the number 1 six times, followed by the bottom button." at bounding box center [258, 150] width 313 height 7
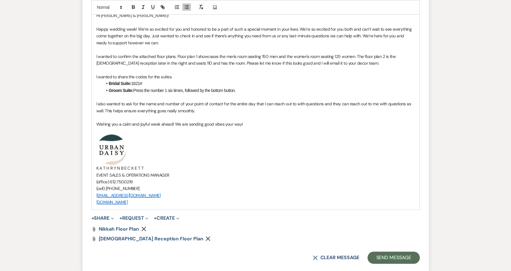
scroll to position [1221, 0]
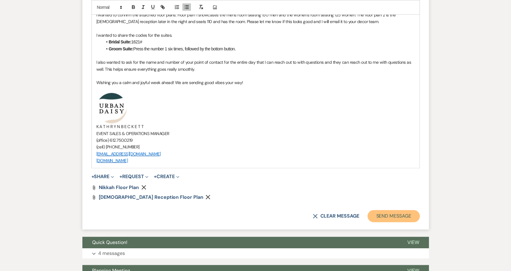
click at [396, 216] on button "Send Message" at bounding box center [394, 216] width 52 height 12
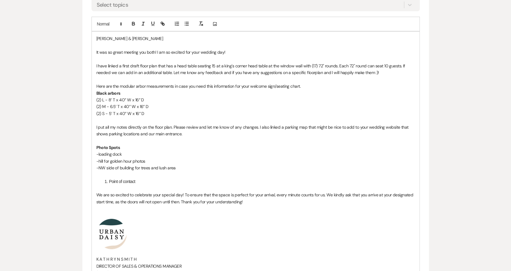
scroll to position [439, 0]
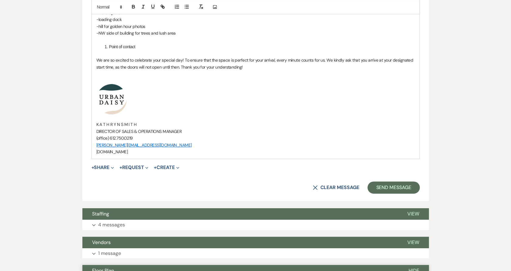
click at [189, 218] on button "Staffing" at bounding box center [239, 215] width 315 height 12
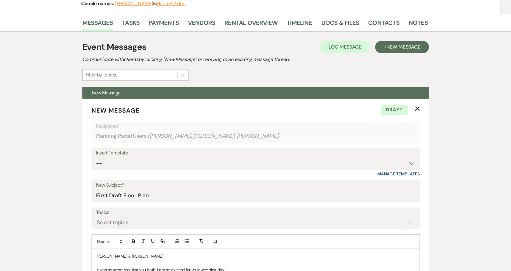
scroll to position [34, 0]
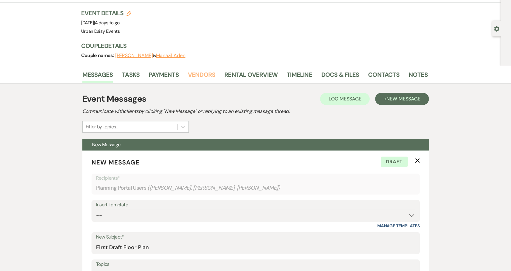
click at [193, 75] on link "Vendors" at bounding box center [201, 76] width 27 height 13
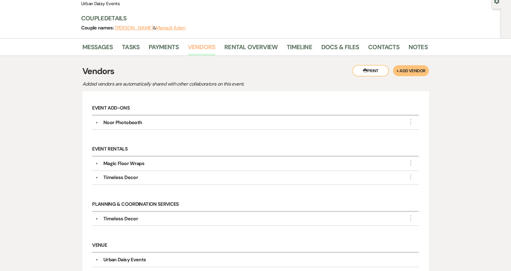
scroll to position [128, 0]
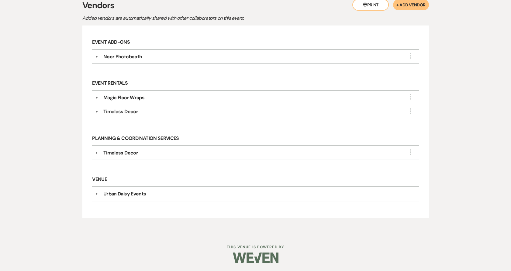
click at [95, 152] on button "▼" at bounding box center [96, 153] width 7 height 3
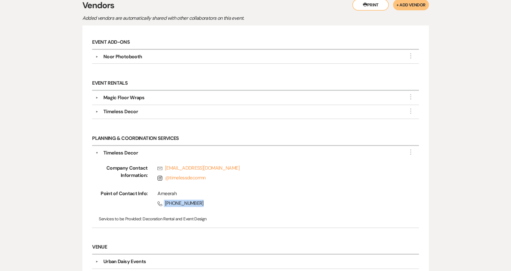
drag, startPoint x: 214, startPoint y: 202, endPoint x: 163, endPoint y: 203, distance: 50.8
click at [163, 203] on span "Phone (312) 889-1626" at bounding box center [278, 203] width 242 height 7
click at [290, 210] on div "Company Contact Information: Rsvp timelessdecormn@gmail.com Instagram @ timeles…" at bounding box center [255, 191] width 320 height 68
click at [97, 97] on button "▼" at bounding box center [96, 97] width 7 height 3
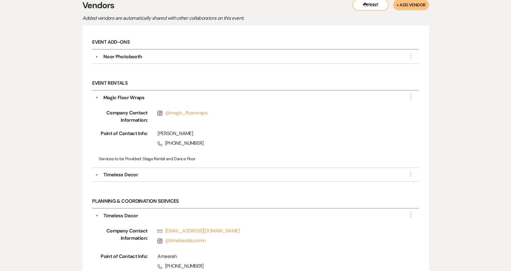
click at [97, 174] on button "▼" at bounding box center [96, 175] width 7 height 3
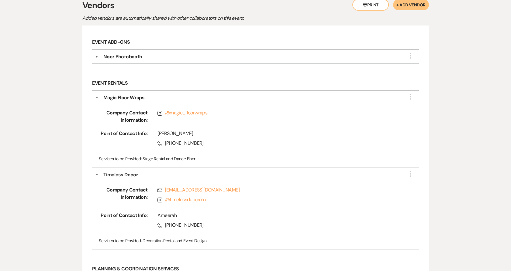
click at [97, 55] on button "▼" at bounding box center [96, 56] width 7 height 3
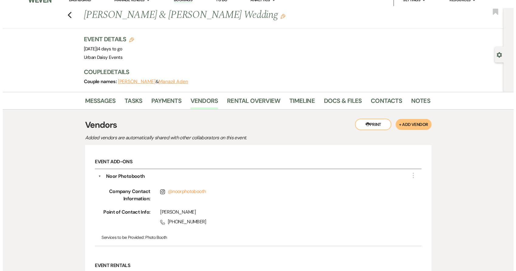
scroll to position [0, 0]
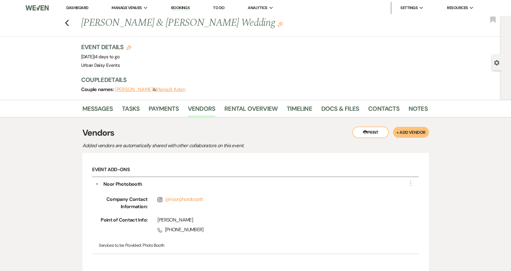
click at [72, 7] on link "Dashboard" at bounding box center [77, 7] width 22 height 5
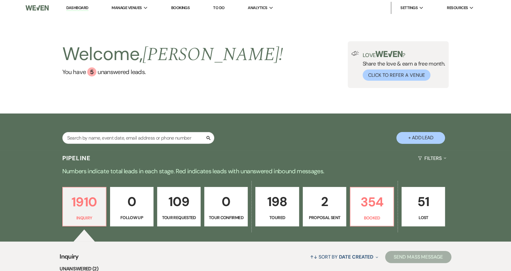
click at [0, 0] on li "Urban Daisy Events" at bounding box center [0, 0] width 0 height 0
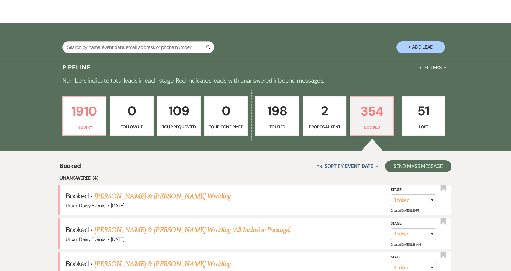
scroll to position [135, 0]
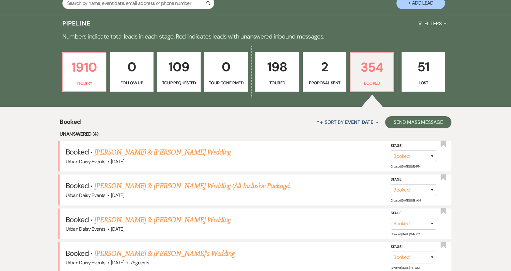
click at [144, 153] on link "[PERSON_NAME] & [PERSON_NAME] Wedding" at bounding box center [163, 152] width 136 height 11
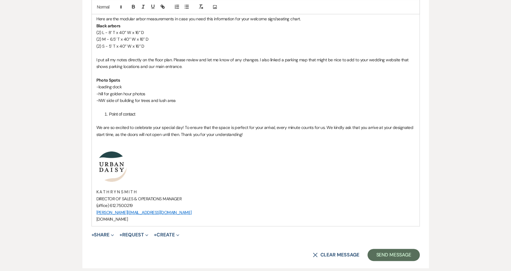
scroll to position [574, 0]
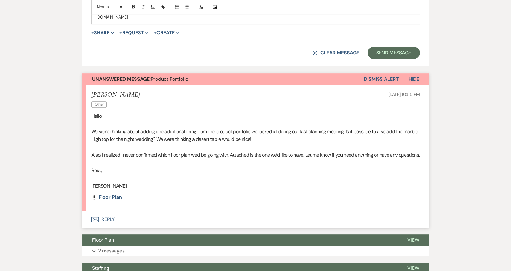
click at [103, 202] on li "[PERSON_NAME] Other [DATE] 10:55 PM Hello! We were thinking about adding one ad…" at bounding box center [255, 148] width 347 height 126
click at [103, 201] on span "Floor Plan" at bounding box center [110, 197] width 23 height 6
click at [113, 224] on button "Envelope Reply" at bounding box center [255, 219] width 347 height 17
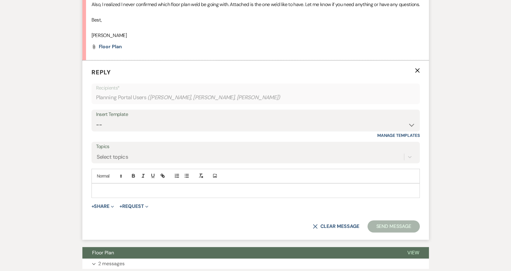
scroll to position [747, 0]
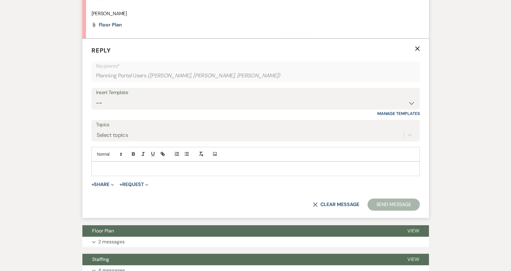
click at [122, 172] on p at bounding box center [255, 169] width 319 height 7
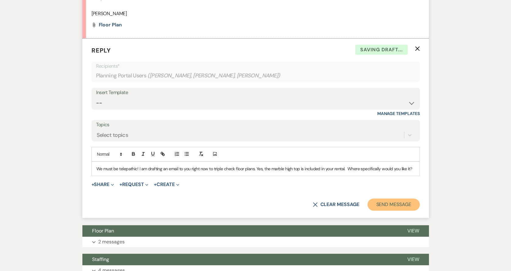
click at [386, 211] on button "Send Message" at bounding box center [394, 205] width 52 height 12
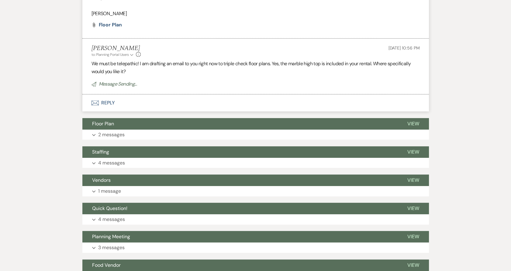
click at [111, 28] on span "Floor Plan" at bounding box center [110, 25] width 23 height 6
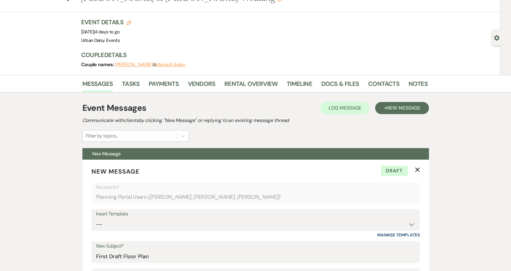
scroll to position [0, 0]
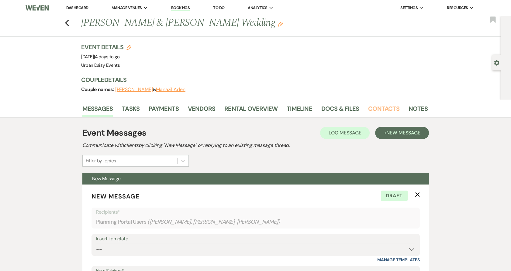
click at [396, 110] on link "Contacts" at bounding box center [383, 110] width 31 height 13
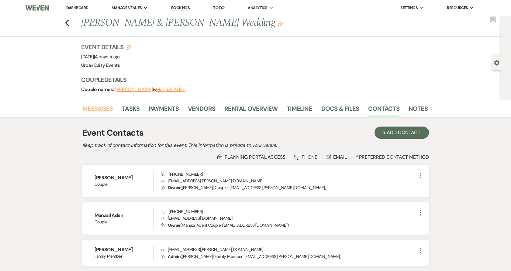
click at [105, 110] on link "Messages" at bounding box center [97, 110] width 31 height 13
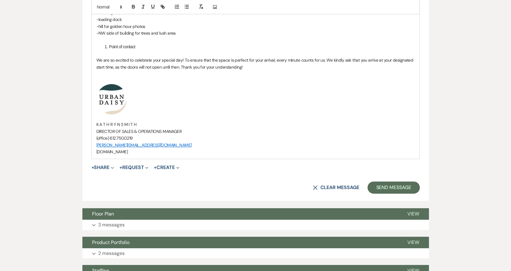
click at [121, 222] on p "3 messages" at bounding box center [111, 225] width 26 height 8
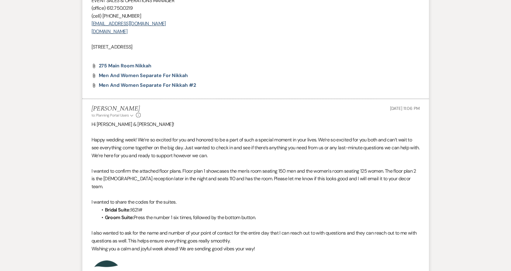
scroll to position [885, 0]
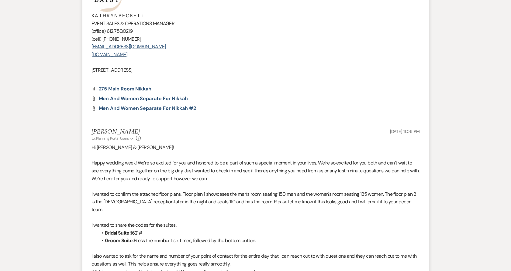
click at [240, 153] on p at bounding box center [256, 156] width 328 height 8
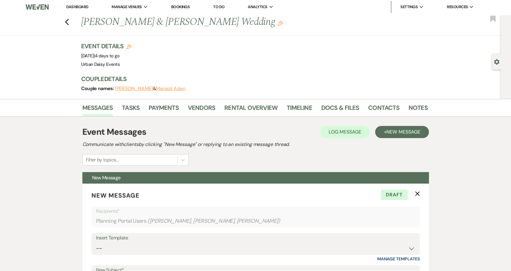
scroll to position [0, 0]
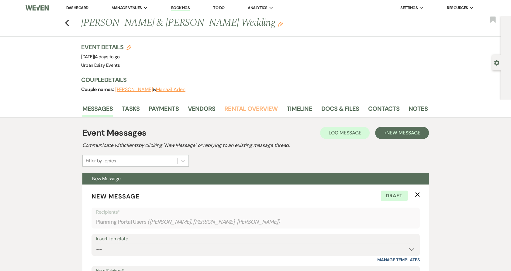
click at [246, 112] on link "Rental Overview" at bounding box center [250, 110] width 53 height 13
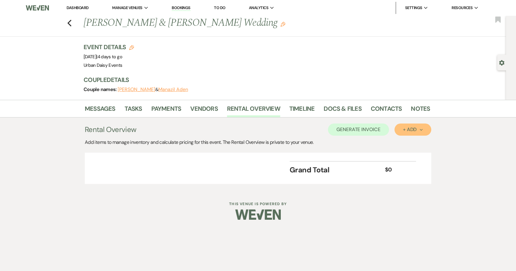
click at [405, 127] on div "+ Add Next" at bounding box center [413, 129] width 20 height 5
click at [401, 145] on button "Item" at bounding box center [410, 143] width 31 height 9
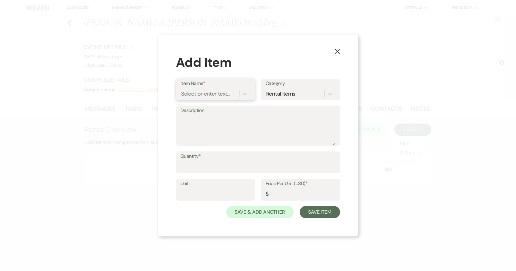
click at [221, 92] on div "Select or enter text..." at bounding box center [205, 94] width 49 height 8
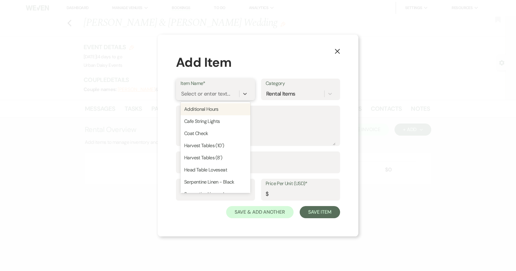
click at [214, 108] on div "Additional Hours" at bounding box center [216, 109] width 70 height 12
type input "Hours"
type input "250"
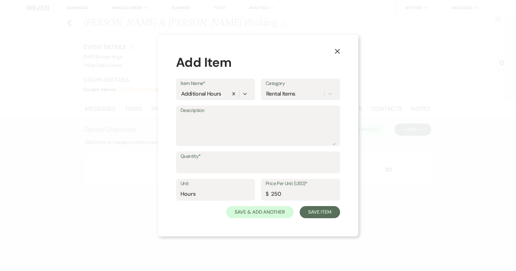
click at [222, 185] on label "Unit" at bounding box center [216, 184] width 70 height 9
click at [222, 188] on input "Hours" at bounding box center [216, 194] width 70 height 12
click at [210, 167] on input "Quantity*" at bounding box center [258, 167] width 155 height 12
type input "2"
click at [317, 207] on button "Save Item" at bounding box center [320, 212] width 40 height 12
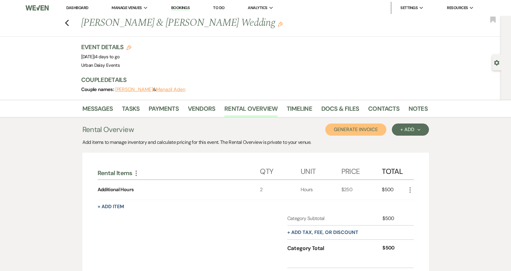
click at [363, 129] on button "Generate Invoice" at bounding box center [355, 130] width 61 height 12
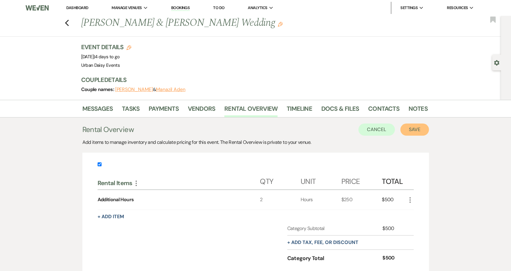
click at [413, 130] on button "Save" at bounding box center [414, 130] width 29 height 12
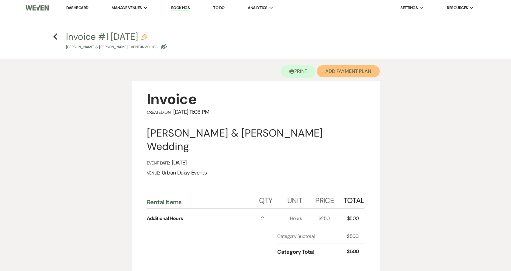
click at [338, 74] on button "Add Payment Plan" at bounding box center [348, 71] width 63 height 12
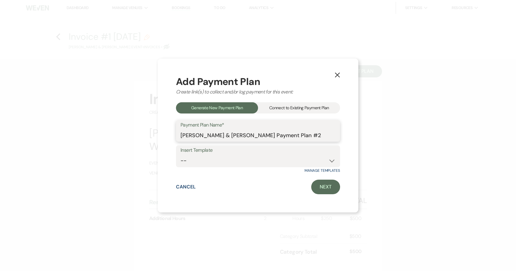
click at [258, 136] on input "[PERSON_NAME] & [PERSON_NAME] Payment Plan #2" at bounding box center [258, 136] width 155 height 12
type input "(2) Additional Hours"
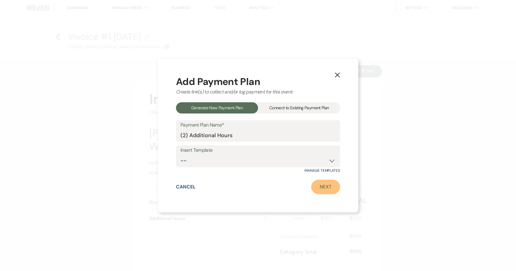
click at [327, 186] on link "Next" at bounding box center [325, 187] width 29 height 15
select select "29939"
select select "2"
select select "percentage"
select select "true"
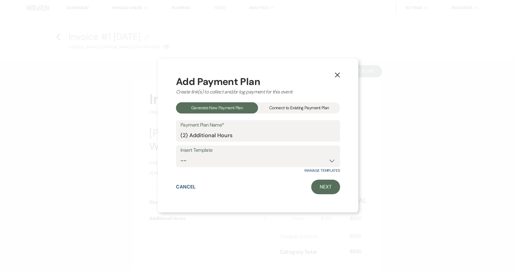
select select "client"
select select "weeks"
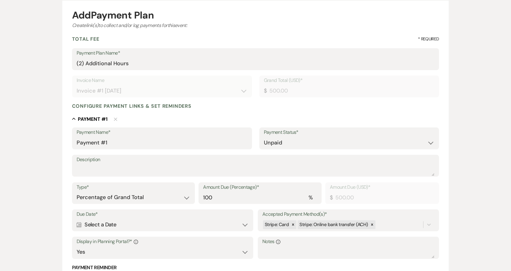
scroll to position [101, 0]
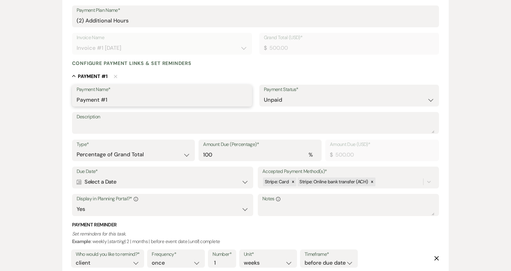
drag, startPoint x: 138, startPoint y: 100, endPoint x: 47, endPoint y: 105, distance: 91.3
click at [47, 105] on div "Add Payment Plan Create link(s) to collect and/or log payments for this event: …" at bounding box center [256, 136] width 438 height 371
click at [51, 101] on div "Add Payment Plan Create link(s) to collect and/or log payments for this event: …" at bounding box center [256, 136] width 438 height 371
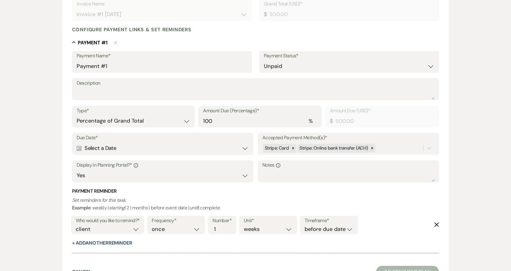
click at [115, 149] on div "Calendar Select a Date Expand" at bounding box center [163, 149] width 172 height 12
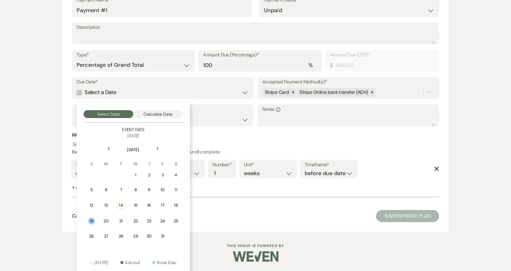
scroll to position [192, 0]
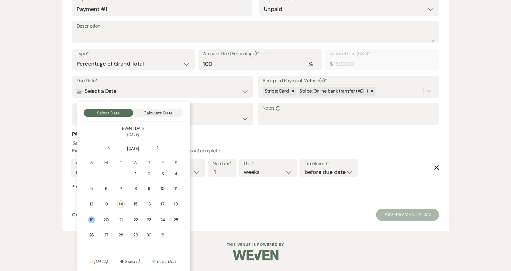
click at [161, 204] on div "17" at bounding box center [162, 204] width 5 height 6
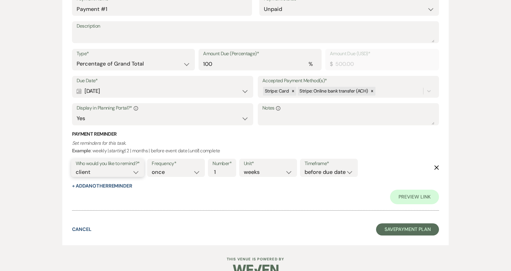
click at [112, 171] on select "client venue both" at bounding box center [108, 172] width 64 height 8
select select "both"
click at [76, 168] on select "client venue both" at bounding box center [108, 172] width 64 height 8
click at [335, 171] on select "before due date after due date on due date on custom date" at bounding box center [329, 172] width 49 height 8
click at [305, 170] on select "before due date after due date on due date on custom date" at bounding box center [329, 172] width 49 height 8
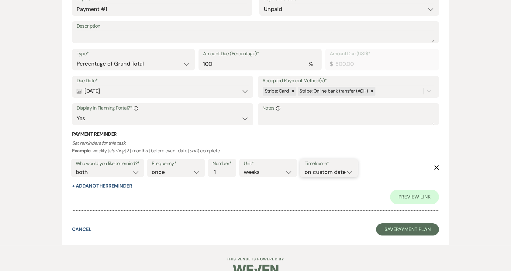
scroll to position [191, 0]
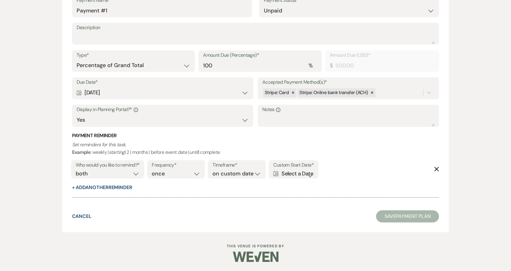
click at [330, 207] on form "Add Payment Plan Create link(s) to collect and/or log payments for this event: …" at bounding box center [255, 50] width 387 height 364
click at [295, 170] on div "Calendar Select a Date Expand" at bounding box center [293, 174] width 40 height 8
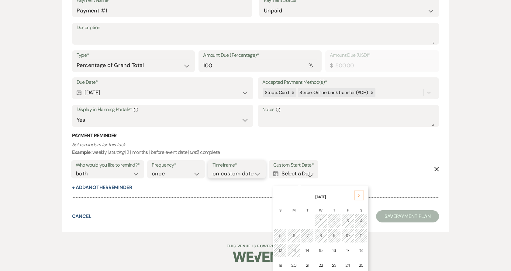
click at [246, 177] on select "before due date after due date on due date on custom date" at bounding box center [237, 174] width 49 height 8
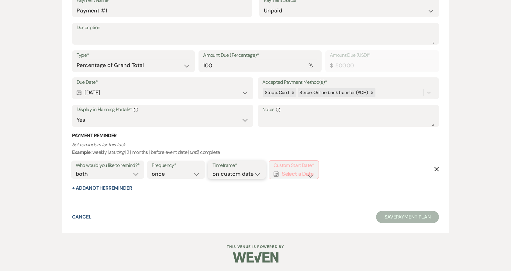
select select "onDueDate"
click at [214, 170] on select "before due date after due date on due date on custom date" at bounding box center [237, 174] width 49 height 8
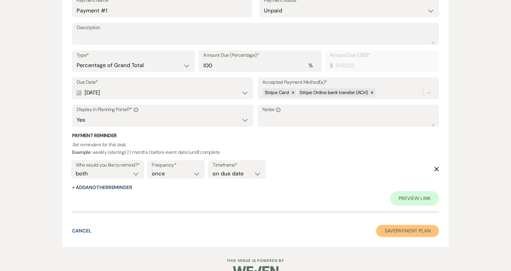
click at [396, 236] on button "Save Payment Plan" at bounding box center [407, 231] width 63 height 12
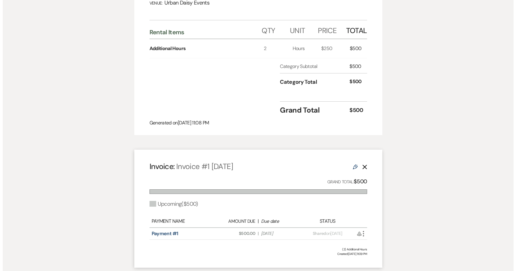
scroll to position [202, 0]
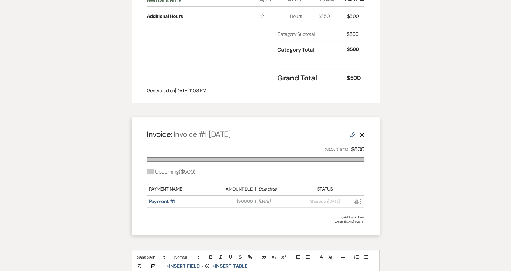
click at [359, 201] on icon "More" at bounding box center [360, 201] width 7 height 7
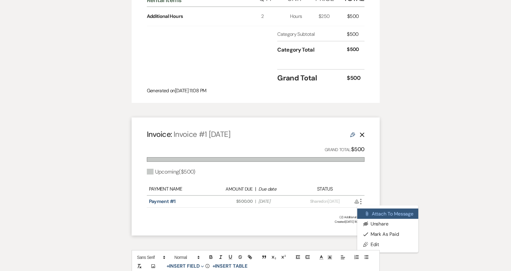
click at [364, 209] on button "Attach File Attach to Message" at bounding box center [387, 214] width 61 height 10
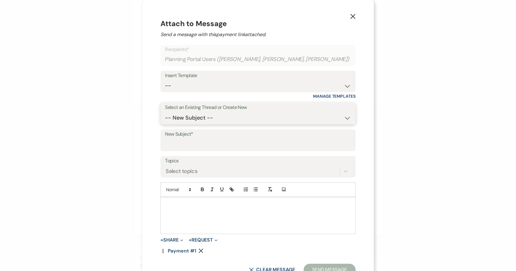
click at [246, 117] on select "-- New Subject -- Floor Plan Product Portfolio Staffing Vendors Quick Question!…" at bounding box center [258, 118] width 186 height 12
click at [223, 87] on select "-- Payment Past Due Rental Agreement and First Payment Urban Daisy Initial Resp…" at bounding box center [258, 86] width 186 height 12
select select "1532"
click at [165, 80] on select "-- Payment Past Due Rental Agreement and First Payment Urban Daisy Initial Resp…" at bounding box center [258, 86] width 186 height 12
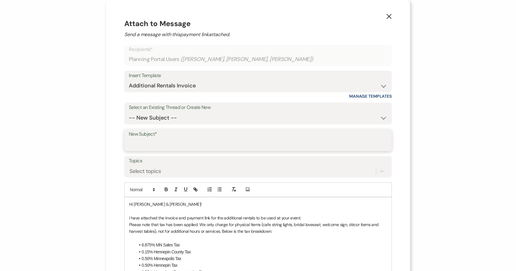
click at [188, 145] on input "New Subject*" at bounding box center [258, 145] width 258 height 12
type input "Additional Hours"
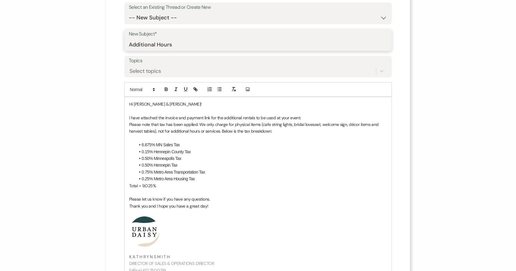
scroll to position [101, 0]
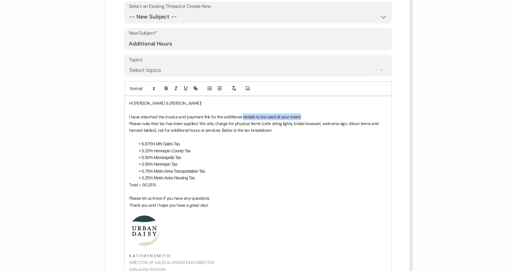
drag, startPoint x: 301, startPoint y: 114, endPoint x: 240, endPoint y: 118, distance: 61.6
click at [240, 118] on p "I have attached the invoice and payment link for the additional rentals to be u…" at bounding box center [258, 117] width 258 height 7
click at [221, 117] on p "I have attached the invoice and payment link for the additional hours for your …" at bounding box center [258, 117] width 258 height 7
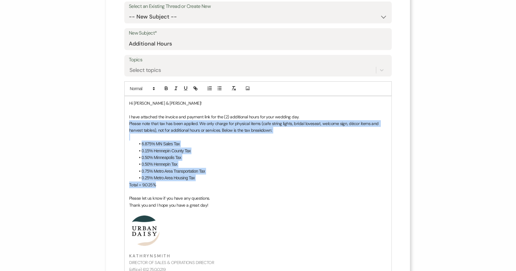
drag, startPoint x: 216, startPoint y: 182, endPoint x: 117, endPoint y: 126, distance: 113.8
click at [117, 126] on div "X Attach to Message Send a message with this payment link attached. Recipients*…" at bounding box center [258, 125] width 304 height 452
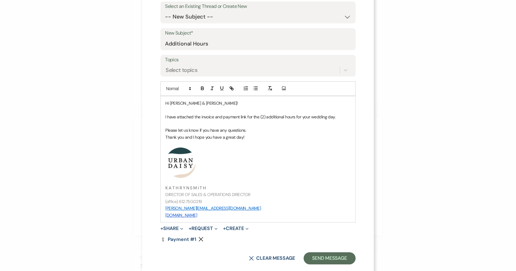
click at [252, 131] on p "Please let us know if you have any questions." at bounding box center [257, 130] width 185 height 7
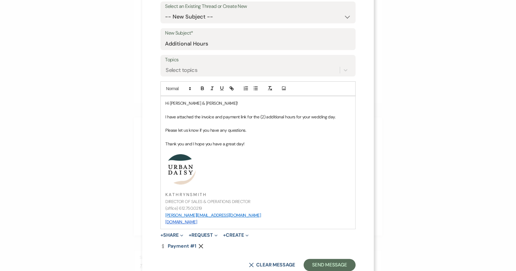
click at [248, 141] on p "Thank you and I hope you have a great day!" at bounding box center [257, 144] width 185 height 7
click at [173, 236] on button "+ Share Expand" at bounding box center [172, 235] width 23 height 5
click at [173, 243] on button "Doc Upload Documents" at bounding box center [203, 247] width 85 height 11
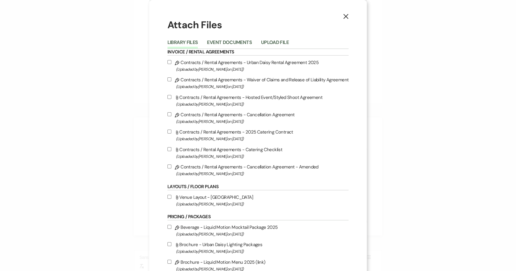
click at [229, 47] on button "Event Documents" at bounding box center [229, 44] width 45 height 9
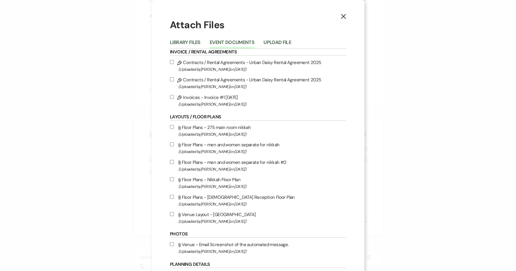
click at [213, 97] on label "Pencil Invoices - Invoice #1 [DATE] (Uploaded by [PERSON_NAME] on [DATE] )" at bounding box center [258, 101] width 176 height 14
click at [174, 97] on input "Pencil Invoices - Invoice #1 [DATE] (Uploaded by [PERSON_NAME] on [DATE] )" at bounding box center [172, 97] width 4 height 4
checkbox input "true"
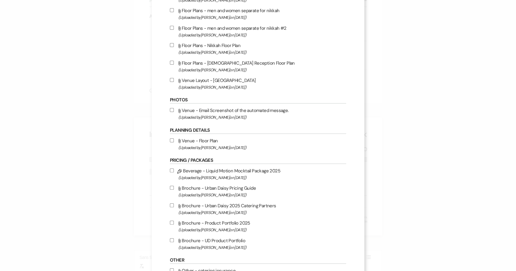
scroll to position [201, 0]
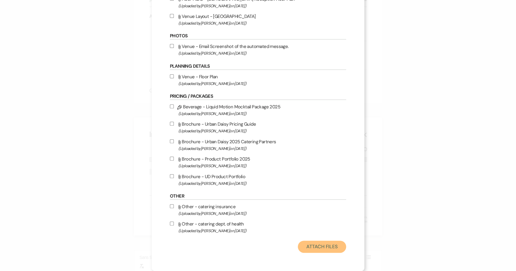
click at [320, 245] on button "Attach Files" at bounding box center [322, 247] width 48 height 12
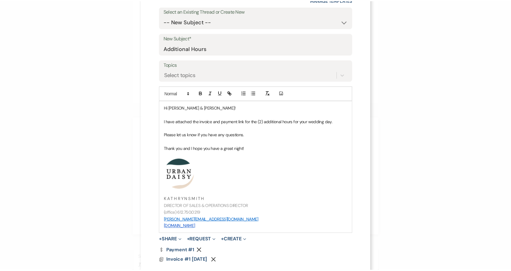
scroll to position [129, 0]
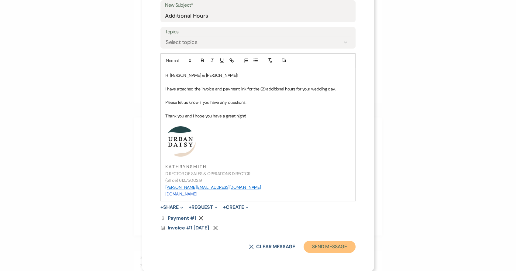
click at [314, 248] on button "Send Message" at bounding box center [330, 247] width 52 height 12
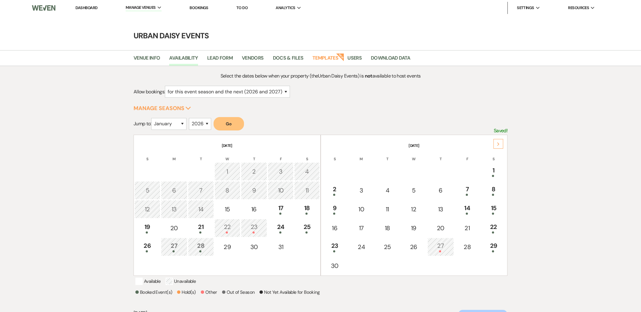
select select "2"
select select "2026"
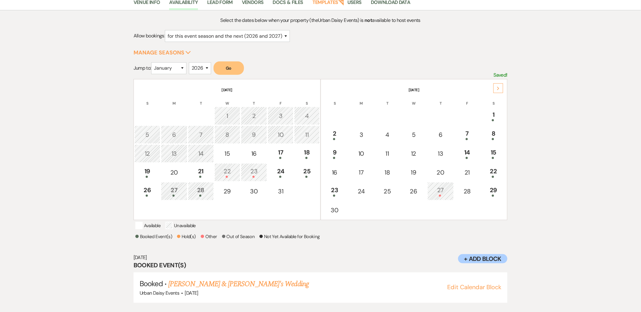
click at [137, 165] on td "19" at bounding box center [147, 172] width 26 height 18
click at [230, 278] on link "[PERSON_NAME] & [PERSON_NAME] Wedding" at bounding box center [236, 283] width 136 height 11
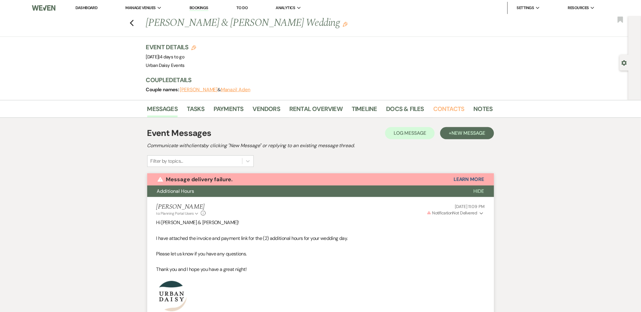
click at [448, 108] on link "Contacts" at bounding box center [448, 110] width 31 height 13
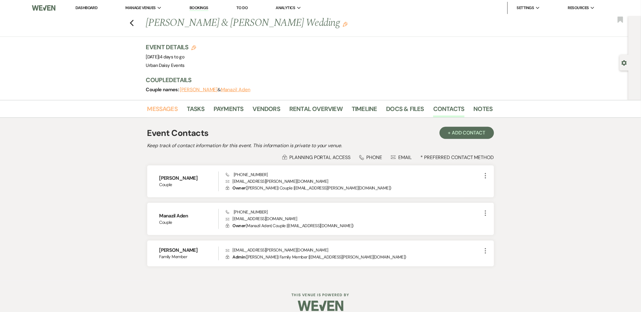
click at [168, 113] on link "Messages" at bounding box center [162, 110] width 31 height 13
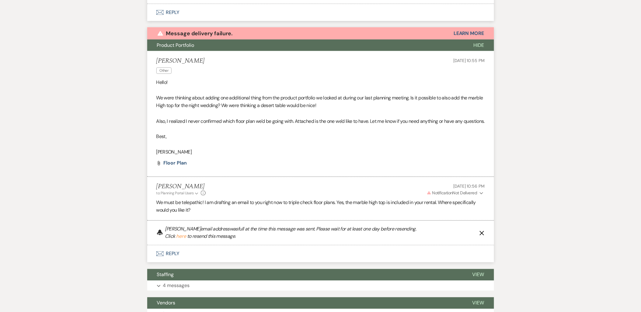
scroll to position [1101, 0]
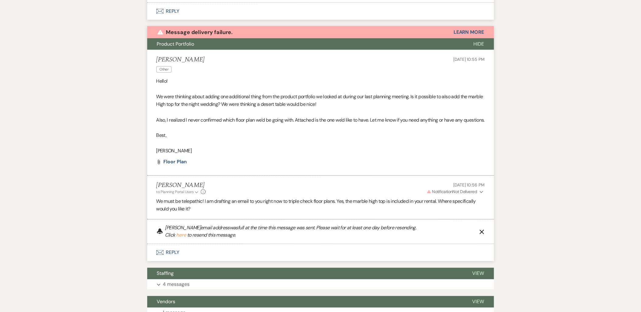
click at [479, 191] on icon "Expand" at bounding box center [481, 192] width 4 height 4
click at [364, 188] on div "[PERSON_NAME] to: Planning Portal Users Expand Info [DATE] 10:56 PM Warning Not…" at bounding box center [320, 188] width 328 height 13
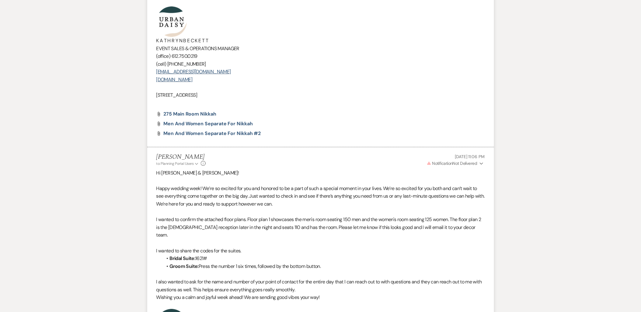
scroll to position [661, 0]
click at [482, 161] on button "Warning Notification Not Delivered Expand" at bounding box center [455, 164] width 59 height 6
click at [481, 230] on p "I wanted to confirm the attached floor plans. Floor plan 1 showcases the men's …" at bounding box center [320, 227] width 328 height 23
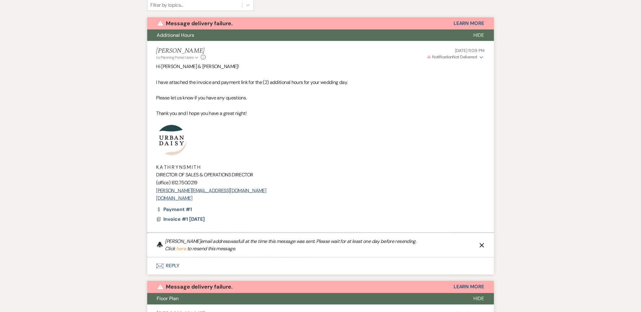
scroll to position [121, 0]
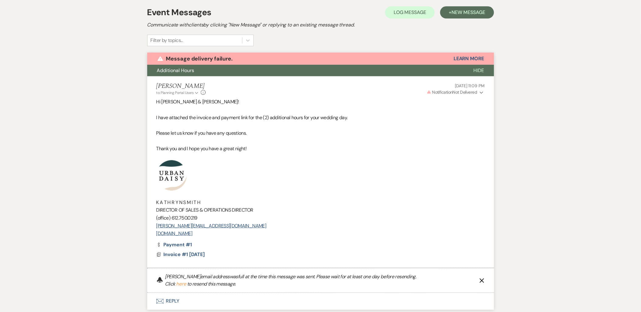
click at [482, 91] on icon "Expand" at bounding box center [481, 93] width 4 height 4
drag, startPoint x: 475, startPoint y: 109, endPoint x: 475, endPoint y: 114, distance: 5.2
click at [475, 114] on p "[PERSON_NAME] • Delivered" at bounding box center [453, 111] width 53 height 7
click at [476, 122] on p at bounding box center [320, 125] width 328 height 8
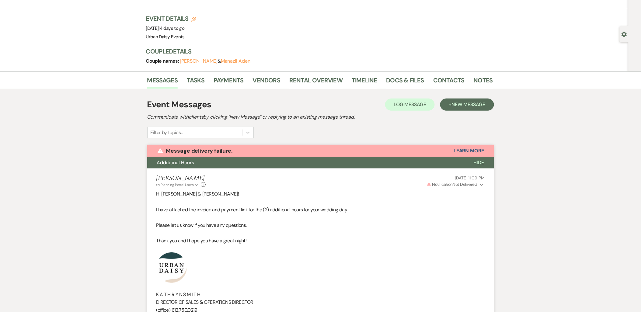
scroll to position [0, 0]
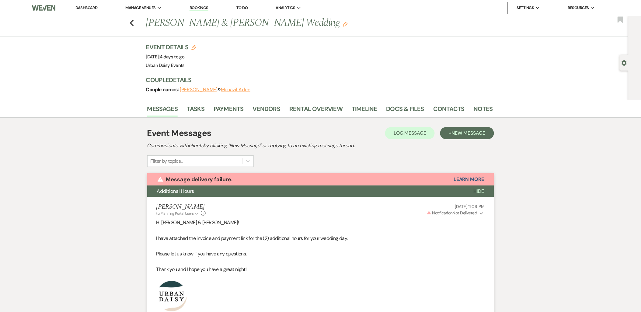
click at [0, 0] on ul "Urban Daisy Events" at bounding box center [0, 0] width 0 height 0
click at [0, 0] on li "Urban Daisy Events" at bounding box center [0, 0] width 0 height 0
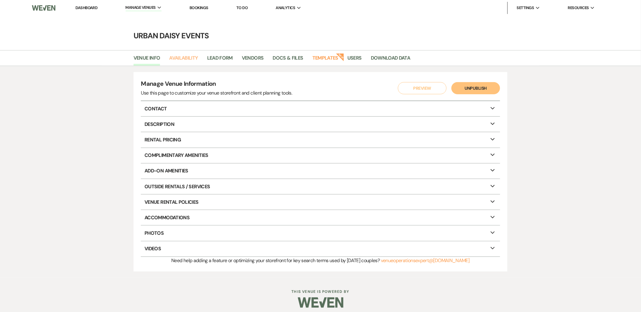
click at [177, 62] on link "Availability" at bounding box center [183, 60] width 29 height 12
select select "2"
select select "2026"
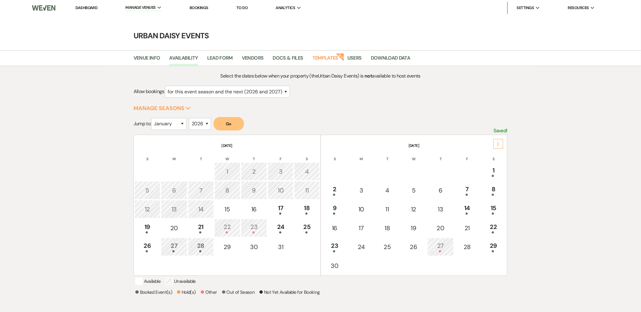
click at [165, 250] on div at bounding box center [174, 251] width 20 height 2
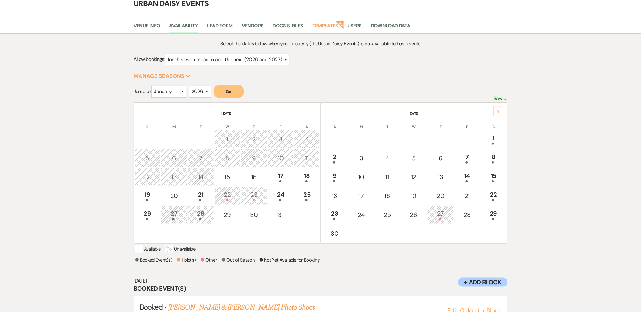
scroll to position [56, 0]
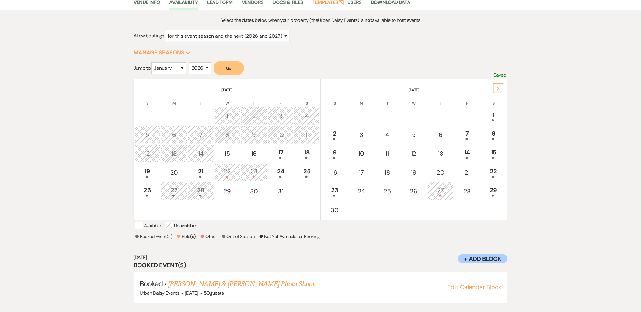
click at [175, 283] on link "[PERSON_NAME] & [PERSON_NAME] Photo Shoot" at bounding box center [241, 283] width 146 height 11
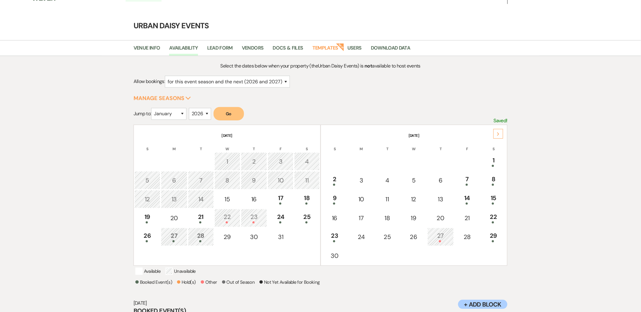
scroll to position [0, 0]
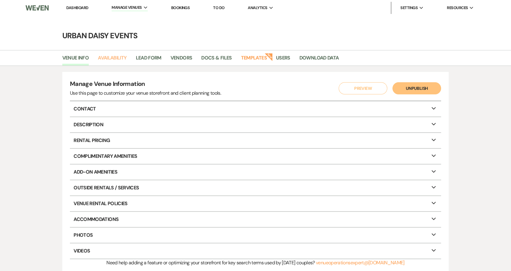
click at [122, 55] on link "Availability" at bounding box center [112, 60] width 29 height 12
select select "2"
select select "2026"
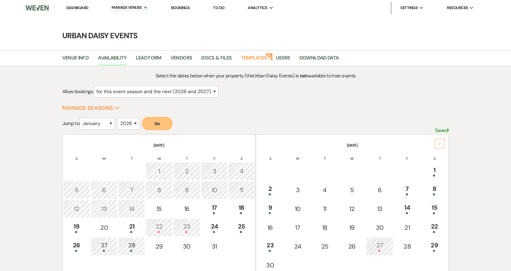
click at [411, 192] on div "7" at bounding box center [407, 190] width 20 height 11
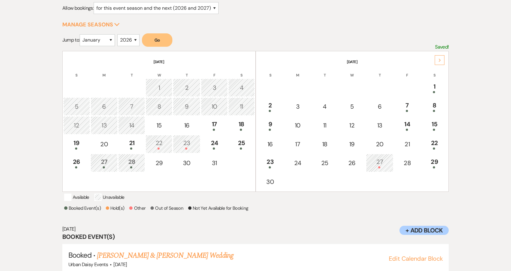
scroll to position [98, 0]
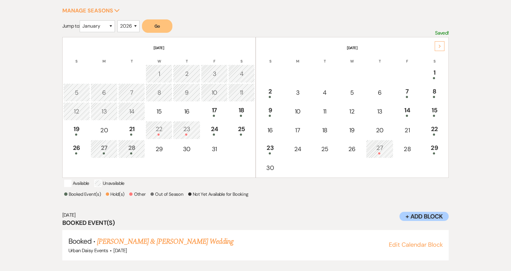
click at [122, 237] on link "[PERSON_NAME] & [PERSON_NAME] Wedding" at bounding box center [165, 242] width 136 height 11
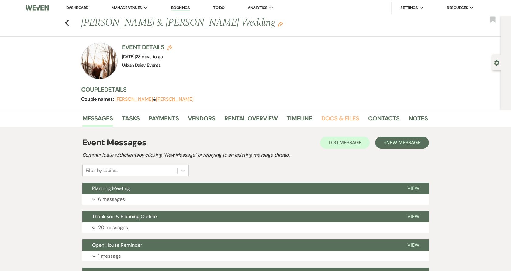
click at [346, 119] on link "Docs & Files" at bounding box center [340, 120] width 38 height 13
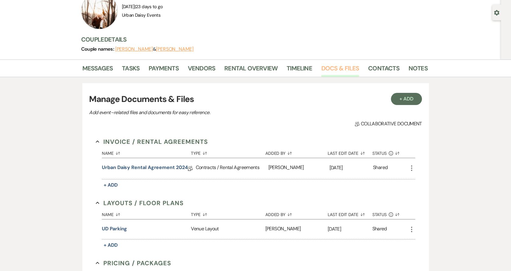
scroll to position [67, 0]
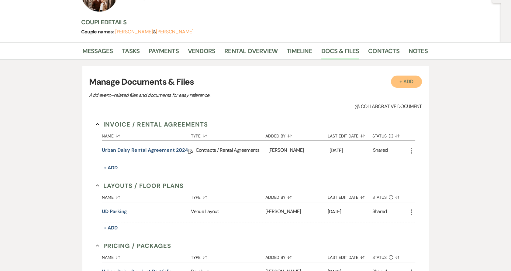
click at [397, 83] on button "+ Add" at bounding box center [406, 82] width 31 height 12
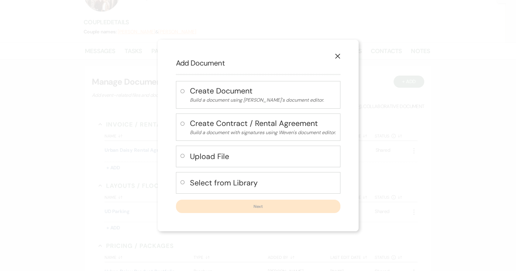
click at [203, 152] on h4 "Upload File" at bounding box center [263, 156] width 146 height 11
radio input "true"
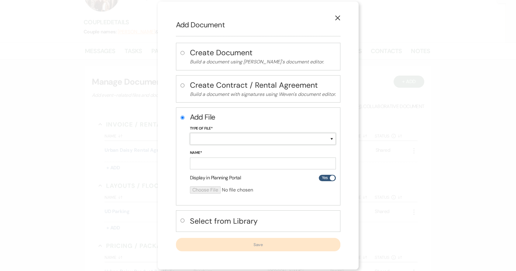
click at [205, 138] on select "Special Event Insurance Vendor Certificate of Insurance Contracts / Rental Agre…" at bounding box center [263, 139] width 146 height 12
select select "19"
click at [190, 133] on select "Special Event Insurance Vendor Certificate of Insurance Contracts / Rental Agre…" at bounding box center [263, 139] width 146 height 12
click at [230, 164] on input "Name*" at bounding box center [263, 164] width 146 height 12
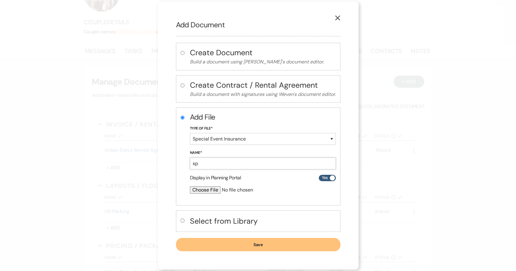
type input "s"
type input "event insurance"
click at [209, 194] on input "file" at bounding box center [247, 190] width 114 height 7
type input "C:\fakepath\Certificate_Of_Liability_EG42X011604-00_urban-daisy-events.pdf"
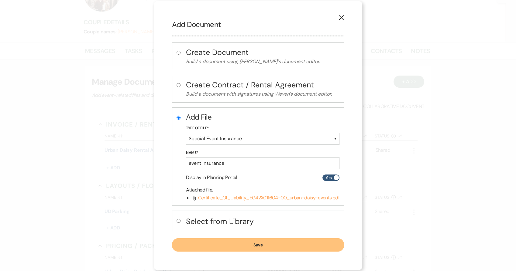
click at [214, 247] on button "Save" at bounding box center [258, 245] width 172 height 13
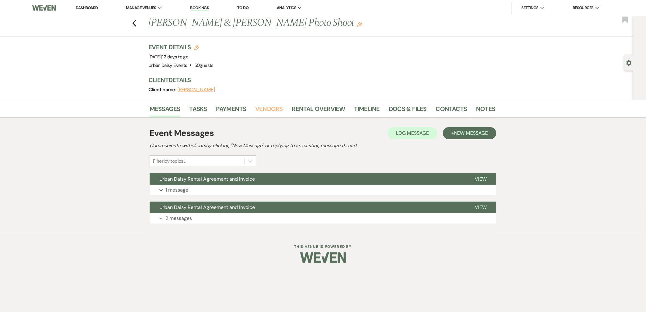
click at [270, 115] on link "Vendors" at bounding box center [268, 110] width 27 height 13
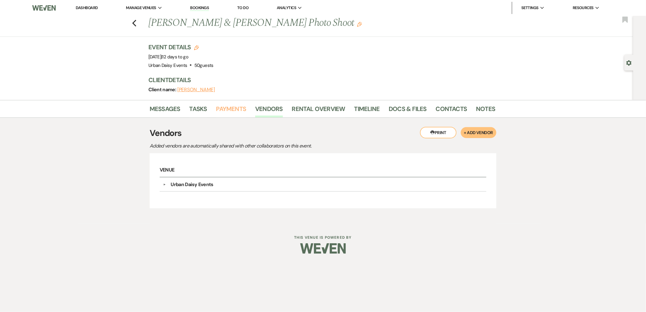
click at [234, 105] on link "Payments" at bounding box center [231, 110] width 30 height 13
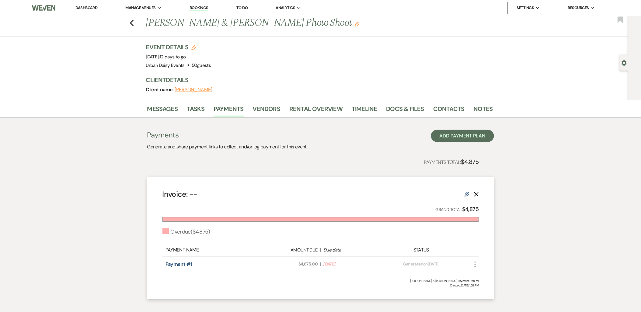
drag, startPoint x: 193, startPoint y: 221, endPoint x: 198, endPoint y: 226, distance: 6.7
click at [193, 223] on div "Invoice: -- Edit Delete Grand Total: $4,875 Overdue ( $4,875 ) Payment Name Amo…" at bounding box center [320, 238] width 347 height 122
drag, startPoint x: 212, startPoint y: 232, endPoint x: 198, endPoint y: 234, distance: 14.0
click at [198, 234] on div "Overdue ( $4,875 )" at bounding box center [320, 232] width 316 height 8
click at [199, 234] on div "Overdue ( $4,875 )" at bounding box center [186, 232] width 48 height 8
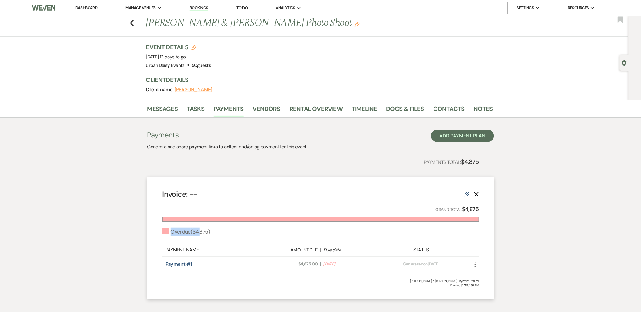
drag, startPoint x: 213, startPoint y: 232, endPoint x: 201, endPoint y: 231, distance: 12.2
click at [201, 231] on div "Overdue ( $4,875 )" at bounding box center [320, 232] width 316 height 8
click at [209, 231] on div "Overdue ( $4,875 )" at bounding box center [186, 232] width 48 height 8
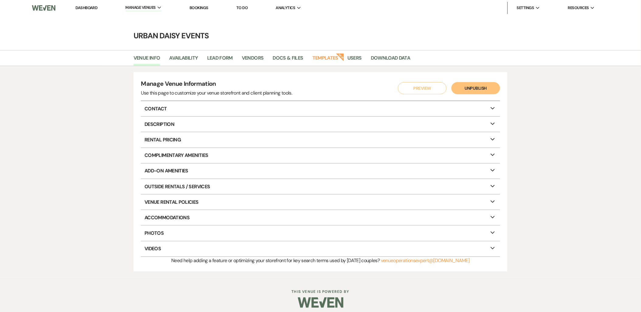
click at [81, 6] on link "Dashboard" at bounding box center [86, 7] width 22 height 5
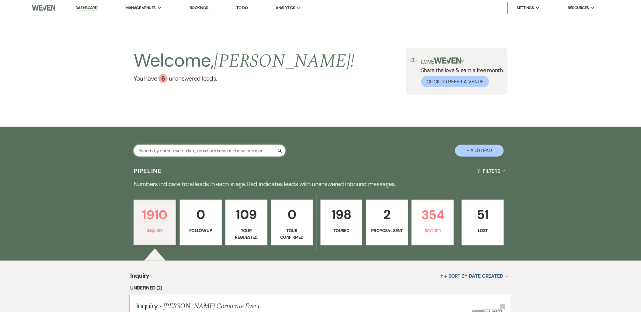
click at [197, 151] on input "text" at bounding box center [209, 151] width 152 height 12
click at [192, 150] on input "text" at bounding box center [209, 151] width 152 height 12
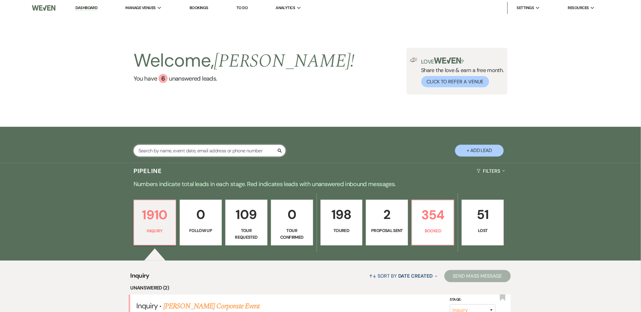
type input "c"
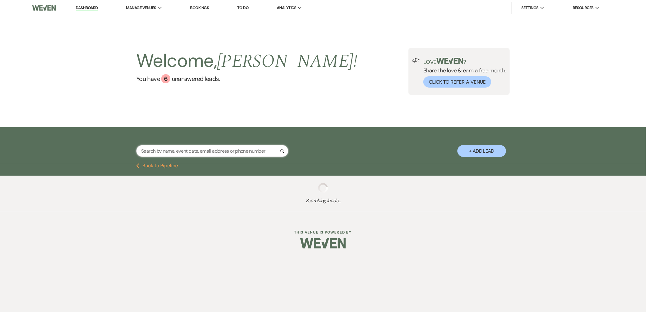
click at [162, 148] on input "text" at bounding box center [212, 151] width 152 height 12
paste input "brimilne3@gmail.com"
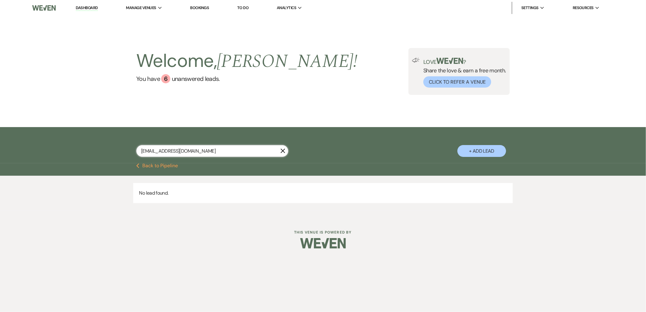
drag, startPoint x: 209, startPoint y: 147, endPoint x: 131, endPoint y: 154, distance: 78.4
click at [131, 154] on div "brimilne3@gmail.com X + Add Lead" at bounding box center [323, 146] width 438 height 32
paste input "conorandellie"
type input "conorandellie@gmail.com"
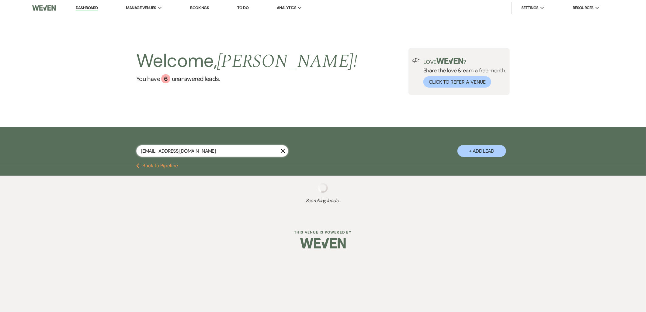
select select "2"
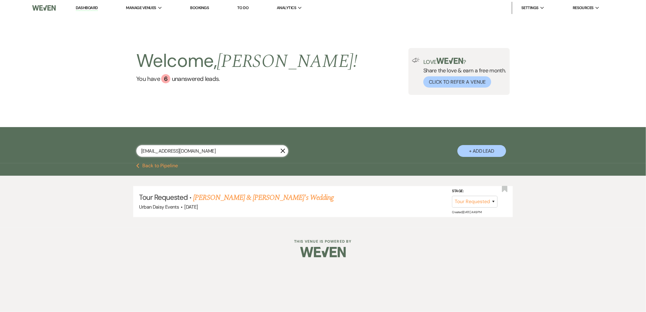
type input "conorandellie@gmail.com"
click at [253, 198] on link "Ellie Koontz & Fiance's Wedding" at bounding box center [263, 197] width 140 height 11
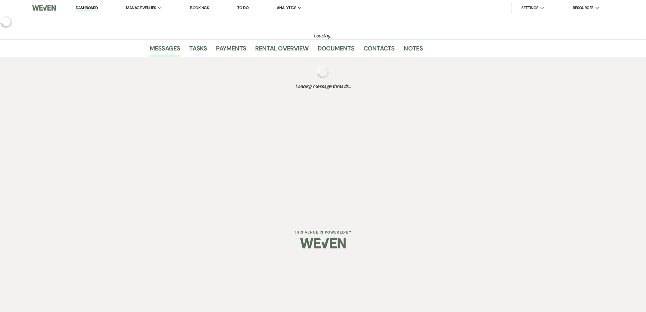
select select "2"
select select "5"
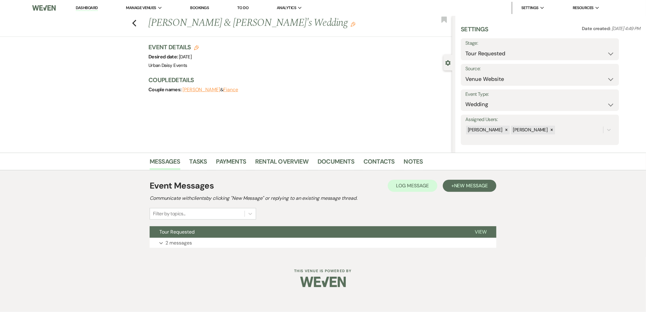
click at [238, 232] on button "Tour Requested" at bounding box center [307, 232] width 315 height 12
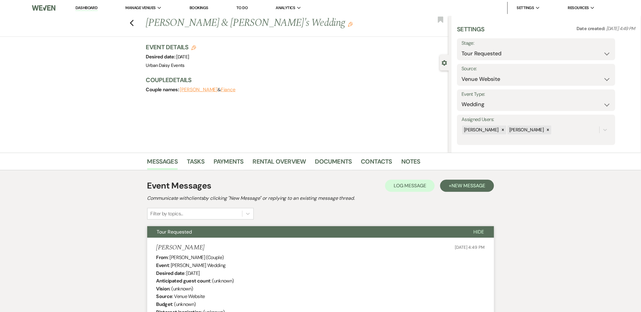
click at [79, 7] on link "Dashboard" at bounding box center [86, 8] width 22 height 6
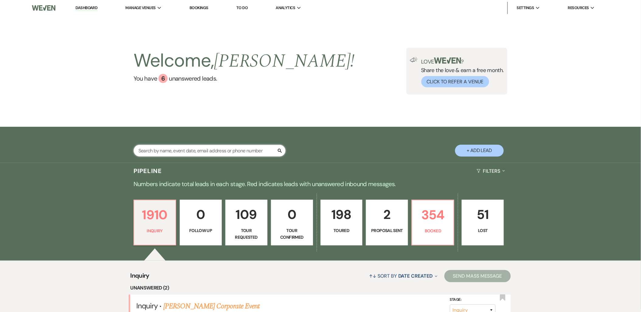
click at [192, 148] on input "text" at bounding box center [209, 151] width 152 height 12
paste input "cox.hoskins.wedding@gmail.com"
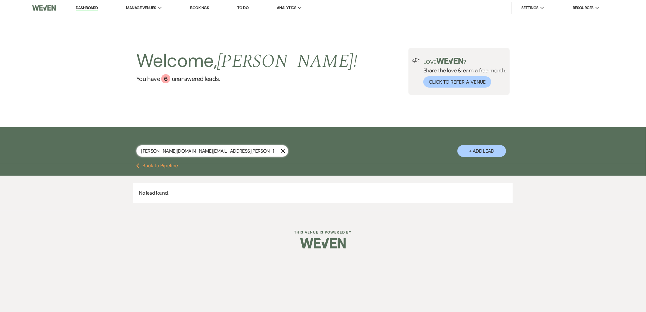
type input "cox.hoskins.wedding@gmail.com"
click at [91, 4] on li "Dashboard" at bounding box center [87, 8] width 28 height 12
click at [87, 7] on link "Dashboard" at bounding box center [87, 8] width 22 height 6
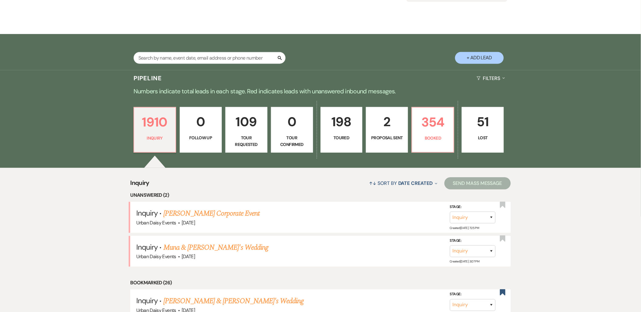
scroll to position [101, 0]
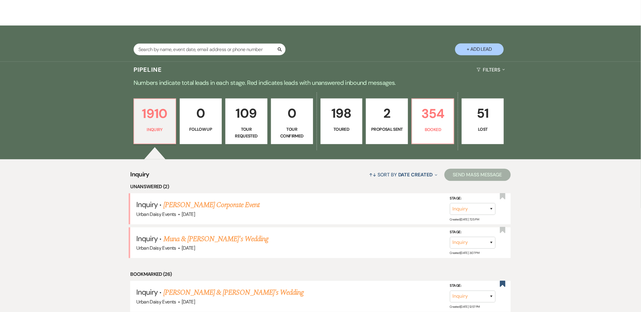
click at [186, 209] on link "[PERSON_NAME] Corporate Event" at bounding box center [211, 204] width 96 height 11
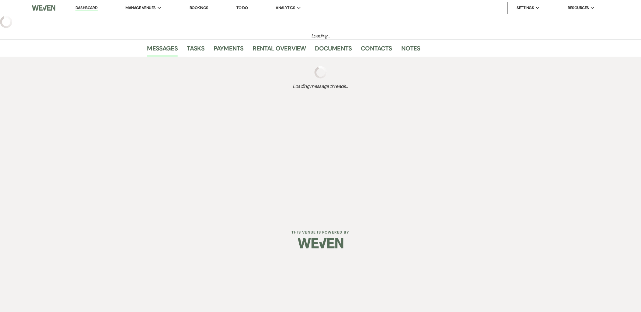
select select "5"
select select "9"
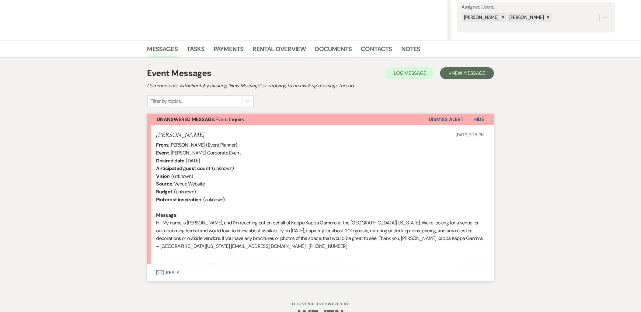
scroll to position [130, 0]
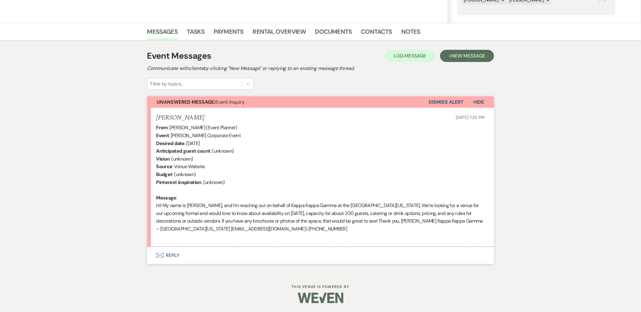
click at [178, 257] on button "Envelope Reply" at bounding box center [320, 255] width 347 height 17
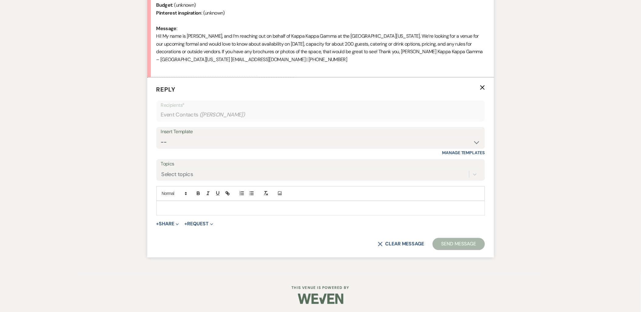
scroll to position [300, 0]
click at [160, 204] on div at bounding box center [321, 207] width 328 height 14
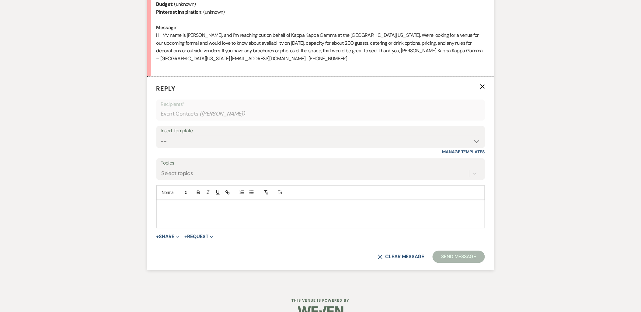
paste div
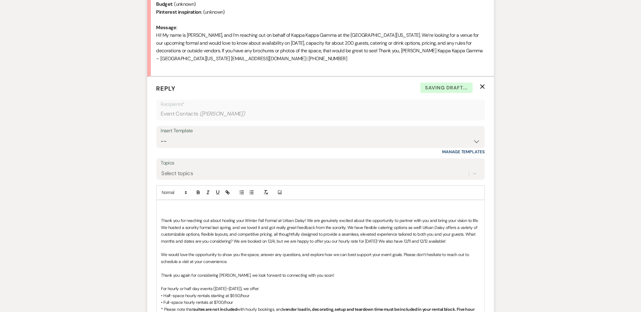
click at [162, 204] on p at bounding box center [320, 207] width 319 height 7
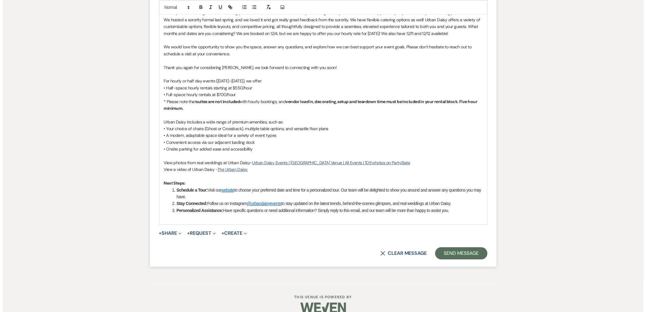
scroll to position [518, 0]
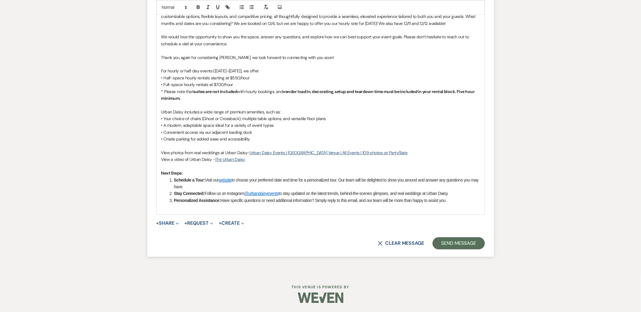
click at [178, 220] on span "Expand" at bounding box center [176, 223] width 5 height 6
click at [181, 238] on span "Doc Upload Documents" at bounding box center [179, 235] width 35 height 6
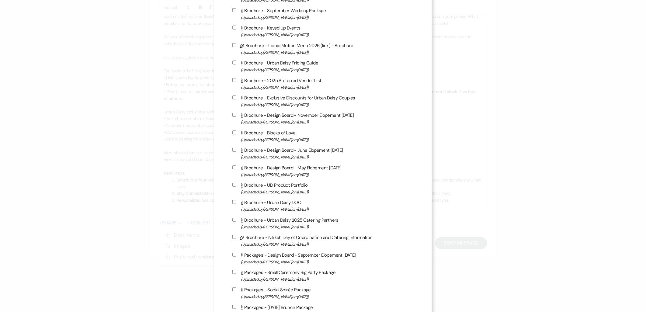
scroll to position [270, 0]
click at [284, 60] on label "Attach File Brochure - Urban Daisy Pricing Guide (Uploaded by Kathryn Beckett o…" at bounding box center [322, 65] width 181 height 14
click at [236, 60] on input "Attach File Brochure - Urban Daisy Pricing Guide (Uploaded by Kathryn Beckett o…" at bounding box center [234, 62] width 4 height 4
checkbox input "true"
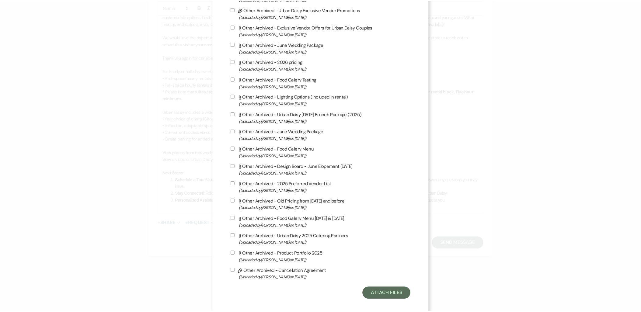
scroll to position [926, 0]
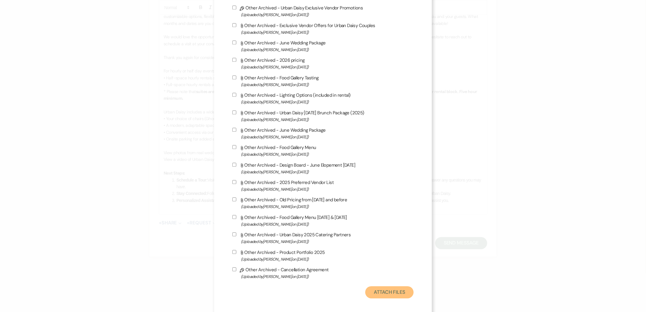
click at [392, 286] on button "Attach Files" at bounding box center [389, 292] width 48 height 12
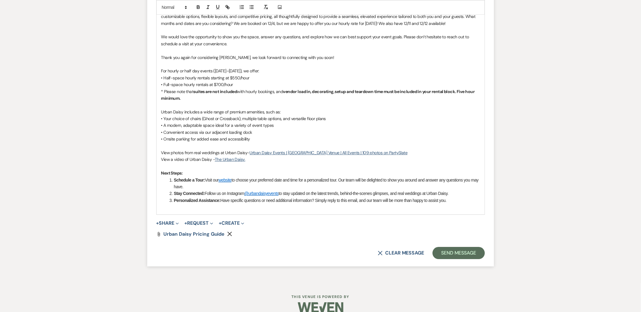
click at [215, 209] on p at bounding box center [320, 207] width 319 height 7
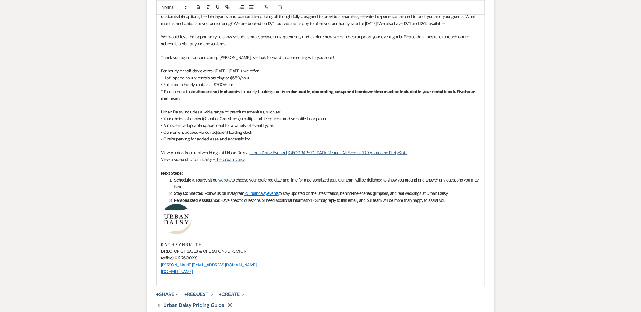
scroll to position [586, 0]
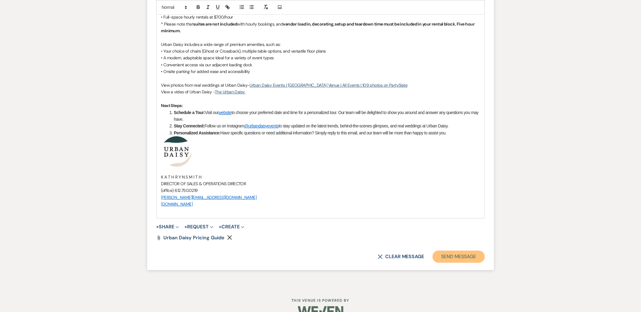
click at [451, 255] on button "Send Message" at bounding box center [458, 257] width 52 height 12
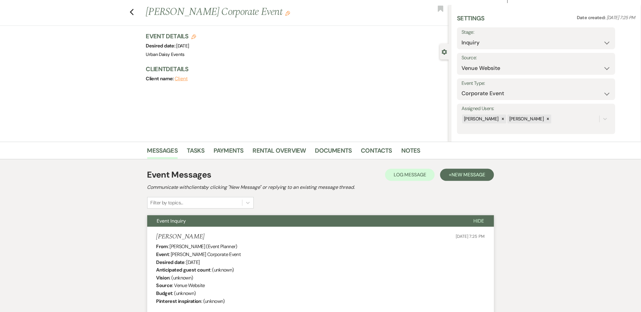
scroll to position [0, 0]
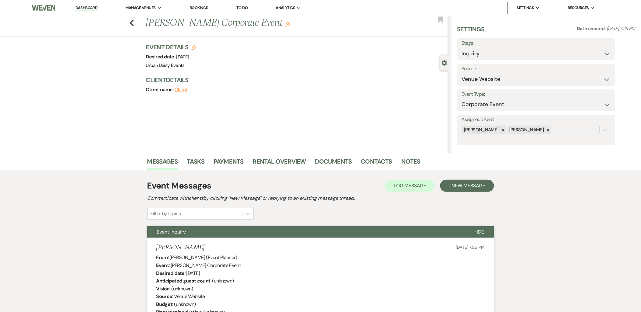
click at [441, 17] on use "button" at bounding box center [439, 19] width 5 height 6
click at [92, 5] on link "Dashboard" at bounding box center [86, 8] width 22 height 6
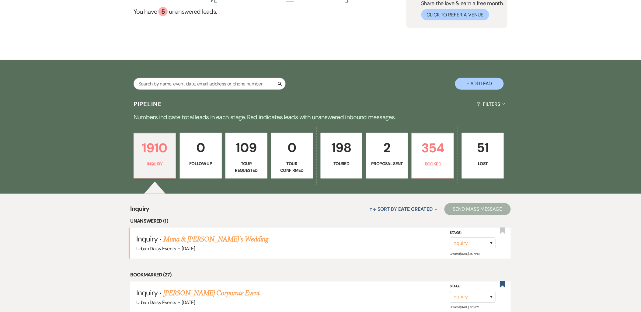
scroll to position [67, 0]
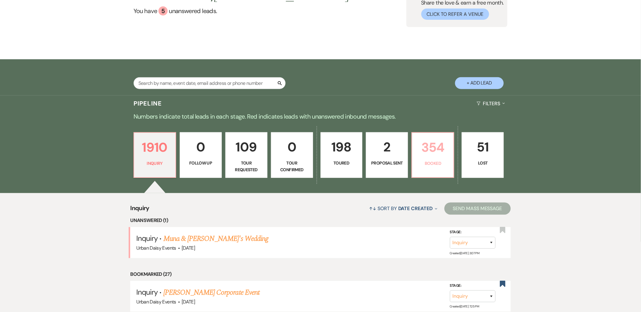
click at [422, 155] on p "354" at bounding box center [433, 147] width 34 height 20
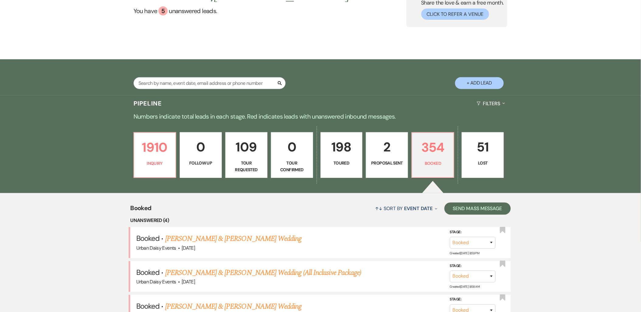
scroll to position [169, 0]
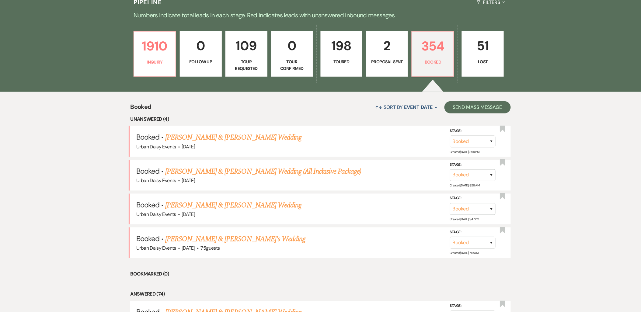
click at [218, 237] on link "[PERSON_NAME] & [PERSON_NAME]'s Wedding" at bounding box center [235, 238] width 140 height 11
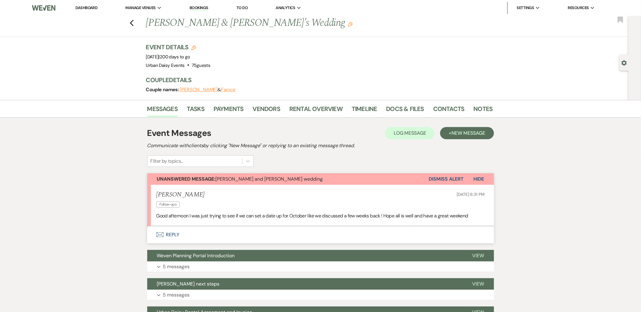
click at [175, 240] on button "Envelope Reply" at bounding box center [320, 234] width 347 height 17
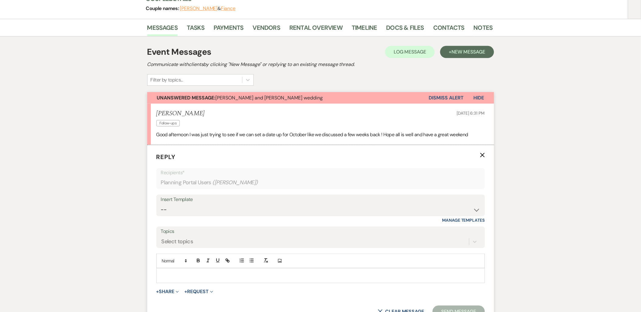
scroll to position [160, 0]
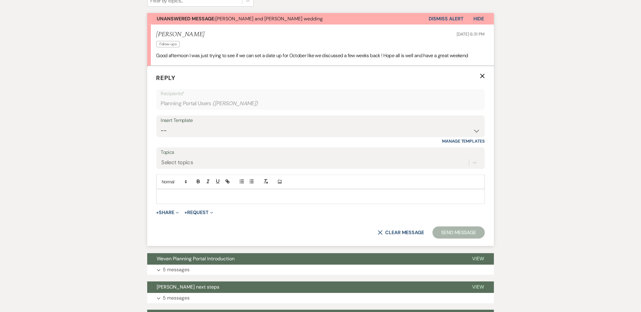
click at [185, 193] on p at bounding box center [320, 196] width 319 height 7
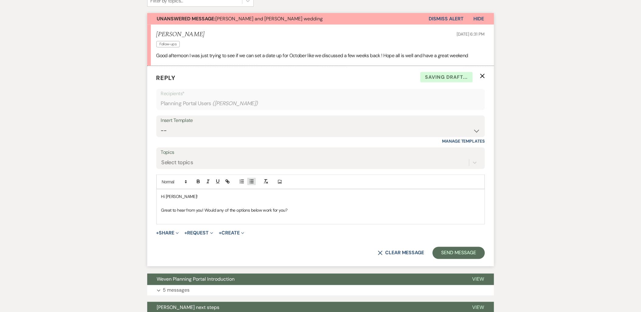
click at [253, 183] on line "button" at bounding box center [252, 183] width 3 height 0
click at [211, 215] on li at bounding box center [323, 217] width 313 height 7
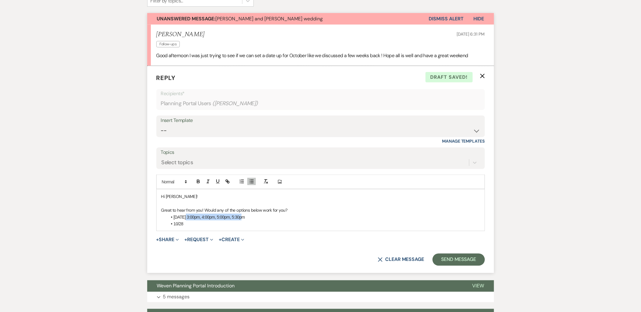
drag, startPoint x: 244, startPoint y: 218, endPoint x: 185, endPoint y: 215, distance: 60.0
click at [185, 215] on li "10/27 3:00pm, 4:00pm, 5:00pm, 5:30pm" at bounding box center [323, 217] width 313 height 7
copy li "3:00pm, 4:00pm, 5:00pm, 5:30pm"
click at [196, 223] on li "10/28" at bounding box center [323, 223] width 313 height 7
drag, startPoint x: 247, startPoint y: 224, endPoint x: 227, endPoint y: 224, distance: 20.1
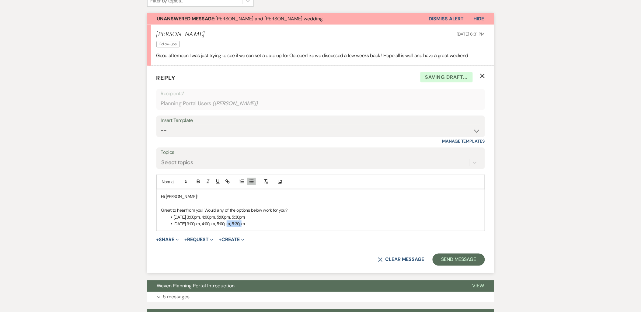
click at [227, 224] on li "10/28 3:00pm, 4:00pm, 5:00pm, 5:30pm" at bounding box center [323, 223] width 313 height 7
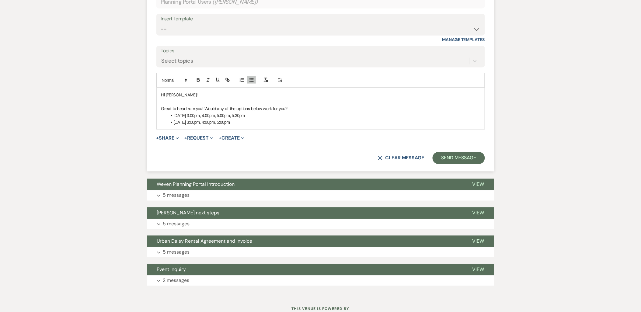
click at [211, 192] on button "Expand 5 messages" at bounding box center [320, 195] width 347 height 10
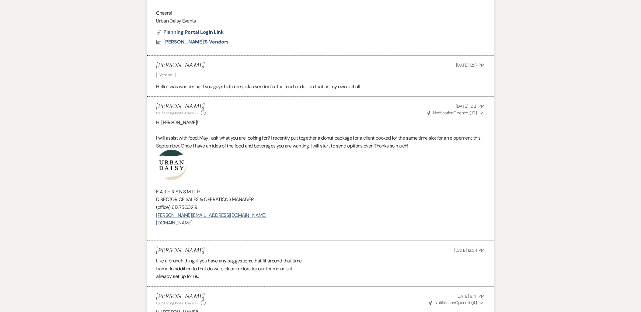
scroll to position [566, 0]
drag, startPoint x: 227, startPoint y: 224, endPoint x: 156, endPoint y: 175, distance: 85.9
click at [156, 175] on div "Hi Lashaye! I will assist with food. May I ask what you are looking for? I rece…" at bounding box center [320, 176] width 328 height 116
copy div "K A T H R Y N S M I T H DIRECTOR OF SALES & OPERATIONS MANAGER (office) 612.750…"
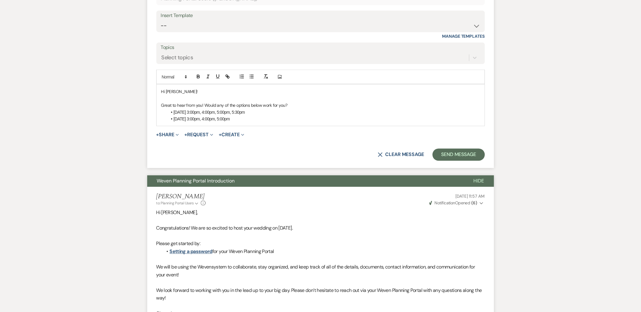
scroll to position [262, 0]
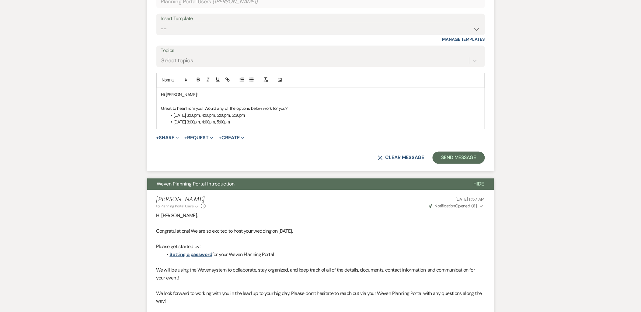
click at [241, 123] on li "10/28 3:00pm, 4:00pm, 5:00pm" at bounding box center [323, 122] width 313 height 7
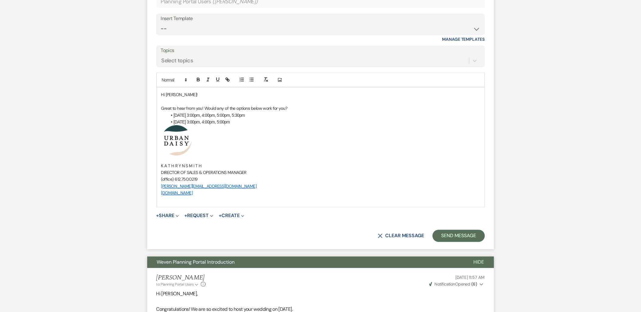
click at [293, 108] on p "Great to hear from you! Would any of the options below work for you?" at bounding box center [320, 108] width 319 height 7
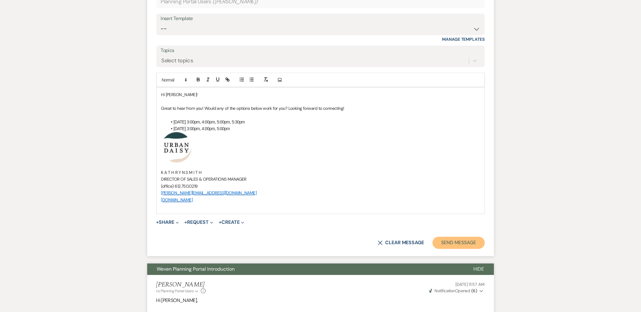
click at [451, 240] on button "Send Message" at bounding box center [458, 243] width 52 height 12
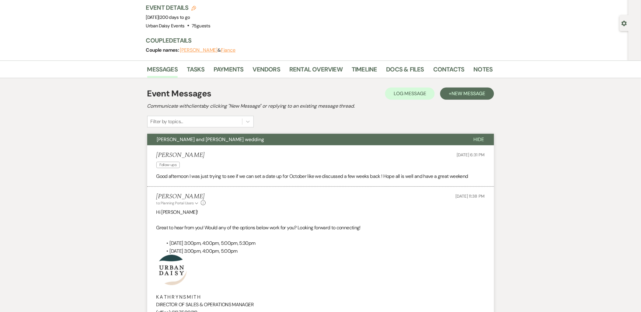
scroll to position [0, 0]
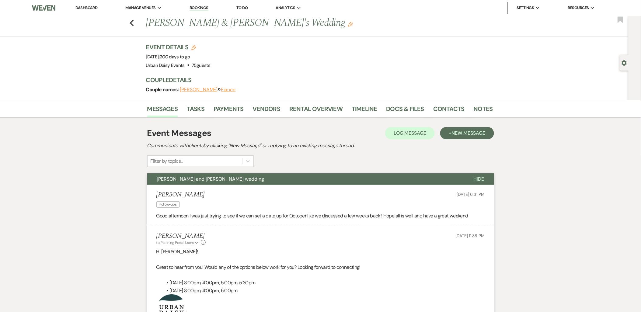
click at [93, 7] on link "Dashboard" at bounding box center [86, 7] width 22 height 5
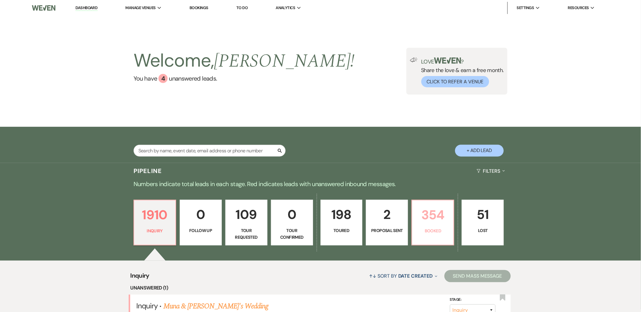
click at [424, 230] on p "Booked" at bounding box center [433, 230] width 34 height 7
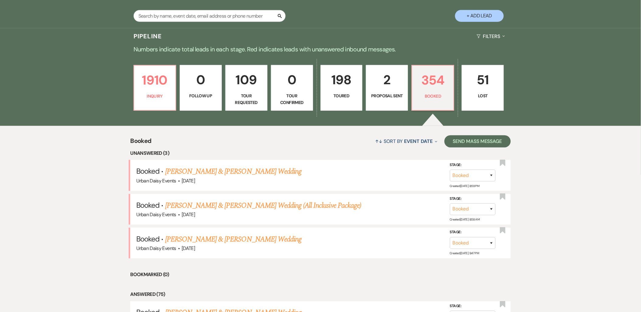
scroll to position [135, 0]
click at [195, 204] on link "Sana Khan & Mohamed Shire's Wedding (All Inclusive Package)" at bounding box center [263, 205] width 196 height 11
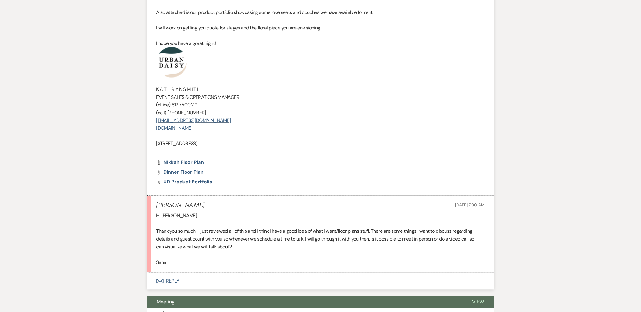
scroll to position [271, 0]
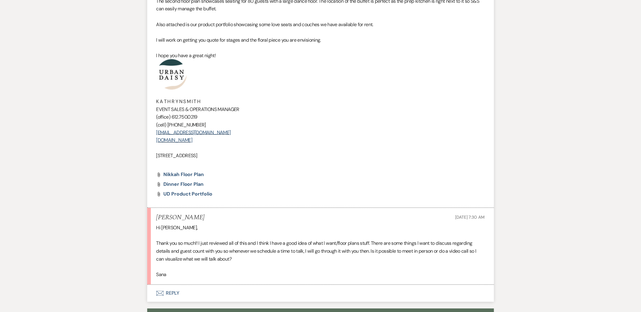
click at [153, 285] on button "Envelope Reply" at bounding box center [320, 293] width 347 height 17
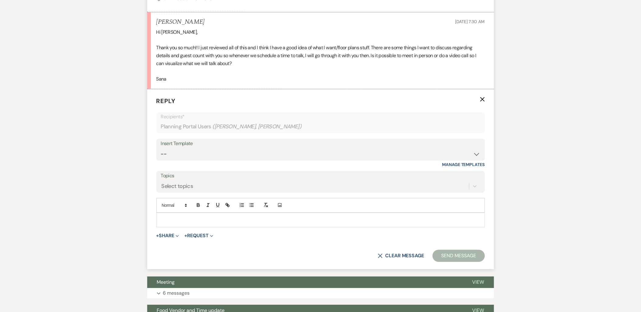
scroll to position [475, 0]
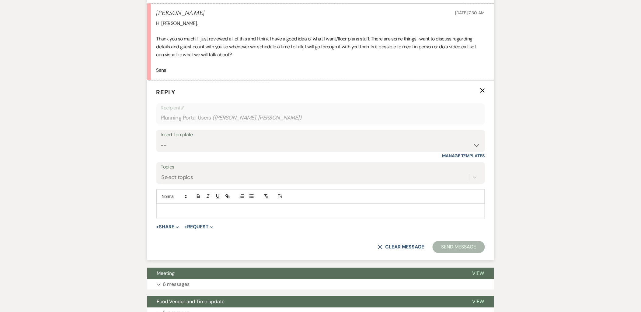
click at [180, 208] on p at bounding box center [320, 211] width 319 height 7
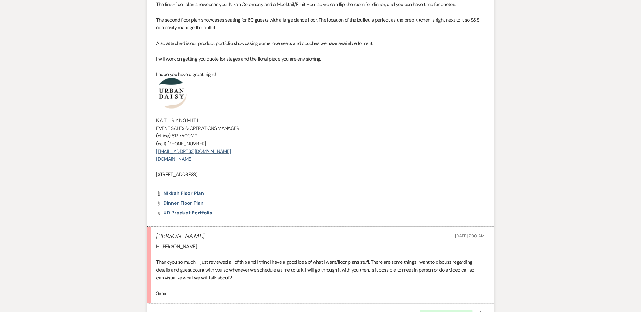
scroll to position [239, 0]
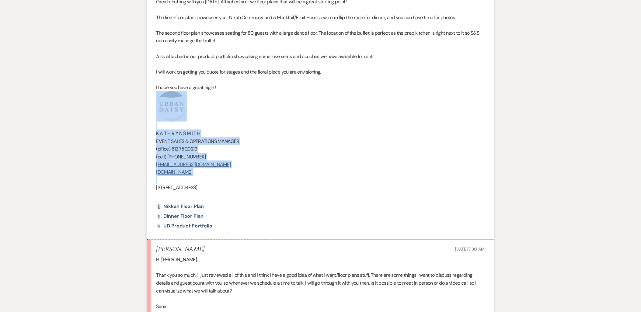
drag, startPoint x: 246, startPoint y: 168, endPoint x: 162, endPoint y: 87, distance: 116.1
click at [162, 87] on div "Hi Sana! Great chatting with you today! Attached are two floor plans that will …" at bounding box center [320, 90] width 328 height 217
drag, startPoint x: 280, startPoint y: 171, endPoint x: 133, endPoint y: 103, distance: 162.4
copy div "K A T H R Y N S M I T H EVENT SALES & OPERATIONS MANAGER (office) 612.750.0219 …"
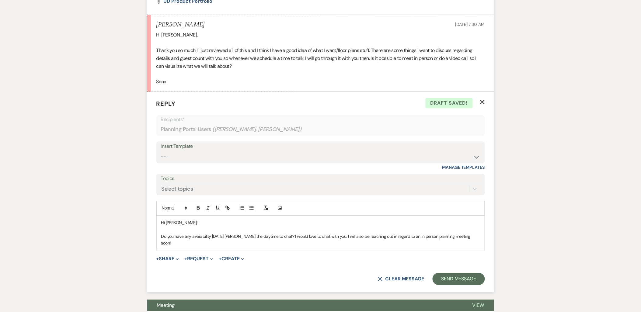
scroll to position [509, 0]
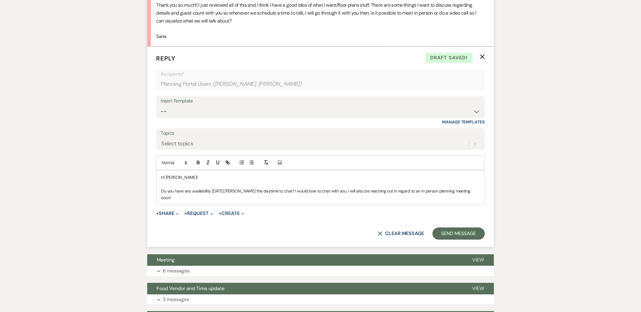
click at [472, 188] on p "Do you have any availability Thursday durning the daytime to chat? I would love…" at bounding box center [320, 195] width 319 height 14
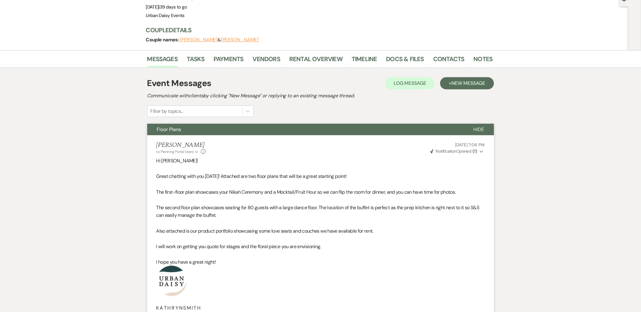
scroll to position [0, 0]
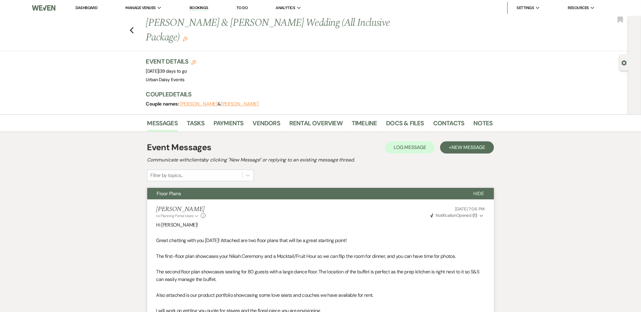
click at [86, 8] on link "Dashboard" at bounding box center [86, 7] width 22 height 5
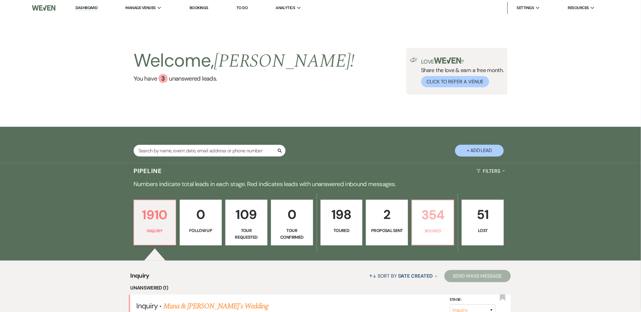
click at [427, 229] on p "Booked" at bounding box center [433, 230] width 34 height 7
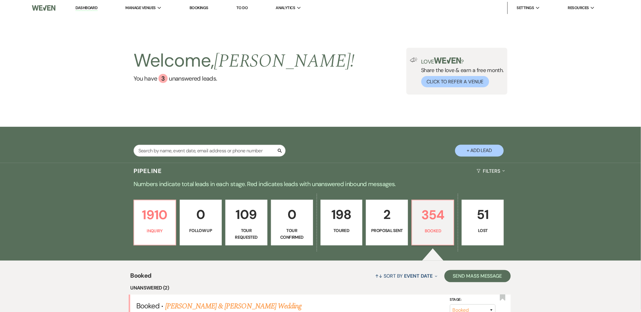
click at [0, 0] on link "Urban Daisy Events" at bounding box center [0, 0] width 0 height 0
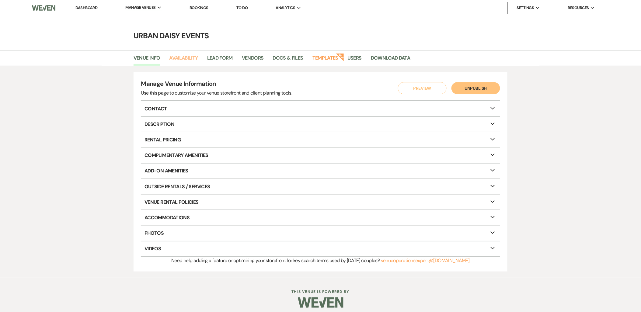
click at [180, 59] on link "Availability" at bounding box center [183, 60] width 29 height 12
select select "2"
select select "2026"
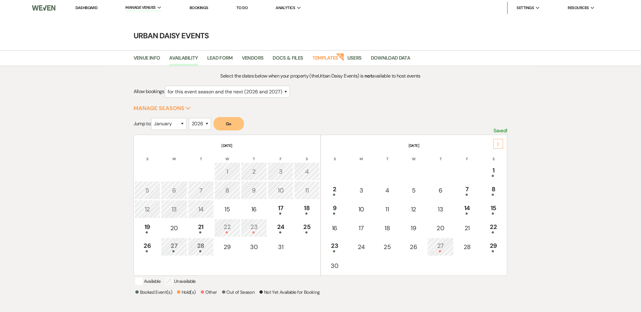
click at [483, 171] on td "1" at bounding box center [493, 171] width 26 height 18
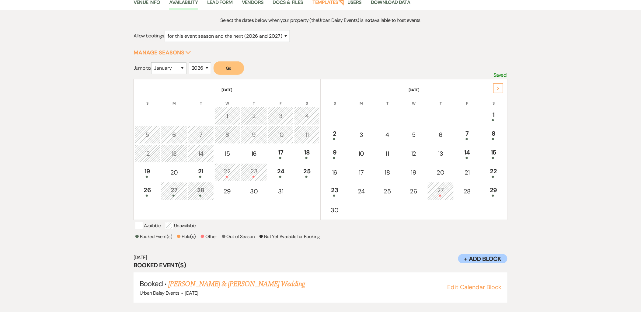
click at [271, 285] on link "Meghan Hamilton & Danny Peters's Wedding" at bounding box center [236, 283] width 136 height 11
click at [230, 278] on link "Meghan Hamilton & Danny Peters's Wedding" at bounding box center [236, 283] width 136 height 11
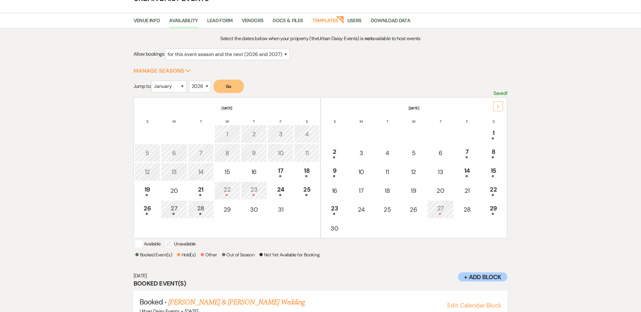
scroll to position [0, 0]
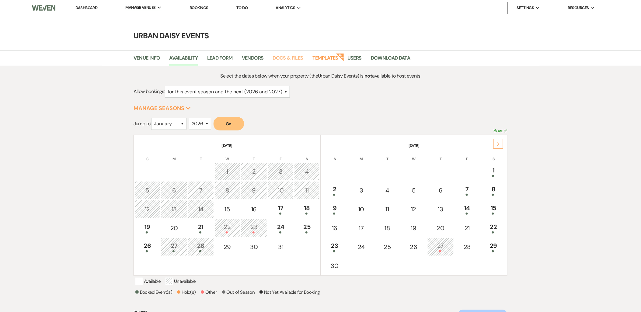
click at [275, 58] on link "Docs & Files" at bounding box center [288, 60] width 30 height 12
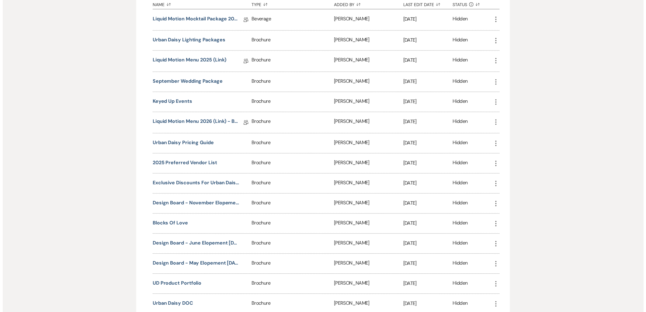
scroll to position [439, 0]
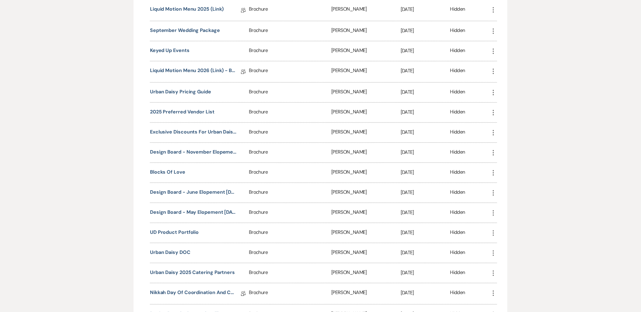
click at [176, 231] on button "UD Product Portfolio" at bounding box center [174, 232] width 49 height 7
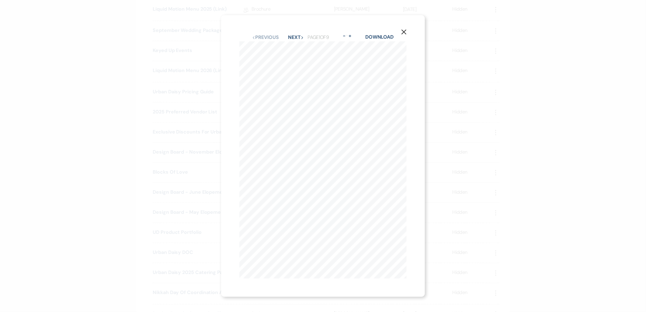
click at [292, 38] on div "Previous Previous Next Next Page 1 of 9 - Zoom + Download" at bounding box center [323, 37] width 168 height 8
click at [292, 35] on button "Next Next" at bounding box center [296, 37] width 16 height 5
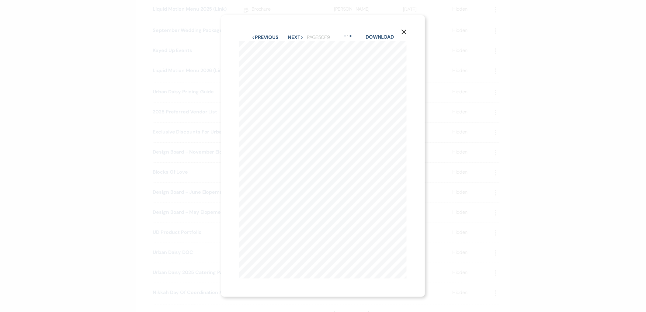
click at [292, 35] on button "Next Next" at bounding box center [296, 37] width 16 height 5
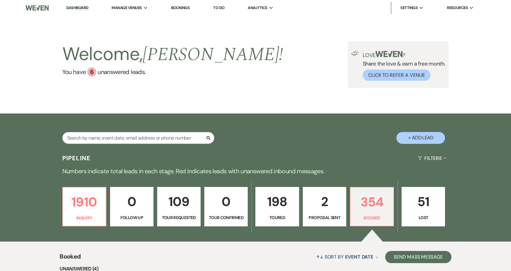
click at [0, 0] on link "Urban Daisy Events" at bounding box center [0, 0] width 0 height 0
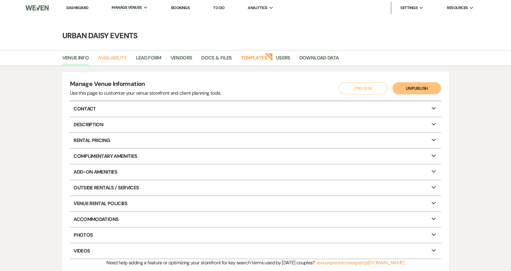
click at [119, 55] on link "Availability" at bounding box center [112, 60] width 29 height 12
select select "2"
select select "2026"
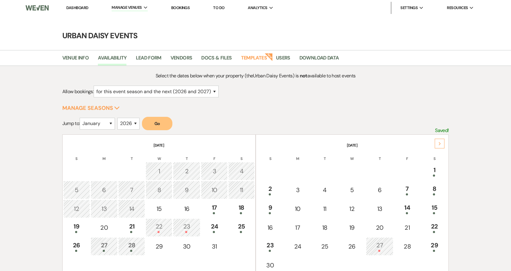
click at [445, 143] on th "[DATE]" at bounding box center [353, 142] width 192 height 13
click at [442, 143] on div "Next" at bounding box center [440, 144] width 10 height 10
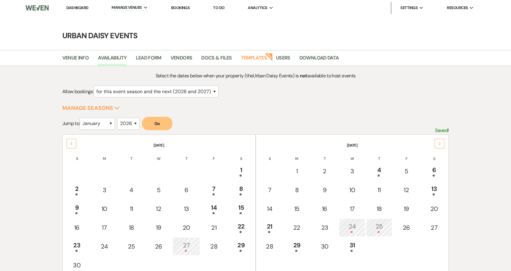
click at [82, 7] on link "Dashboard" at bounding box center [77, 7] width 22 height 5
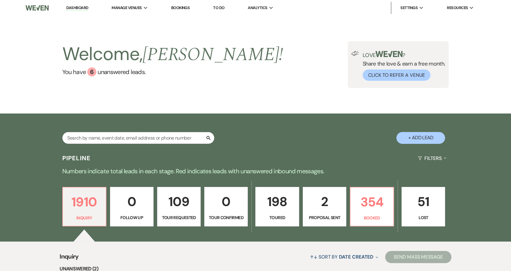
scroll to position [45, 0]
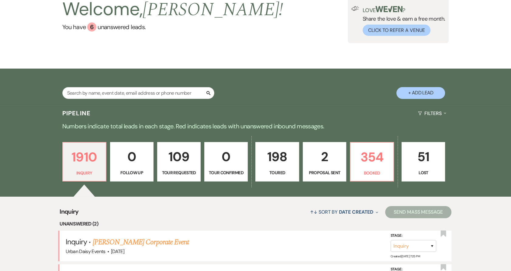
click at [125, 243] on link "[PERSON_NAME] Corporate Event" at bounding box center [141, 242] width 96 height 11
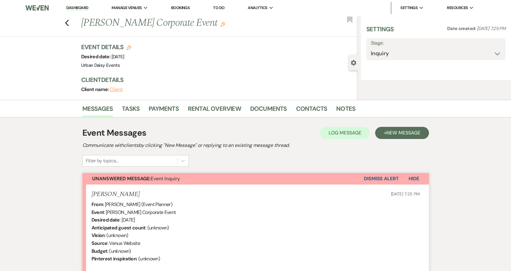
select select "5"
select select "9"
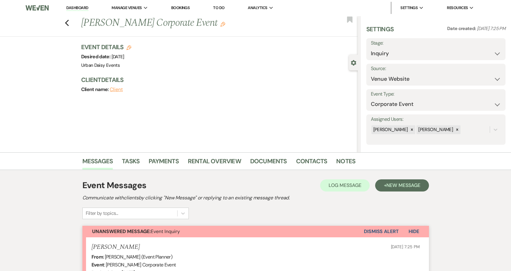
click at [69, 24] on use "button" at bounding box center [67, 23] width 4 height 7
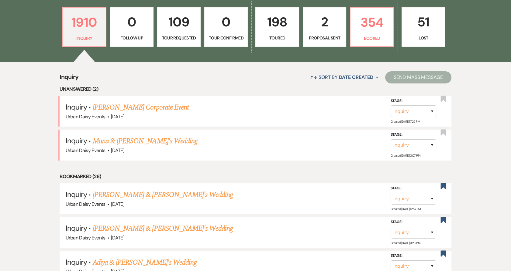
scroll to position [180, 0]
click at [131, 139] on link "Muna & [PERSON_NAME]'s Wedding" at bounding box center [145, 141] width 105 height 11
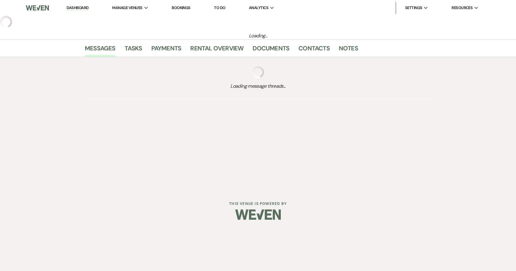
select select "5"
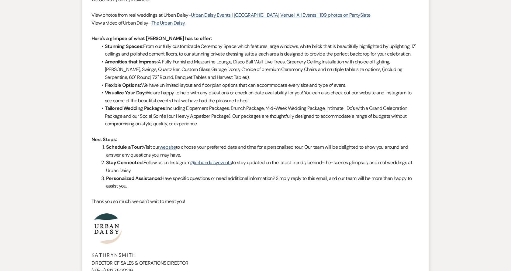
scroll to position [574, 0]
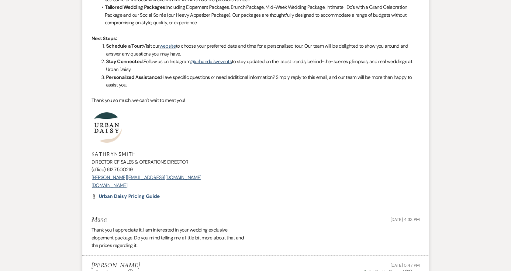
drag, startPoint x: 165, startPoint y: 187, endPoint x: 73, endPoint y: 134, distance: 106.4
copy div "K A T H R Y N S M I T H DIRECTOR OF SALES & OPERATIONS DIRECTOR (office) 612.75…"
click at [222, 131] on p at bounding box center [256, 127] width 328 height 30
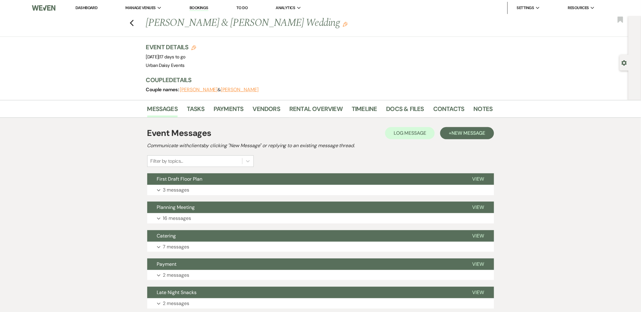
click at [350, 185] on button "Expand 3 messages" at bounding box center [320, 190] width 347 height 10
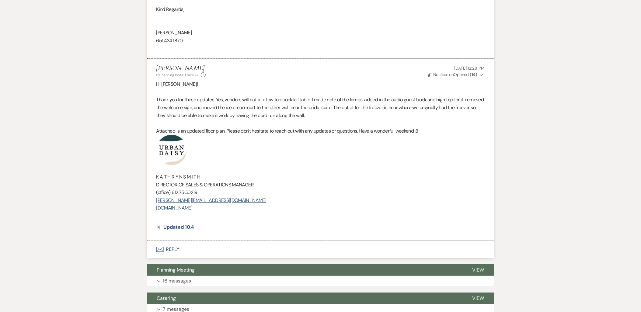
scroll to position [743, 0]
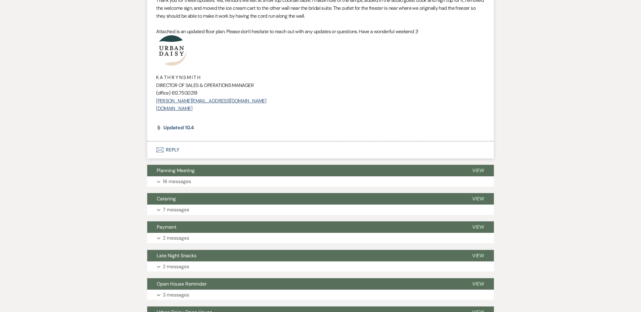
click at [160, 150] on use "button" at bounding box center [159, 149] width 7 height 5
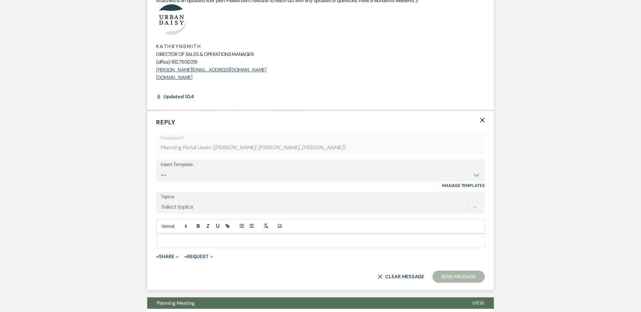
scroll to position [792, 0]
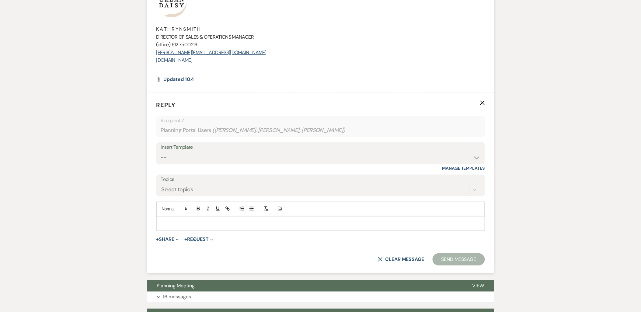
click at [190, 224] on p at bounding box center [320, 223] width 319 height 7
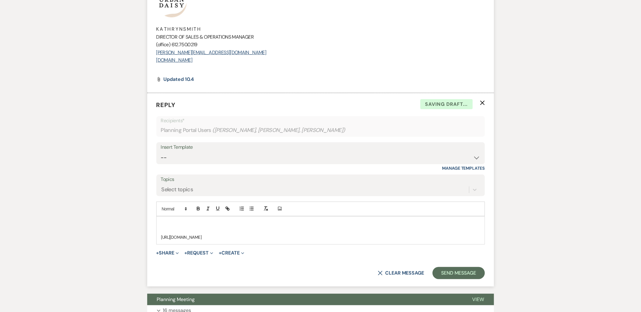
click at [210, 240] on p "[URL][DOMAIN_NAME]" at bounding box center [320, 237] width 319 height 7
click at [244, 244] on div "[URL][DOMAIN_NAME]" at bounding box center [321, 230] width 328 height 28
drag, startPoint x: 231, startPoint y: 265, endPoint x: 139, endPoint y: 236, distance: 97.2
click at [139, 236] on div "Messages Tasks Payments Vendors Rental Overview Timeline Docs & Files Contacts …" at bounding box center [320, 0] width 641 height 1385
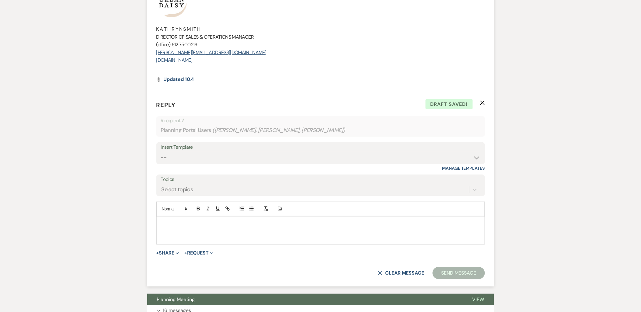
paste div
click at [195, 230] on p at bounding box center [320, 230] width 319 height 7
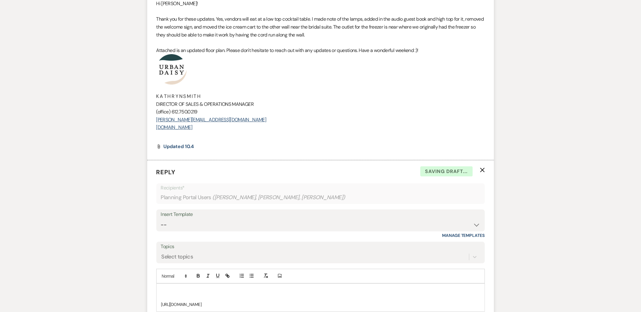
scroll to position [724, 0]
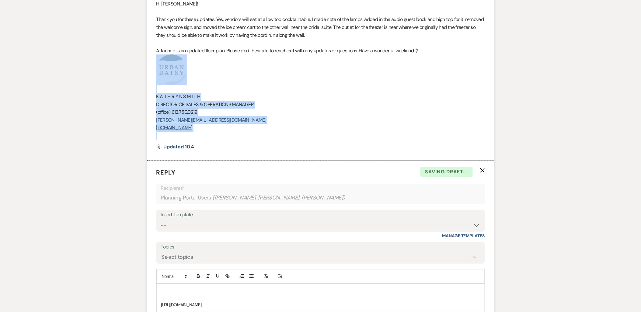
drag, startPoint x: 235, startPoint y: 133, endPoint x: 151, endPoint y: 69, distance: 105.9
click at [151, 69] on li "[PERSON_NAME] to: Planning Portal Users Expand Info [DATE] 12:28 PM Weven Check…" at bounding box center [320, 69] width 347 height 182
copy div "K A T H R Y N S M I T H DIRECTOR OF SALES & OPERATIONS MANAGER (office) 612.750…"
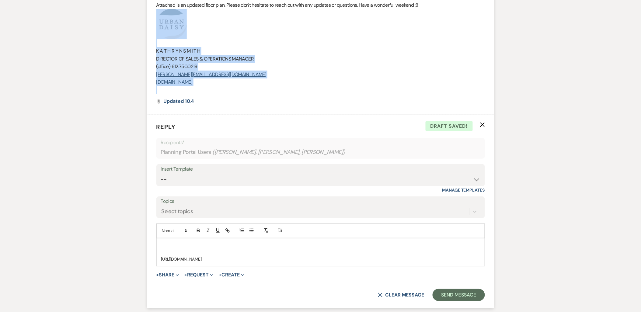
scroll to position [825, 0]
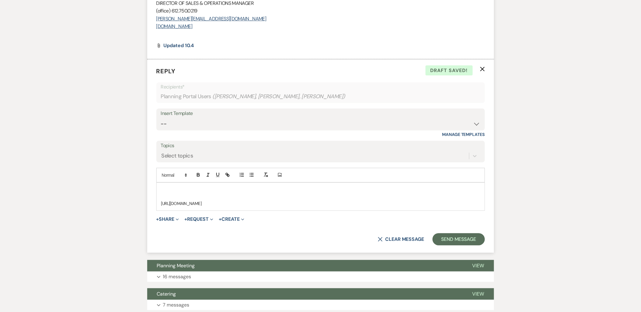
click at [247, 207] on div "[URL][DOMAIN_NAME]" at bounding box center [321, 197] width 328 height 28
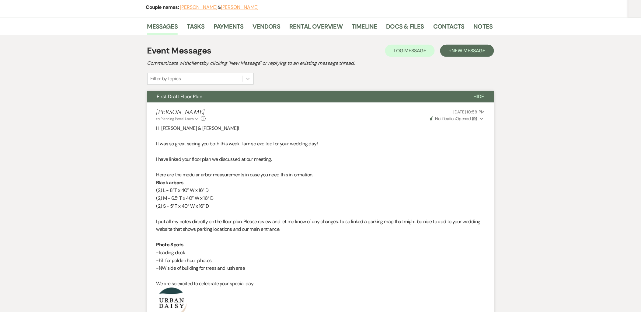
scroll to position [0, 0]
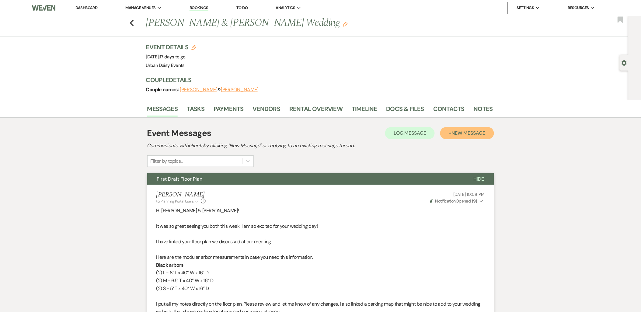
click at [454, 130] on span "New Message" at bounding box center [468, 133] width 34 height 6
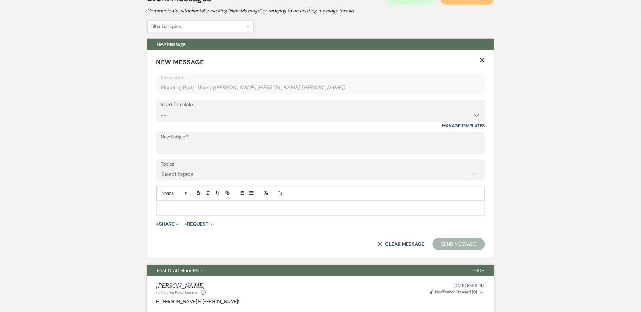
scroll to position [135, 0]
click at [180, 150] on input "New Subject*" at bounding box center [320, 147] width 319 height 12
type input "Decor Drop Off & Scent Machine"
click at [165, 203] on div at bounding box center [321, 208] width 328 height 14
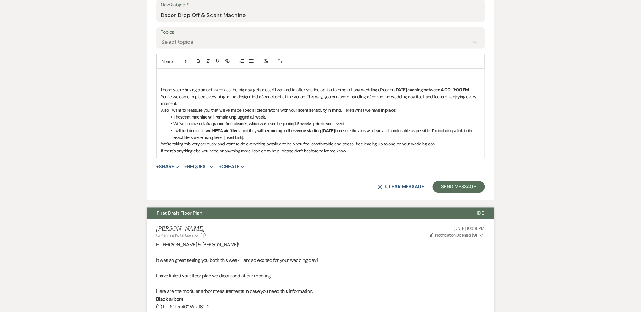
scroll to position [270, 0]
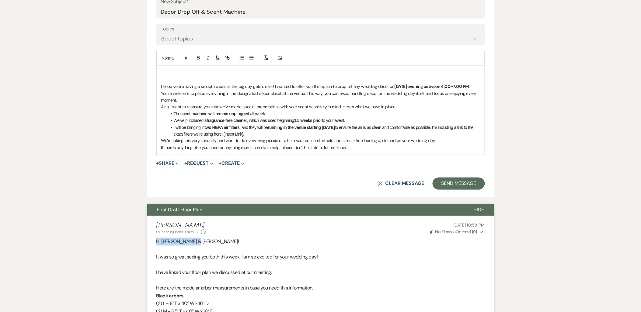
drag, startPoint x: 202, startPoint y: 238, endPoint x: 159, endPoint y: 242, distance: 42.7
click at [157, 242] on p "Hi [PERSON_NAME] & [PERSON_NAME]!" at bounding box center [320, 242] width 328 height 8
copy p "Hi [PERSON_NAME] & [PERSON_NAME]!"
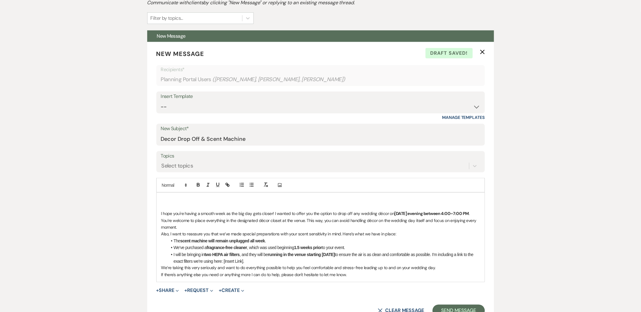
scroll to position [135, 0]
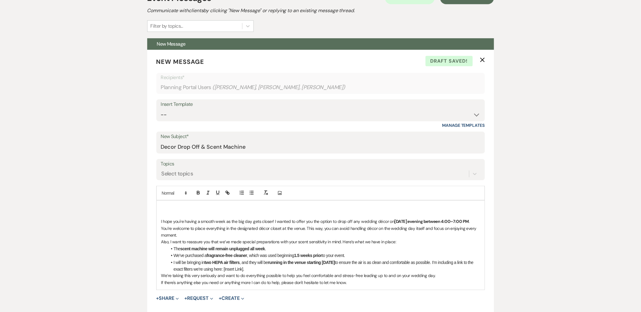
click at [180, 206] on p at bounding box center [320, 207] width 319 height 7
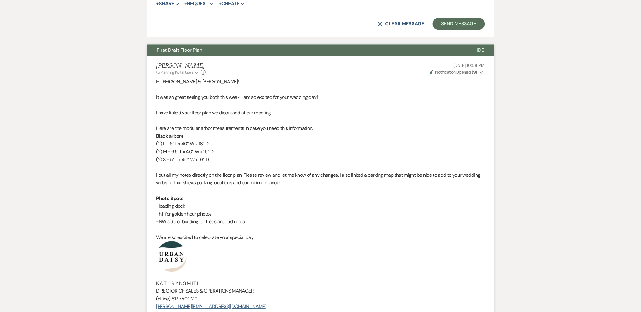
scroll to position [506, 0]
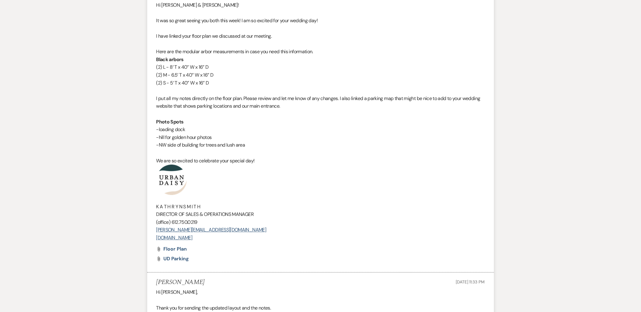
drag, startPoint x: 220, startPoint y: 240, endPoint x: 134, endPoint y: 174, distance: 108.5
copy div "K A T H R Y N S M I T H DIRECTOR OF SALES & OPERATIONS MANAGER (office) 612.750…"
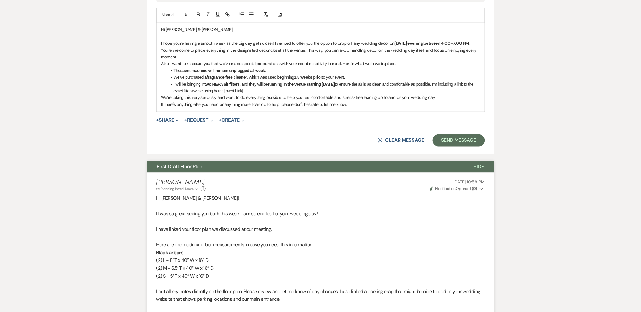
scroll to position [304, 0]
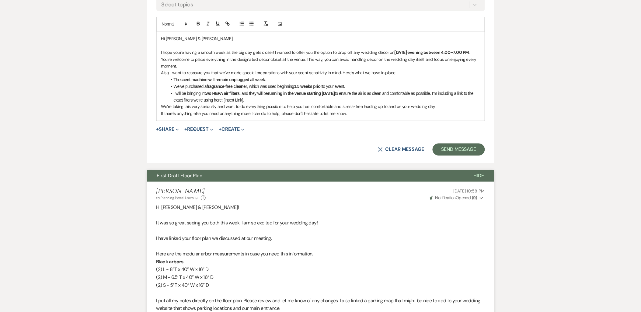
click at [402, 114] on p "If there's anything else you need or anything more I can do to help, please don…" at bounding box center [320, 113] width 319 height 7
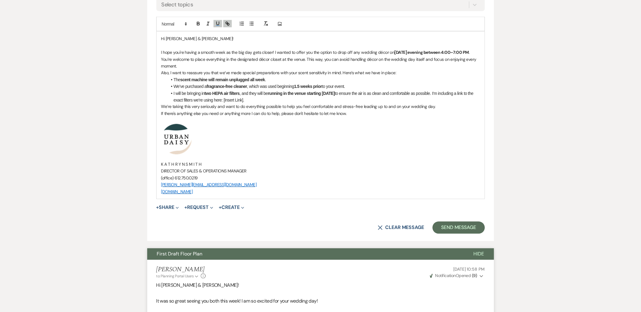
drag, startPoint x: 393, startPoint y: 53, endPoint x: 478, endPoint y: 52, distance: 84.2
click at [468, 52] on strong "[DATE] evening between 4:00–7:00 PM" at bounding box center [431, 52] width 74 height 5
click at [198, 21] on icon "button" at bounding box center [197, 23] width 5 height 5
click at [177, 63] on p "I hope you're having a smooth week as the big day gets closer! I wanted to offe…" at bounding box center [320, 59] width 319 height 20
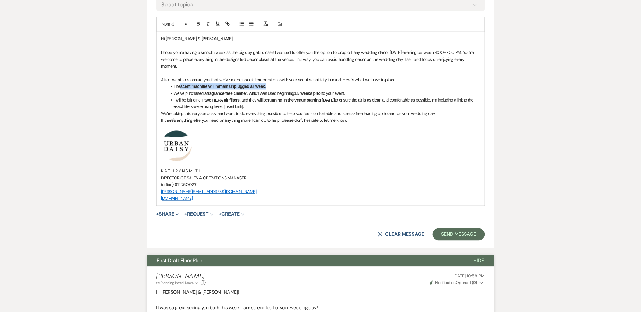
drag, startPoint x: 270, startPoint y: 86, endPoint x: 181, endPoint y: 88, distance: 88.8
click at [181, 88] on li "The scent machine will remain unplugged all week ." at bounding box center [323, 86] width 313 height 7
click at [196, 22] on icon "button" at bounding box center [197, 23] width 5 height 5
click at [200, 21] on icon "button" at bounding box center [197, 23] width 5 height 5
drag, startPoint x: 353, startPoint y: 93, endPoint x: 172, endPoint y: 92, distance: 180.9
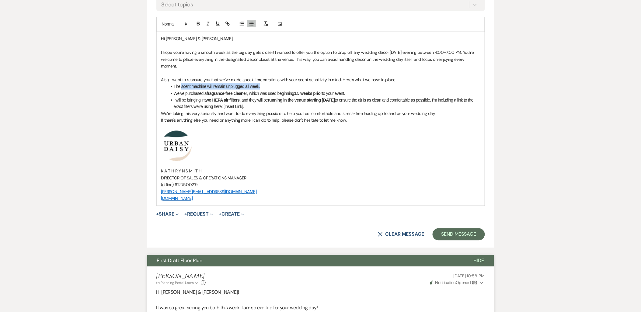
click at [172, 92] on li "We’ve purchased a fragrance-free cleaner , which was used beginning 1.5 weeks p…" at bounding box center [323, 93] width 313 height 7
click at [196, 23] on icon "button" at bounding box center [197, 23] width 5 height 5
click at [294, 93] on li "We’ve purchased a fragrance-free cleaner, which was used beginning 1.5 weeks pr…" at bounding box center [323, 93] width 313 height 7
drag, startPoint x: 299, startPoint y: 93, endPoint x: 293, endPoint y: 93, distance: 6.1
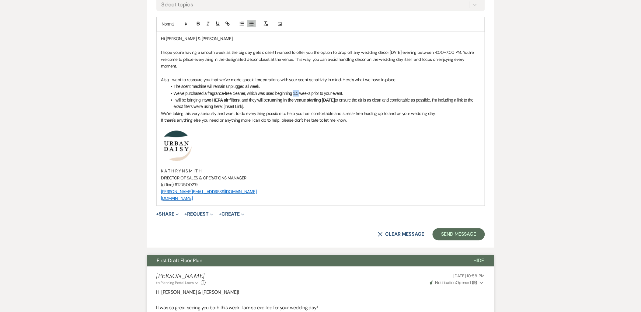
click at [293, 93] on li "We’ve purchased a fragrance-free cleaner, which was used beginning 1.5 weeks pr…" at bounding box center [323, 93] width 313 height 7
click at [343, 91] on li "We’ve purchased a fragrance-free cleaner, which was used beginning 2 weeks prio…" at bounding box center [323, 93] width 313 height 7
drag, startPoint x: 341, startPoint y: 92, endPoint x: 329, endPoint y: 93, distance: 12.2
click at [329, 93] on li "We’ve purchased a fragrance-free cleaner, which was used beginning 2 weeks prio…" at bounding box center [323, 93] width 313 height 7
drag, startPoint x: 241, startPoint y: 99, endPoint x: 205, endPoint y: 100, distance: 36.2
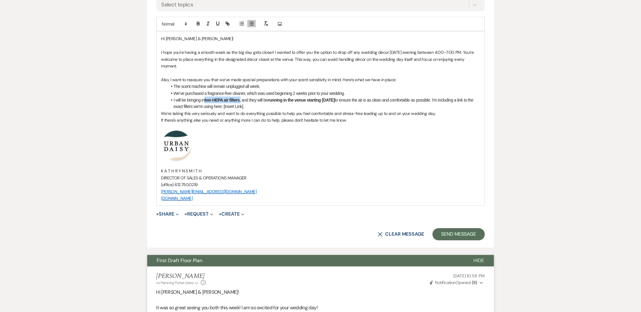
click at [205, 100] on li "I will be bringing in two HEPA air filters , and they will be running in the ve…" at bounding box center [323, 104] width 313 height 14
click at [197, 23] on icon "button" at bounding box center [198, 23] width 2 height 2
click at [249, 95] on li "We’ve purchased a fragrance-free cleaner, which was used beginning 2 weeks prio…" at bounding box center [323, 93] width 313 height 7
drag, startPoint x: 267, startPoint y: 99, endPoint x: 336, endPoint y: 102, distance: 69.4
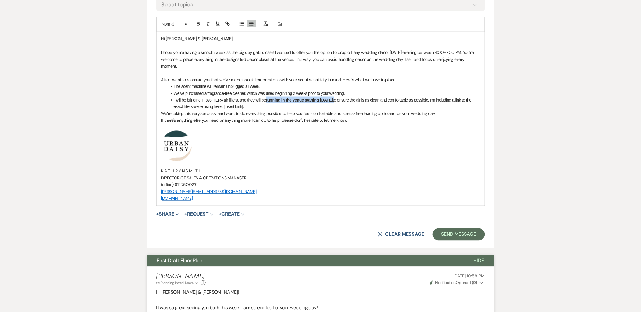
click at [336, 102] on li "I will be bringing in two HEPA air filters, and they will be running in the ven…" at bounding box center [323, 104] width 313 height 14
click at [201, 24] on icon "button" at bounding box center [197, 23] width 5 height 5
click at [365, 96] on li "We’ve purchased a fragrance-free cleaner, which was used beginning 2 weeks prio…" at bounding box center [323, 93] width 313 height 7
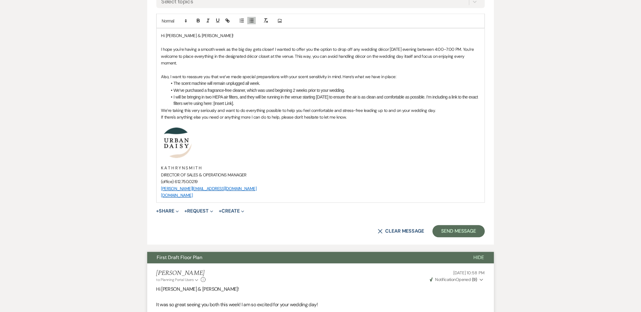
scroll to position [236, 0]
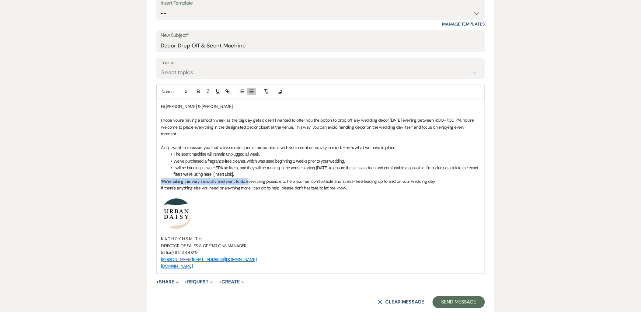
click at [247, 177] on div "Hi [PERSON_NAME] & [PERSON_NAME]! I hope you're having a smooth week as the big…" at bounding box center [321, 186] width 328 height 174
click at [243, 174] on li "I will be bringing in two HEPA air filters, and they will be running in the ven…" at bounding box center [323, 171] width 313 height 14
drag, startPoint x: 241, startPoint y: 174, endPoint x: 213, endPoint y: 177, distance: 28.5
click at [213, 177] on li "I will be bringing in two HEPA air filters, and they will be running in the ven…" at bounding box center [323, 171] width 313 height 14
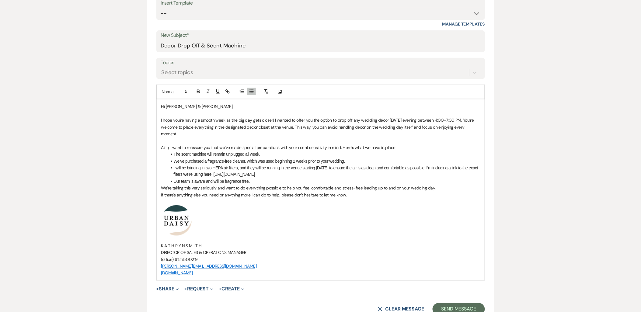
click at [259, 181] on li "Our team is aware and will be fragrance free." at bounding box center [323, 181] width 313 height 7
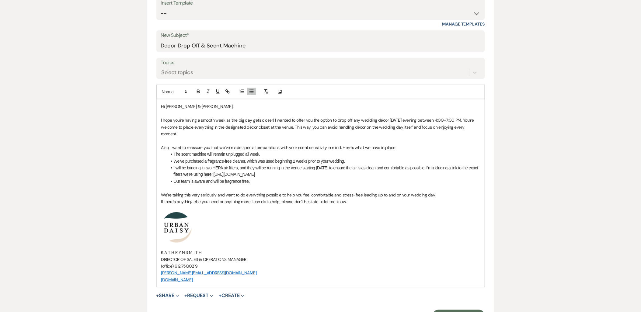
click at [300, 211] on p at bounding box center [320, 208] width 319 height 7
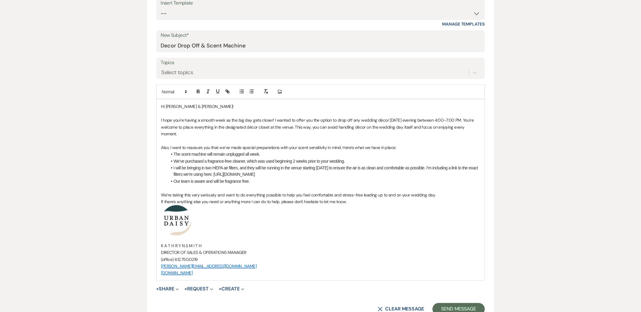
click at [440, 195] on p "We’re taking this very seriously and want to do everything possible to help you…" at bounding box center [320, 195] width 319 height 7
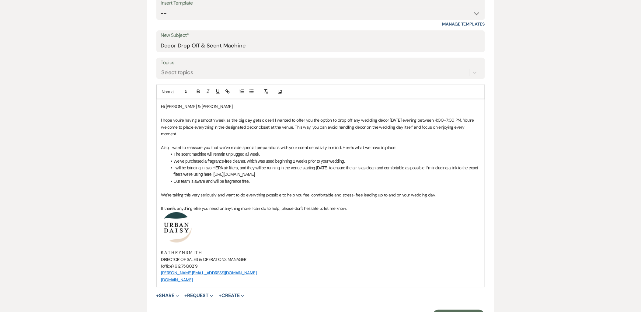
click at [363, 208] on p "If there's anything else you need or anything more I can do to help, please don…" at bounding box center [320, 208] width 319 height 7
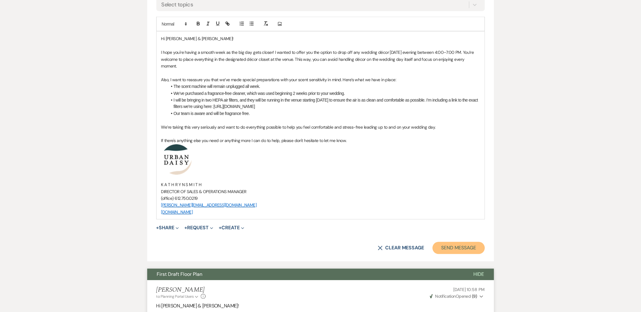
click at [452, 249] on button "Send Message" at bounding box center [458, 248] width 52 height 12
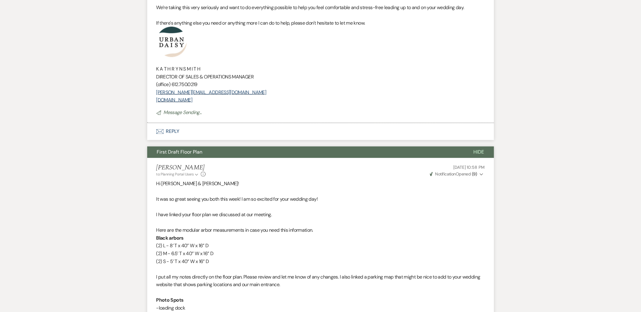
scroll to position [78, 0]
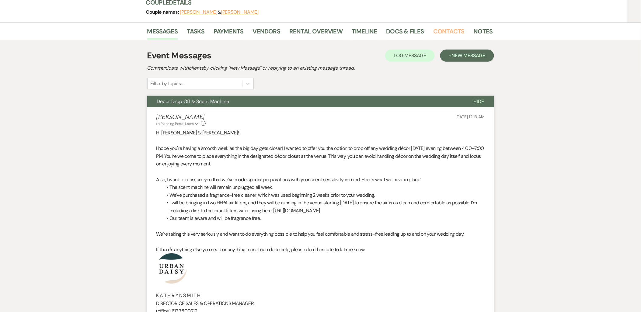
click at [435, 29] on link "Contacts" at bounding box center [448, 32] width 31 height 13
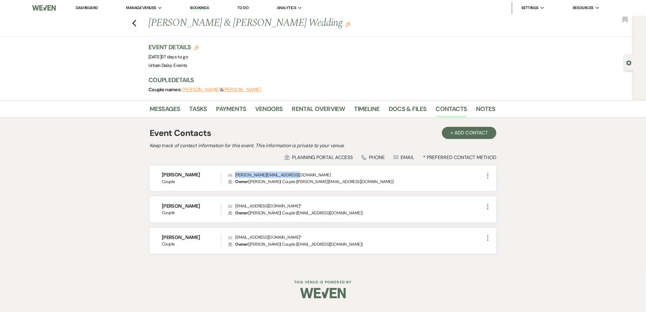
drag, startPoint x: 298, startPoint y: 172, endPoint x: 236, endPoint y: 172, distance: 62.3
click at [236, 172] on p "Envelope [PERSON_NAME][EMAIL_ADDRESS][DOMAIN_NAME]" at bounding box center [356, 174] width 256 height 7
copy p "[PERSON_NAME][EMAIL_ADDRESS][DOMAIN_NAME]"
drag, startPoint x: 277, startPoint y: 205, endPoint x: 231, endPoint y: 206, distance: 45.9
click at [231, 206] on p "Envelope [EMAIL_ADDRESS][DOMAIN_NAME] *" at bounding box center [356, 205] width 256 height 7
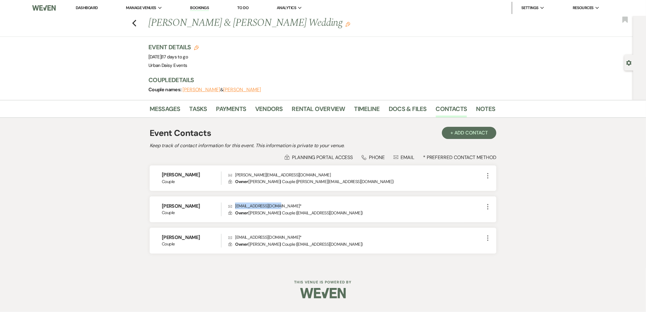
copy p "[EMAIL_ADDRESS][DOMAIN_NAME]"
drag, startPoint x: 286, startPoint y: 237, endPoint x: 233, endPoint y: 236, distance: 52.6
click at [233, 236] on p "Envelope [EMAIL_ADDRESS][DOMAIN_NAME] *" at bounding box center [356, 237] width 256 height 7
copy p "[EMAIL_ADDRESS][DOMAIN_NAME]"
click at [99, 7] on li "Dashboard" at bounding box center [87, 8] width 28 height 12
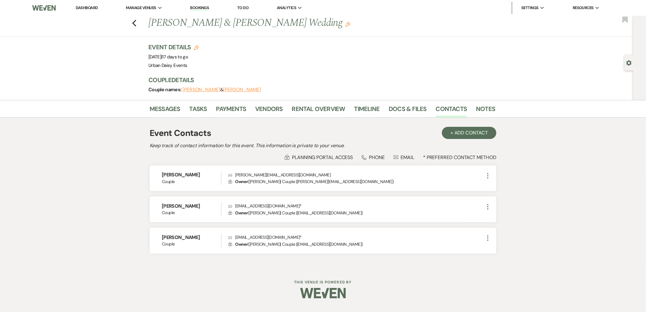
click at [96, 7] on link "Dashboard" at bounding box center [87, 7] width 22 height 5
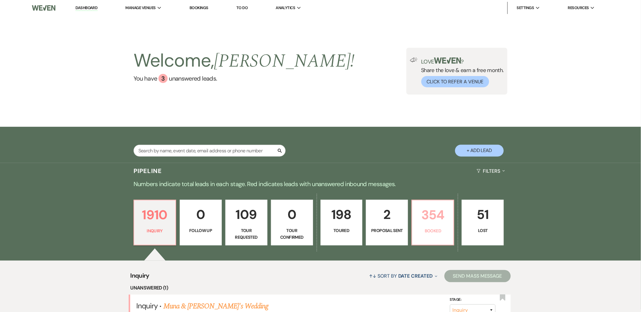
click at [434, 211] on p "354" at bounding box center [433, 215] width 34 height 20
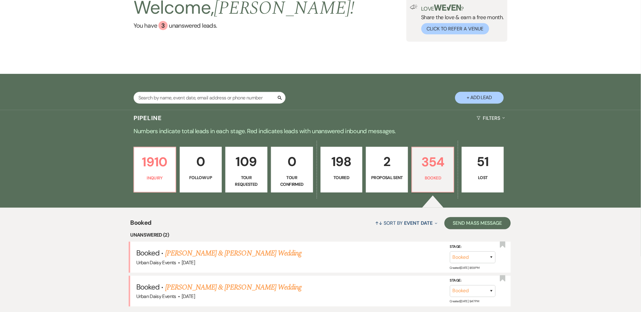
scroll to position [91, 0]
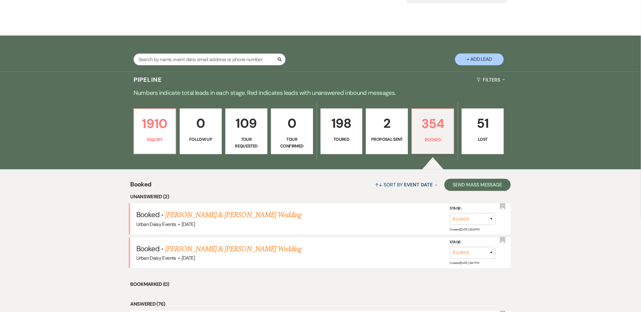
click at [193, 211] on link "[PERSON_NAME] & [PERSON_NAME] Wedding" at bounding box center [233, 214] width 136 height 11
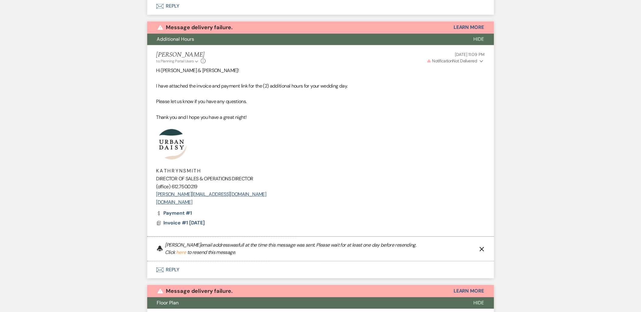
scroll to position [455, 0]
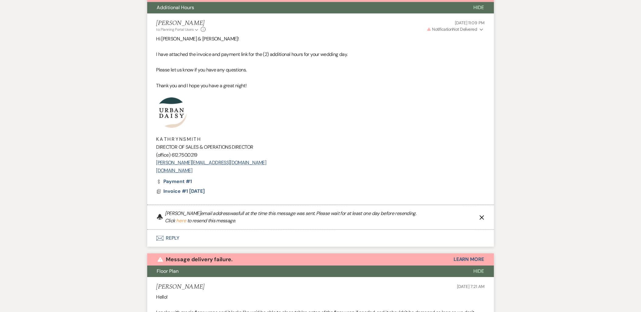
click at [480, 32] on icon "Expand" at bounding box center [481, 29] width 4 height 4
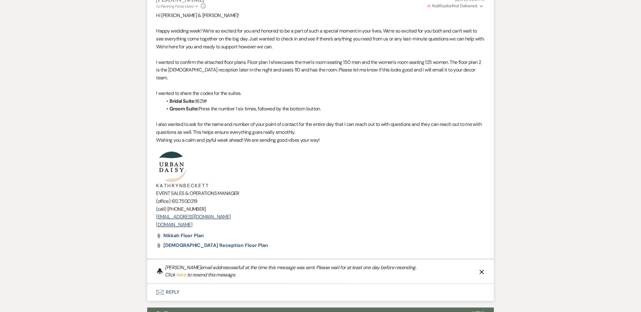
scroll to position [1063, 0]
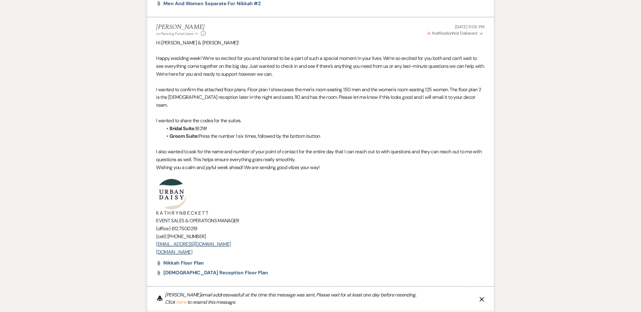
click at [481, 36] on icon "Expand" at bounding box center [481, 34] width 4 height 4
click at [451, 157] on p "I also wanted to ask for the name and number of your point of contact for the e…" at bounding box center [320, 156] width 328 height 16
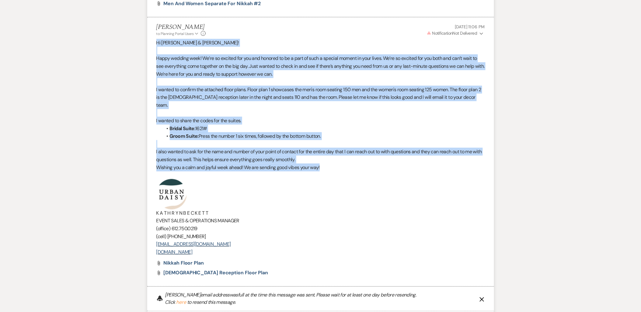
drag, startPoint x: 406, startPoint y: 166, endPoint x: 151, endPoint y: 51, distance: 279.9
click at [151, 51] on li "[PERSON_NAME] to: Planning Portal Users Expand Info [DATE] 11:06 PM Warning Not…" at bounding box center [320, 152] width 347 height 270
drag, startPoint x: 151, startPoint y: 51, endPoint x: 314, endPoint y: 173, distance: 203.5
click at [314, 173] on li "[PERSON_NAME] to: Planning Portal Users Expand Info [DATE] 11:06 PM Warning Not…" at bounding box center [320, 152] width 347 height 270
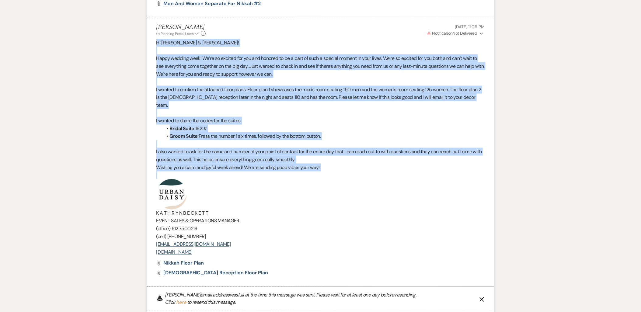
click at [314, 173] on p at bounding box center [320, 175] width 328 height 8
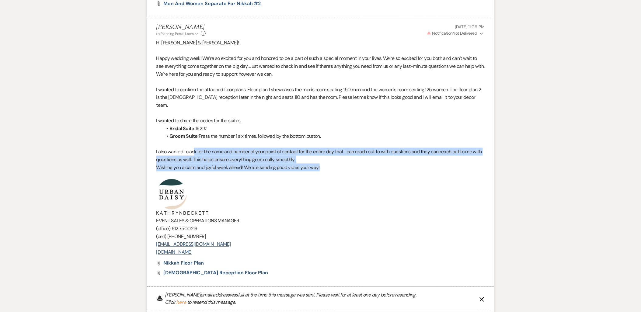
drag, startPoint x: 330, startPoint y: 168, endPoint x: 194, endPoint y: 151, distance: 136.7
click at [194, 151] on div "Hi [PERSON_NAME] & [PERSON_NAME]! Happy wedding week! We’re so excited for you …" at bounding box center [320, 147] width 328 height 217
click at [194, 151] on p "I also wanted to ask for the name and number of your point of contact for the e…" at bounding box center [320, 156] width 328 height 16
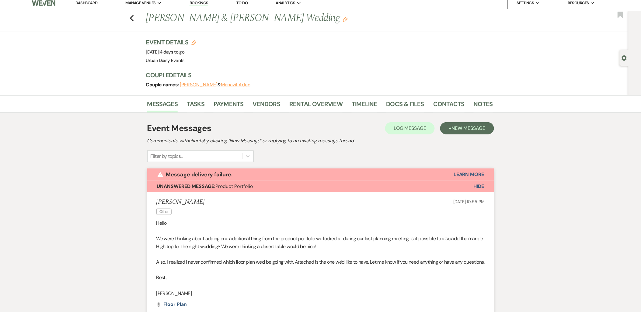
scroll to position [0, 0]
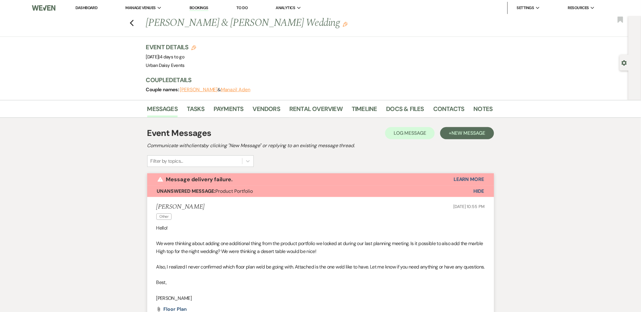
click at [89, 7] on link "Dashboard" at bounding box center [86, 7] width 22 height 5
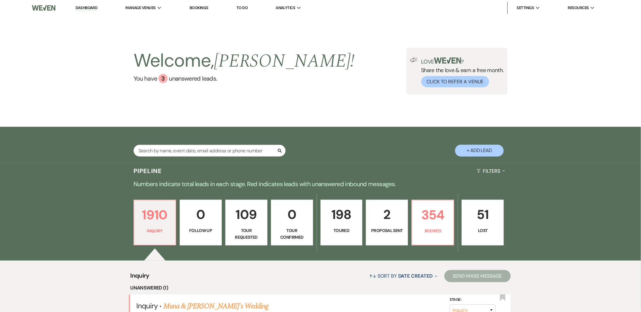
click at [0, 0] on link "Urban Daisy Events" at bounding box center [0, 0] width 0 height 0
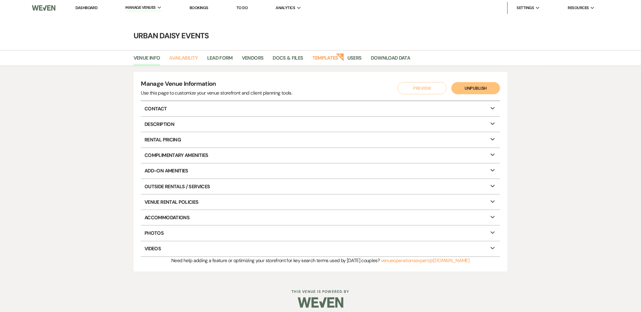
click at [184, 59] on link "Availability" at bounding box center [183, 60] width 29 height 12
select select "2"
select select "2026"
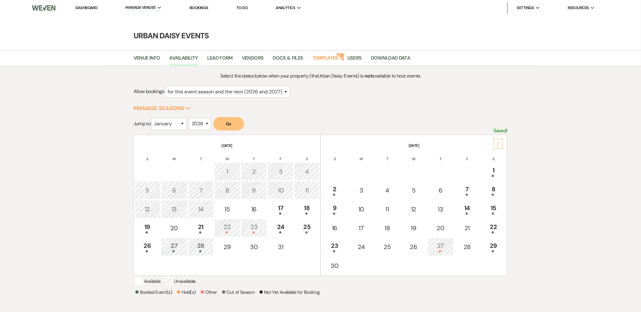
click at [282, 225] on div "24" at bounding box center [280, 227] width 19 height 11
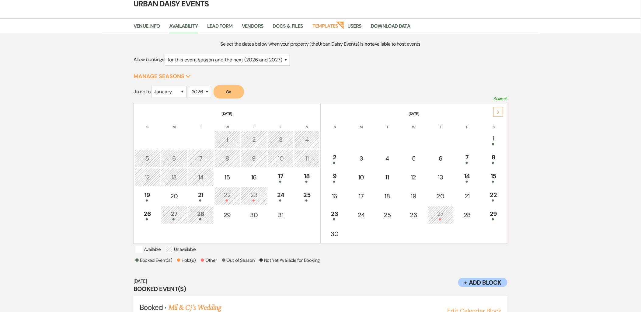
scroll to position [56, 0]
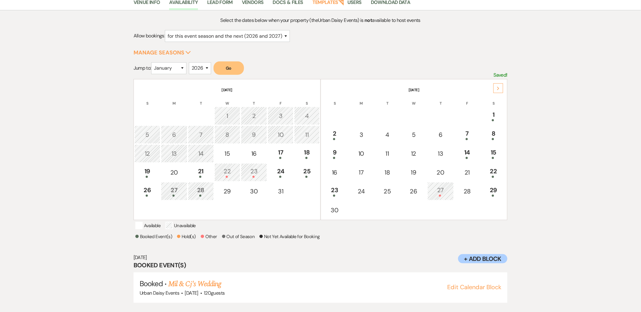
click at [203, 289] on div "Urban Daisy Events · Oct 24, 2025 · 120 guests" at bounding box center [320, 292] width 361 height 7
click at [200, 280] on link "Mil & Cj's Wedding" at bounding box center [194, 283] width 53 height 11
click at [171, 187] on div "27" at bounding box center [174, 190] width 20 height 11
click at [190, 283] on link "Rebecca Connelly & Barbara Jahncke's Photo Shoot" at bounding box center [241, 283] width 146 height 11
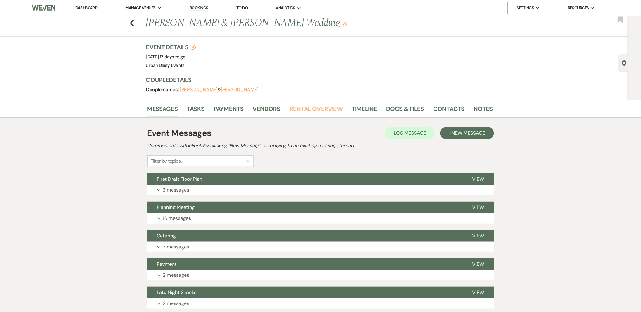
click at [323, 112] on link "Rental Overview" at bounding box center [315, 110] width 53 height 13
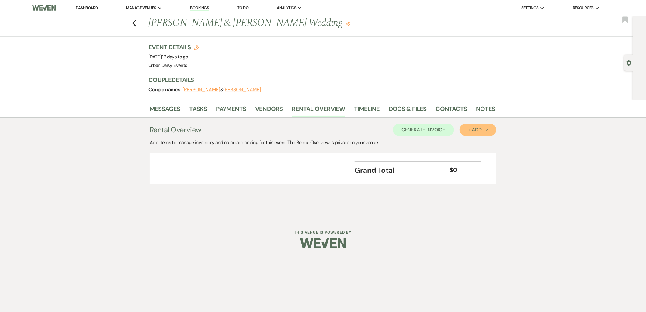
click at [469, 132] on div "+ Add Next" at bounding box center [478, 129] width 20 height 5
click at [461, 142] on button "Item" at bounding box center [474, 143] width 31 height 9
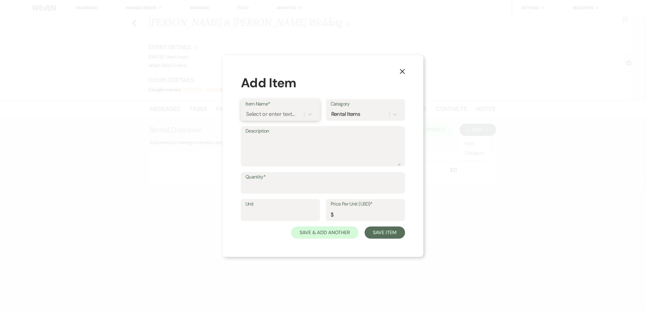
click at [292, 116] on div "Select or enter text..." at bounding box center [270, 114] width 49 height 8
type input "lamp"
type input "3"
type input "7"
click at [380, 235] on button "Save Item" at bounding box center [385, 232] width 40 height 12
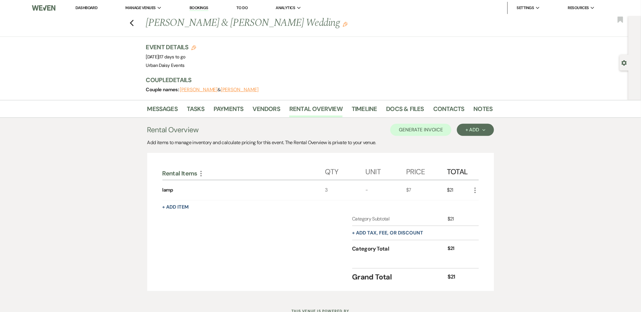
click at [472, 189] on icon "More" at bounding box center [474, 190] width 7 height 7
click at [473, 200] on button "Pencil Edit" at bounding box center [487, 202] width 32 height 10
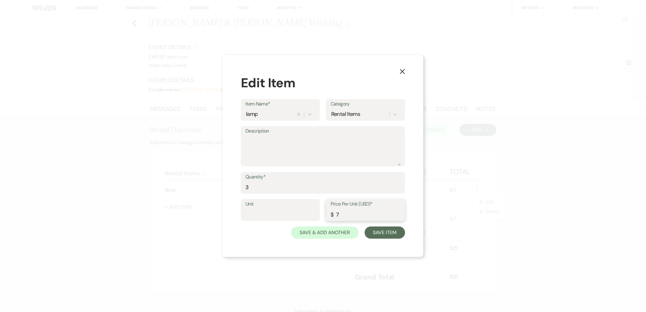
click at [351, 214] on input "7" at bounding box center [365, 215] width 70 height 12
type input "8"
click at [375, 237] on button "Save Item" at bounding box center [385, 232] width 40 height 12
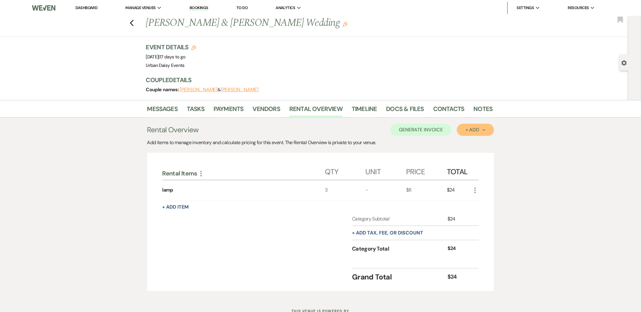
click at [472, 131] on div "+ Add Next" at bounding box center [475, 129] width 20 height 5
drag, startPoint x: 466, startPoint y: 138, endPoint x: 465, endPoint y: 143, distance: 5.5
click at [465, 143] on ul "Item Category" at bounding box center [472, 148] width 31 height 25
click at [465, 143] on button "Item" at bounding box center [472, 143] width 31 height 9
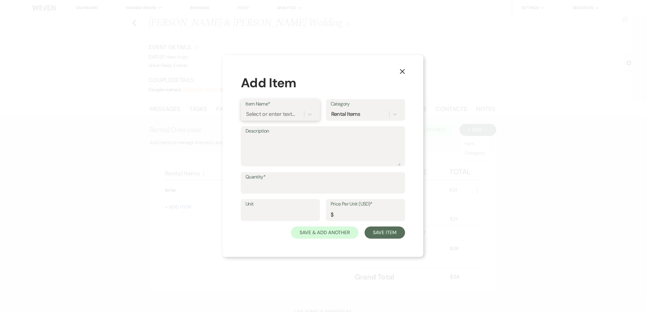
click at [257, 109] on div "Select or enter text..." at bounding box center [274, 114] width 59 height 11
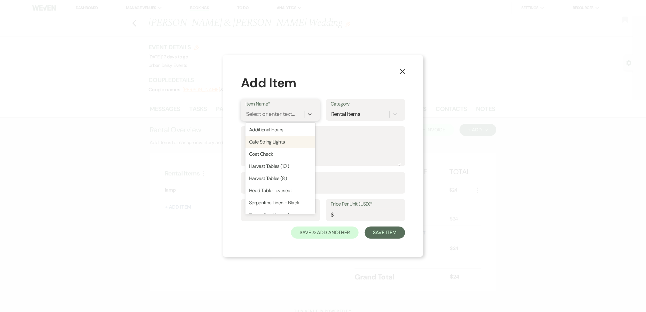
click at [258, 140] on div "Cafe String Lights" at bounding box center [280, 142] width 70 height 12
type input "350"
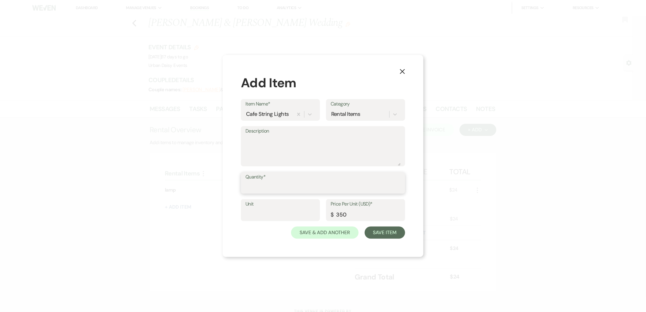
click at [274, 187] on input "Quantity*" at bounding box center [322, 187] width 155 height 12
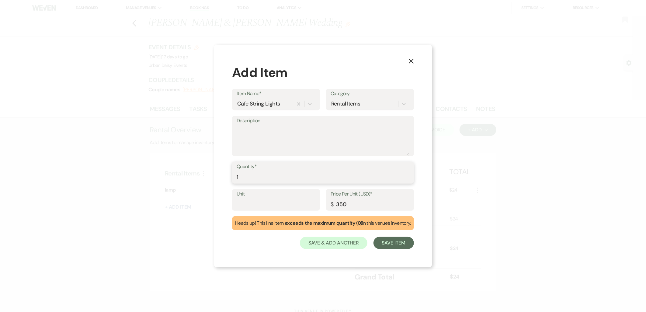
type input "1"
click at [389, 239] on button "Save Item" at bounding box center [393, 243] width 40 height 12
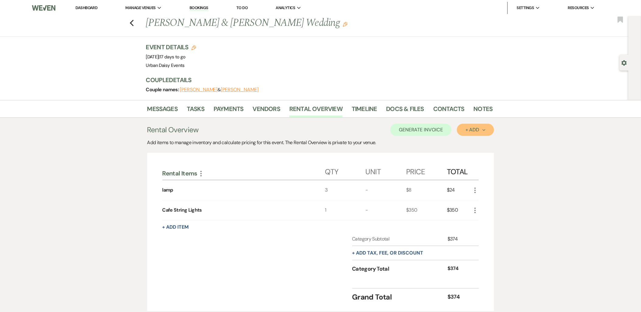
click at [466, 131] on div "+ Add Next" at bounding box center [475, 129] width 20 height 5
click at [472, 140] on button "Item" at bounding box center [472, 143] width 31 height 9
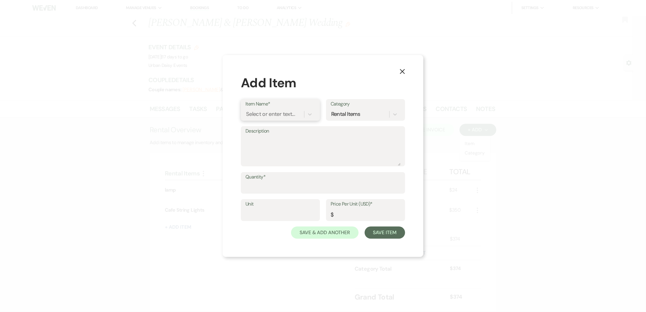
click at [291, 113] on div "Select or enter text..." at bounding box center [270, 114] width 49 height 8
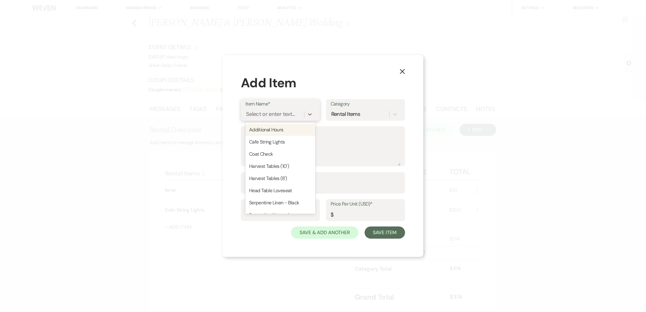
click at [280, 127] on div "Additional Hours" at bounding box center [280, 130] width 70 height 12
type input "Hours"
type input "250"
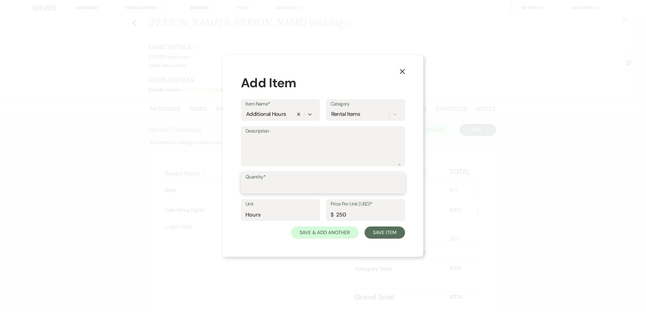
click at [300, 183] on input "Quantity*" at bounding box center [322, 187] width 155 height 12
type input "1"
click at [382, 235] on button "Save Item" at bounding box center [385, 232] width 40 height 12
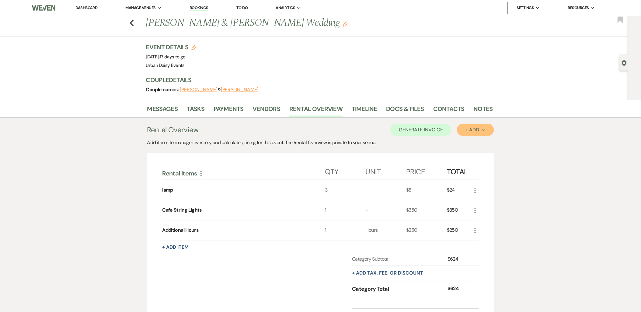
click at [466, 127] on div "+ Add Next" at bounding box center [475, 129] width 20 height 5
click at [462, 142] on button "Item" at bounding box center [472, 143] width 31 height 9
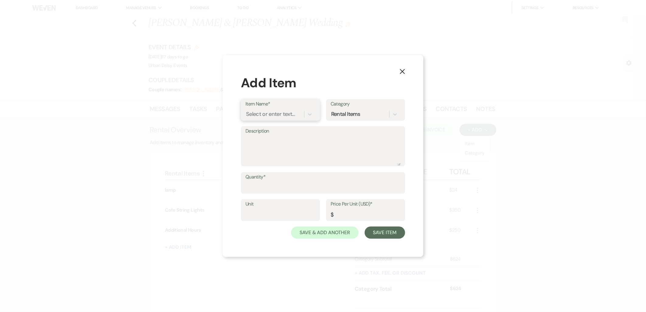
click at [271, 116] on div "Select or enter text..." at bounding box center [270, 114] width 49 height 8
type input "30 minutes"
click at [365, 226] on button "Save Item" at bounding box center [385, 232] width 40 height 12
click at [365, 227] on button "Save Item" at bounding box center [385, 233] width 40 height 12
click at [258, 182] on input "Quantity*" at bounding box center [323, 187] width 154 height 12
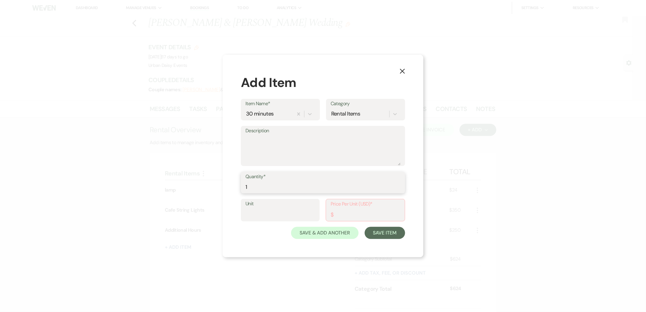
type input "1"
click at [342, 209] on input "Price Per Unit (USD)*" at bounding box center [365, 215] width 70 height 12
type input "125"
click at [375, 230] on button "Save Item" at bounding box center [385, 232] width 40 height 12
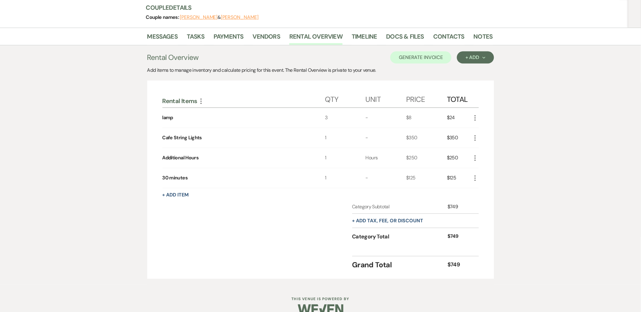
scroll to position [83, 0]
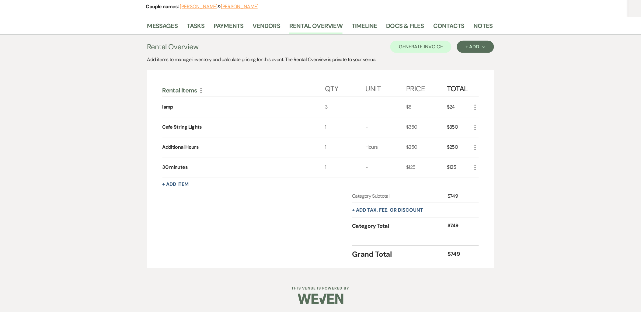
click at [382, 210] on button "+ Add tax, fee, or discount" at bounding box center [387, 210] width 71 height 5
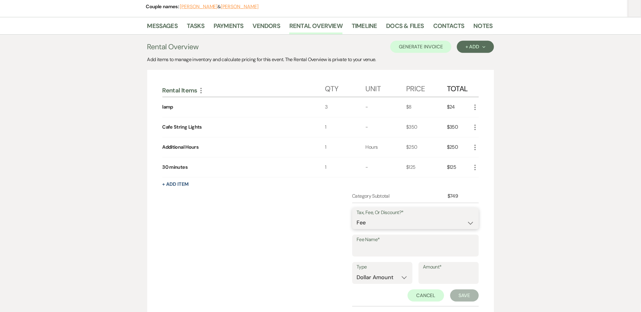
click at [372, 219] on select "Fee Discount Tax" at bounding box center [415, 223] width 117 height 12
select select "3"
click at [357, 217] on select "Fee Discount Tax" at bounding box center [415, 223] width 117 height 12
click at [364, 253] on input "Fee Name*" at bounding box center [415, 250] width 117 height 12
type input "Tax"
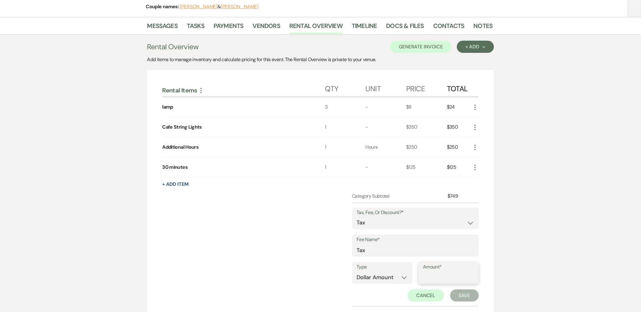
click at [423, 272] on input "Amount*" at bounding box center [448, 277] width 51 height 12
type input "24.09"
click at [460, 299] on button "Save" at bounding box center [464, 295] width 29 height 12
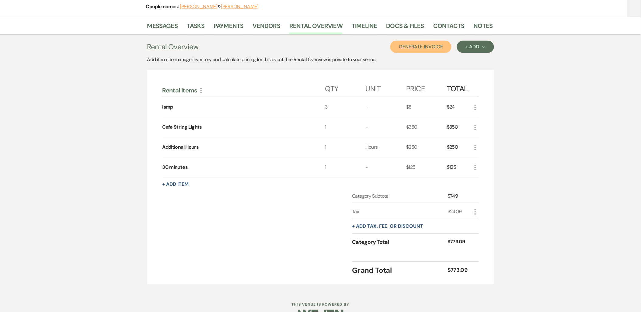
click at [421, 46] on button "Generate Invoice" at bounding box center [420, 47] width 61 height 12
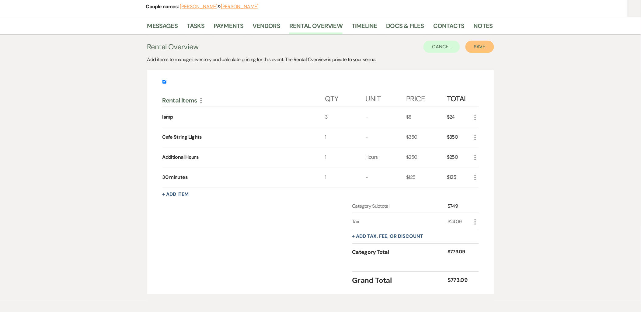
click at [487, 47] on button "Save" at bounding box center [479, 47] width 29 height 12
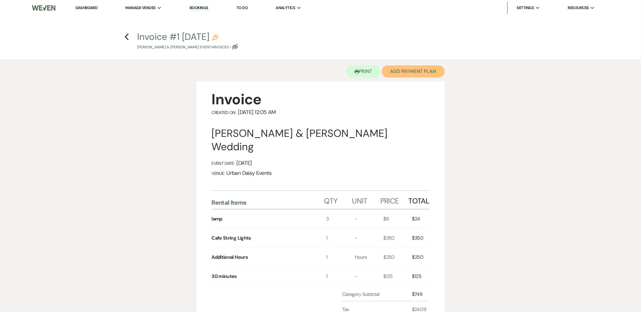
click at [388, 69] on button "Add Payment Plan" at bounding box center [413, 71] width 63 height 12
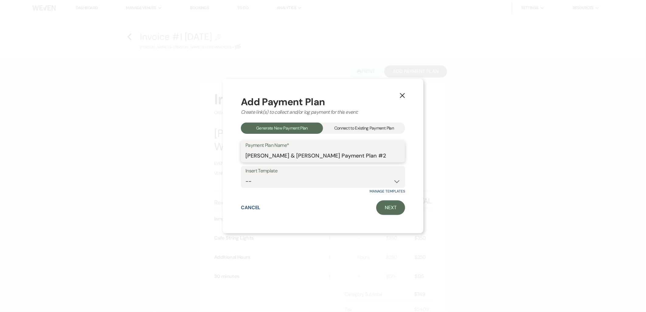
drag, startPoint x: 385, startPoint y: 157, endPoint x: 248, endPoint y: 162, distance: 137.8
click at [248, 162] on input "Meghan Hamilton & Danny Peters's Payment Plan #2" at bounding box center [322, 156] width 155 height 12
type input "M"
type input "Additional Rentals"
click at [388, 208] on link "Next" at bounding box center [390, 207] width 29 height 15
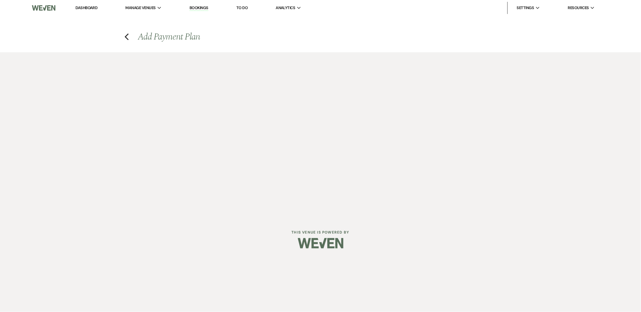
select select "29941"
select select "2"
select select "percentage"
select select "true"
select select "client"
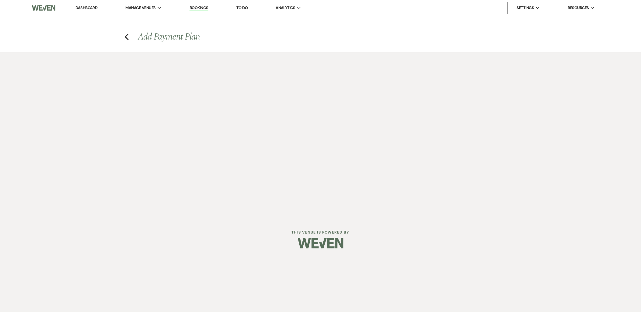
select select "weeks"
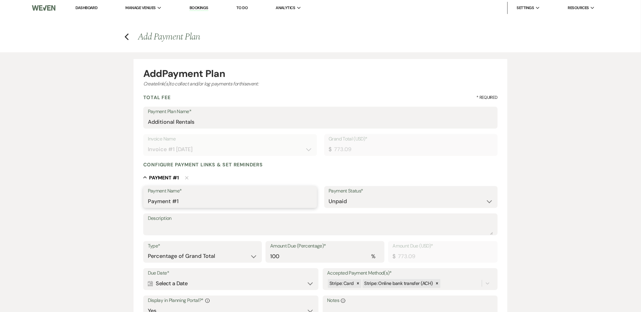
click at [202, 203] on input "Payment #1" at bounding box center [230, 201] width 164 height 12
drag, startPoint x: 202, startPoint y: 203, endPoint x: 135, endPoint y: 204, distance: 66.9
click at [135, 204] on form "Add Payment Plan Create link(s) to collect and/or log payments for this event: …" at bounding box center [320, 241] width 374 height 364
type input "Additional Rentals"
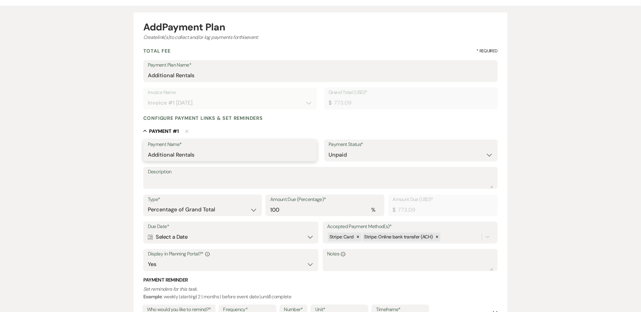
scroll to position [135, 0]
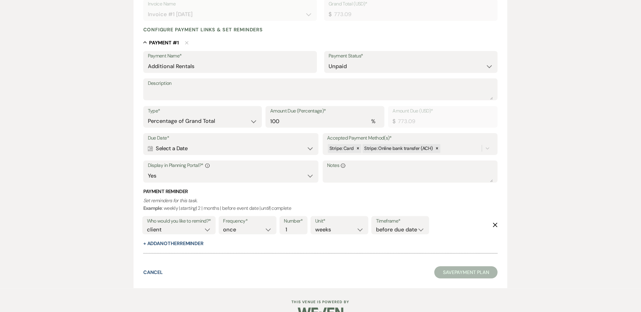
click at [185, 145] on div "Calendar Select a Date Expand" at bounding box center [231, 149] width 166 height 12
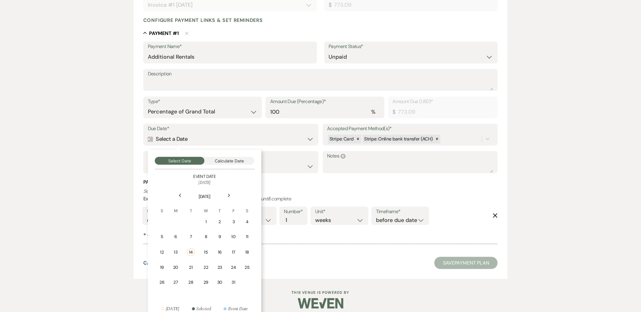
scroll to position [150, 0]
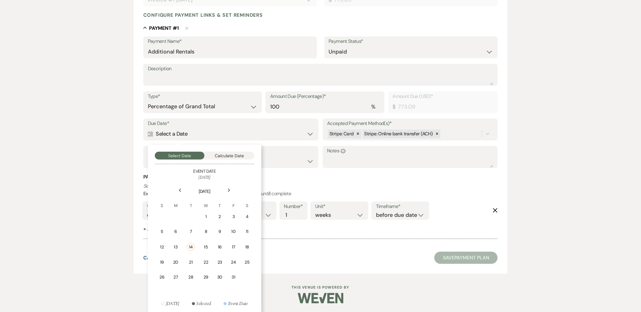
click at [192, 259] on div "21" at bounding box center [191, 262] width 8 height 6
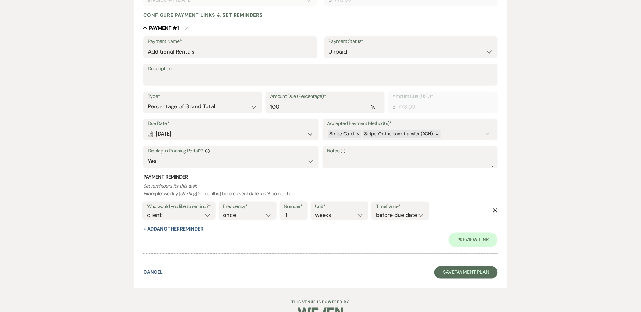
click at [171, 210] on label "Who would you like to remind?*" at bounding box center [179, 206] width 64 height 9
click at [166, 218] on select "client venue both" at bounding box center [179, 215] width 64 height 8
select select "both"
click at [147, 211] on select "client venue both" at bounding box center [179, 215] width 64 height 8
click at [400, 217] on select "before due date after due date on due date on custom date" at bounding box center [400, 215] width 49 height 8
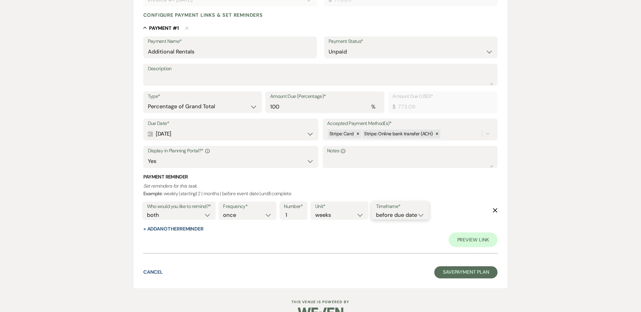
select select "onDueDate"
click at [376, 211] on select "before due date after due date on due date on custom date" at bounding box center [400, 215] width 49 height 8
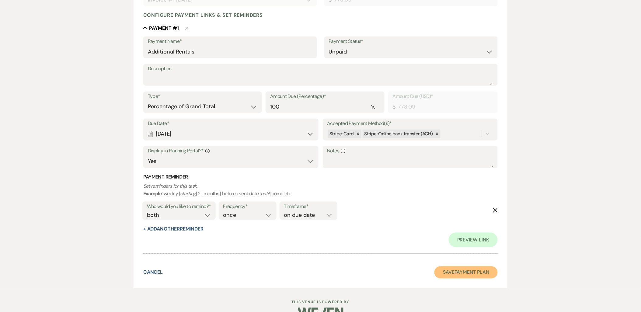
click at [461, 270] on button "Save Payment Plan" at bounding box center [465, 272] width 63 height 12
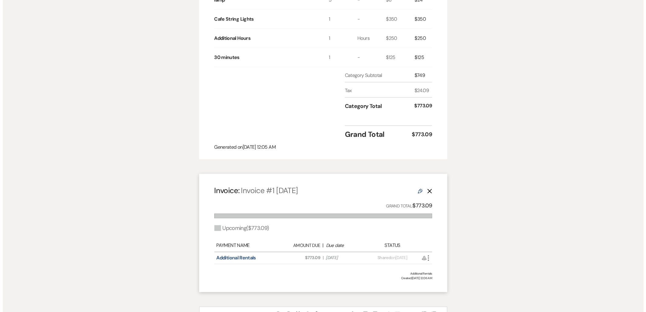
scroll to position [270, 0]
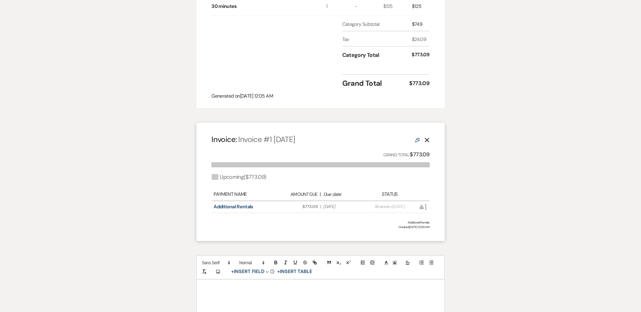
click at [427, 203] on icon "More" at bounding box center [425, 206] width 7 height 7
click at [430, 217] on icon "Attach File" at bounding box center [431, 219] width 5 height 5
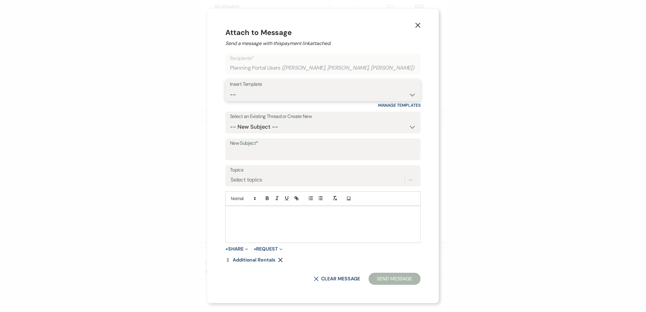
click at [278, 89] on select "-- Payment Past Due Rental Agreement and First Payment Urban Daisy Initial Resp…" at bounding box center [323, 95] width 186 height 12
select select "1532"
click at [233, 89] on select "-- Payment Past Due Rental Agreement and First Payment Urban Daisy Initial Resp…" at bounding box center [323, 95] width 186 height 12
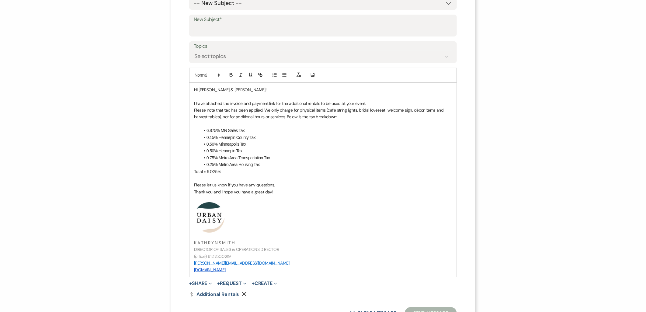
scroll to position [135, 0]
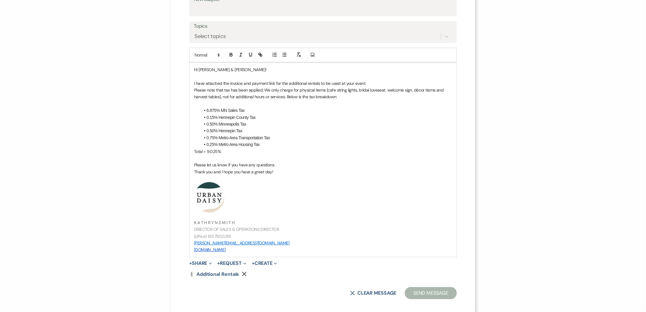
click at [270, 172] on p "Thank you and I hope you have a great day!" at bounding box center [323, 171] width 258 height 7
click at [272, 168] on p "Please let us know if you have any questions." at bounding box center [323, 164] width 258 height 7
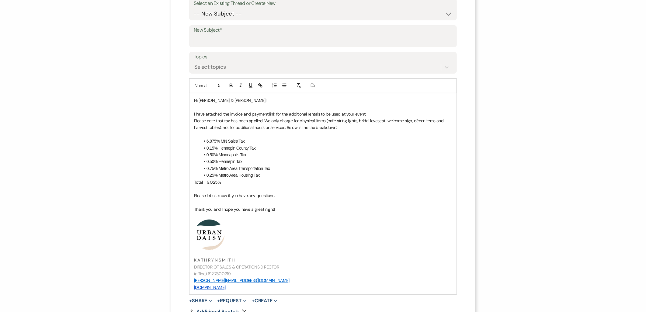
scroll to position [67, 0]
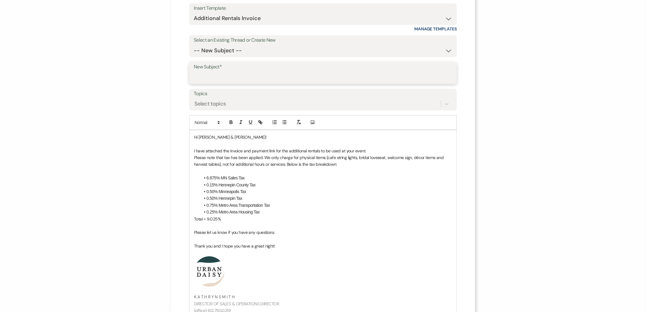
click at [226, 75] on input "New Subject*" at bounding box center [323, 77] width 258 height 12
type input "Additional Rentals"
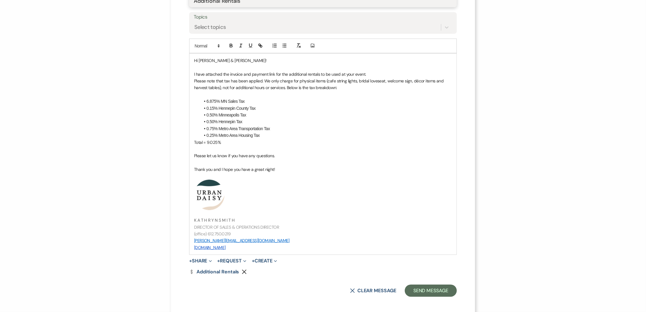
scroll to position [147, 0]
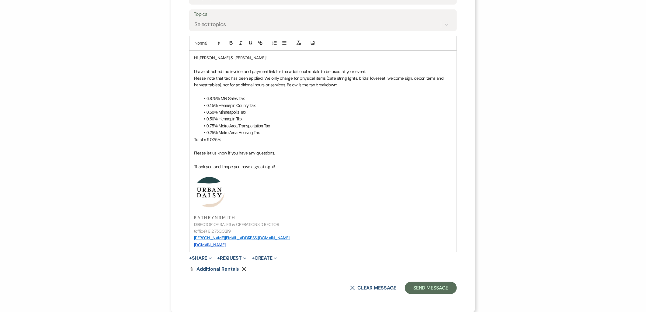
click at [202, 257] on button "+ Share Expand" at bounding box center [200, 258] width 23 height 5
click at [204, 269] on span "Doc Upload Documents" at bounding box center [212, 270] width 35 height 6
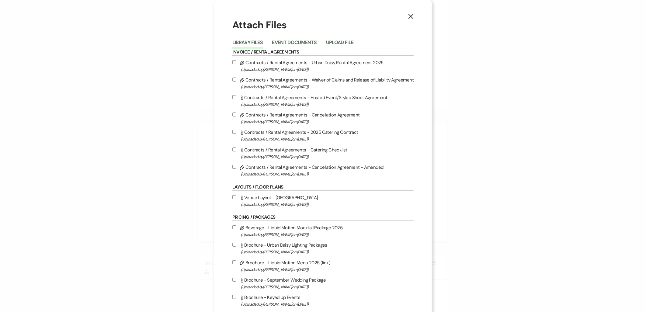
click at [293, 40] on button "Event Documents" at bounding box center [294, 44] width 45 height 9
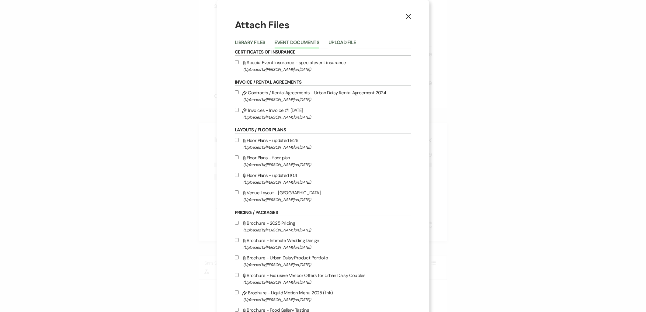
click at [285, 114] on span "(Uploaded by Kathryn Beckett on Oct 14th, 2025 )" at bounding box center [327, 117] width 168 height 7
click at [239, 112] on input "Pencil Invoices - Invoice #1 10-14-2025 (Uploaded by Kathryn Beckett on Oct 14t…" at bounding box center [237, 110] width 4 height 4
checkbox input "true"
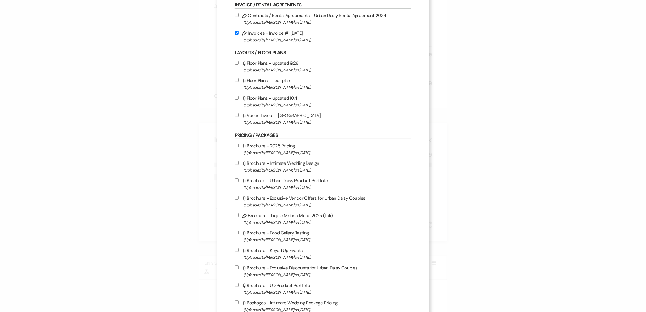
scroll to position [161, 0]
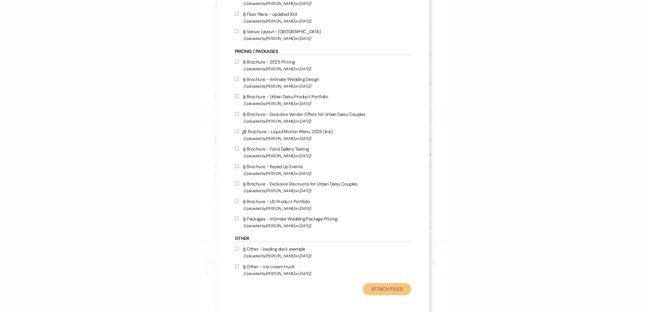
click at [392, 291] on button "Attach Files" at bounding box center [387, 289] width 48 height 12
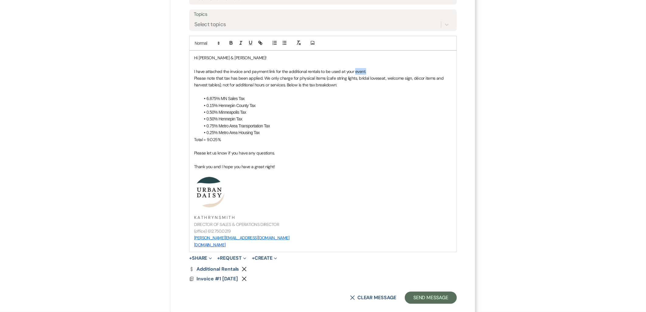
drag, startPoint x: 364, startPoint y: 71, endPoint x: 351, endPoint y: 71, distance: 12.8
click at [351, 71] on p "I have attached the invoice and payment link for the additional rentals to be u…" at bounding box center [323, 71] width 258 height 7
click at [413, 174] on p at bounding box center [323, 173] width 258 height 7
click at [435, 294] on button "Send Message" at bounding box center [431, 298] width 52 height 12
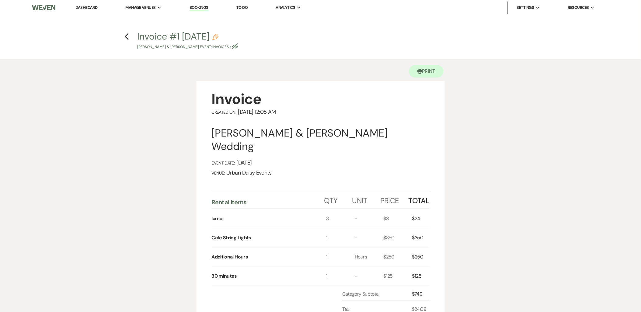
scroll to position [0, 0]
click at [126, 35] on use "button" at bounding box center [127, 36] width 4 height 7
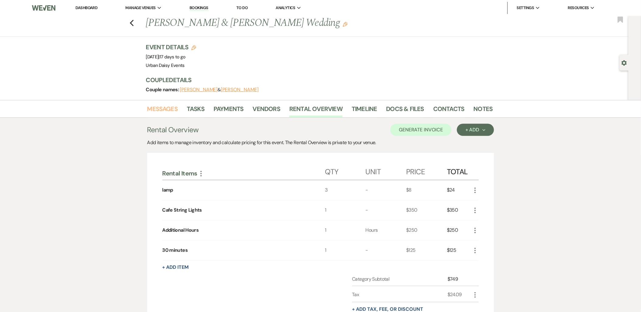
click at [159, 108] on link "Messages" at bounding box center [162, 110] width 31 height 13
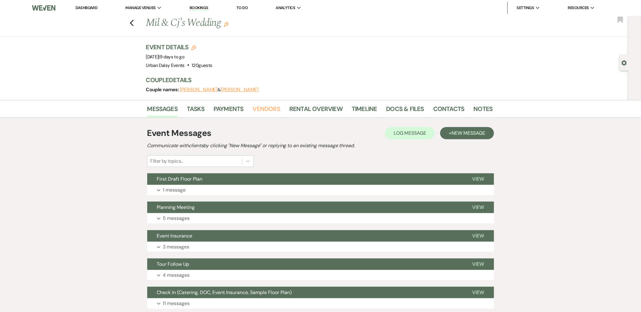
click at [263, 111] on link "Vendors" at bounding box center [266, 110] width 27 height 13
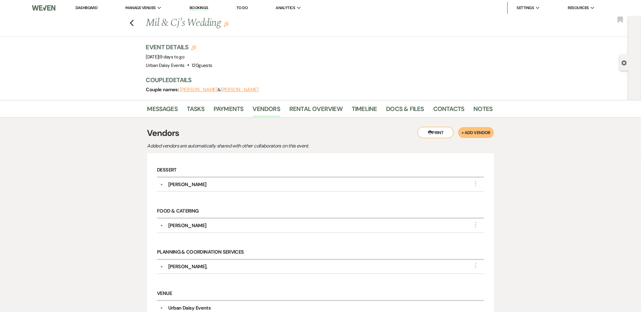
click at [162, 184] on button "▼" at bounding box center [161, 184] width 7 height 3
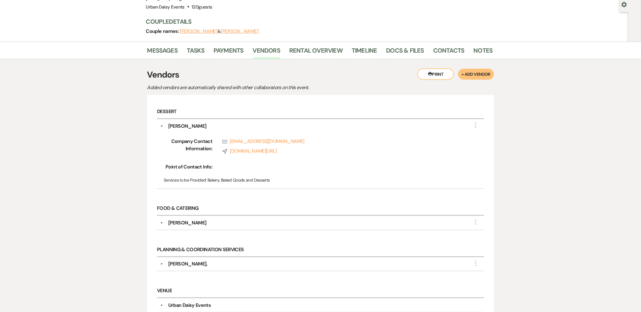
scroll to position [130, 0]
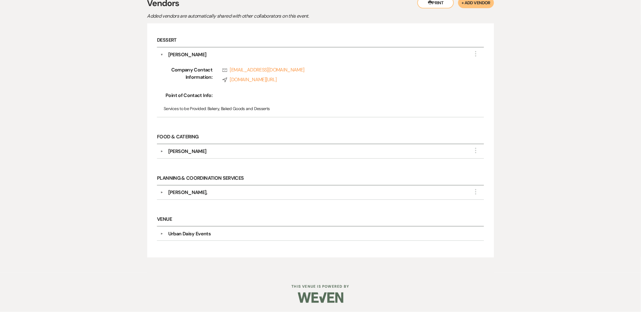
click at [160, 150] on button "▼" at bounding box center [161, 151] width 7 height 3
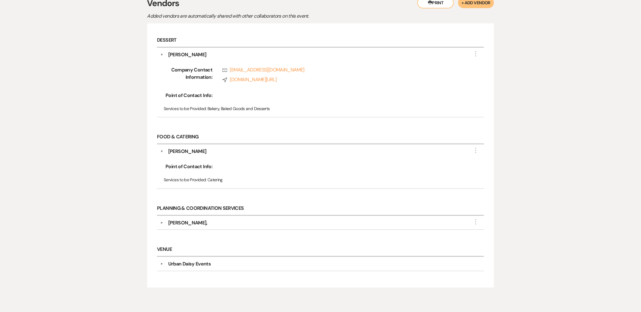
click at [162, 223] on button "▼" at bounding box center [161, 222] width 7 height 3
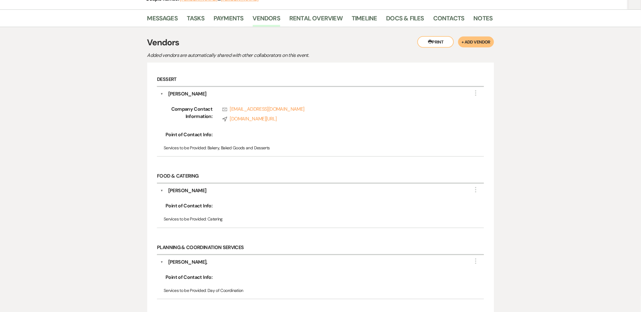
scroll to position [89, 0]
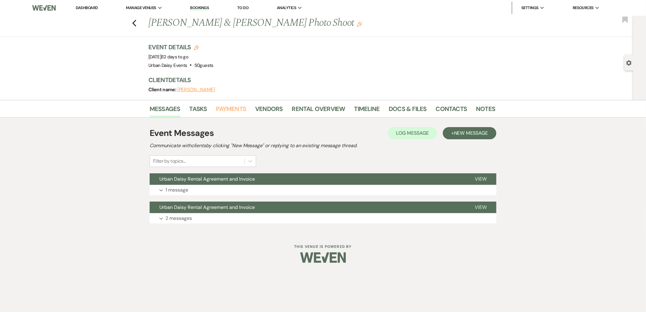
click at [237, 105] on link "Payments" at bounding box center [231, 110] width 30 height 13
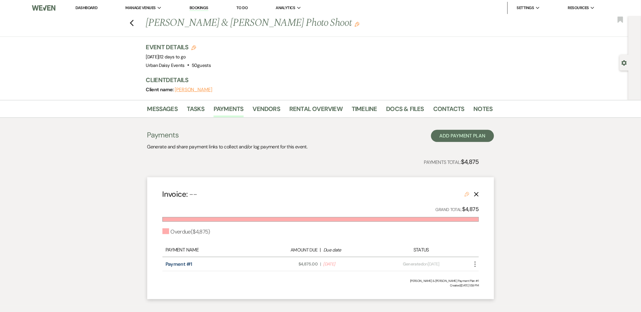
click at [467, 195] on icon "Edit" at bounding box center [466, 194] width 5 height 5
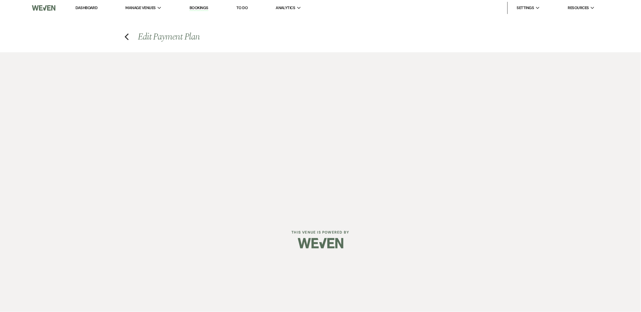
select select "2"
select select "percentage"
select select "false"
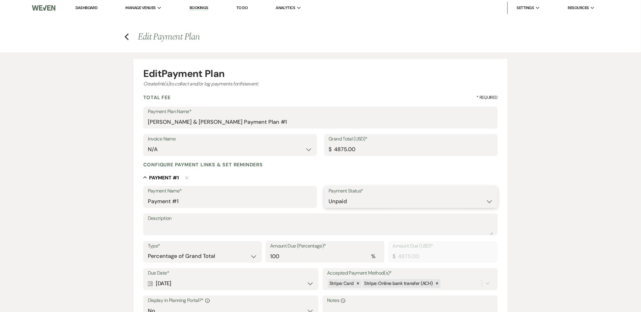
click at [356, 199] on select "Paid Unpaid" at bounding box center [411, 201] width 164 height 12
select select "1"
click at [329, 195] on select "Paid Unpaid" at bounding box center [411, 201] width 164 height 12
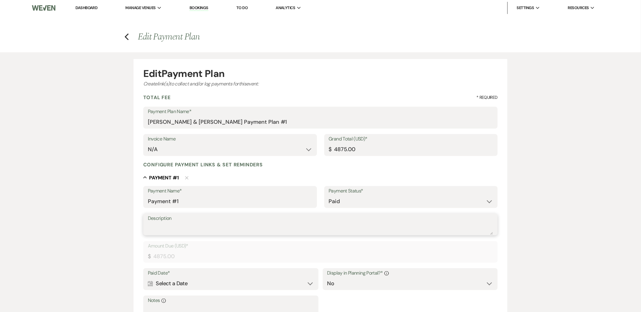
click at [308, 228] on textarea "Description" at bounding box center [320, 229] width 345 height 12
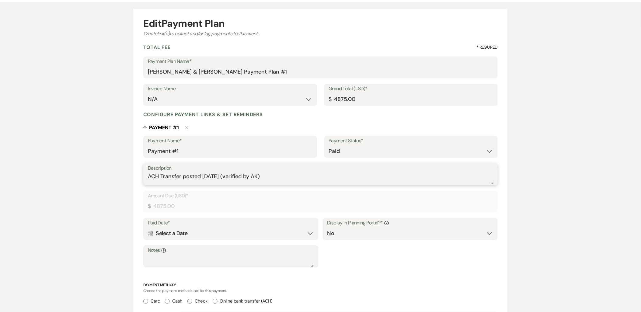
scroll to position [101, 0]
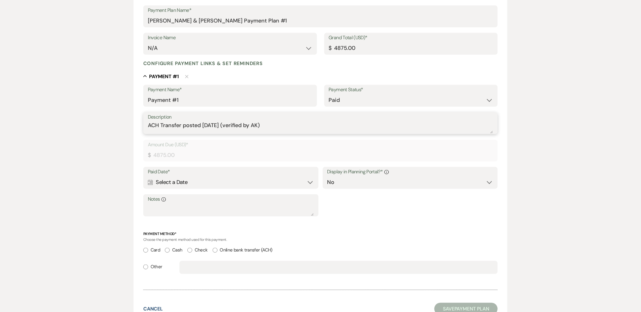
type textarea "ACH Transfer posted [DATE] (verified by AK)"
click at [243, 178] on div "Calendar Select a Date Expand" at bounding box center [231, 182] width 166 height 12
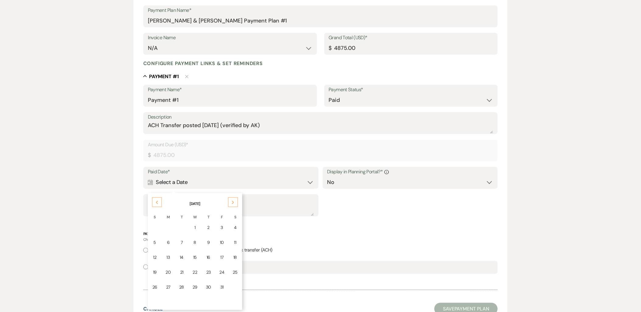
click at [223, 242] on td "10" at bounding box center [222, 242] width 13 height 14
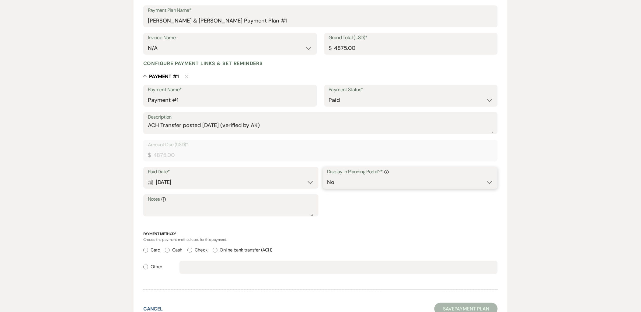
click at [381, 180] on select "Yes No" at bounding box center [410, 182] width 166 height 12
select select "true"
click at [327, 176] on select "Yes No" at bounding box center [410, 182] width 166 height 12
click at [280, 212] on textarea "Notes Info" at bounding box center [231, 210] width 166 height 12
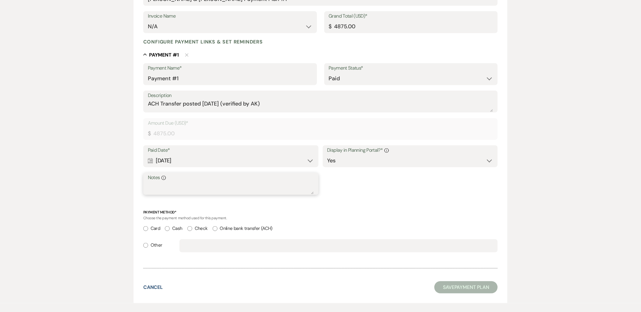
scroll to position [135, 0]
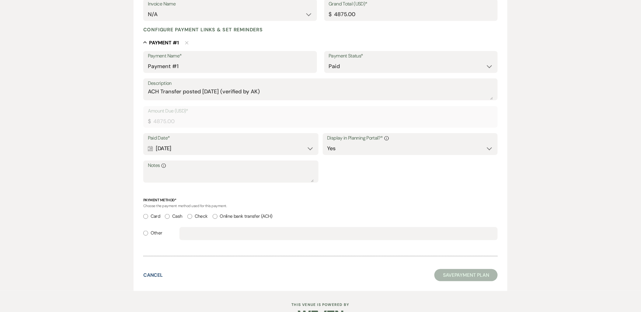
click at [249, 216] on label "Online bank transfer (ACH)" at bounding box center [243, 216] width 60 height 8
click at [217, 216] on input "Online bank transfer (ACH)" at bounding box center [215, 216] width 5 height 5
radio input "true"
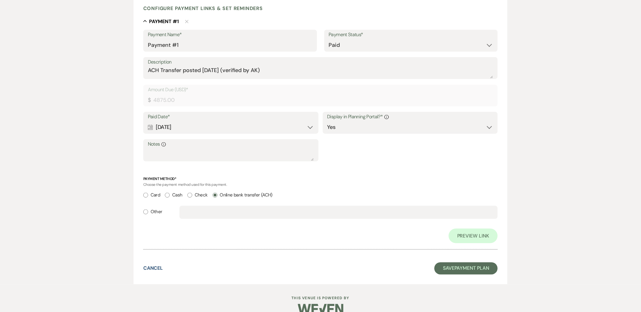
scroll to position [167, 0]
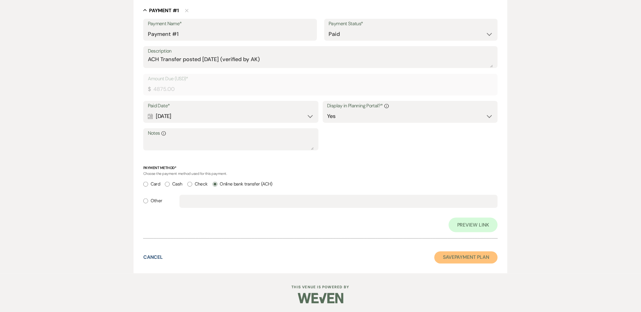
click at [447, 259] on button "Save Payment Plan" at bounding box center [465, 257] width 63 height 12
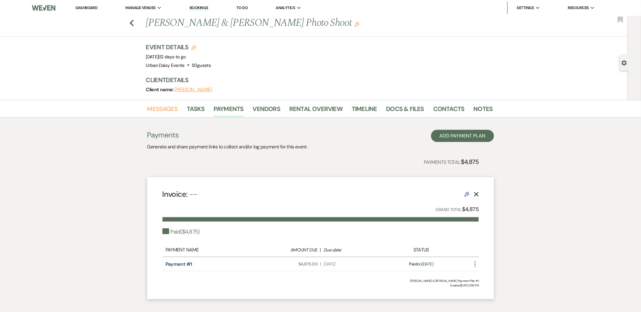
click at [168, 112] on link "Messages" at bounding box center [162, 110] width 31 height 13
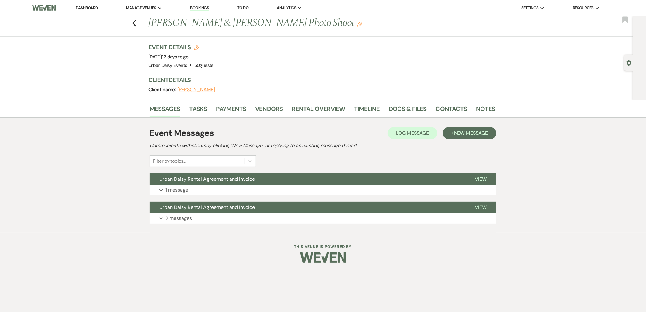
click at [0, 0] on li "Urban Daisy Events" at bounding box center [0, 0] width 0 height 0
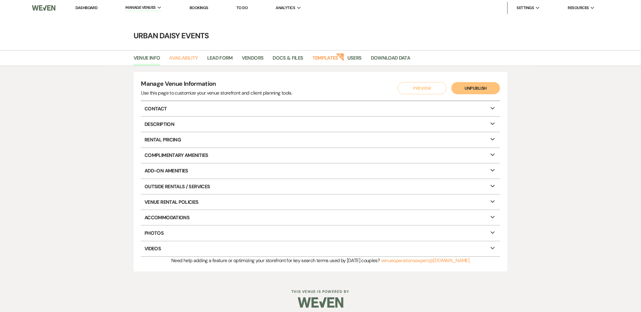
click at [175, 58] on link "Availability" at bounding box center [183, 60] width 29 height 12
select select "2"
select select "2026"
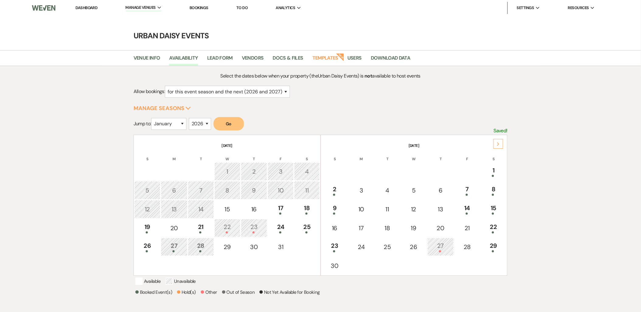
click at [278, 226] on div "24" at bounding box center [280, 227] width 19 height 11
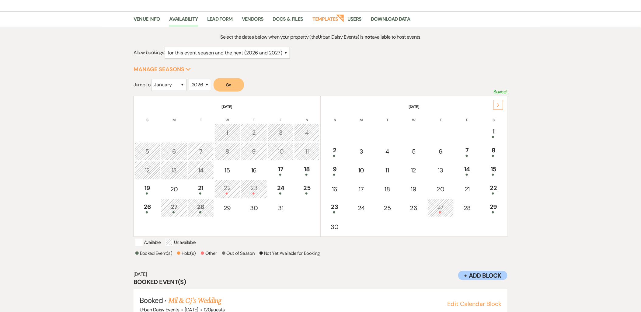
scroll to position [56, 0]
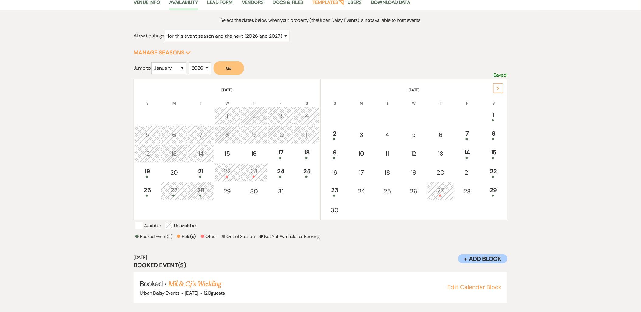
click at [202, 280] on link "Mil & Cj's Wedding" at bounding box center [194, 283] width 53 height 11
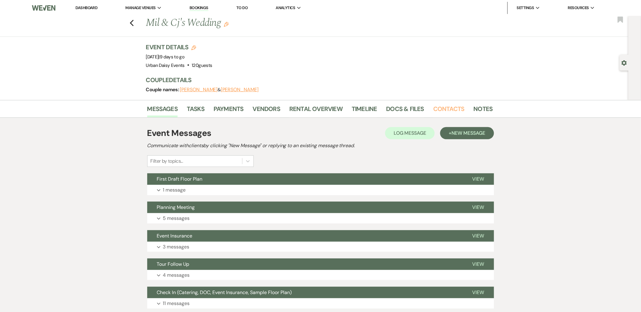
click at [433, 107] on link "Contacts" at bounding box center [448, 110] width 31 height 13
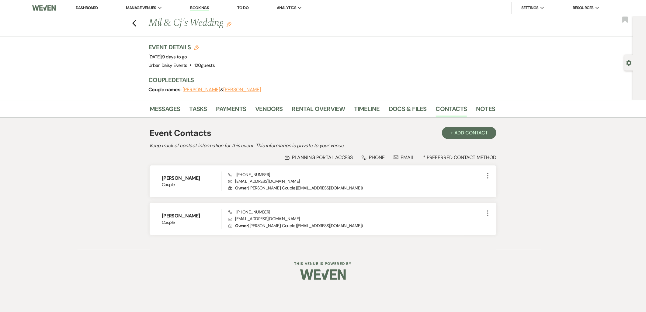
click at [184, 175] on h6 "Jamil Leah" at bounding box center [191, 178] width 59 height 7
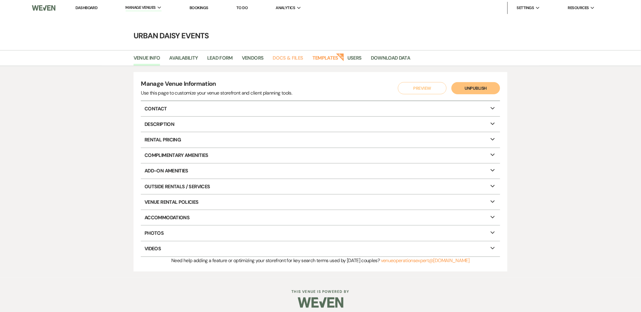
click at [300, 58] on link "Docs & Files" at bounding box center [288, 60] width 30 height 12
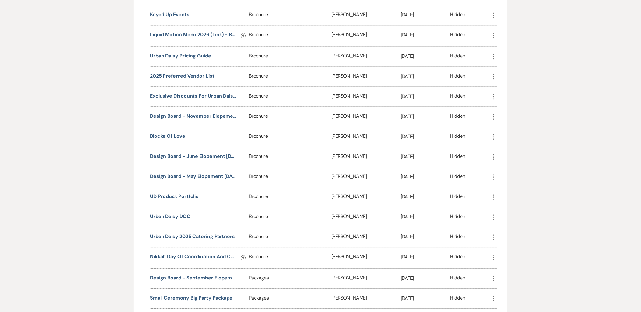
scroll to position [473, 0]
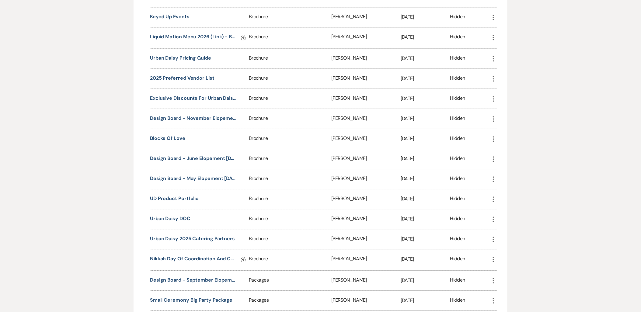
drag, startPoint x: 192, startPoint y: 55, endPoint x: 109, endPoint y: 161, distance: 134.0
click at [109, 161] on div "+ Add Manage Documents & Files Upload frequently-used files and create document…" at bounding box center [321, 13] width 438 height 828
click at [181, 198] on button "UD Product Portfolio" at bounding box center [174, 198] width 49 height 7
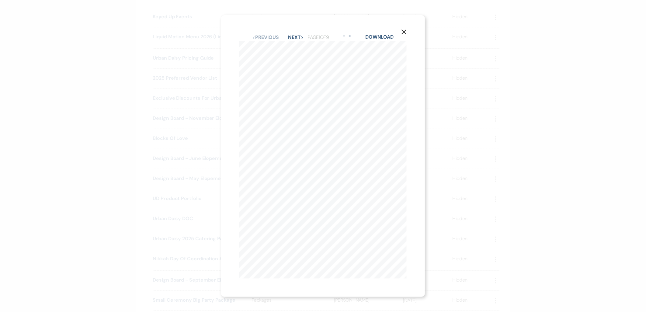
click at [295, 35] on button "Next Next" at bounding box center [296, 37] width 16 height 5
click at [258, 37] on button "Previous Previous" at bounding box center [265, 37] width 26 height 5
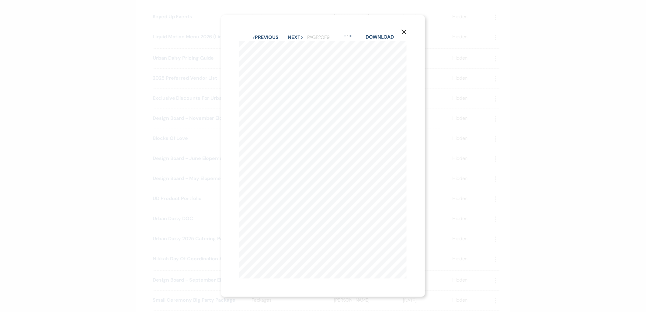
click at [258, 37] on button "Previous Previous" at bounding box center [265, 37] width 26 height 5
click at [293, 36] on button "Next Next" at bounding box center [296, 37] width 16 height 5
click at [385, 34] on link "Download" at bounding box center [379, 37] width 28 height 6
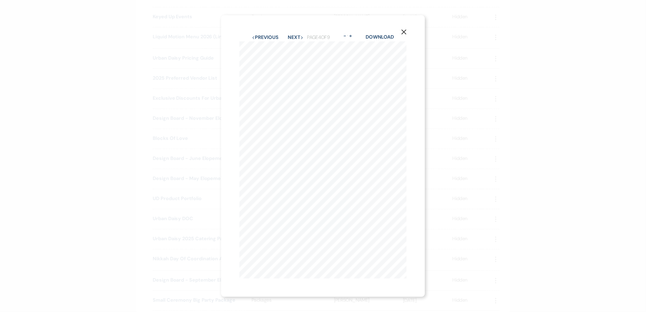
click at [482, 131] on div "X Previous Previous Next Next Page 4 of 9 - Zoom + Download FLOWER TRELLIS ARBO…" at bounding box center [323, 156] width 646 height 312
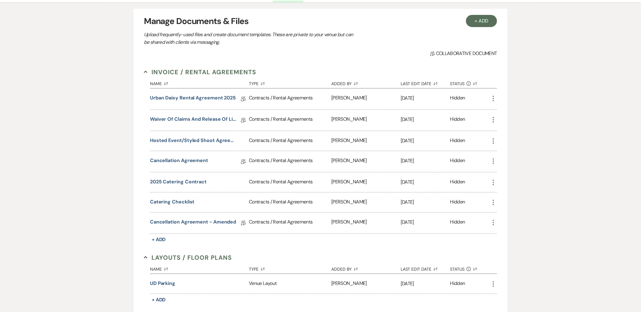
scroll to position [0, 0]
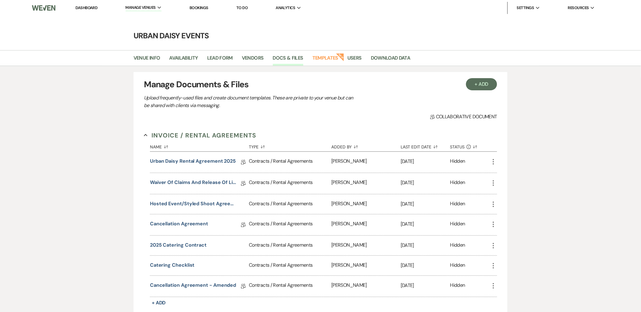
click at [0, 0] on li "Urban Daisy Events" at bounding box center [0, 0] width 0 height 0
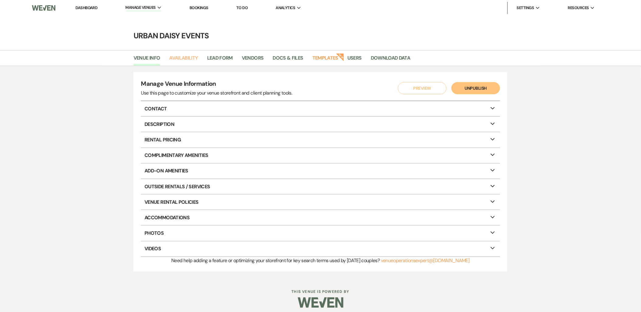
click at [190, 58] on link "Availability" at bounding box center [183, 60] width 29 height 12
select select "2"
select select "2026"
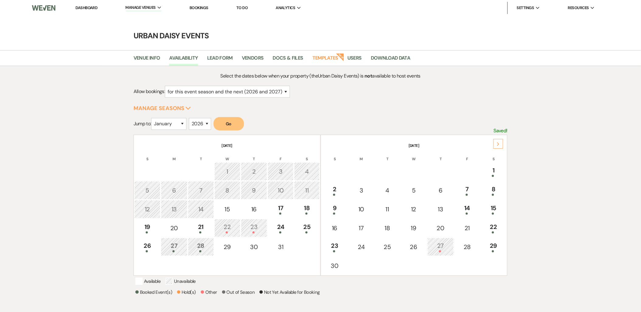
click at [497, 146] on div "Next" at bounding box center [498, 144] width 10 height 10
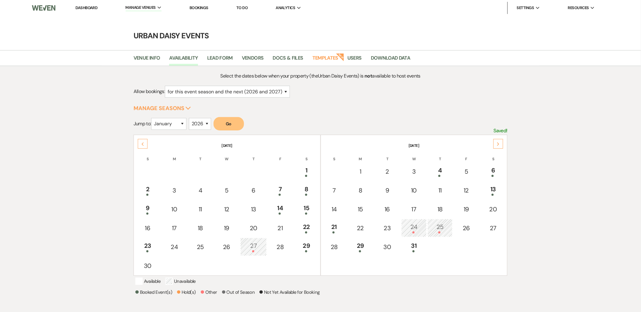
click at [497, 146] on div "Next" at bounding box center [498, 144] width 10 height 10
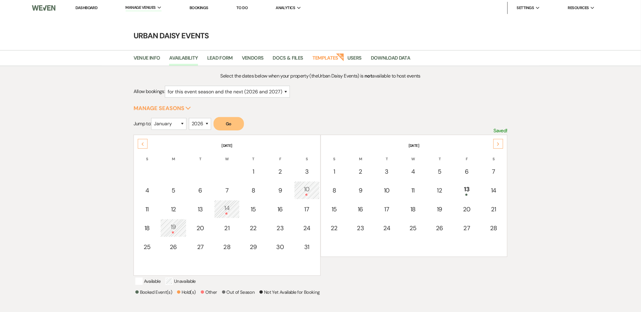
click at [497, 146] on div "Next" at bounding box center [498, 144] width 10 height 10
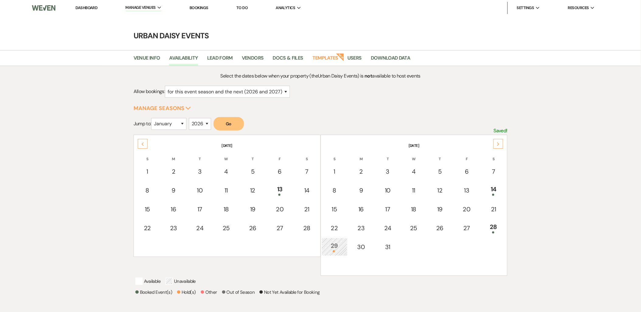
click at [497, 146] on div "Next" at bounding box center [498, 144] width 10 height 10
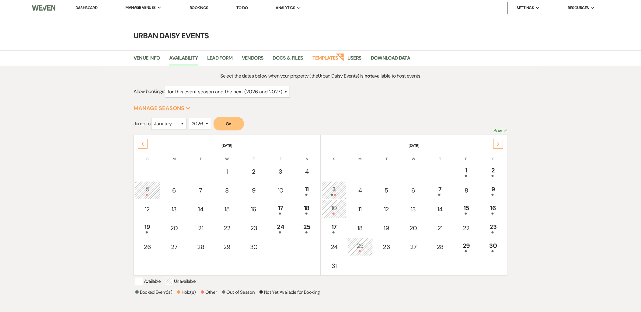
click at [497, 146] on div "Next" at bounding box center [498, 144] width 10 height 10
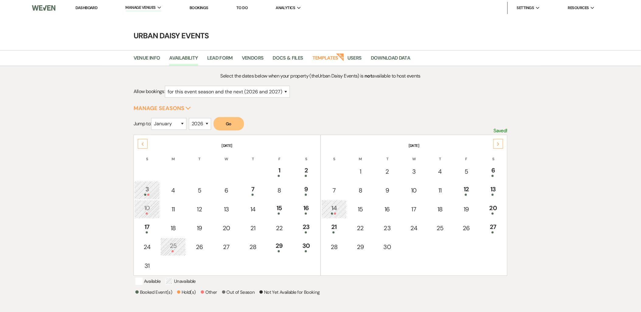
click at [147, 229] on div "17" at bounding box center [147, 227] width 19 height 11
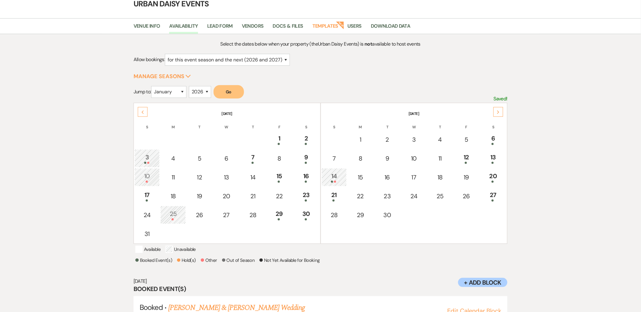
scroll to position [56, 0]
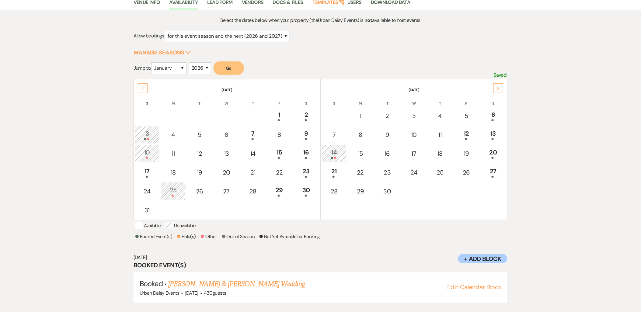
drag, startPoint x: 340, startPoint y: 276, endPoint x: 168, endPoint y: 284, distance: 171.6
click at [168, 284] on h5 "Booked · Bhavana Nallamothu & Sriram Gopalakrishnan's Wedding" at bounding box center [320, 283] width 361 height 11
copy link "Bhavana Nallamothu & Sriram Gopalakrishnan's Wedding"
click at [88, 166] on div "Select the dates below when your property (the Urban Daisy Events ) is not avai…" at bounding box center [320, 165] width 641 height 311
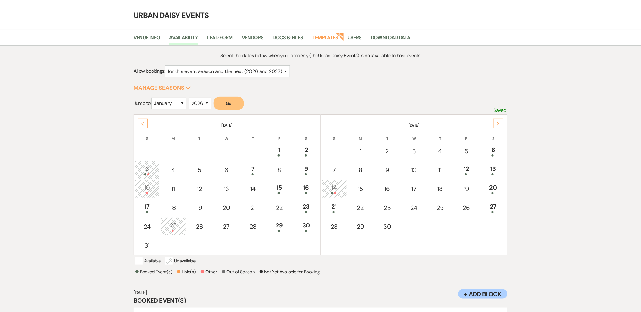
scroll to position [0, 0]
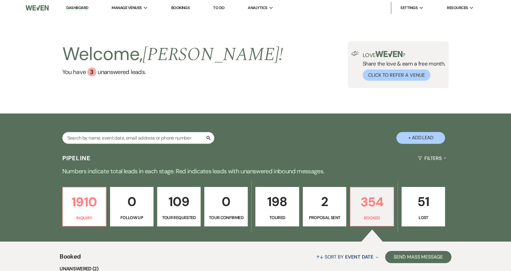
drag, startPoint x: 0, startPoint y: 0, endPoint x: 144, endPoint y: 69, distance: 159.9
click at [0, 0] on li "Urban Daisy Events" at bounding box center [0, 0] width 0 height 0
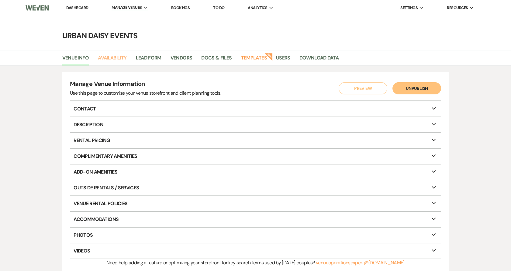
click at [121, 58] on link "Availability" at bounding box center [112, 60] width 29 height 12
select select "2"
select select "2026"
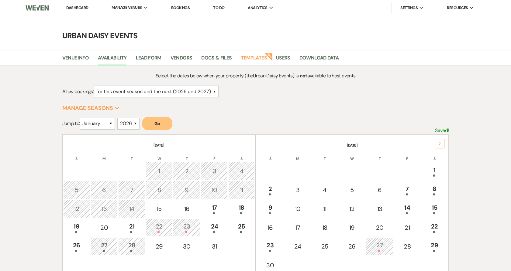
click at [74, 227] on div "19" at bounding box center [77, 227] width 20 height 11
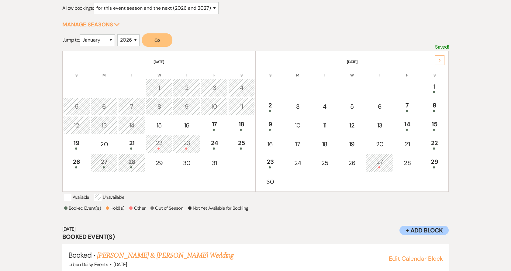
scroll to position [98, 0]
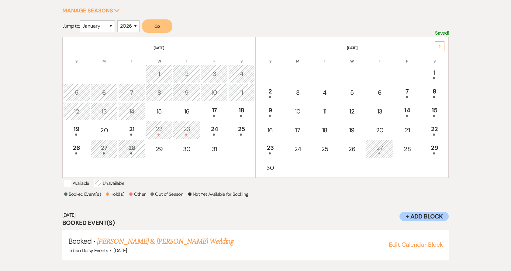
click at [117, 239] on link "[PERSON_NAME] & [PERSON_NAME] Wedding" at bounding box center [165, 242] width 136 height 11
click at [137, 128] on div "21" at bounding box center [132, 130] width 20 height 11
click at [103, 144] on div "27" at bounding box center [104, 148] width 21 height 11
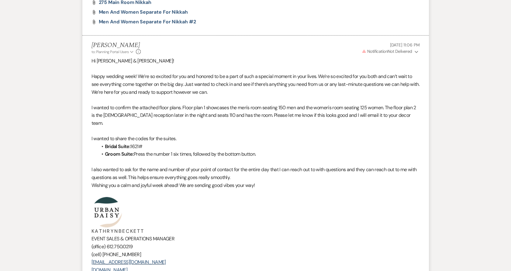
scroll to position [982, 0]
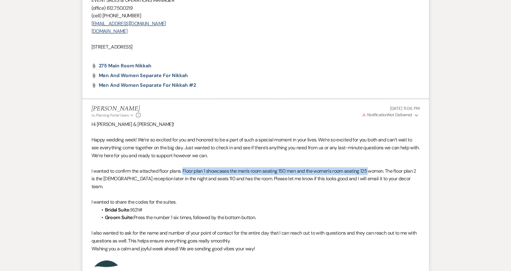
drag, startPoint x: 184, startPoint y: 178, endPoint x: 373, endPoint y: 181, distance: 188.8
click at [373, 181] on p "I wanted to confirm the attached floor plans. Floor plan 1 showcases the men's …" at bounding box center [256, 179] width 328 height 23
click at [342, 188] on p "I wanted to confirm the attached floor plans. Floor plan 1 showcases the men's …" at bounding box center [256, 179] width 328 height 23
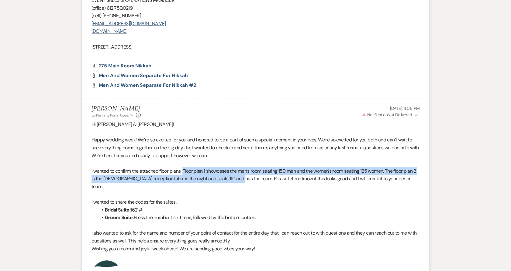
drag, startPoint x: 184, startPoint y: 179, endPoint x: 240, endPoint y: 186, distance: 56.7
click at [240, 186] on p "I wanted to confirm the attached floor plans. Floor plan 1 showcases the men's …" at bounding box center [256, 179] width 328 height 23
copy p "Floor plan 1 showcases the men's room seating 150 men and the women's room seat…"
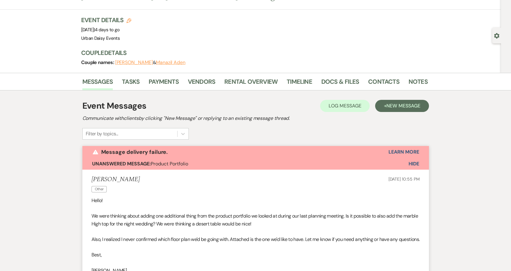
scroll to position [0, 0]
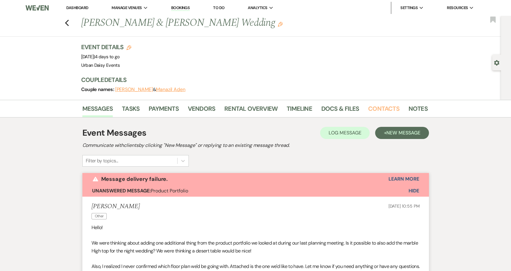
click at [387, 109] on link "Contacts" at bounding box center [383, 110] width 31 height 13
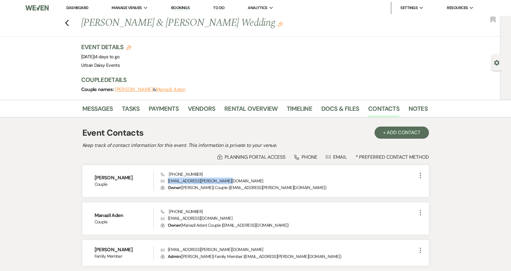
drag, startPoint x: 237, startPoint y: 178, endPoint x: 168, endPoint y: 181, distance: 69.4
click at [168, 181] on p "Envelope [PERSON_NAME][EMAIL_ADDRESS][PERSON_NAME][DOMAIN_NAME]" at bounding box center [289, 181] width 256 height 7
copy p "[EMAIL_ADDRESS][PERSON_NAME][DOMAIN_NAME]"
drag, startPoint x: 217, startPoint y: 218, endPoint x: 168, endPoint y: 218, distance: 48.9
click at [168, 218] on p "Envelope [EMAIL_ADDRESS][DOMAIN_NAME]" at bounding box center [289, 218] width 256 height 7
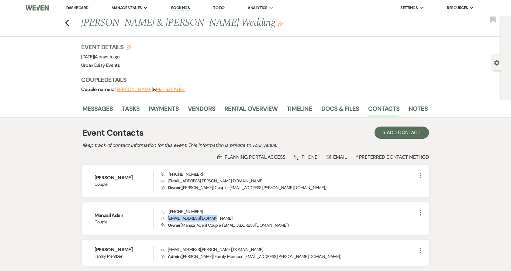
copy p "[EMAIL_ADDRESS][DOMAIN_NAME]"
